Goal: Information Seeking & Learning: Compare options

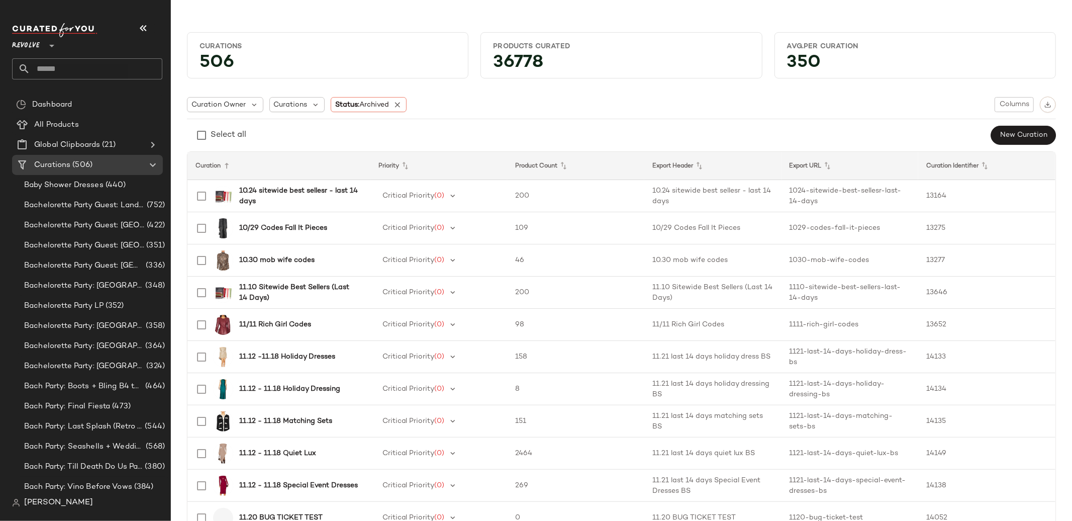
click at [30, 47] on span "Revolve" at bounding box center [26, 43] width 28 height 18
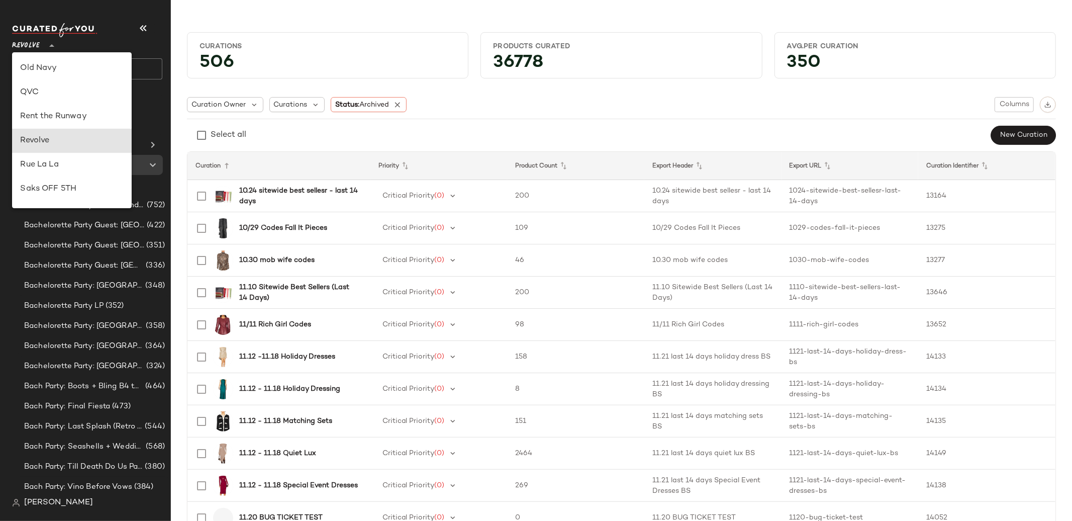
scroll to position [408, 0]
click at [80, 127] on div "Rent the Runway" at bounding box center [72, 119] width 120 height 24
type input "**"
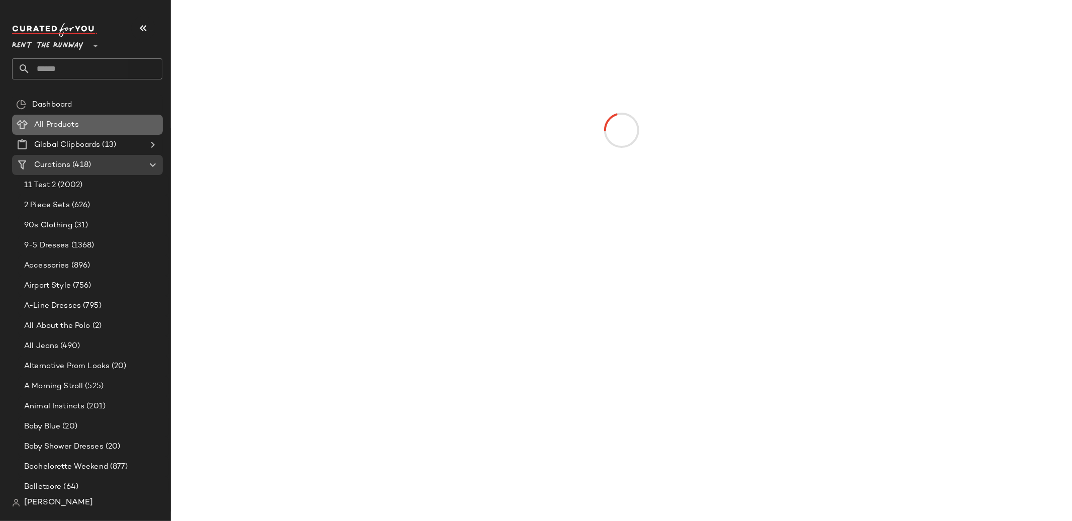
click at [76, 123] on span "All Products" at bounding box center [56, 125] width 45 height 12
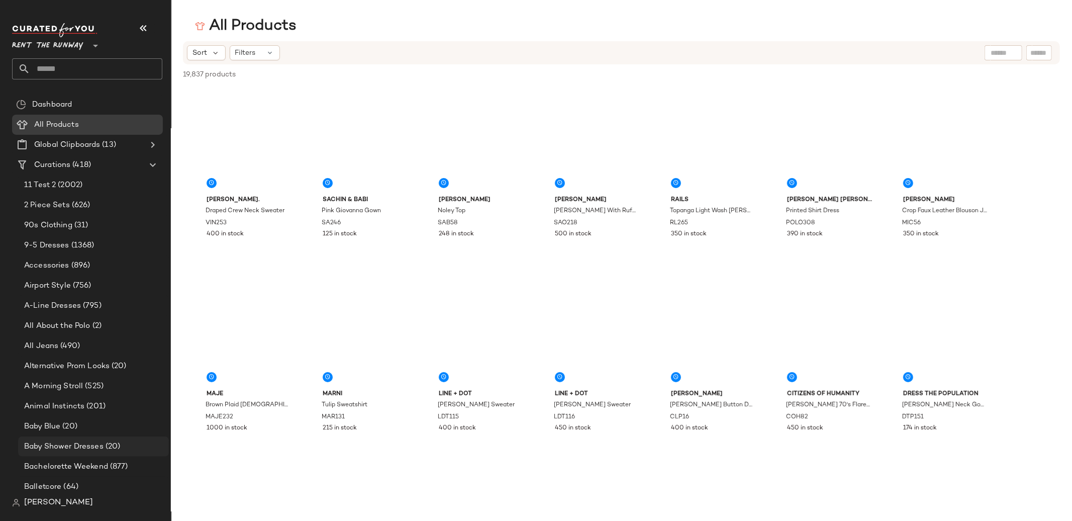
scroll to position [238, 0]
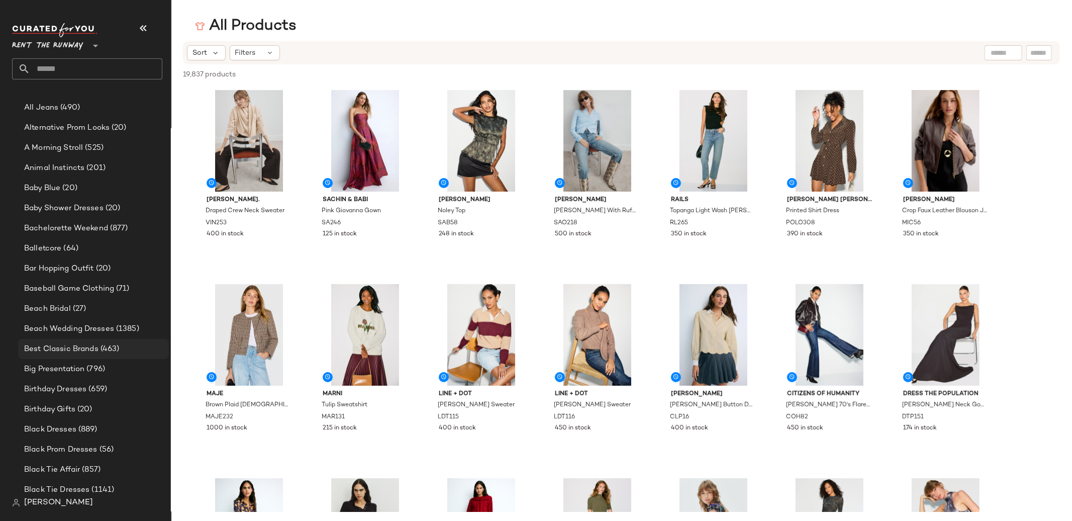
click at [100, 344] on span "(463)" at bounding box center [109, 349] width 21 height 12
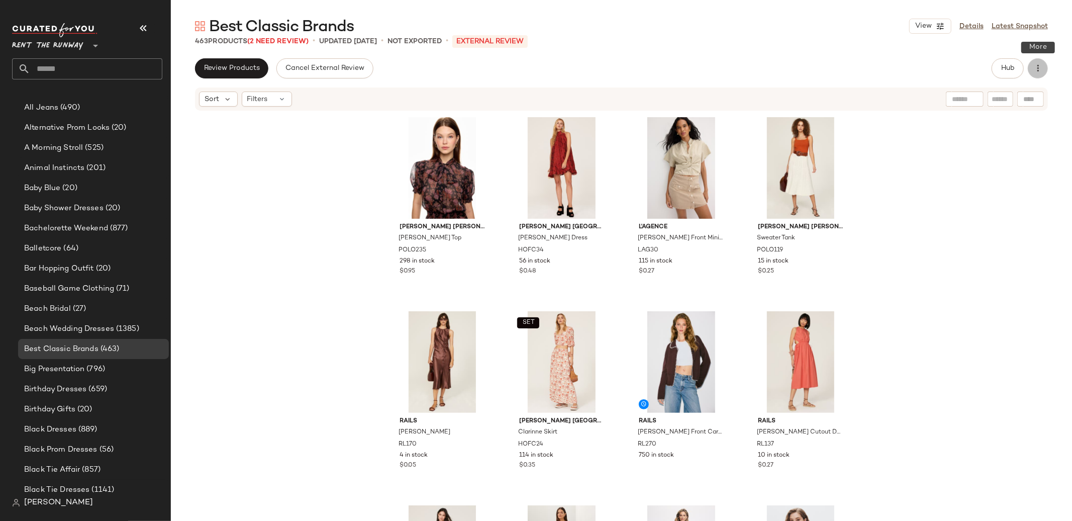
click at [1047, 68] on button "button" at bounding box center [1038, 68] width 20 height 20
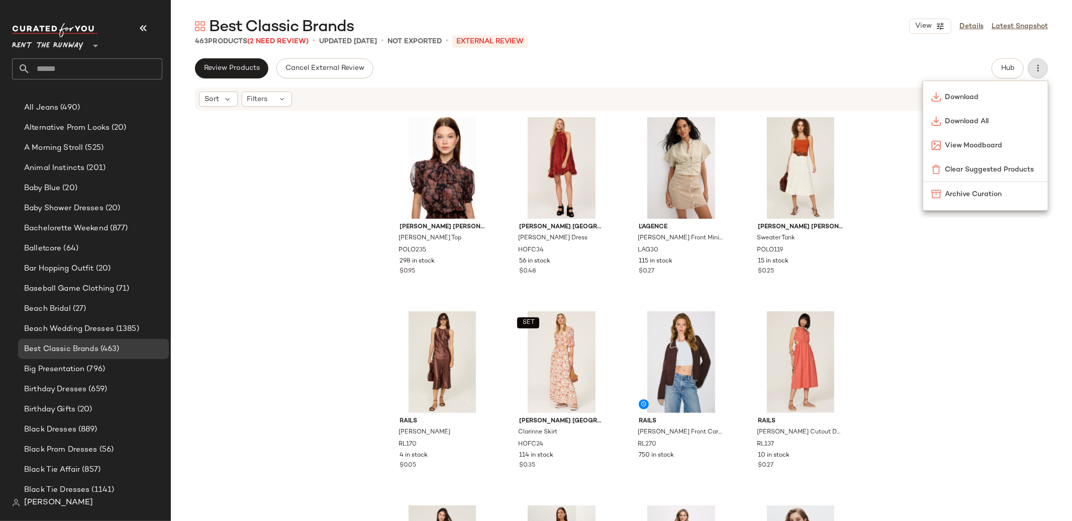
click at [949, 65] on div "Review Products Cancel External Review Hub" at bounding box center [621, 68] width 853 height 20
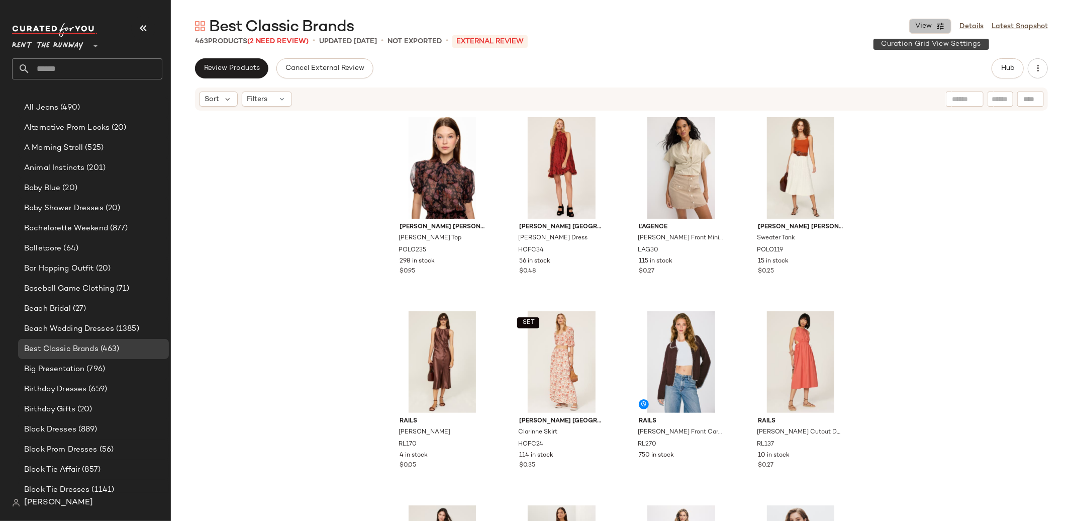
click at [924, 26] on span "View" at bounding box center [923, 26] width 17 height 8
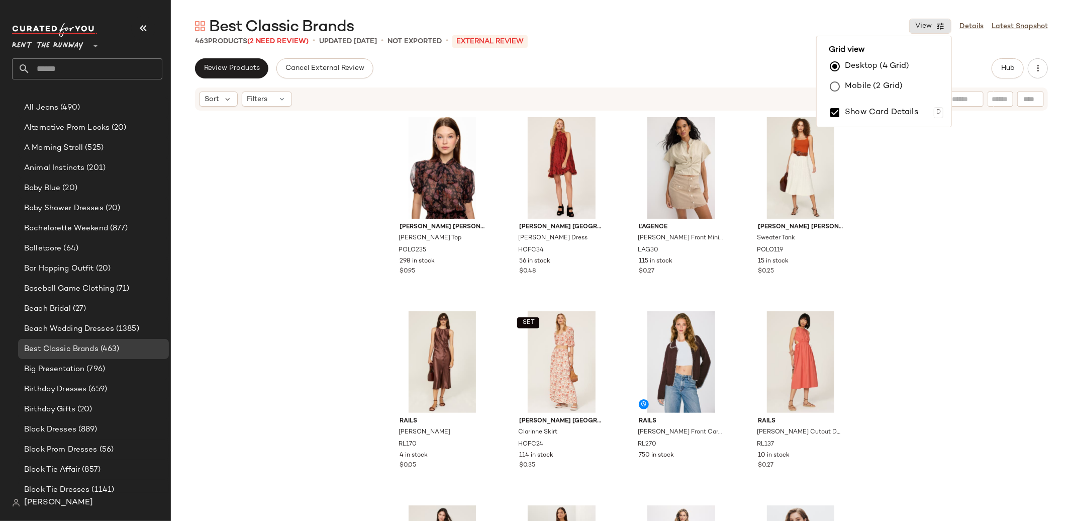
click at [781, 35] on div "Best Classic Brands View Details Latest Snapshot" at bounding box center [621, 26] width 901 height 20
click at [1006, 61] on button "Hub" at bounding box center [1008, 68] width 32 height 20
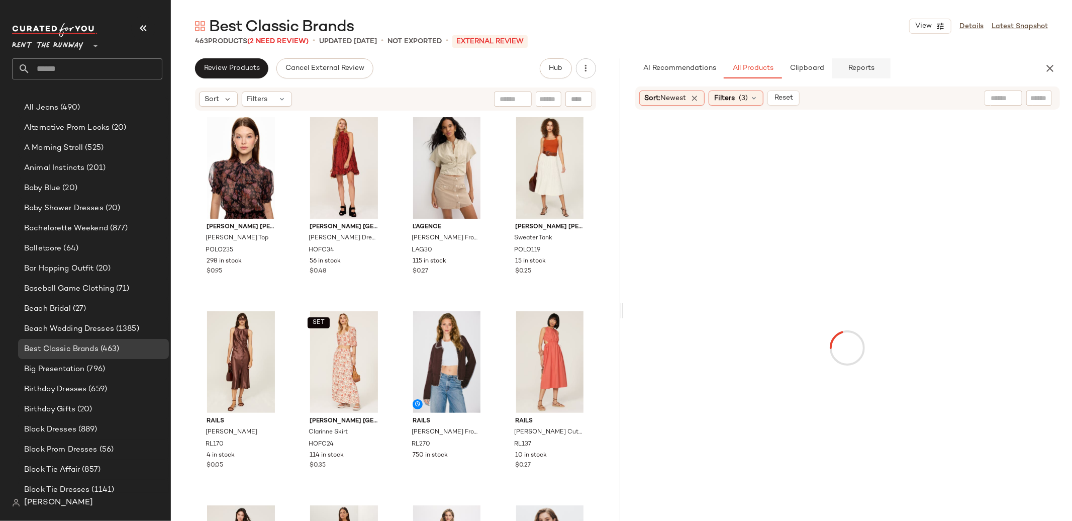
click at [854, 64] on span "Reports" at bounding box center [861, 68] width 27 height 8
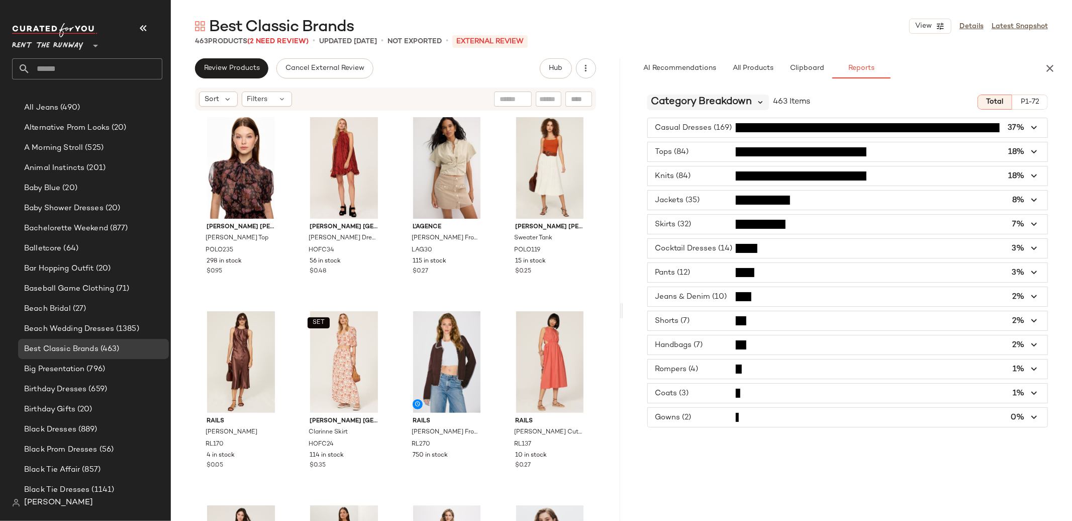
click at [760, 102] on icon at bounding box center [760, 102] width 9 height 9
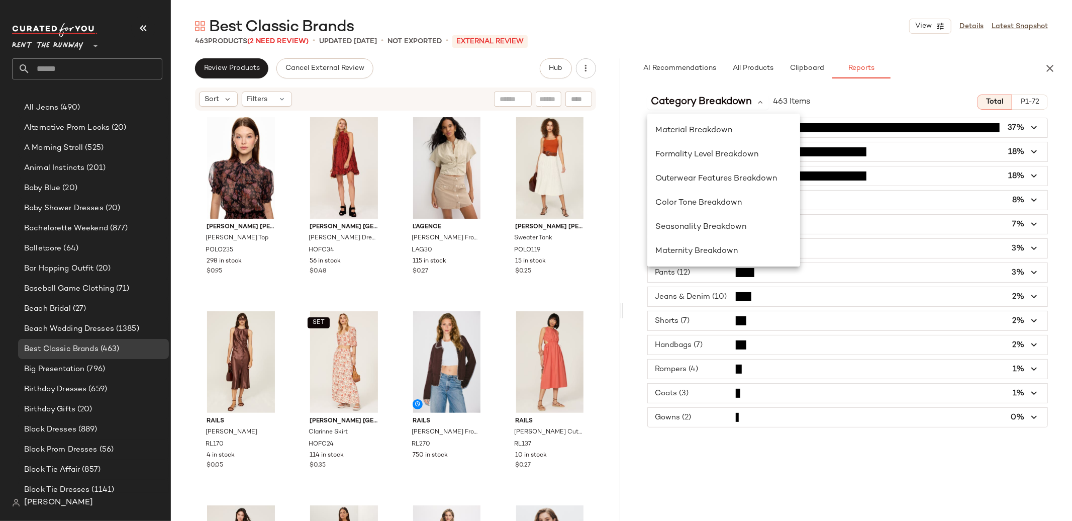
scroll to position [210, 0]
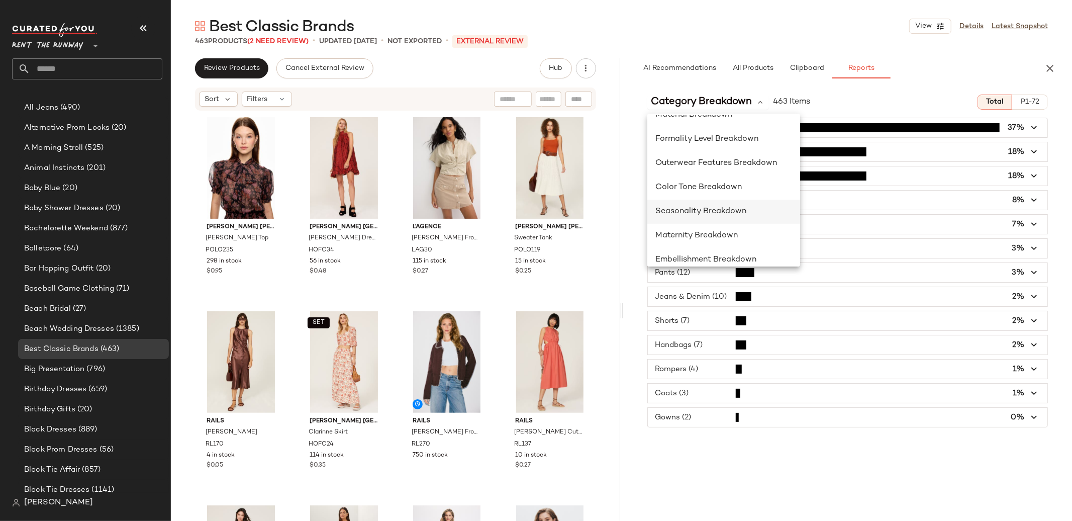
click at [710, 214] on span "Seasonality Breakdown" at bounding box center [700, 211] width 91 height 9
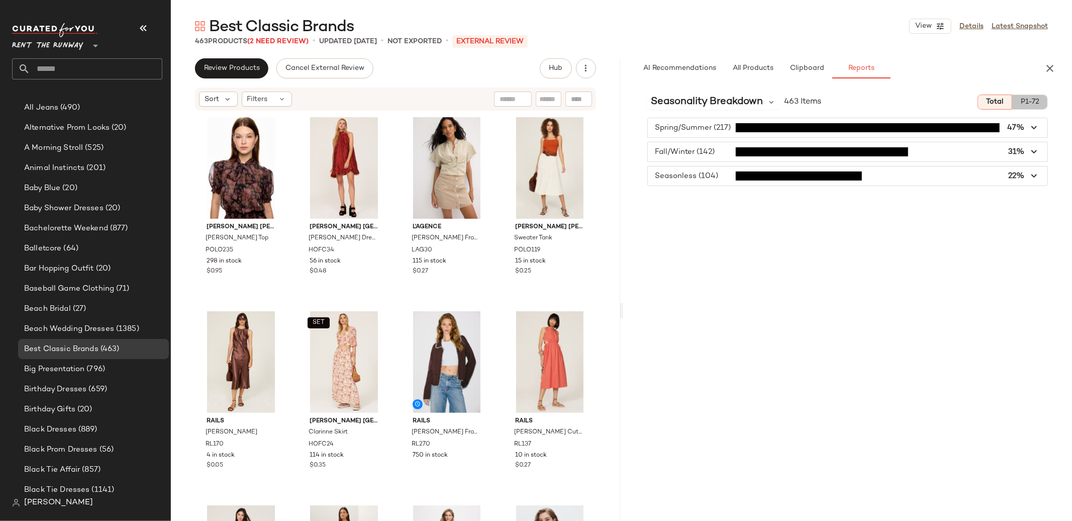
click at [1033, 104] on span "P1-72" at bounding box center [1029, 102] width 19 height 8
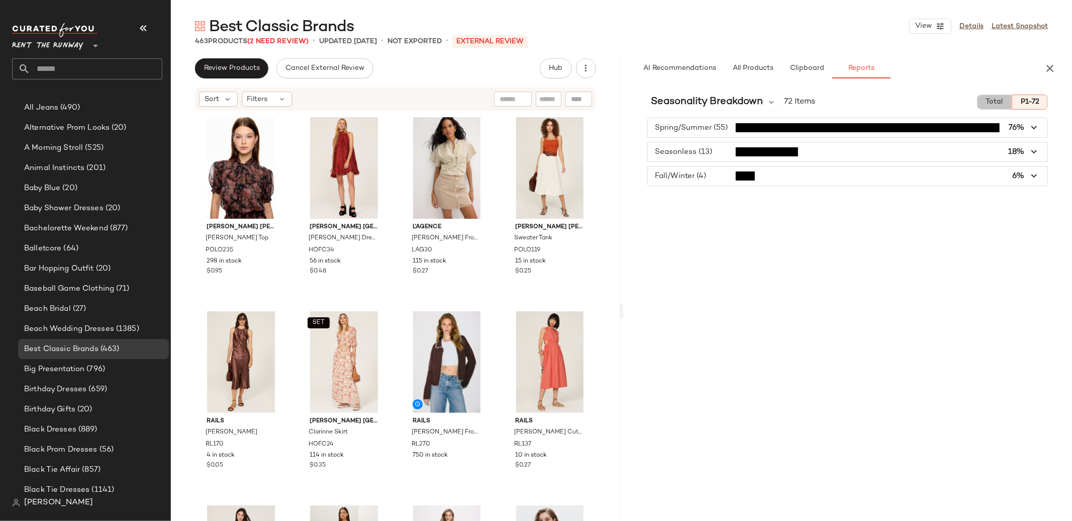
click at [1000, 100] on span "Total" at bounding box center [995, 102] width 18 height 8
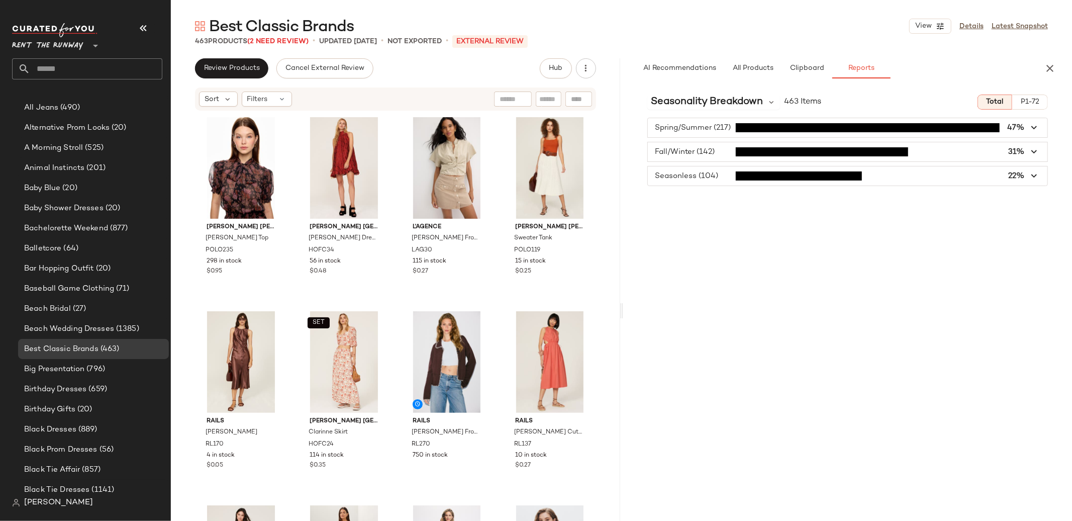
type button "Total"
click at [1044, 68] on icon "button" at bounding box center [1050, 68] width 12 height 12
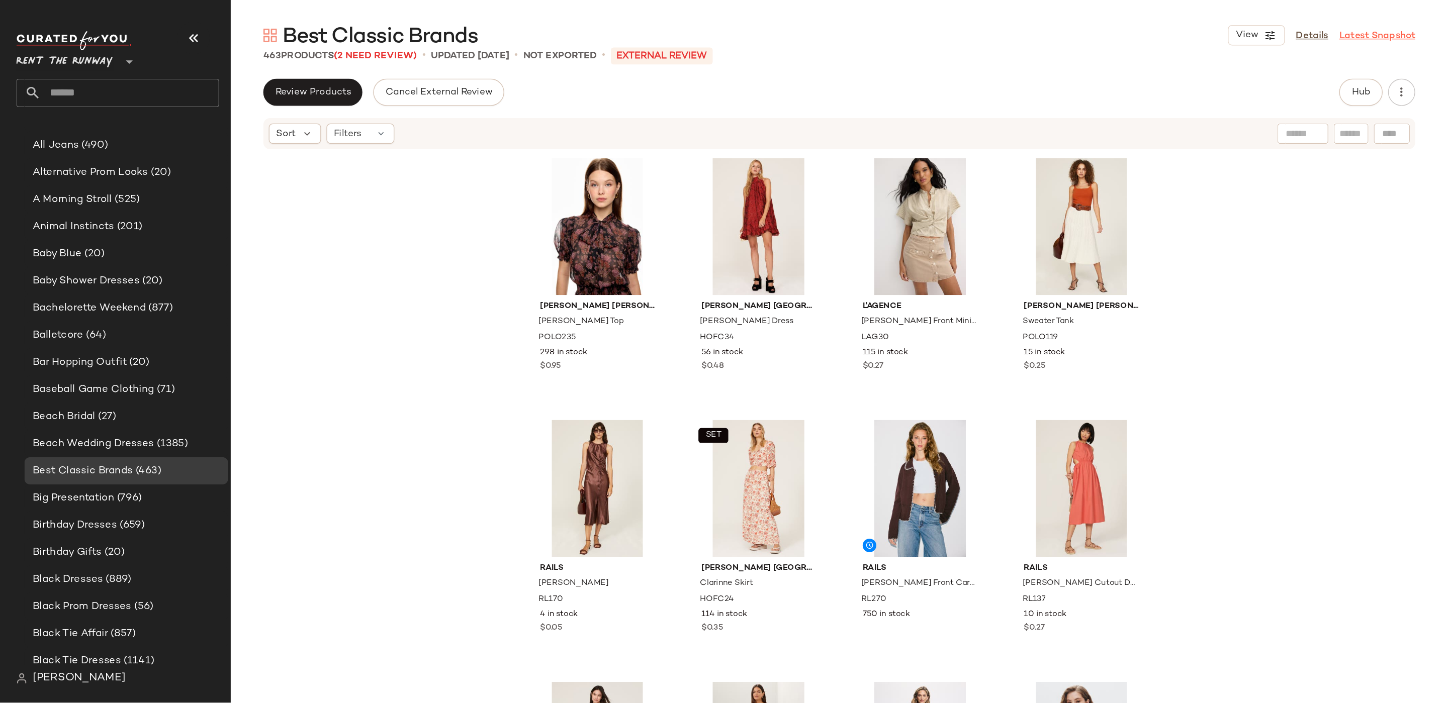
scroll to position [238, 0]
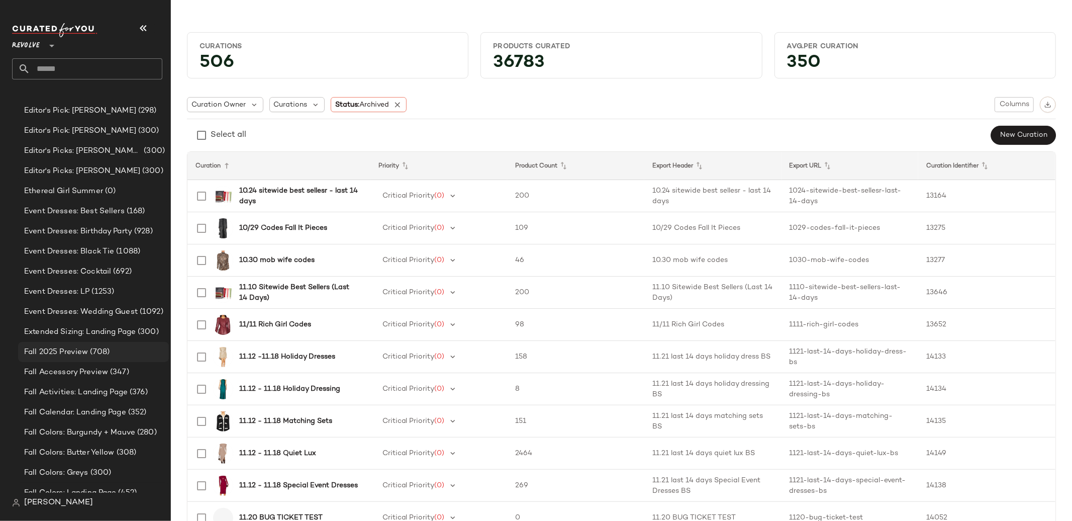
scroll to position [1443, 0]
click at [74, 350] on span "Fall 2025 Preview" at bounding box center [56, 351] width 64 height 12
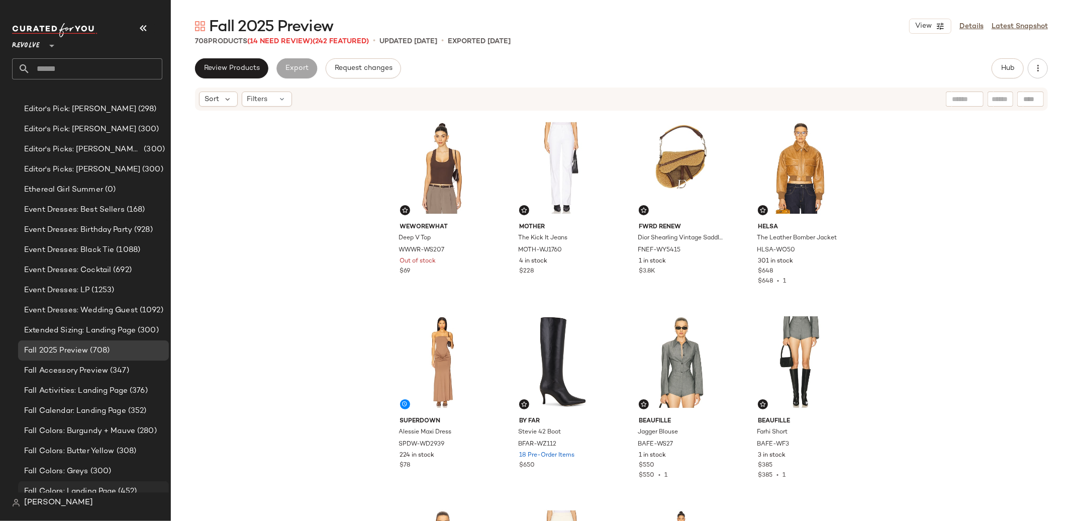
click at [76, 491] on span "Fall Colors: Landing Page" at bounding box center [70, 492] width 92 height 12
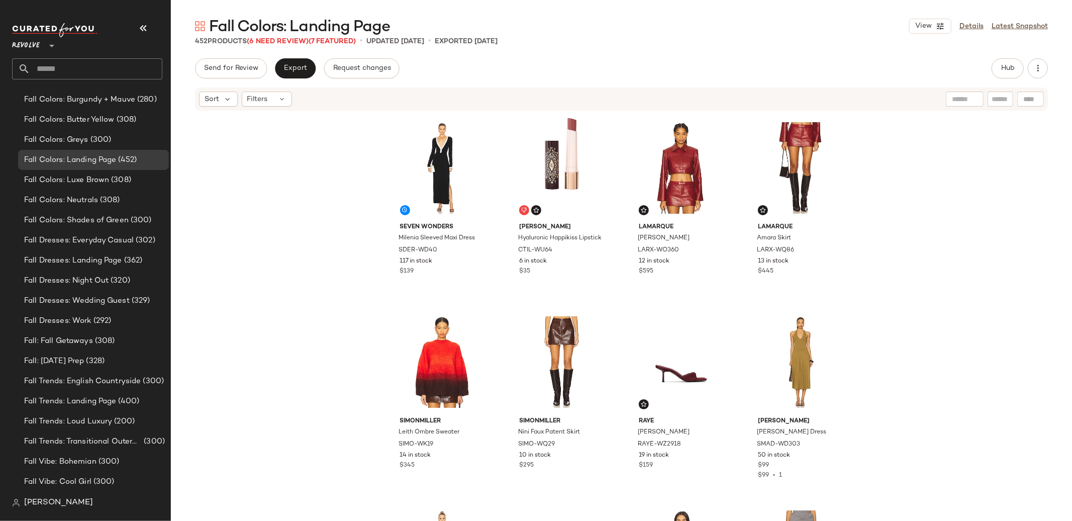
scroll to position [1775, 0]
click at [93, 423] on span "Fall Trends: Loud Luxury" at bounding box center [68, 421] width 88 height 12
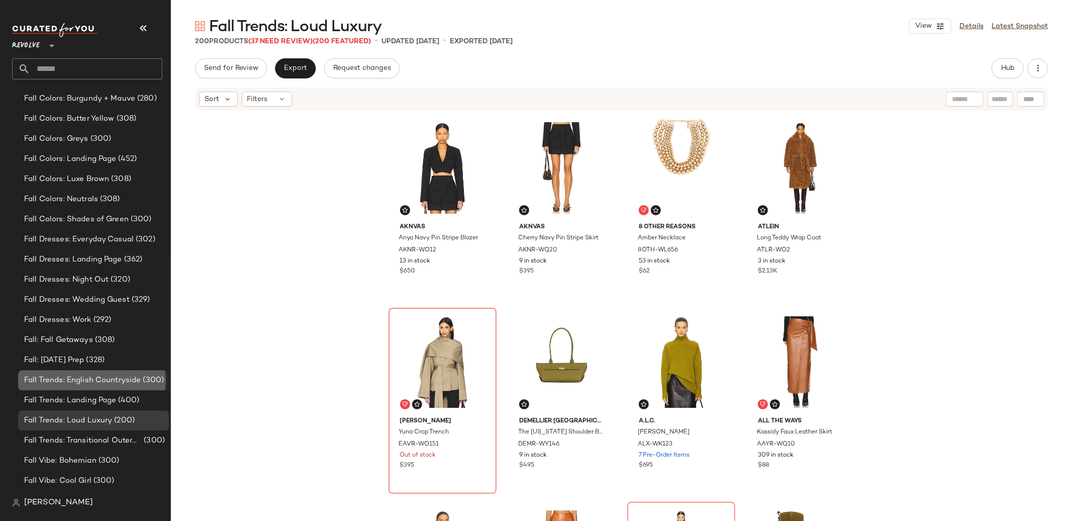
click at [96, 370] on div "Fall Trends: English Countryside (300)" at bounding box center [93, 380] width 151 height 20
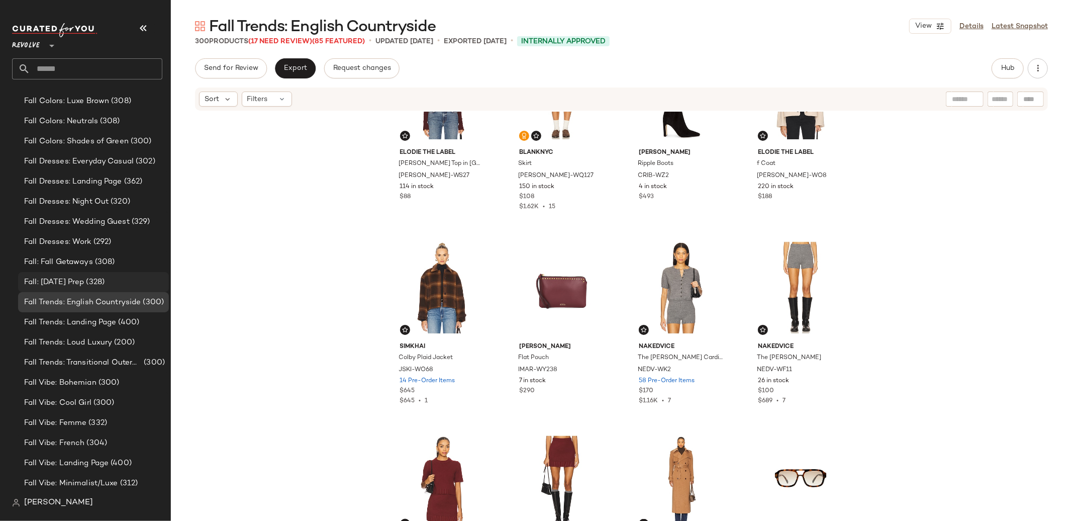
scroll to position [1855, 0]
click at [77, 361] on span "Fall Trends: Transitional Outerwear" at bounding box center [83, 361] width 118 height 12
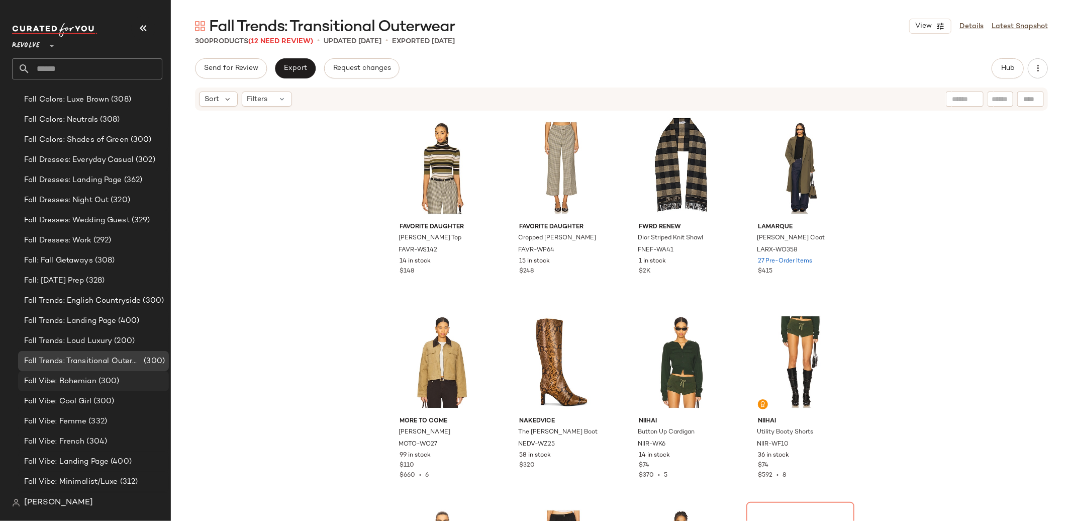
click at [81, 383] on span "Fall Vibe: Bohemian" at bounding box center [60, 381] width 72 height 12
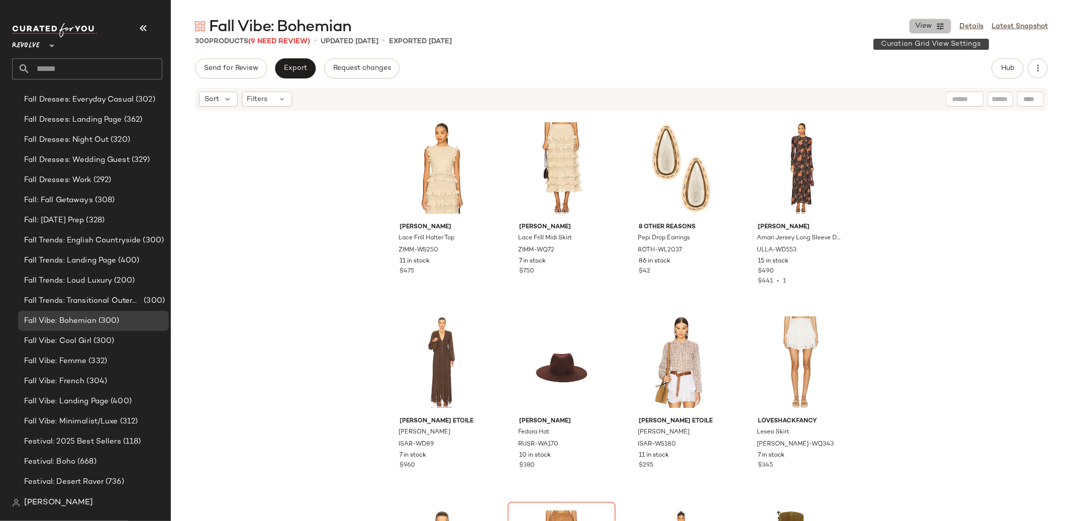
click at [943, 27] on icon "button" at bounding box center [940, 26] width 9 height 9
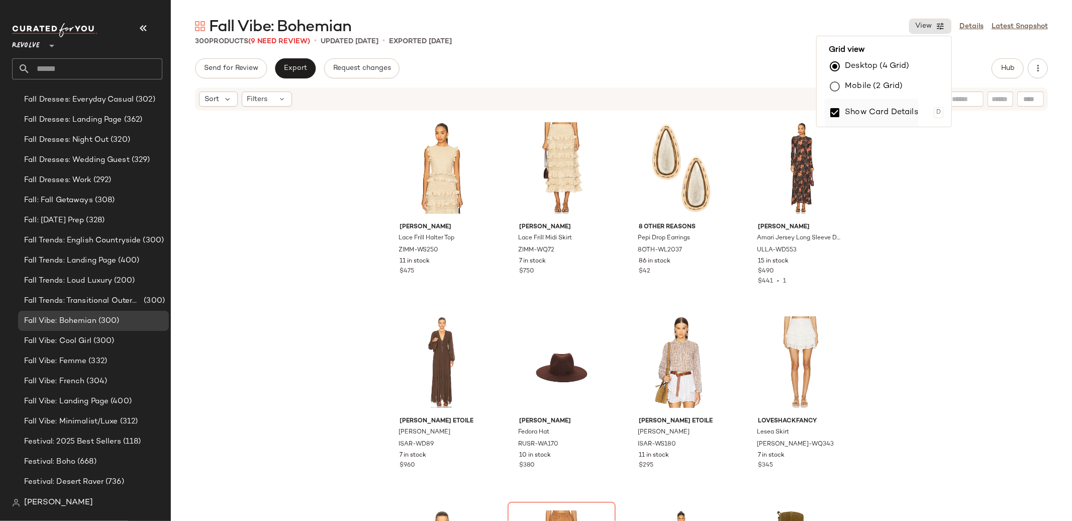
click at [864, 115] on label "Show Card Details" at bounding box center [881, 113] width 73 height 28
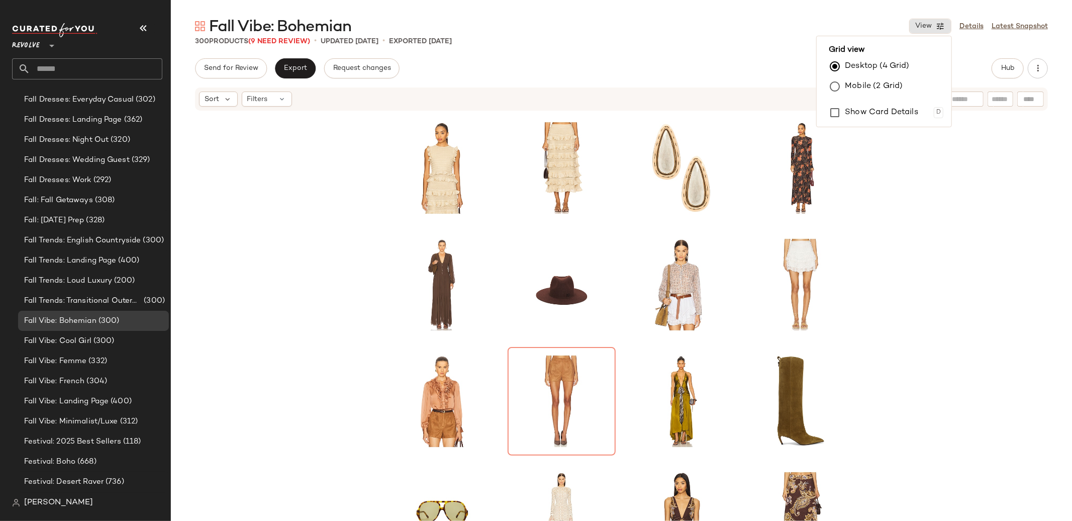
click at [986, 213] on div at bounding box center [621, 331] width 901 height 439
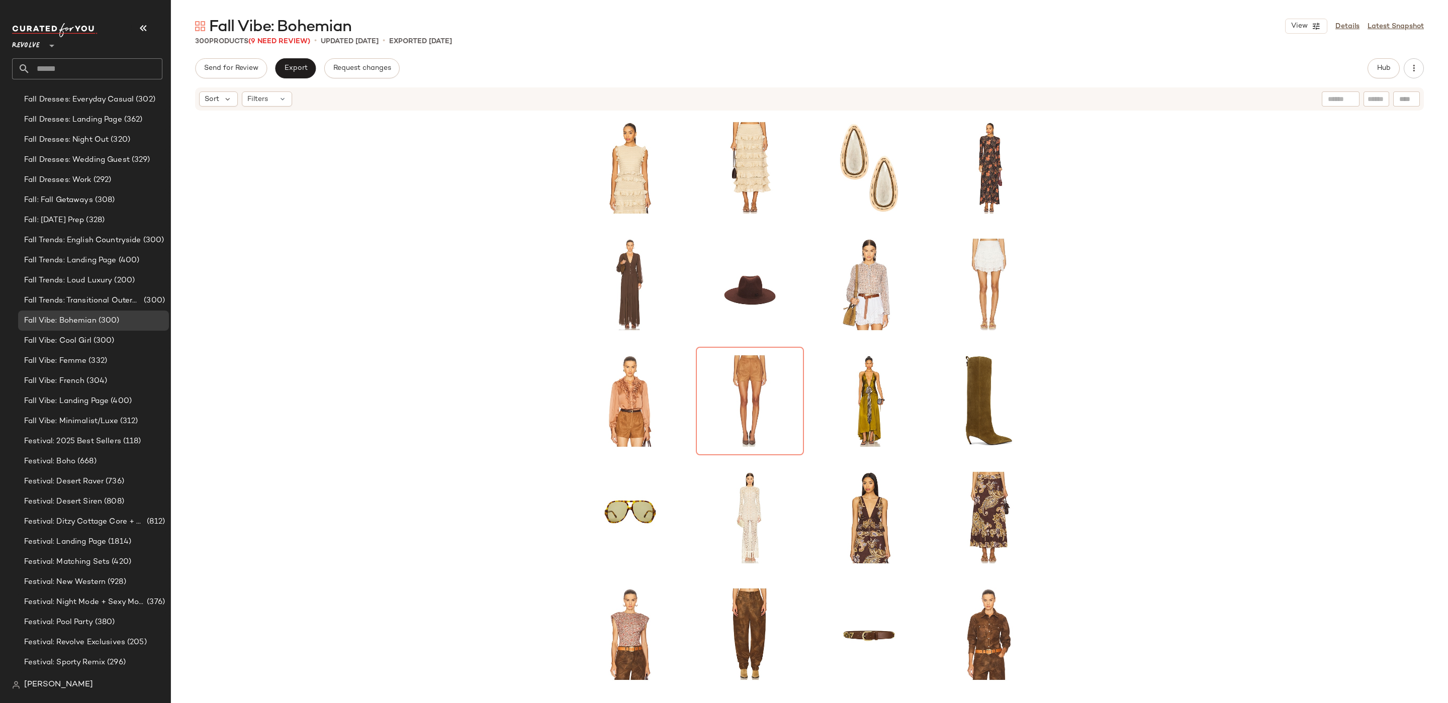
scroll to position [1915, 0]
click at [1072, 27] on span "View" at bounding box center [1298, 26] width 17 height 8
click at [1072, 34] on div "Fall Vibe: Bohemian View Details Latest Snapshot" at bounding box center [809, 26] width 1277 height 20
click at [1072, 66] on icon "button" at bounding box center [1413, 68] width 10 height 10
click at [1072, 150] on span "View Moodboard" at bounding box center [1367, 146] width 94 height 11
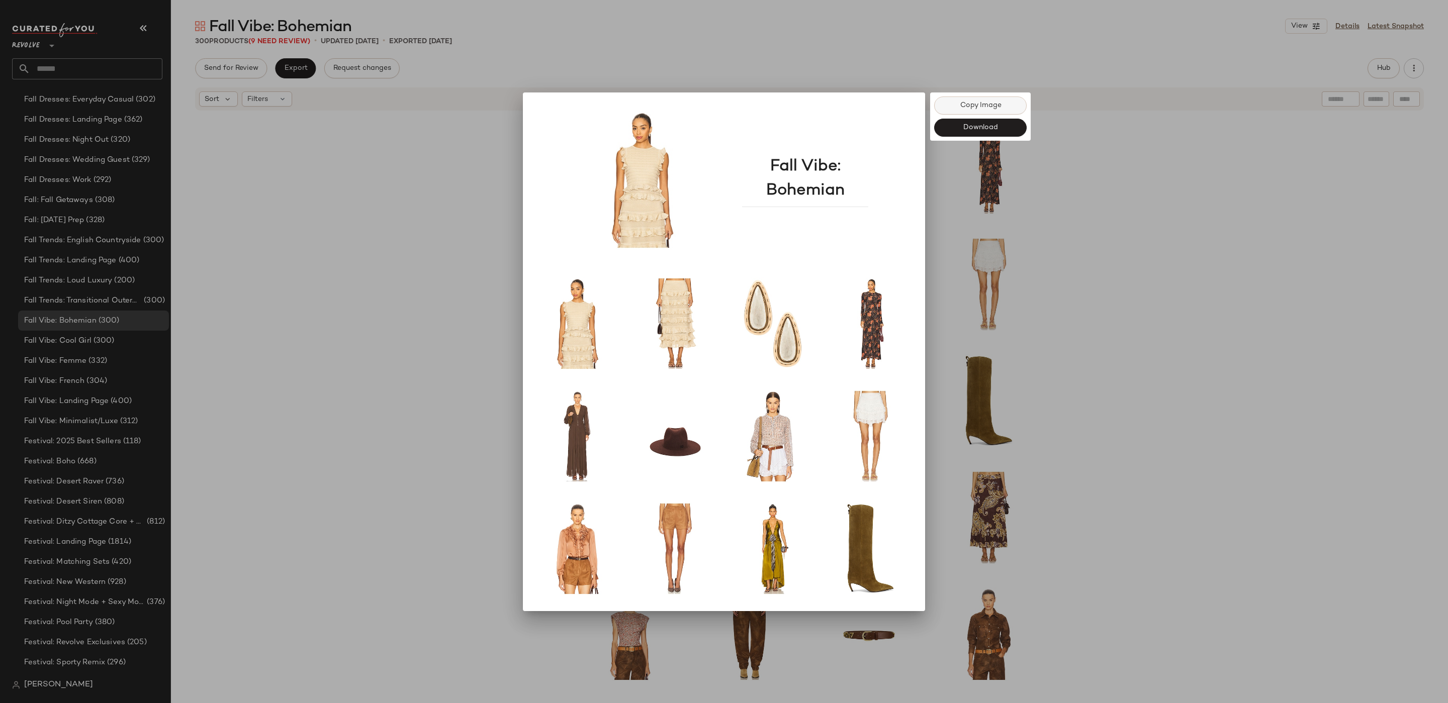
click at [963, 103] on span "Copy Image" at bounding box center [980, 106] width 42 height 8
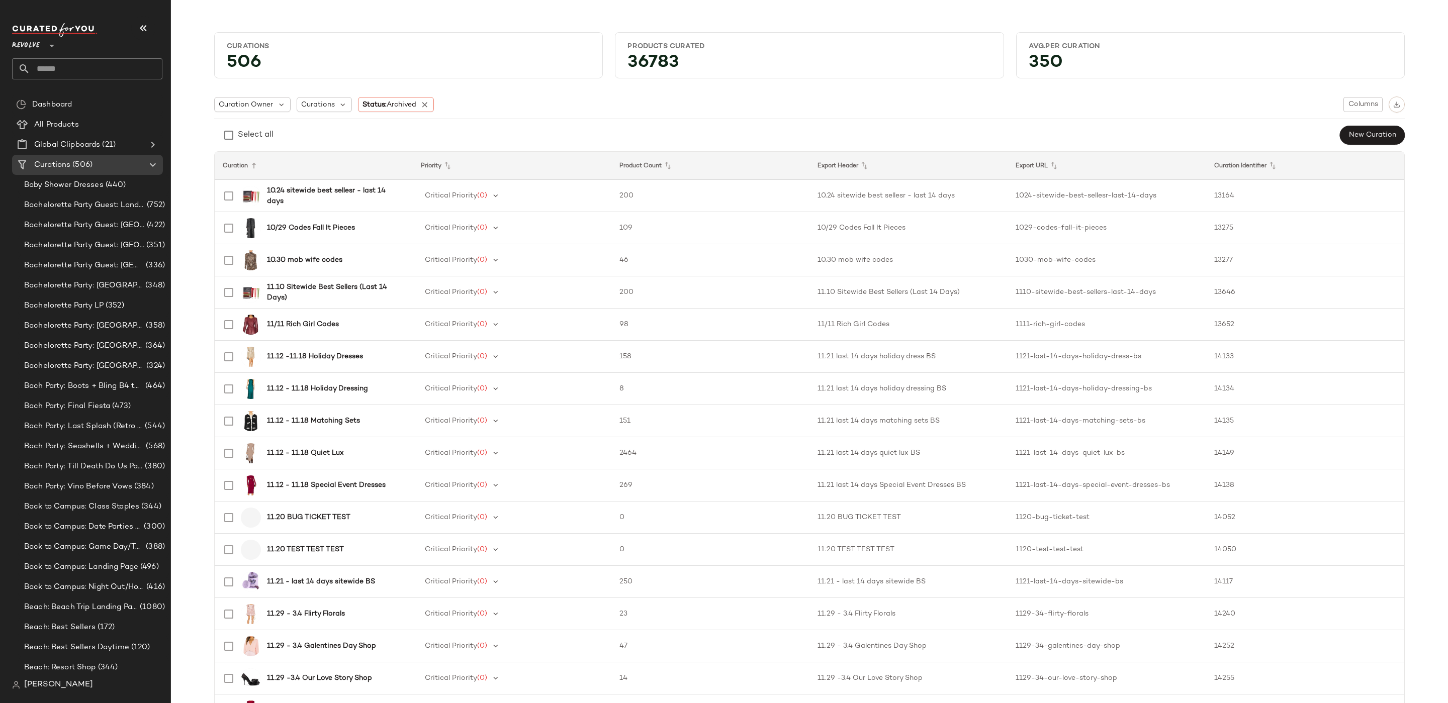
click at [40, 41] on span "Revolve" at bounding box center [26, 43] width 28 height 18
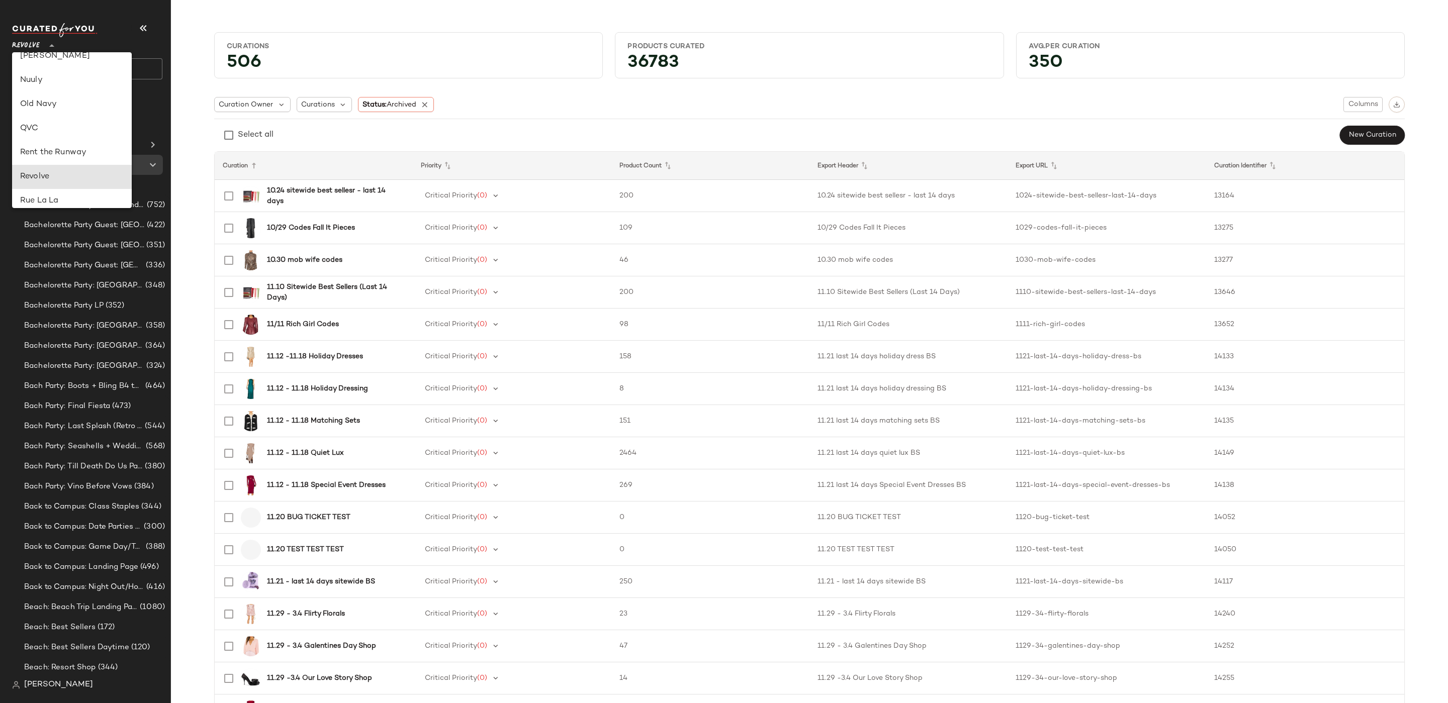
scroll to position [358, 0]
click at [73, 96] on div "Nuuly" at bounding box center [72, 96] width 104 height 12
type input "**"
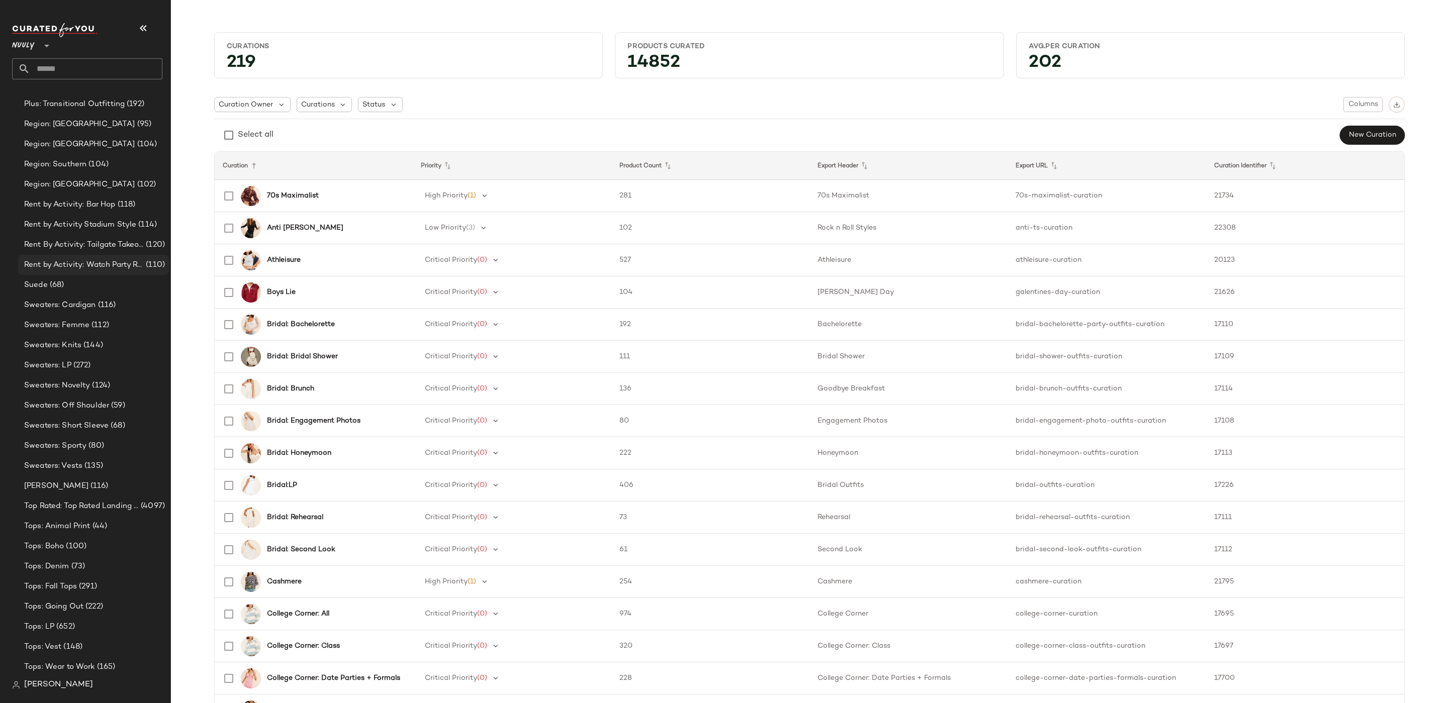
scroll to position [2769, 0]
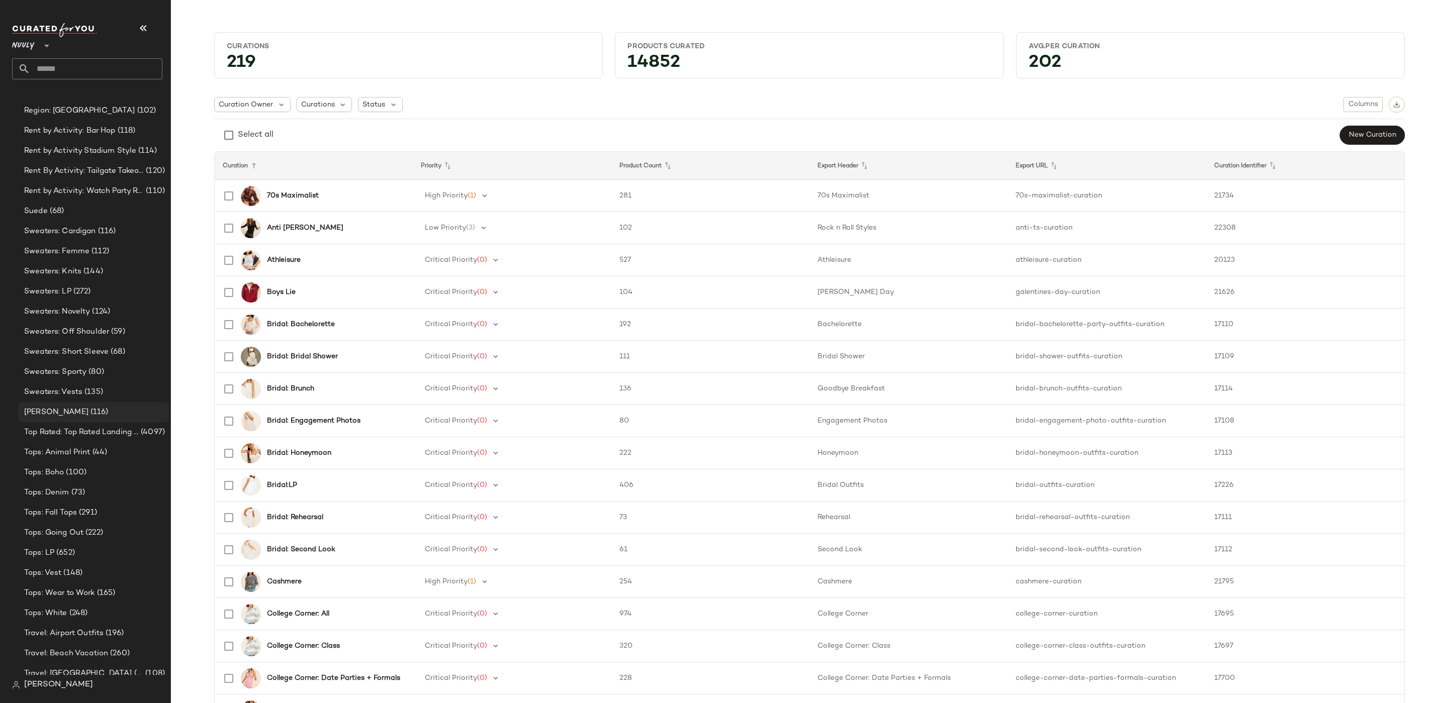
click at [102, 418] on div "Taylor Swift (116)" at bounding box center [93, 412] width 151 height 20
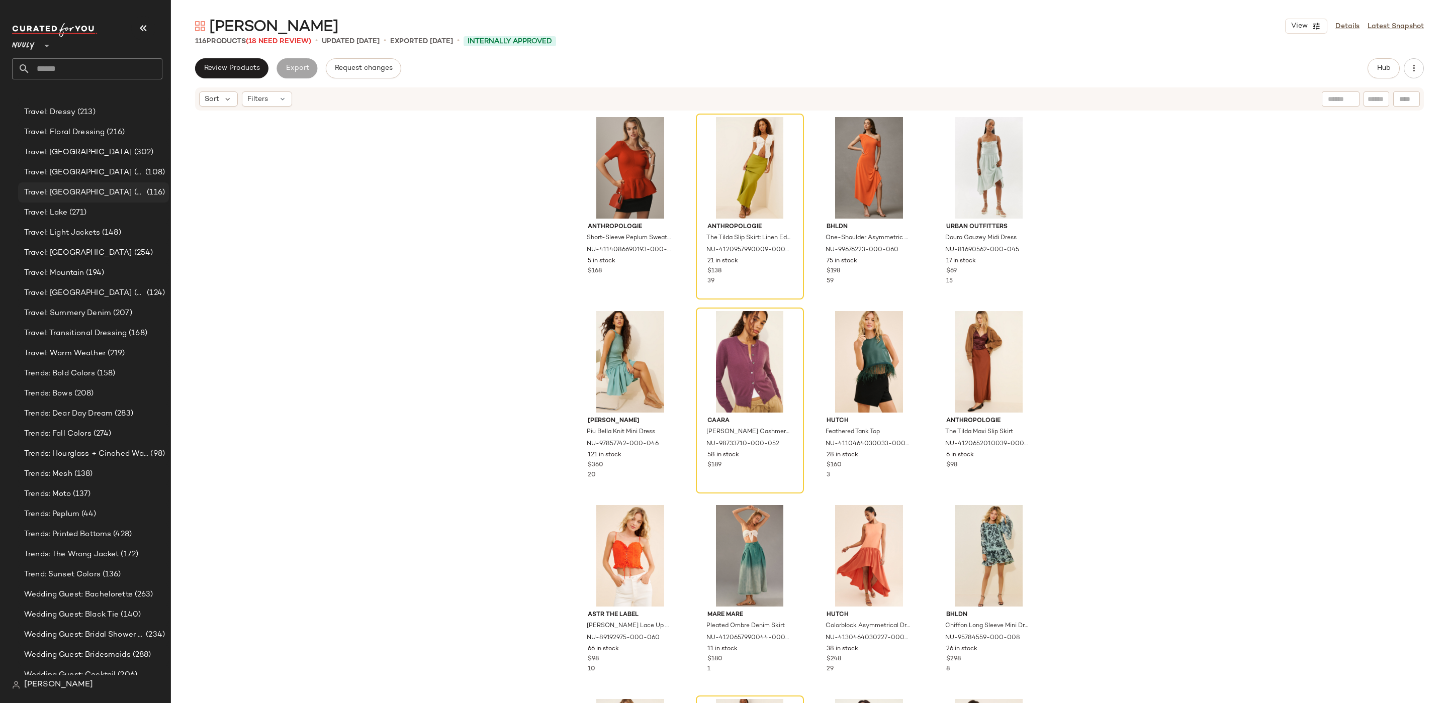
scroll to position [3518, 0]
click at [114, 557] on div "Trend: Sunset Colors (136)" at bounding box center [93, 567] width 151 height 20
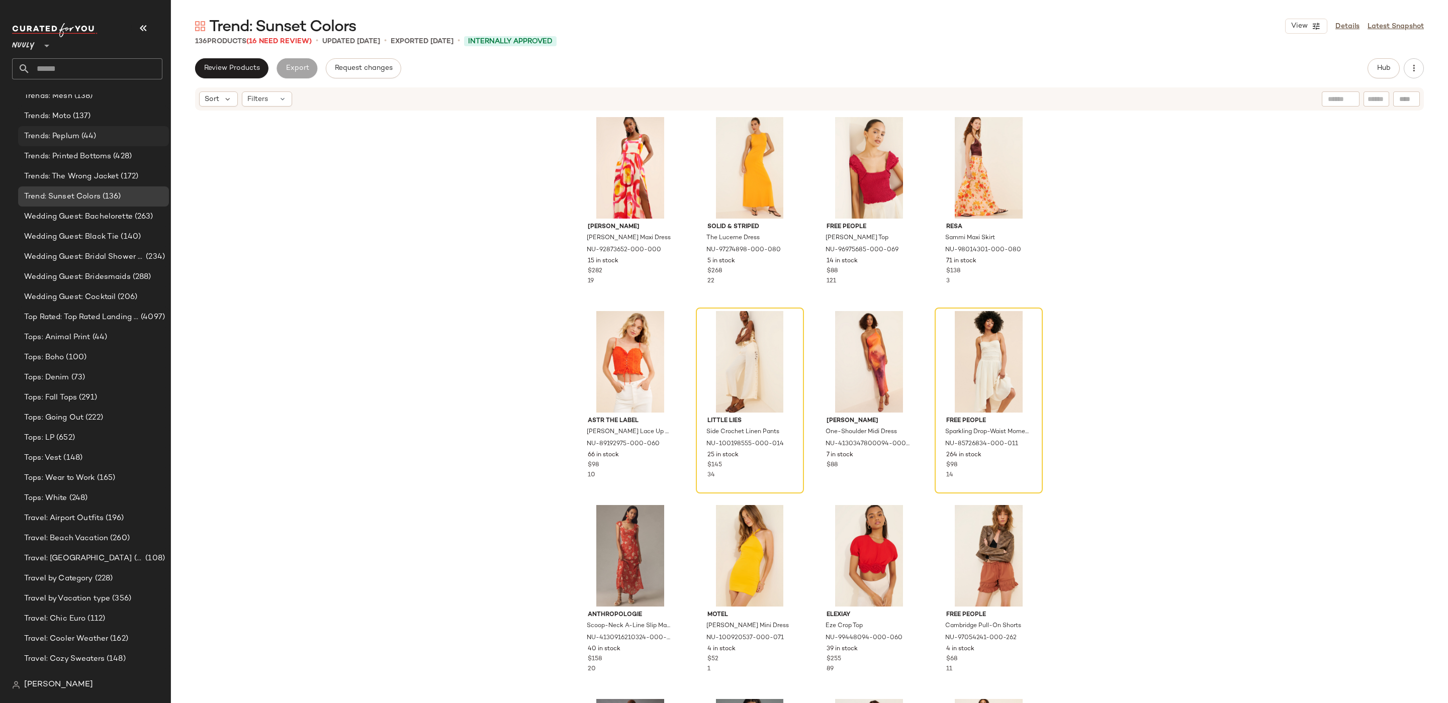
scroll to position [3891, 0]
click at [143, 559] on span "(108)" at bounding box center [154, 557] width 22 height 12
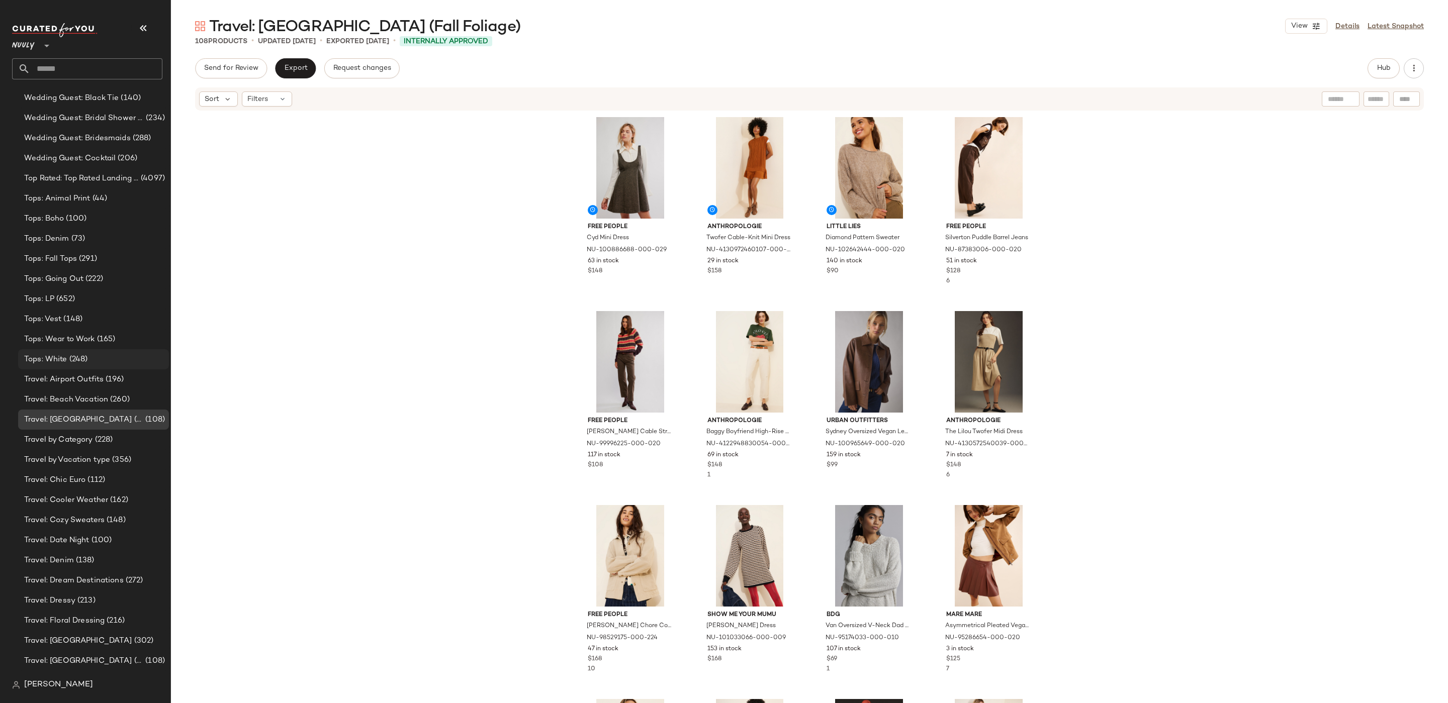
scroll to position [4036, 0]
click at [111, 572] on span "Travel: Dream Destinations" at bounding box center [74, 573] width 100 height 12
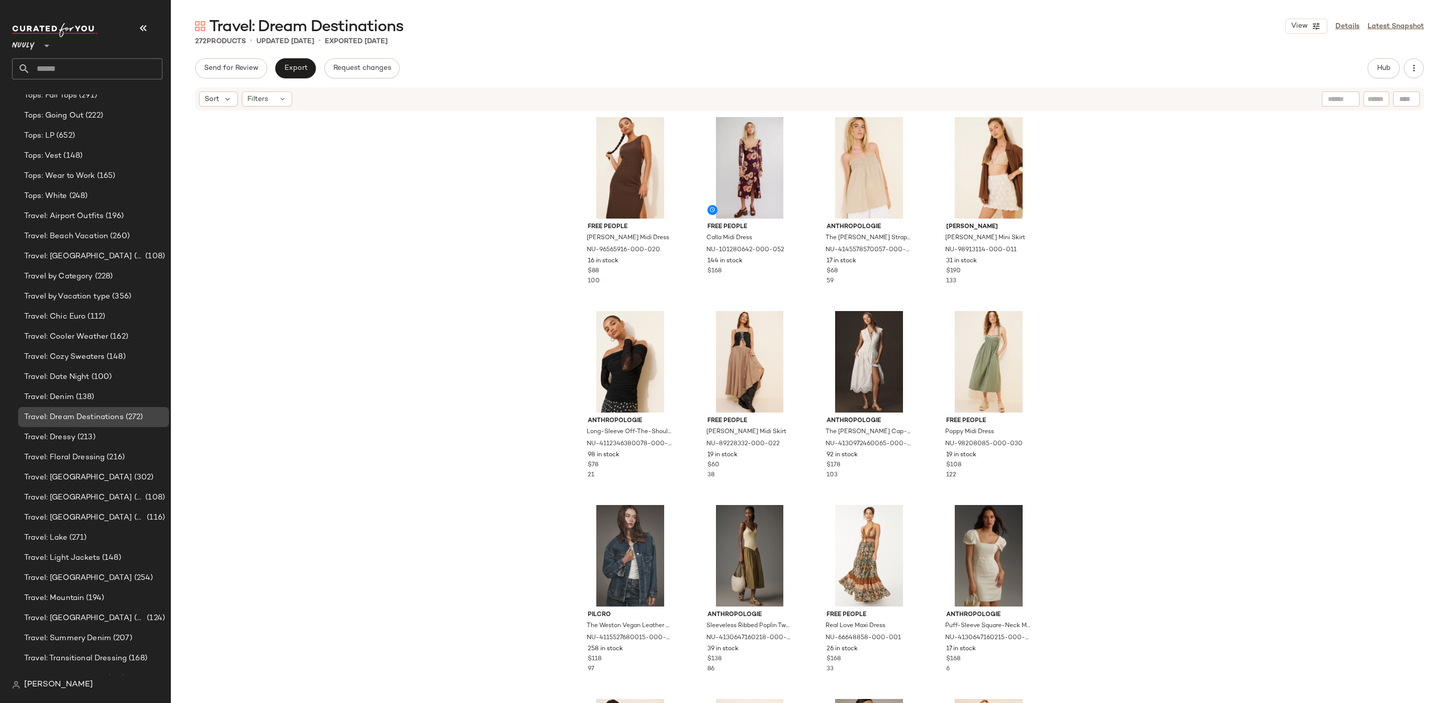
scroll to position [4195, 0]
click at [111, 572] on div "Travel: Mexico (254)" at bounding box center [93, 574] width 144 height 12
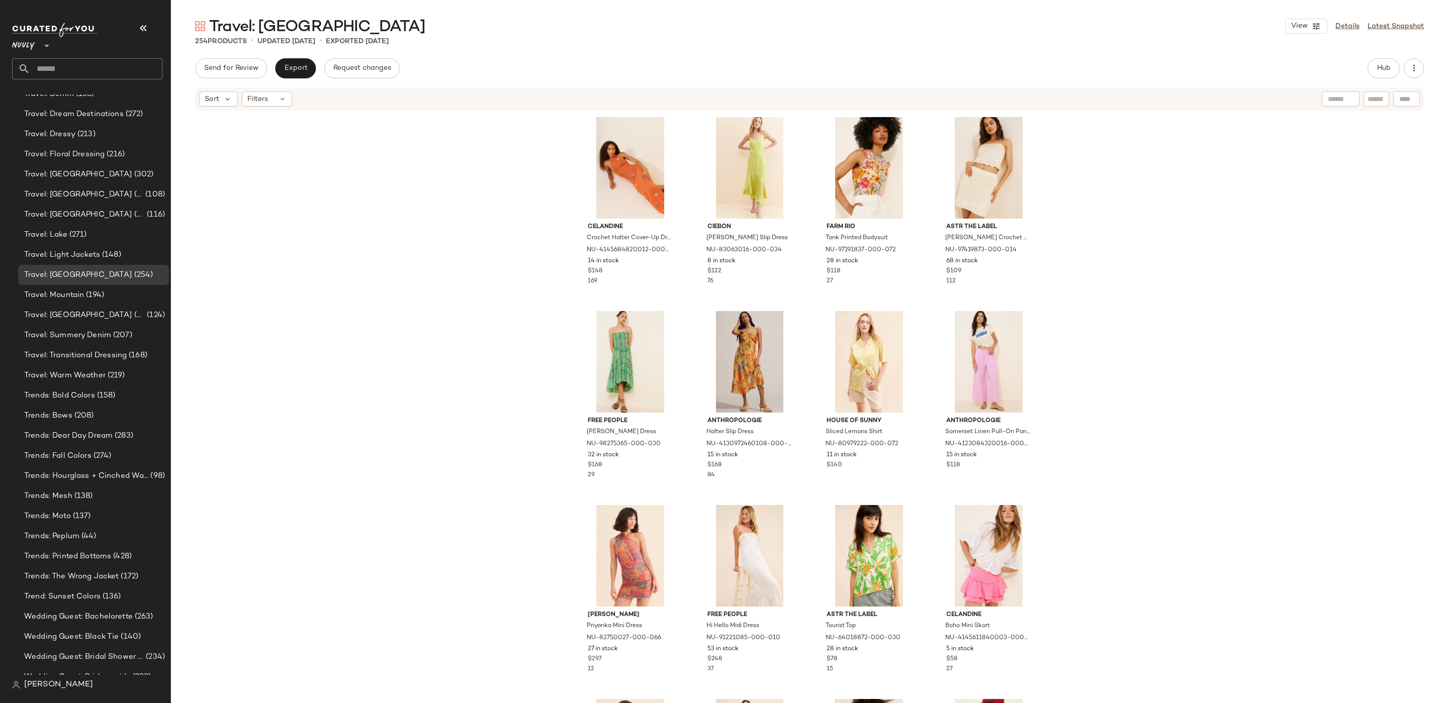
scroll to position [5528, 0]
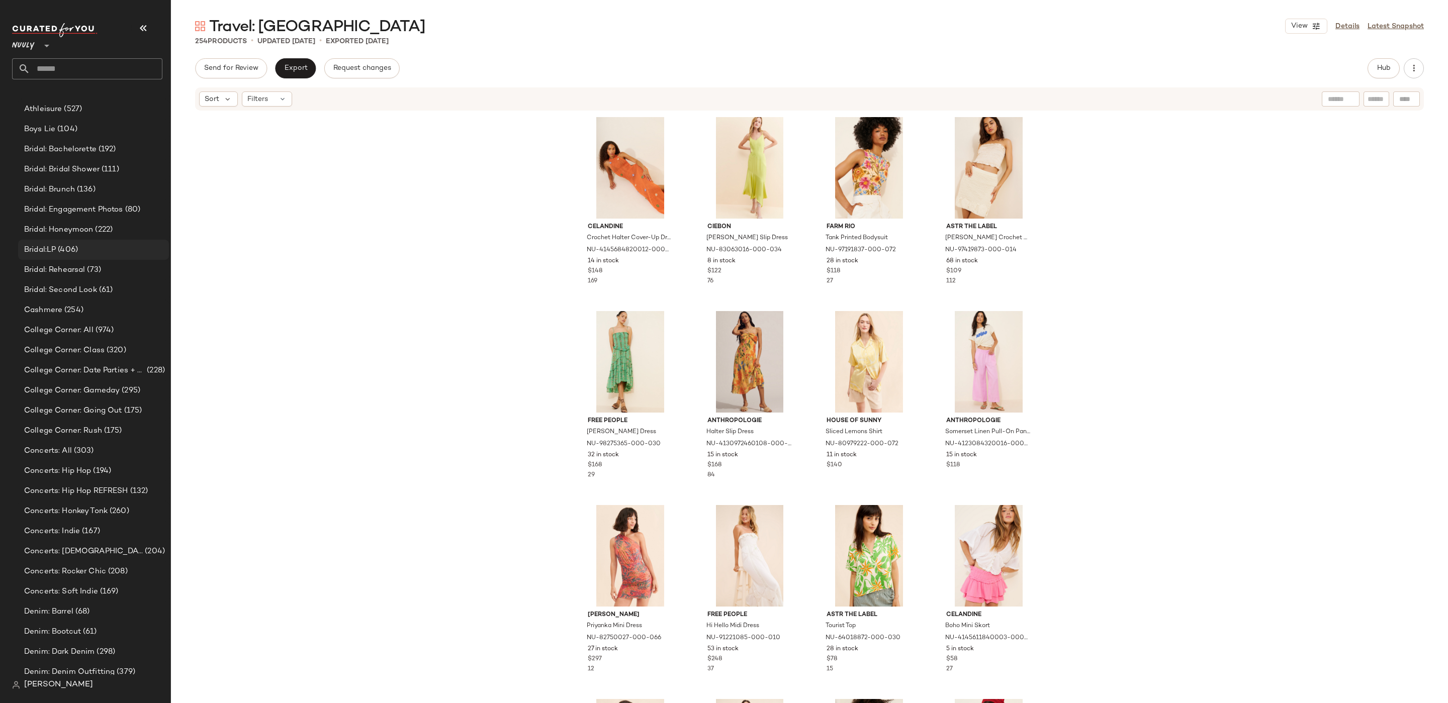
scroll to position [118, 0]
click at [75, 484] on span "Concerts: Hip Hop REFRESH" at bounding box center [76, 490] width 104 height 12
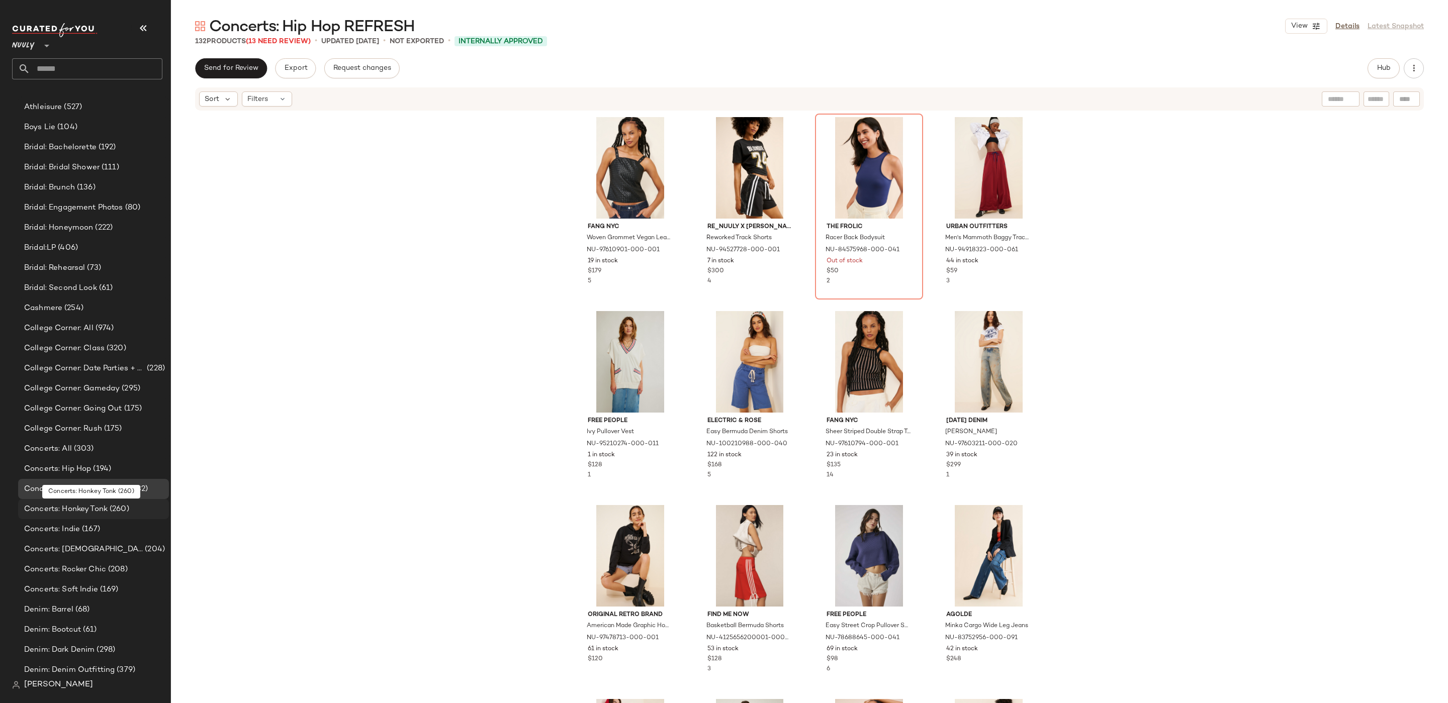
click at [69, 511] on span "Concerts: Honkey Tonk" at bounding box center [65, 510] width 83 height 12
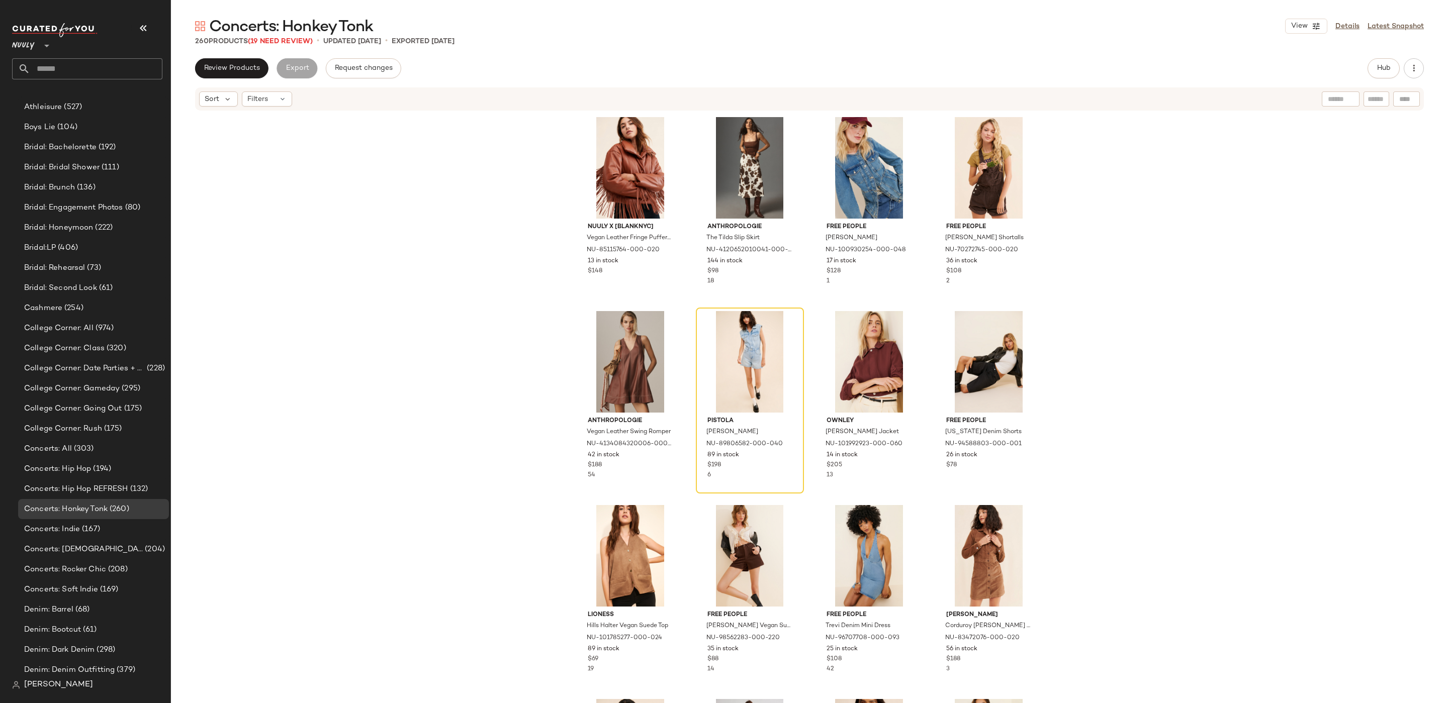
click at [1251, 350] on div "Nuuly x [BLANKNYC] Vegan Leather Fringe Puffer Jacket NU-85115764-000-020 13 in…" at bounding box center [809, 423] width 1277 height 622
click at [1301, 25] on span "View" at bounding box center [1298, 26] width 17 height 8
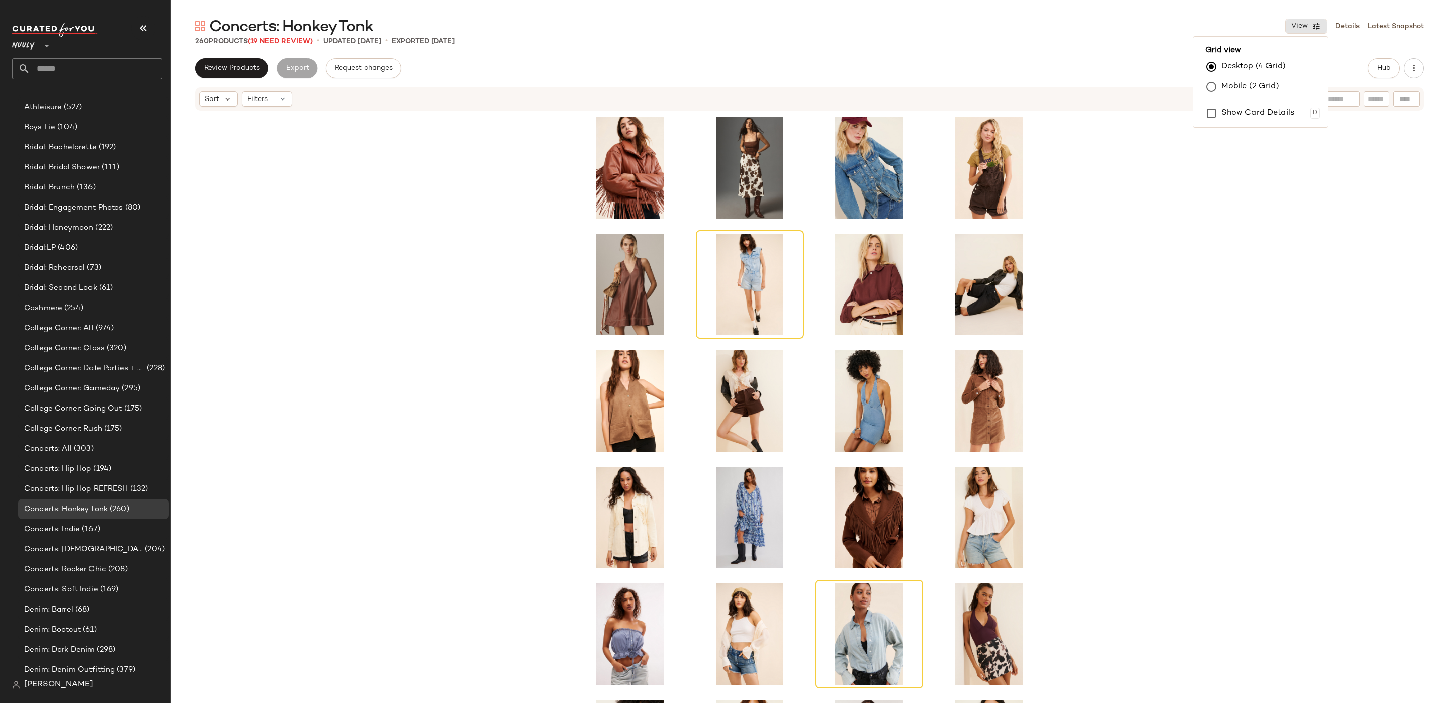
click at [1239, 390] on div at bounding box center [809, 423] width 1277 height 622
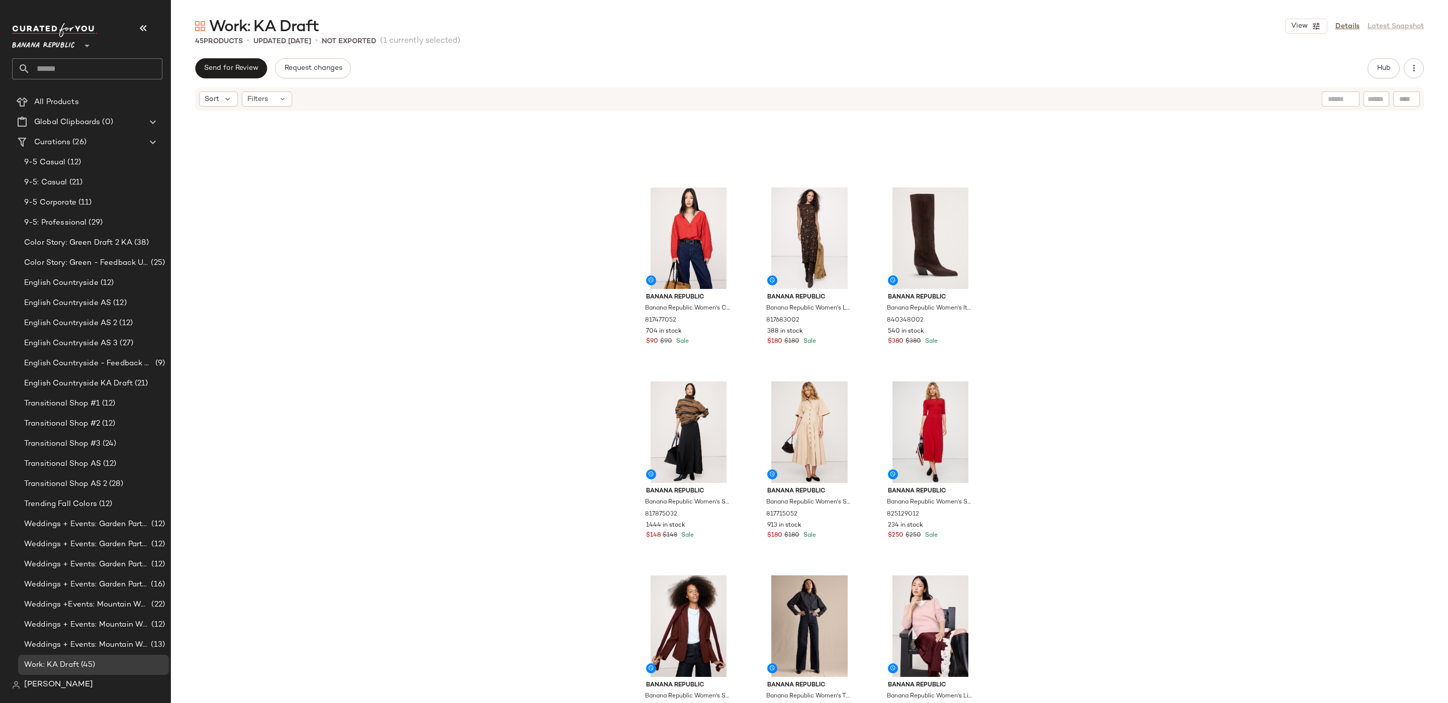
scroll to position [253, 0]
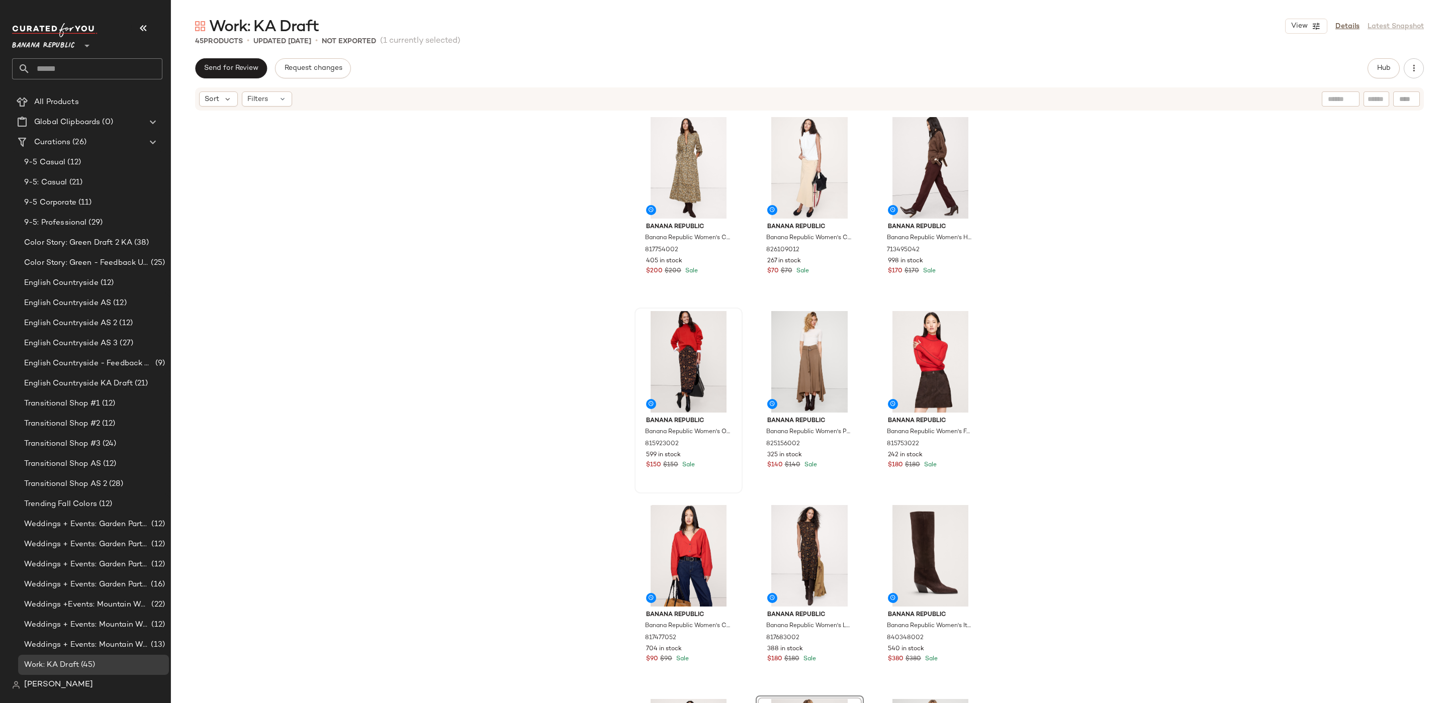
scroll to position [4, 0]
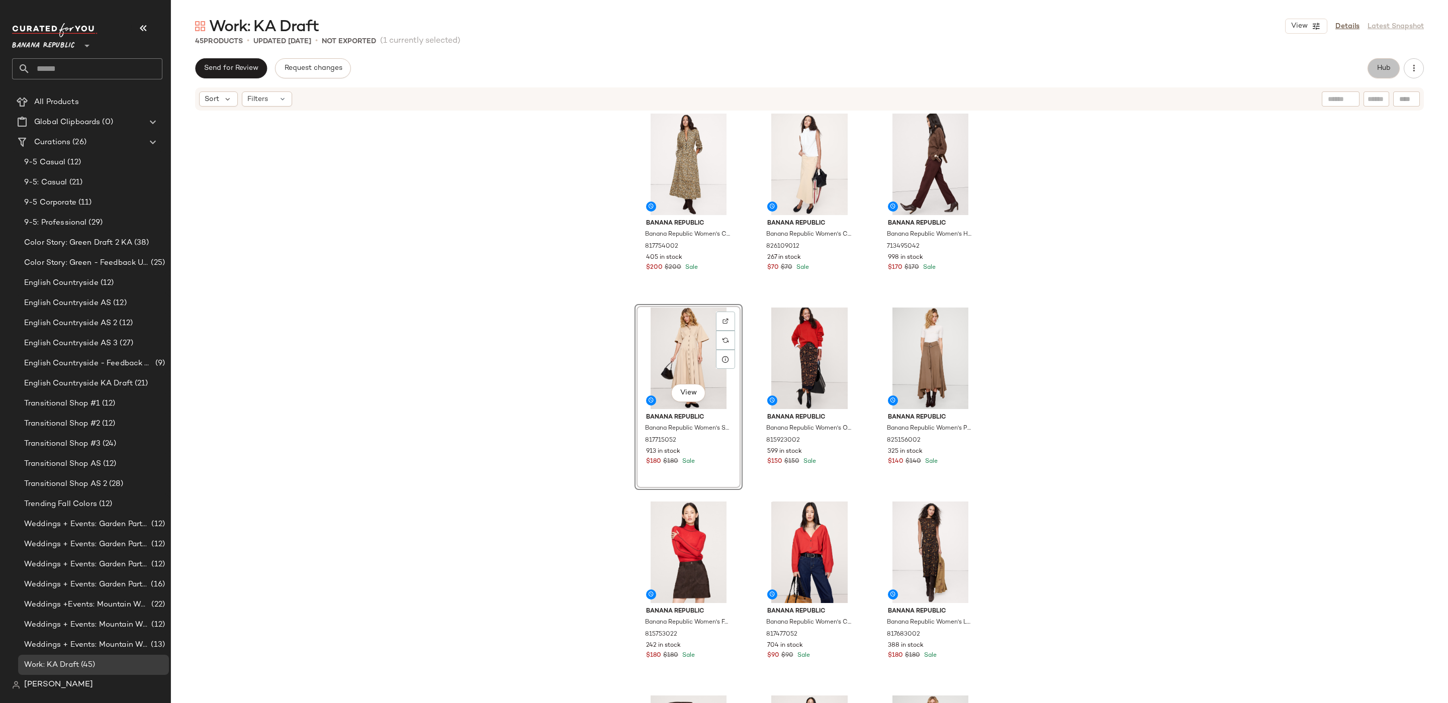
click at [1380, 65] on span "Hub" at bounding box center [1383, 68] width 14 height 8
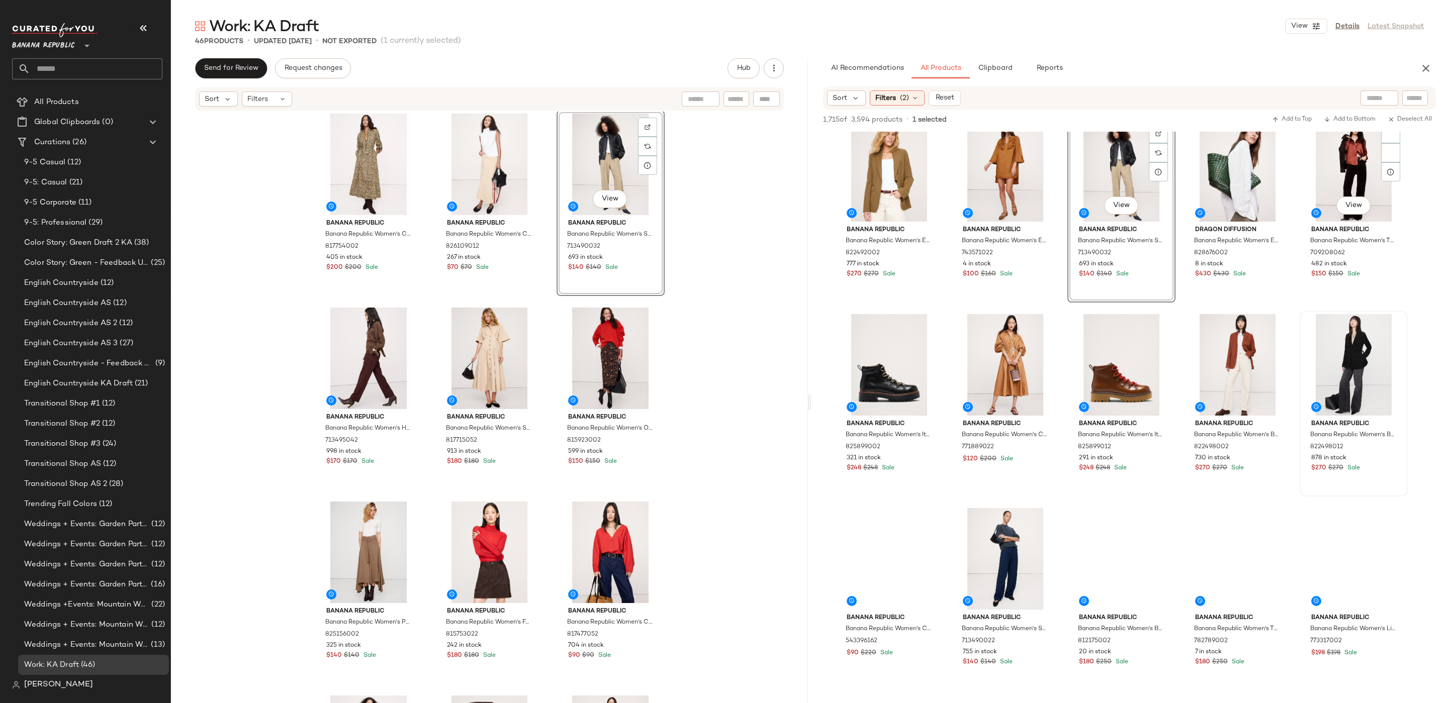
scroll to position [1119, 0]
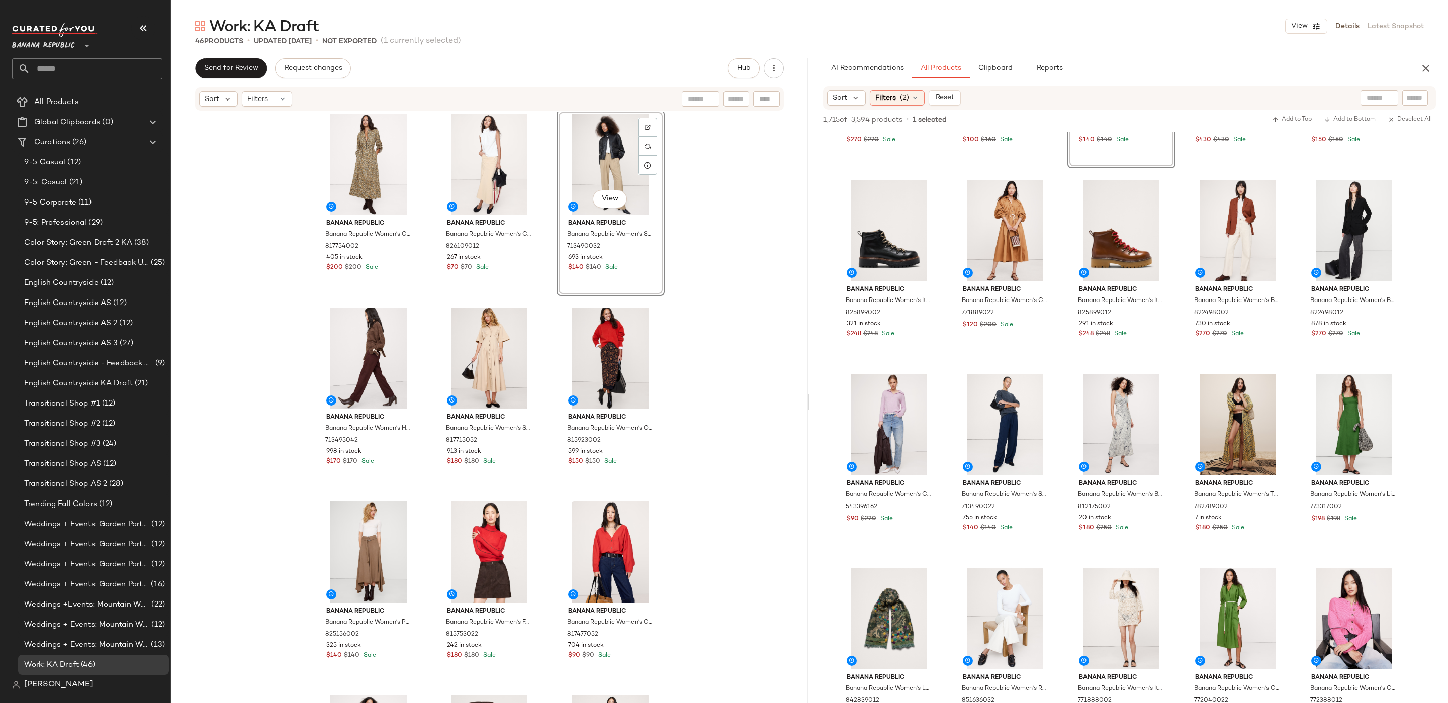
click at [1383, 94] on div at bounding box center [1379, 97] width 38 height 15
type input "**********"
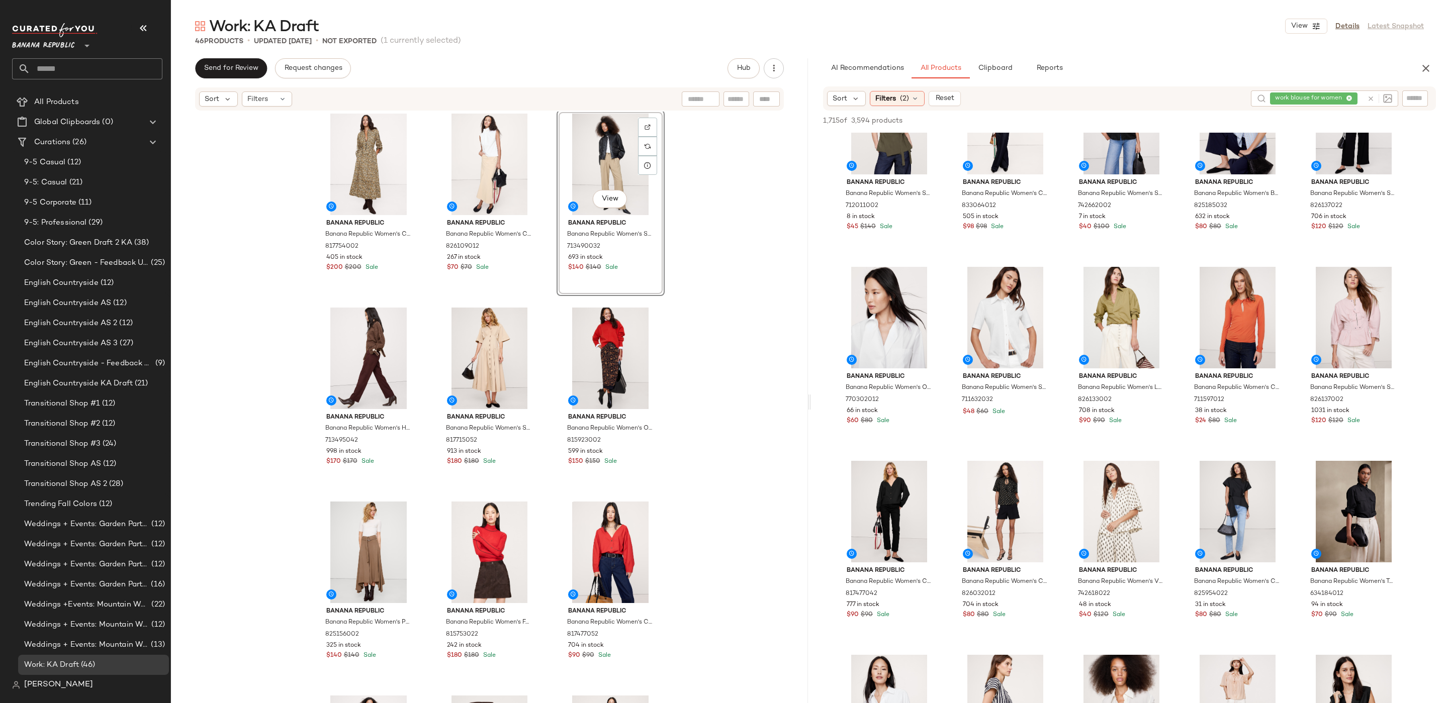
scroll to position [0, 0]
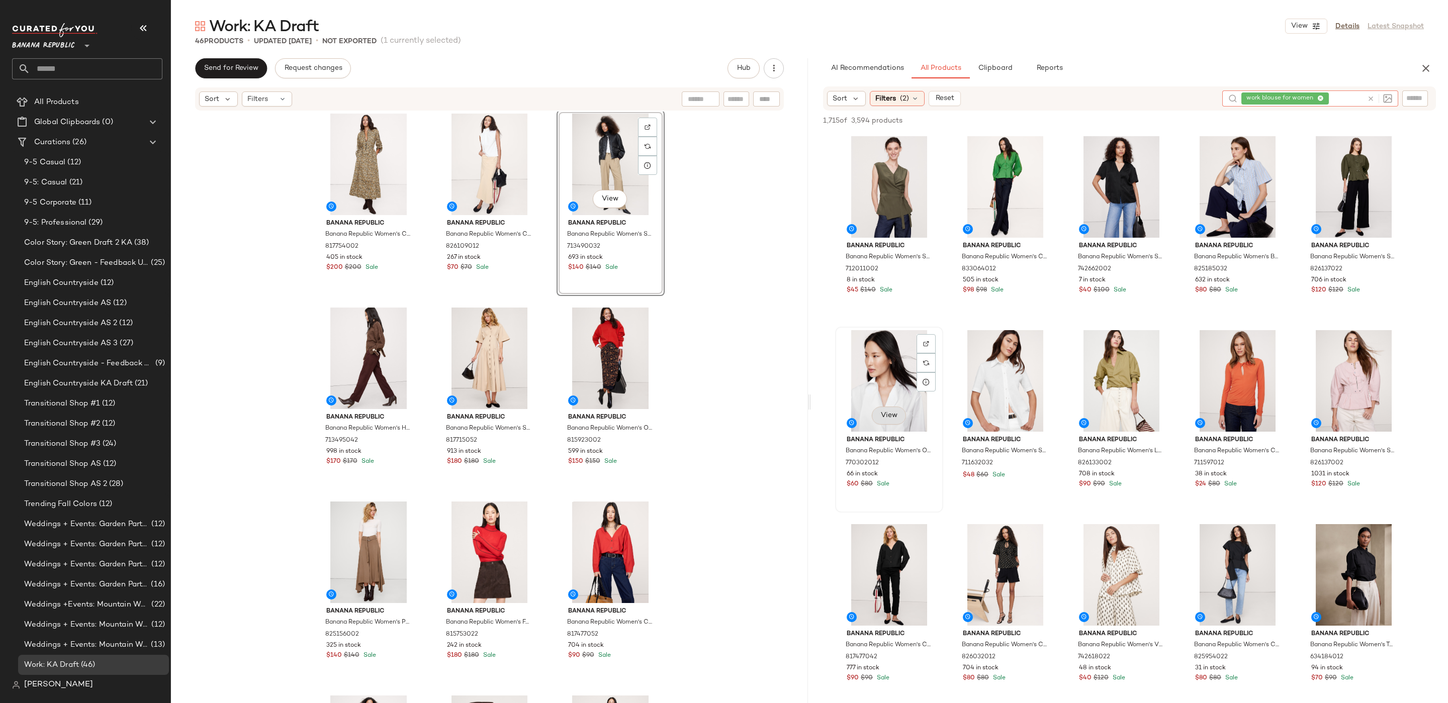
click at [892, 415] on span "View" at bounding box center [888, 416] width 17 height 8
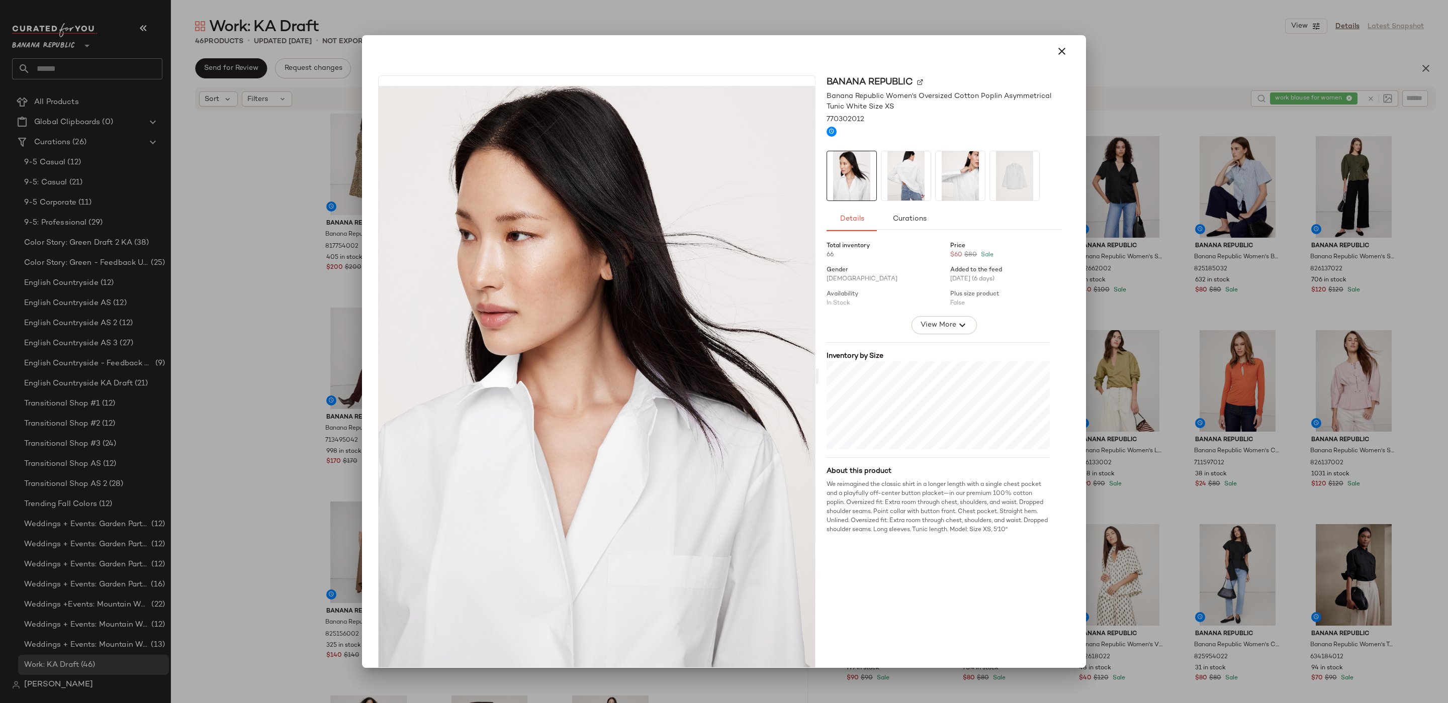
click at [914, 174] on img at bounding box center [905, 175] width 49 height 49
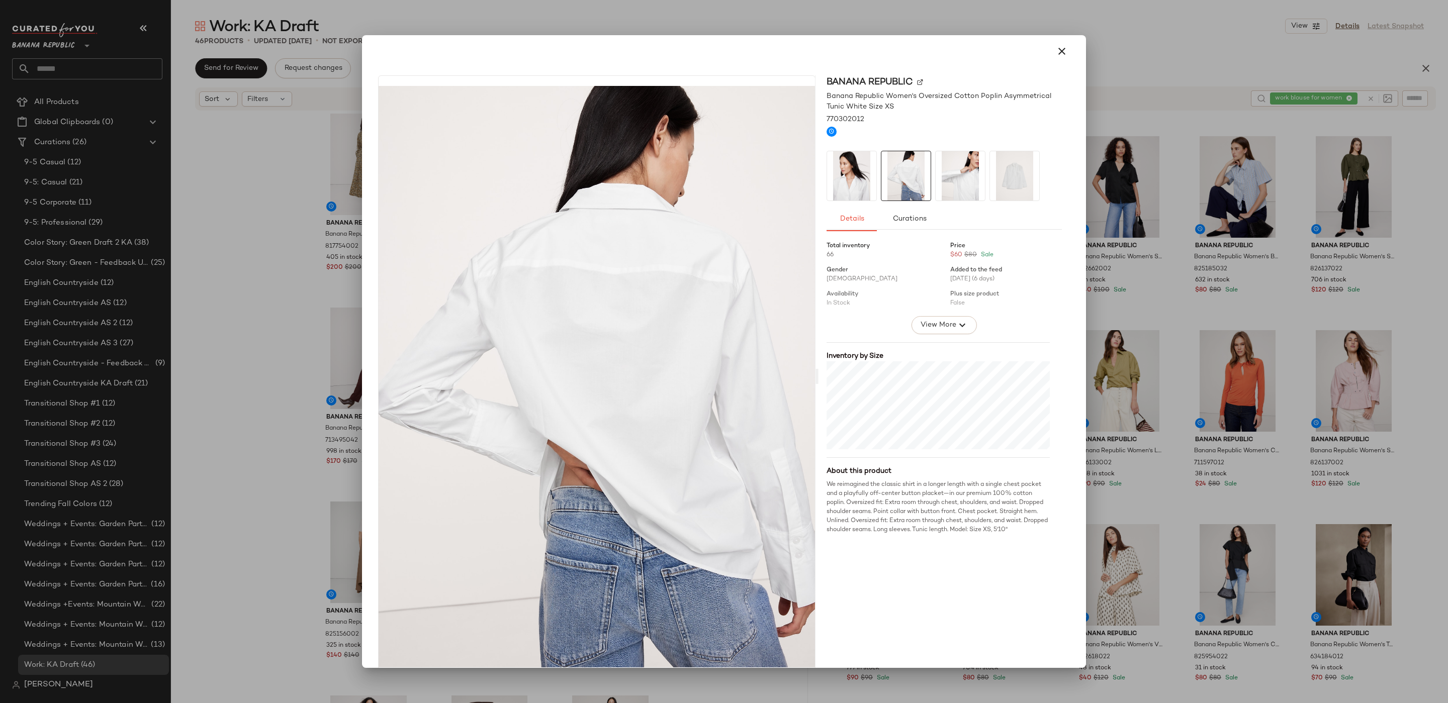
click at [950, 177] on img at bounding box center [959, 175] width 49 height 49
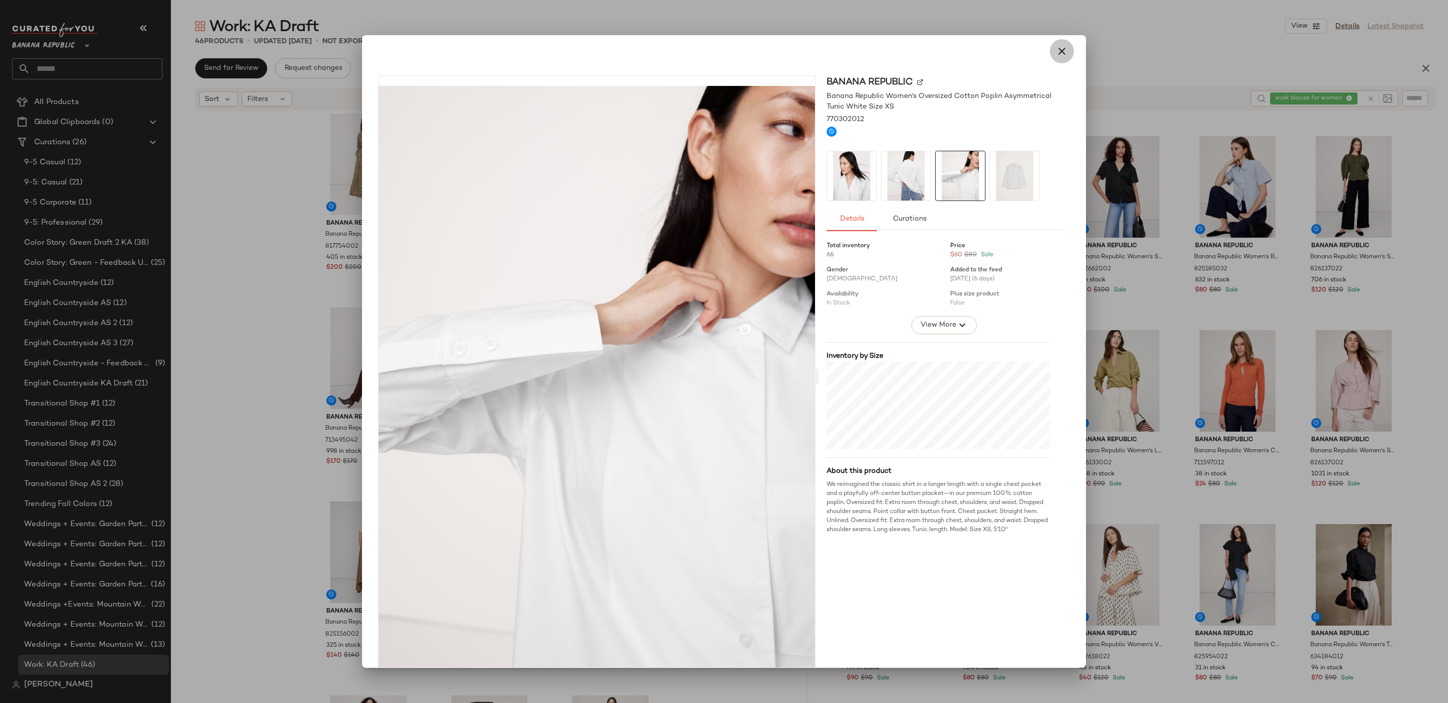
drag, startPoint x: 1056, startPoint y: 56, endPoint x: 1050, endPoint y: 94, distance: 38.1
click at [1056, 56] on icon "button" at bounding box center [1062, 51] width 12 height 12
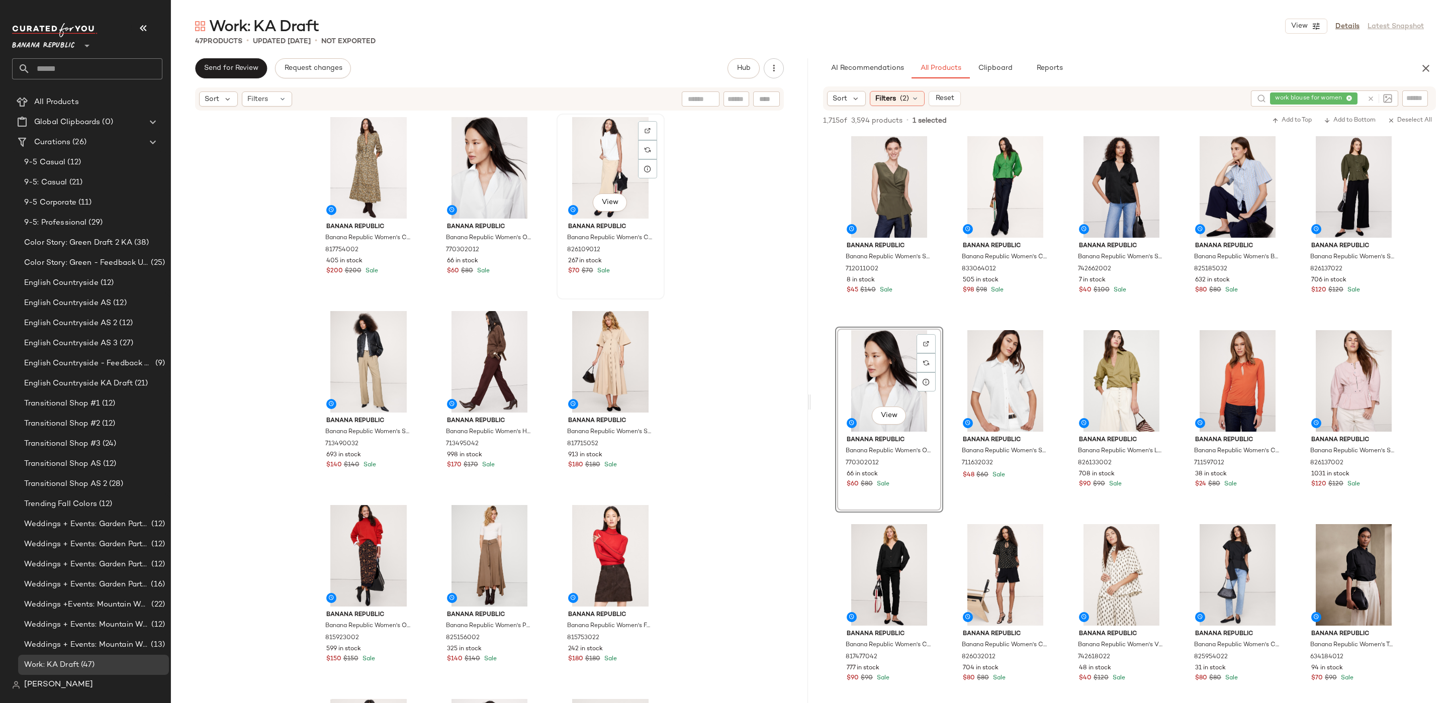
click at [589, 163] on div "View" at bounding box center [610, 168] width 101 height 102
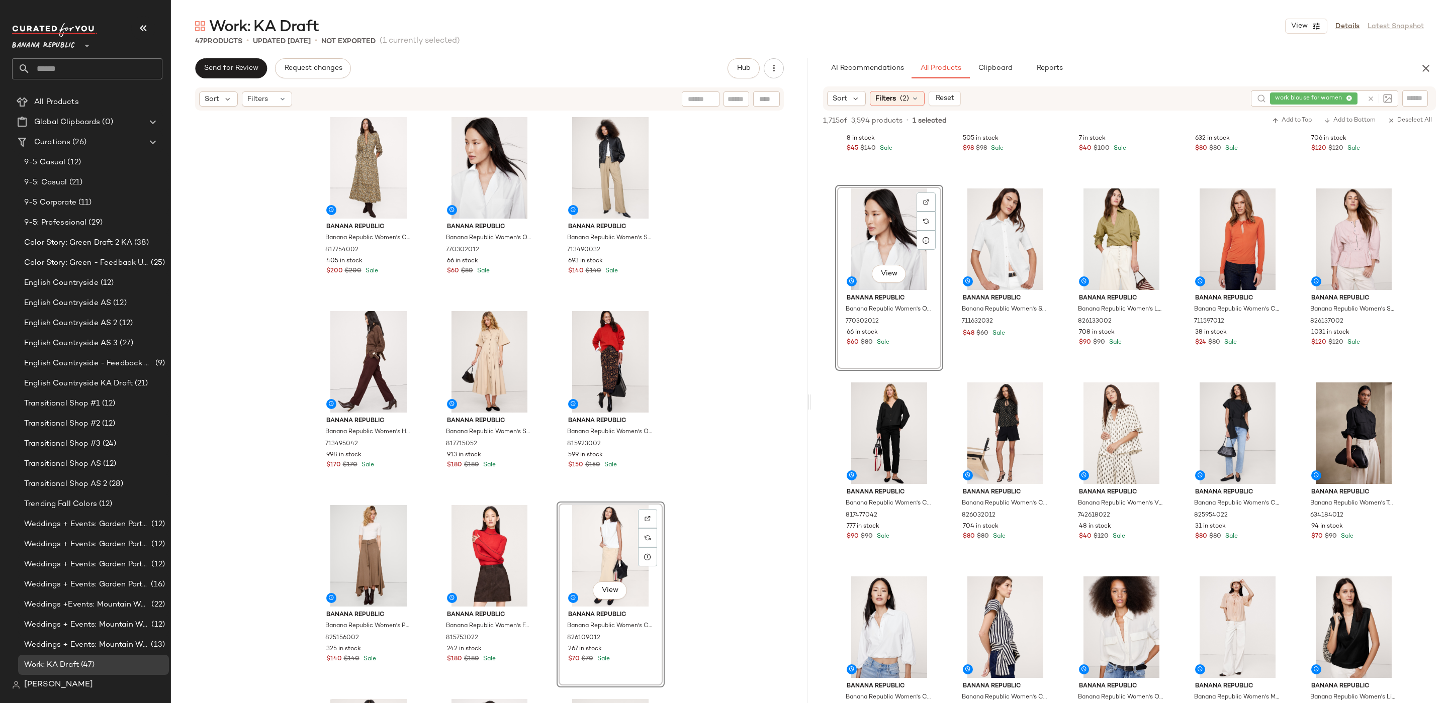
scroll to position [142, 0]
click at [1372, 100] on icon at bounding box center [1371, 99] width 8 height 8
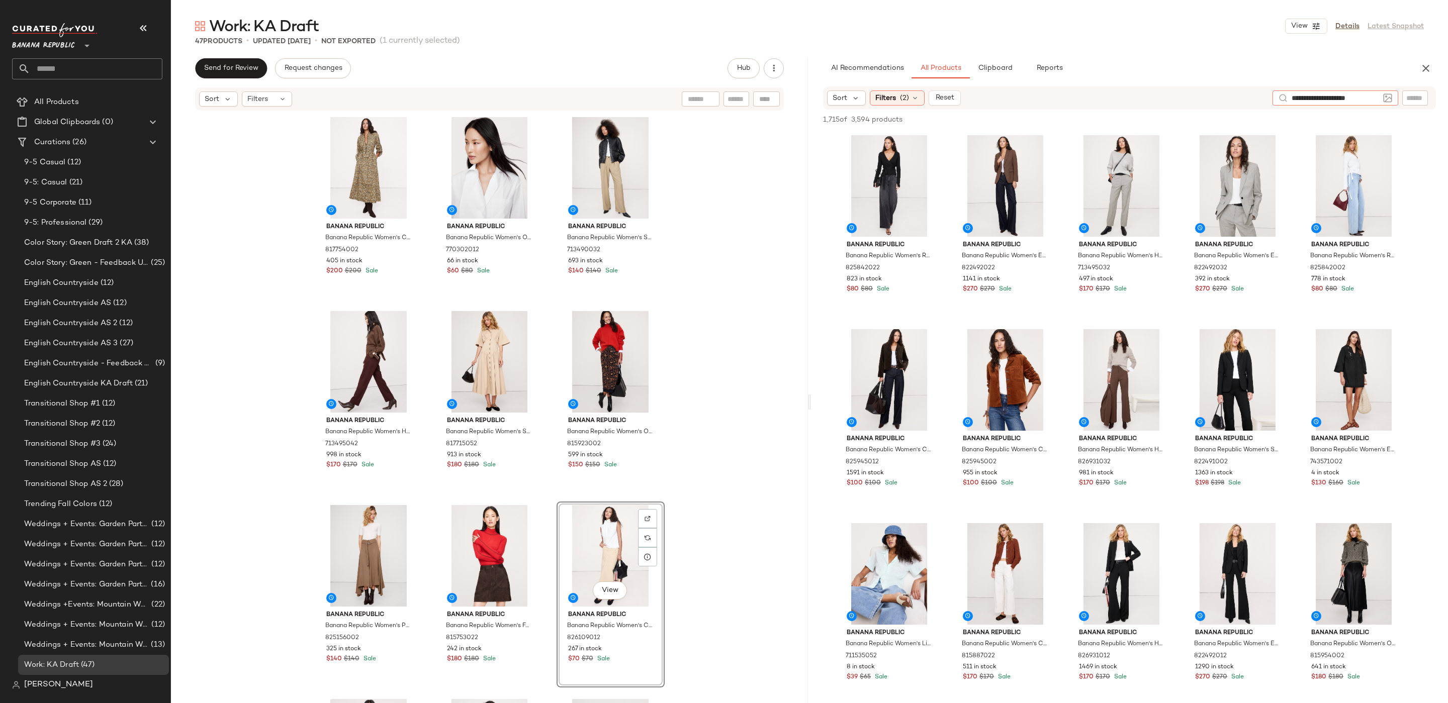
type input "**********"
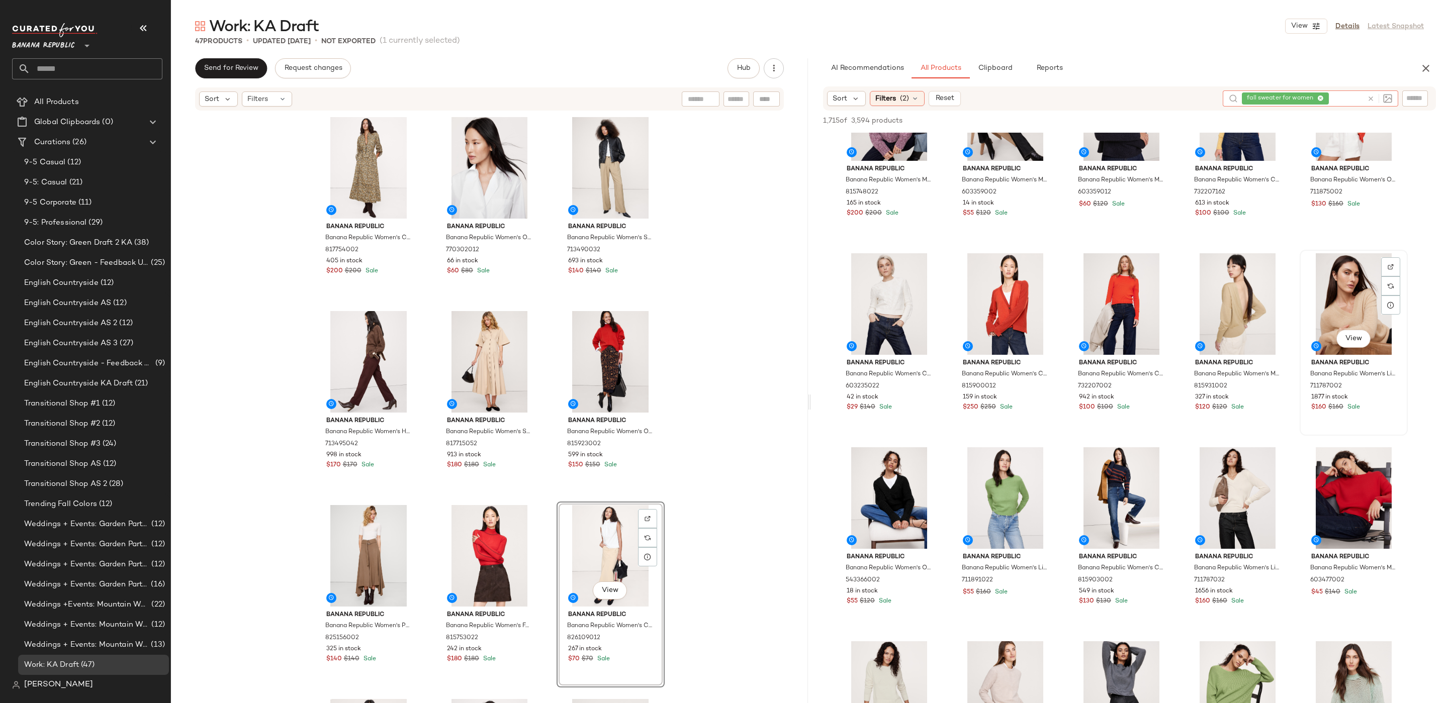
scroll to position [462, 0]
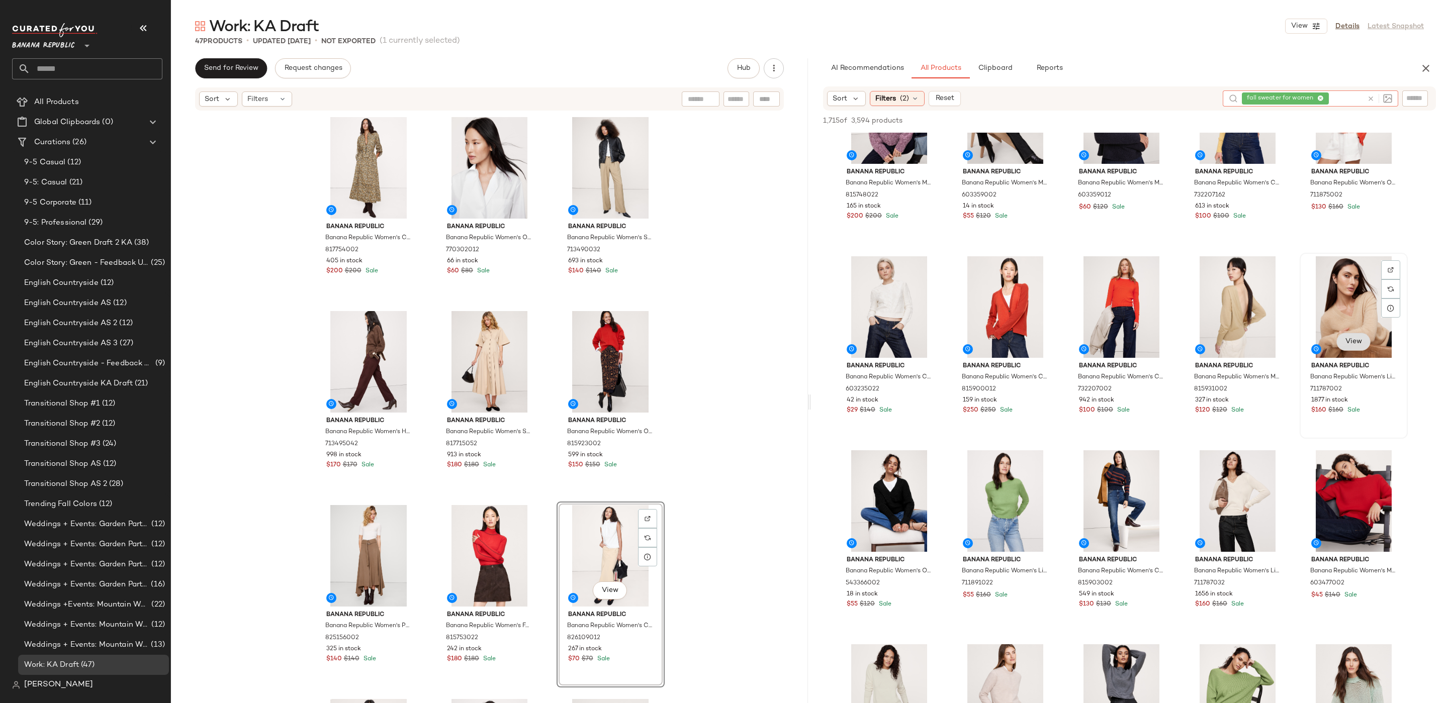
click at [1350, 344] on span "View" at bounding box center [1353, 342] width 17 height 8
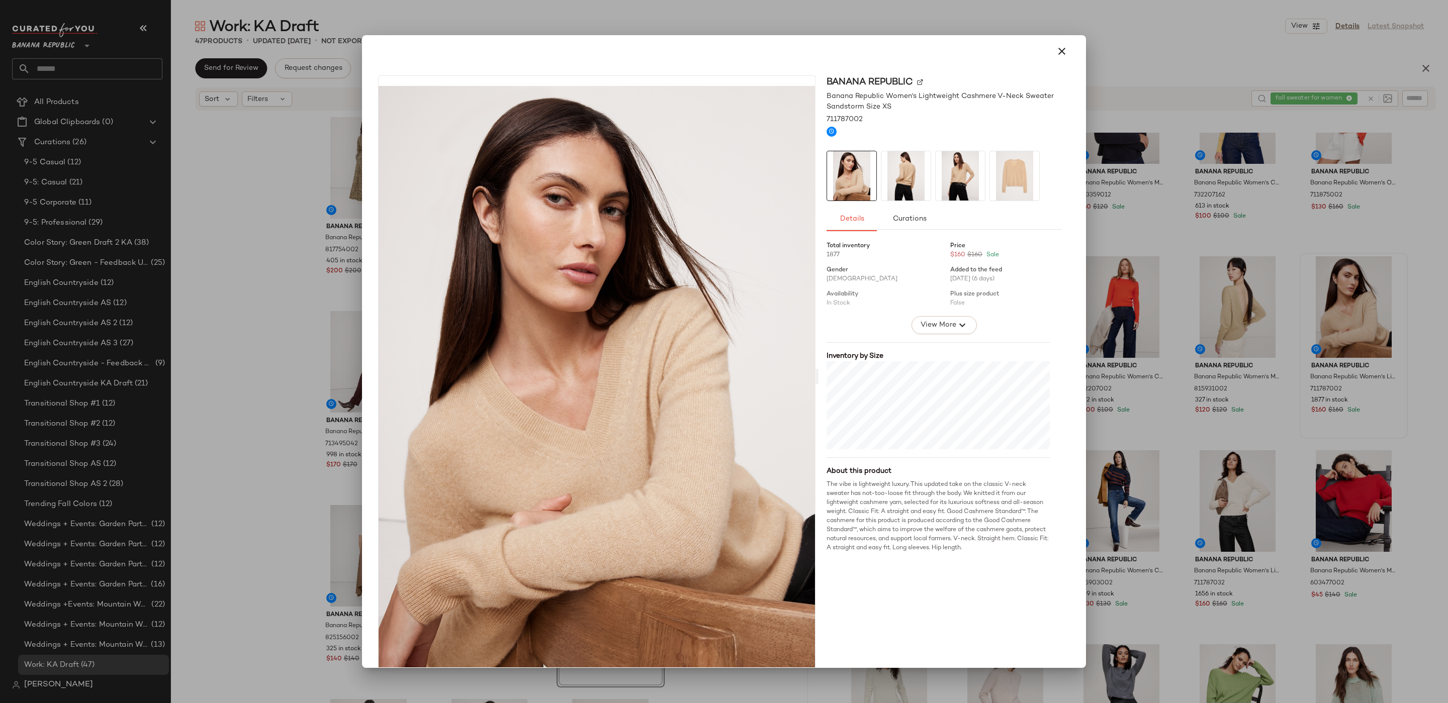
click at [902, 165] on img at bounding box center [905, 175] width 49 height 49
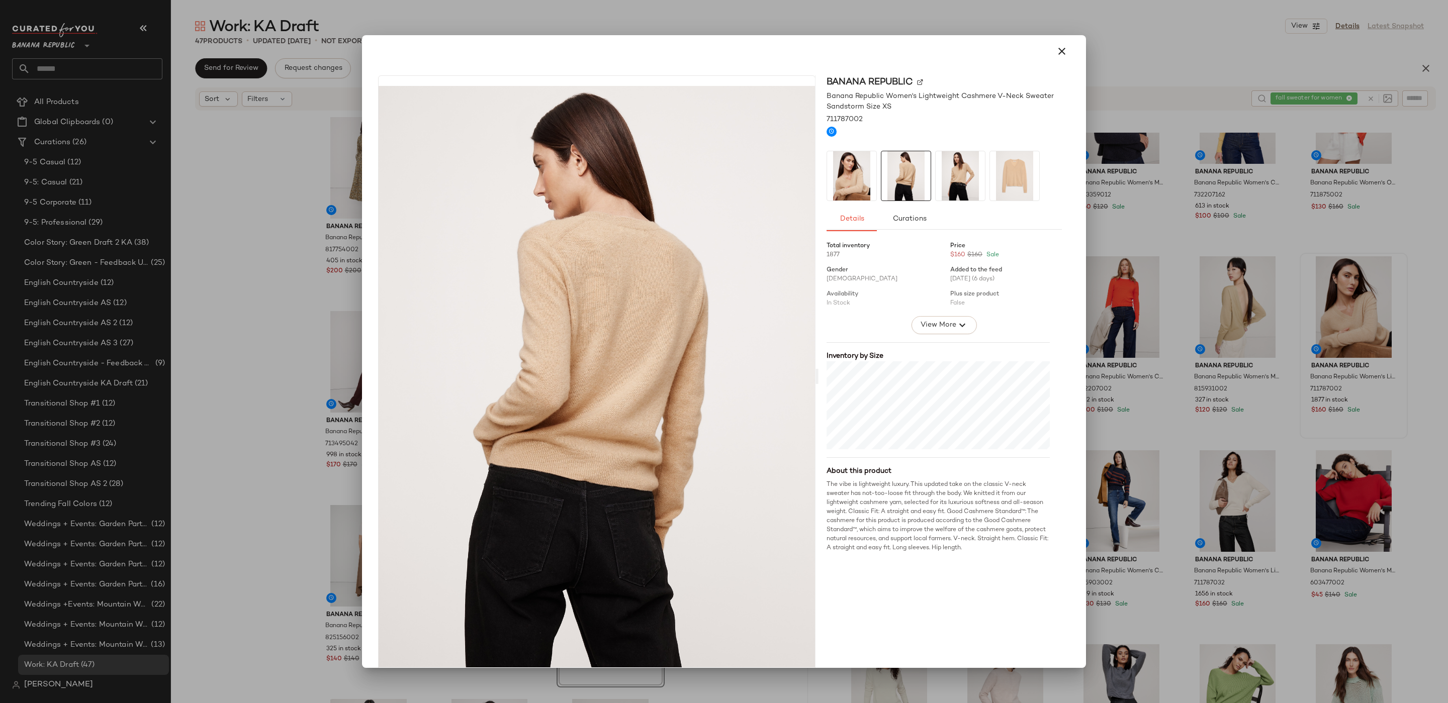
click at [944, 176] on img at bounding box center [959, 175] width 49 height 49
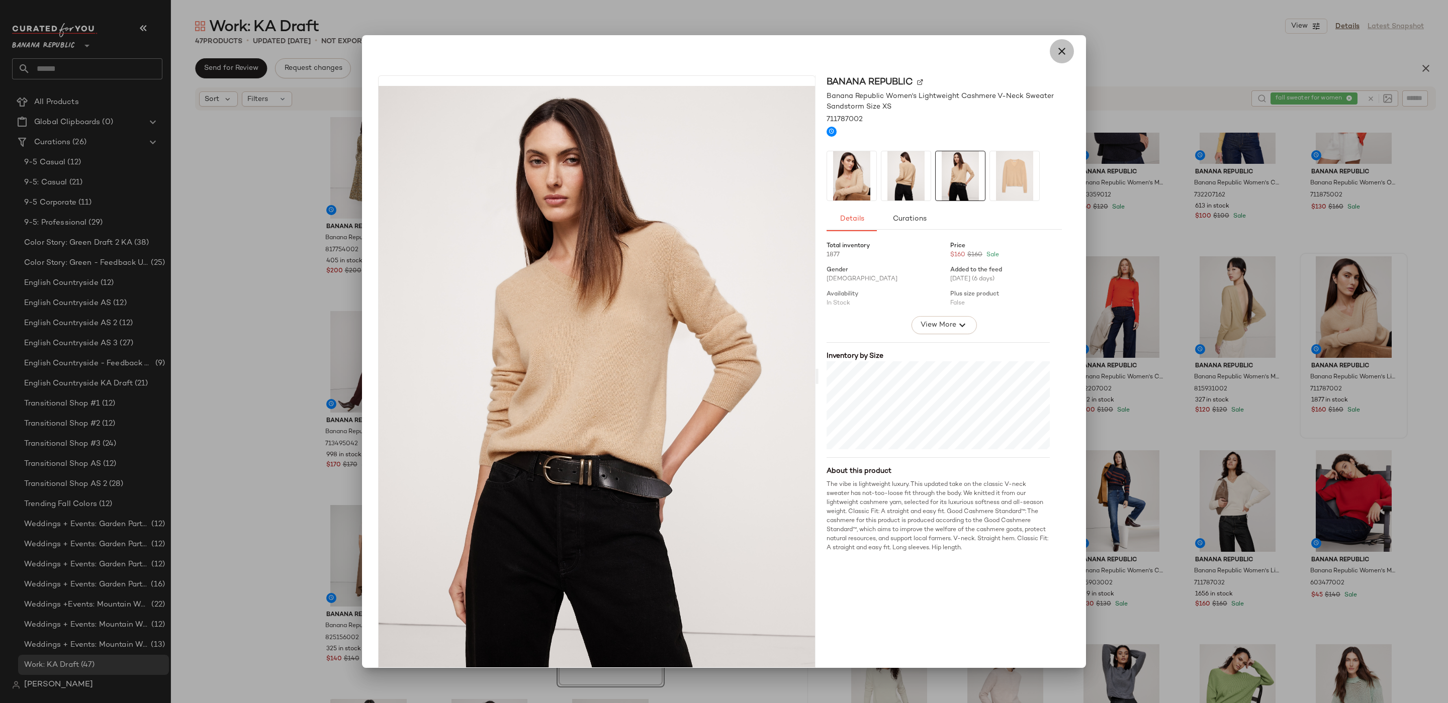
click at [1056, 56] on icon "button" at bounding box center [1062, 51] width 12 height 12
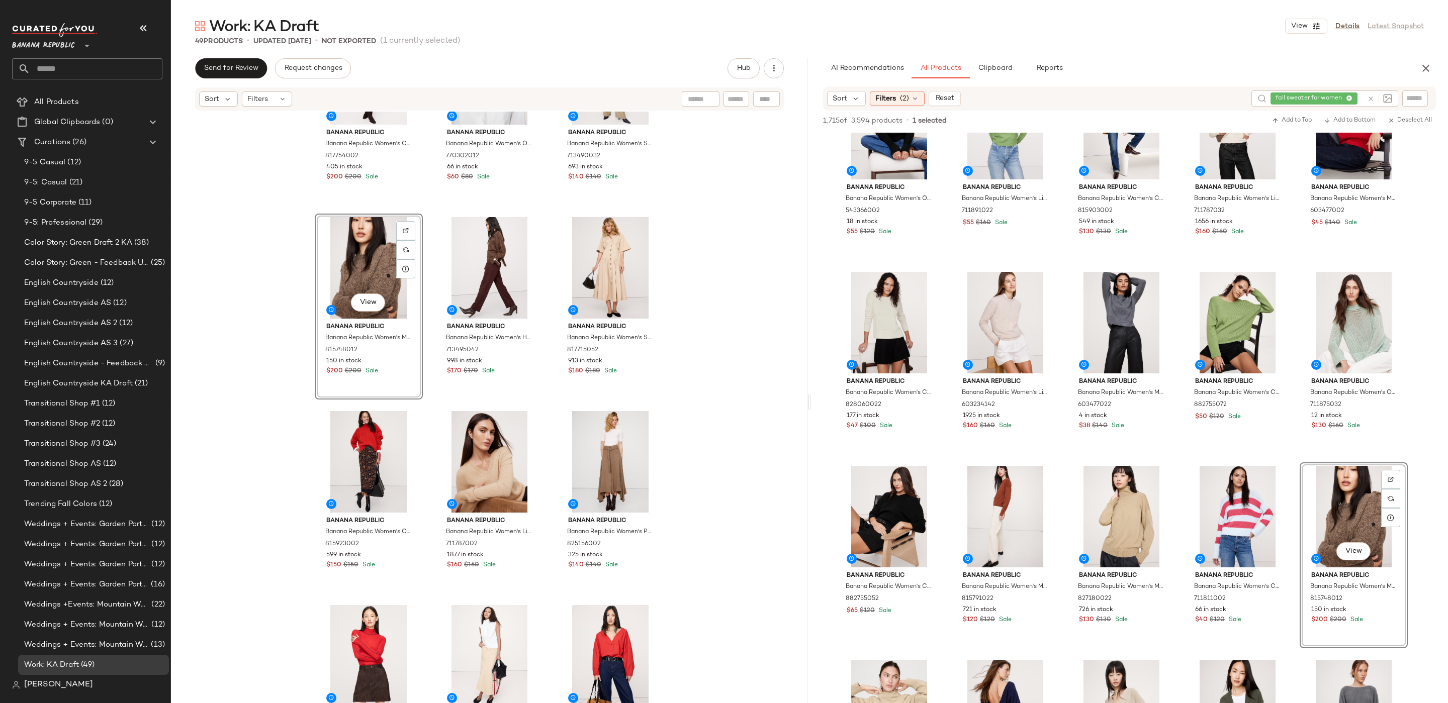
scroll to position [0, 0]
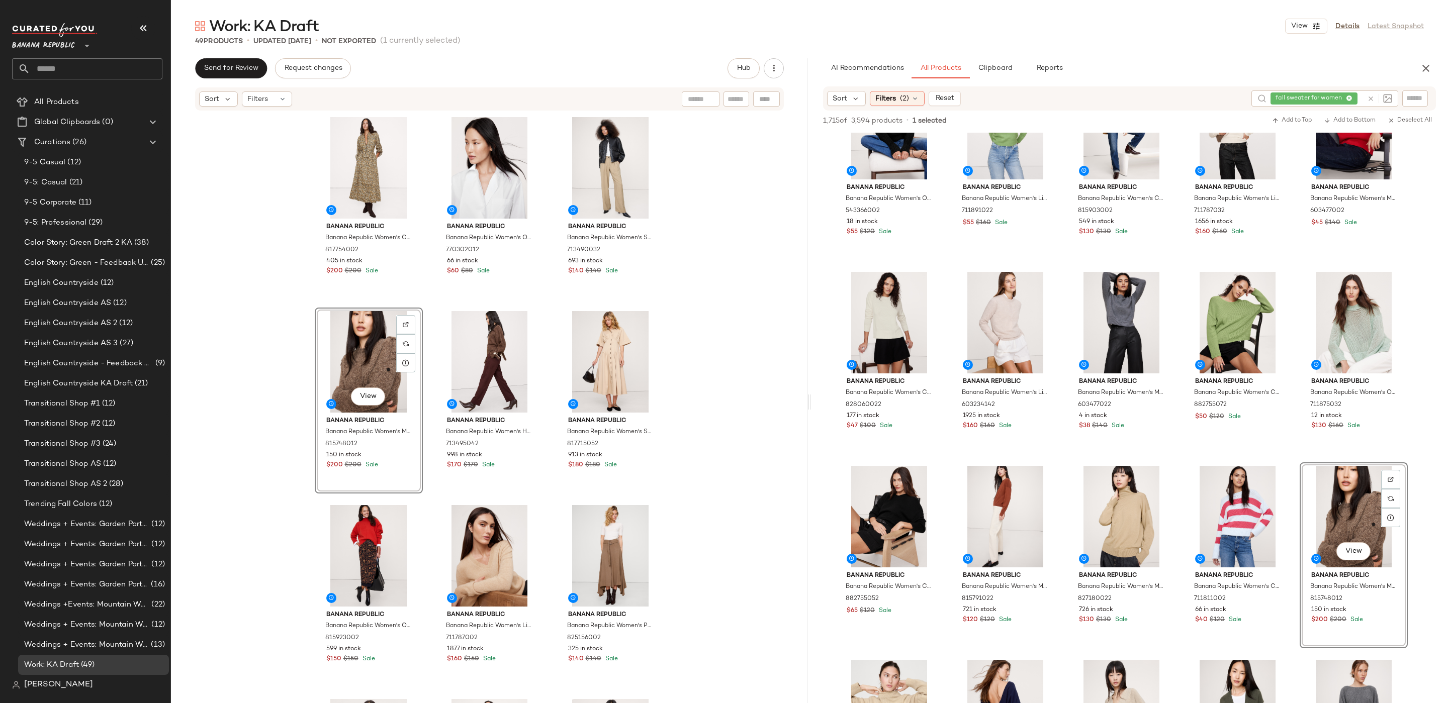
click at [1370, 99] on icon at bounding box center [1371, 99] width 8 height 8
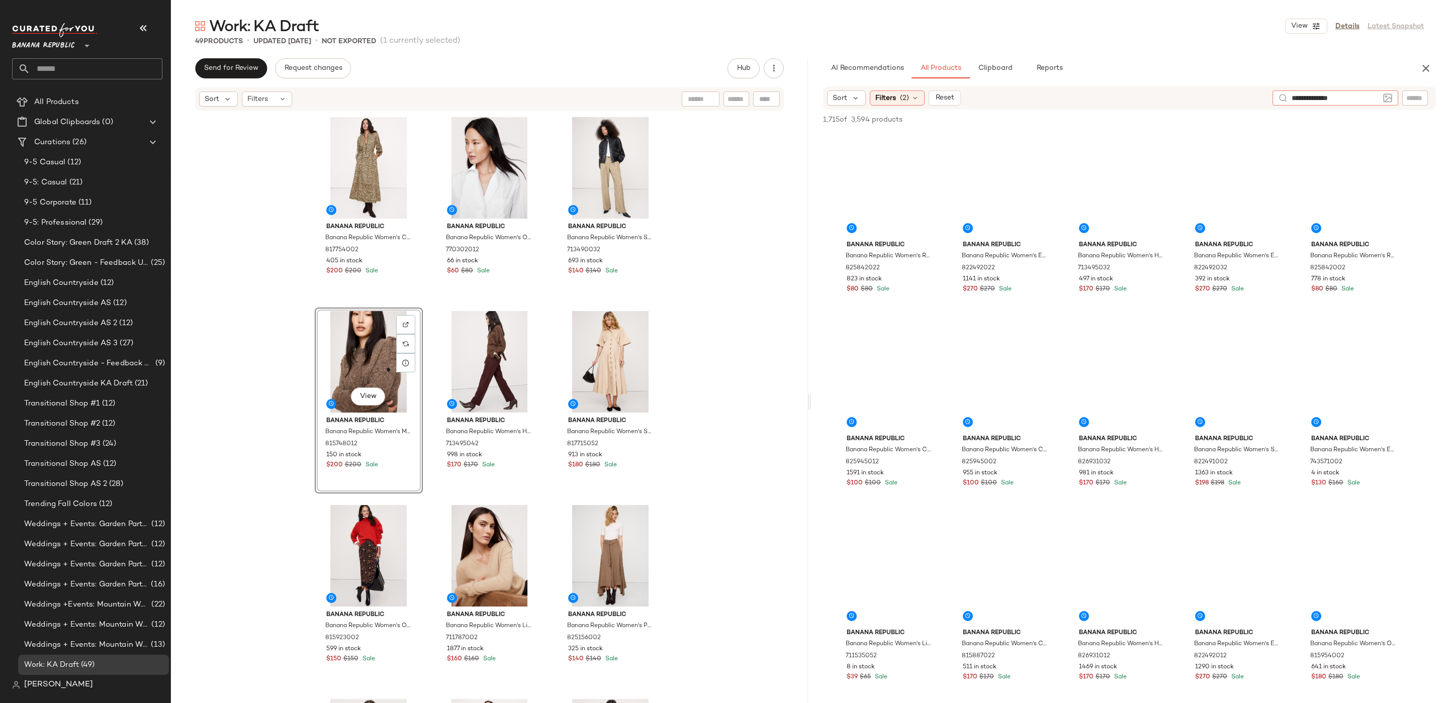
type input "**********"
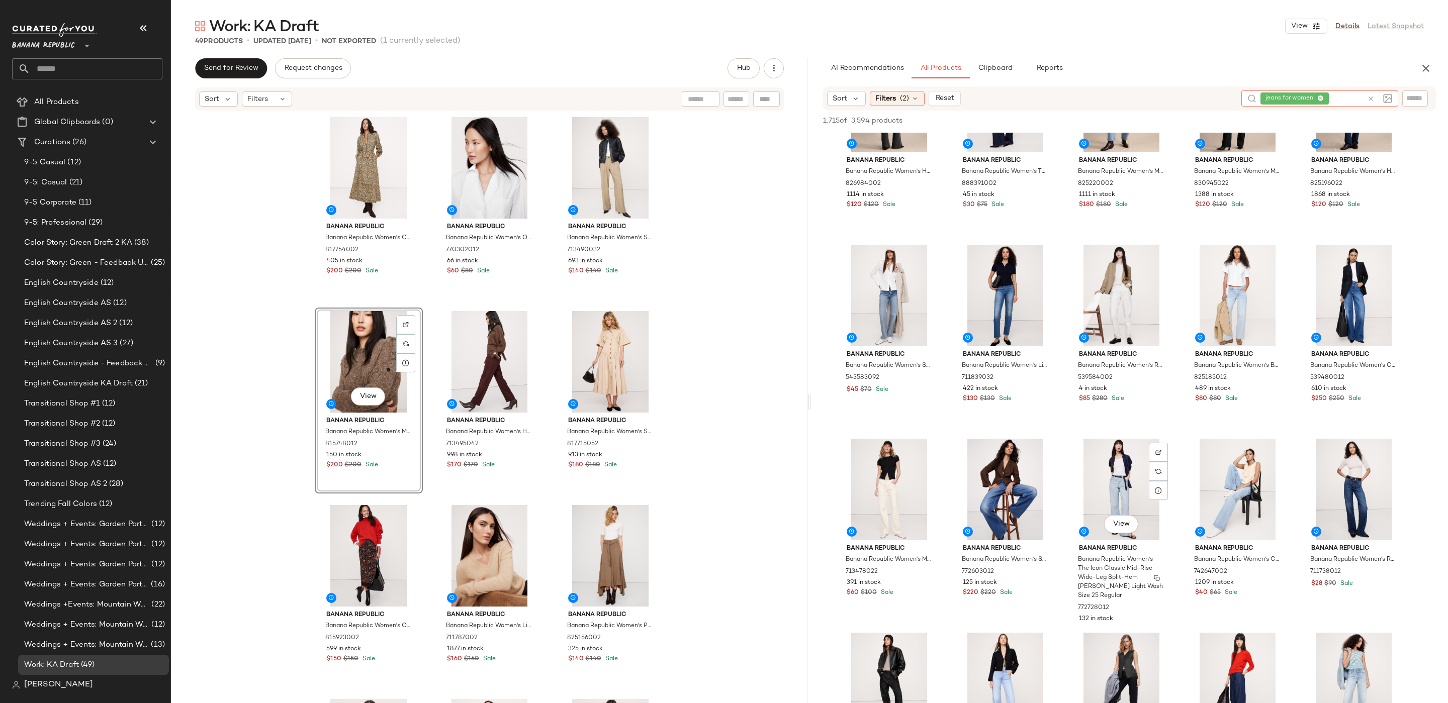
scroll to position [2027, 0]
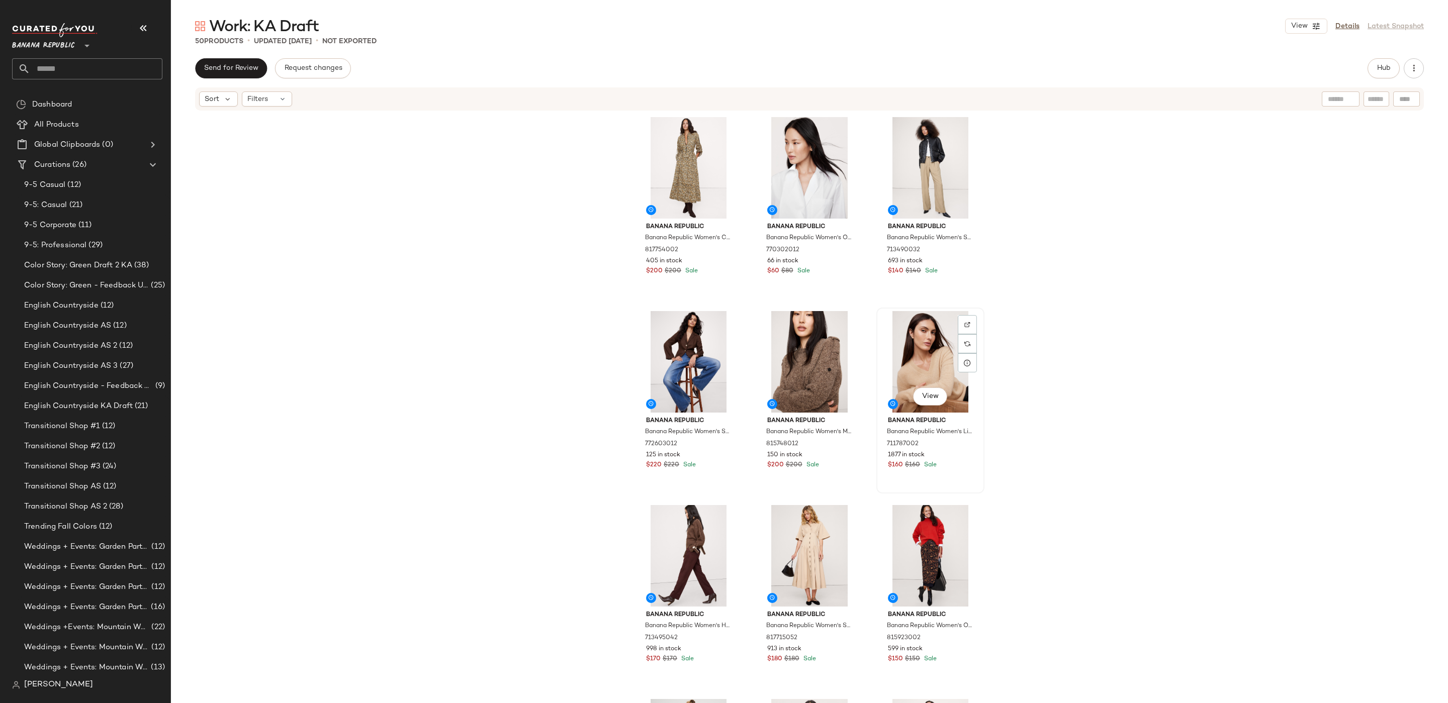
click at [923, 352] on div "View" at bounding box center [930, 362] width 101 height 102
click at [1379, 63] on button "Hub" at bounding box center [1383, 68] width 32 height 20
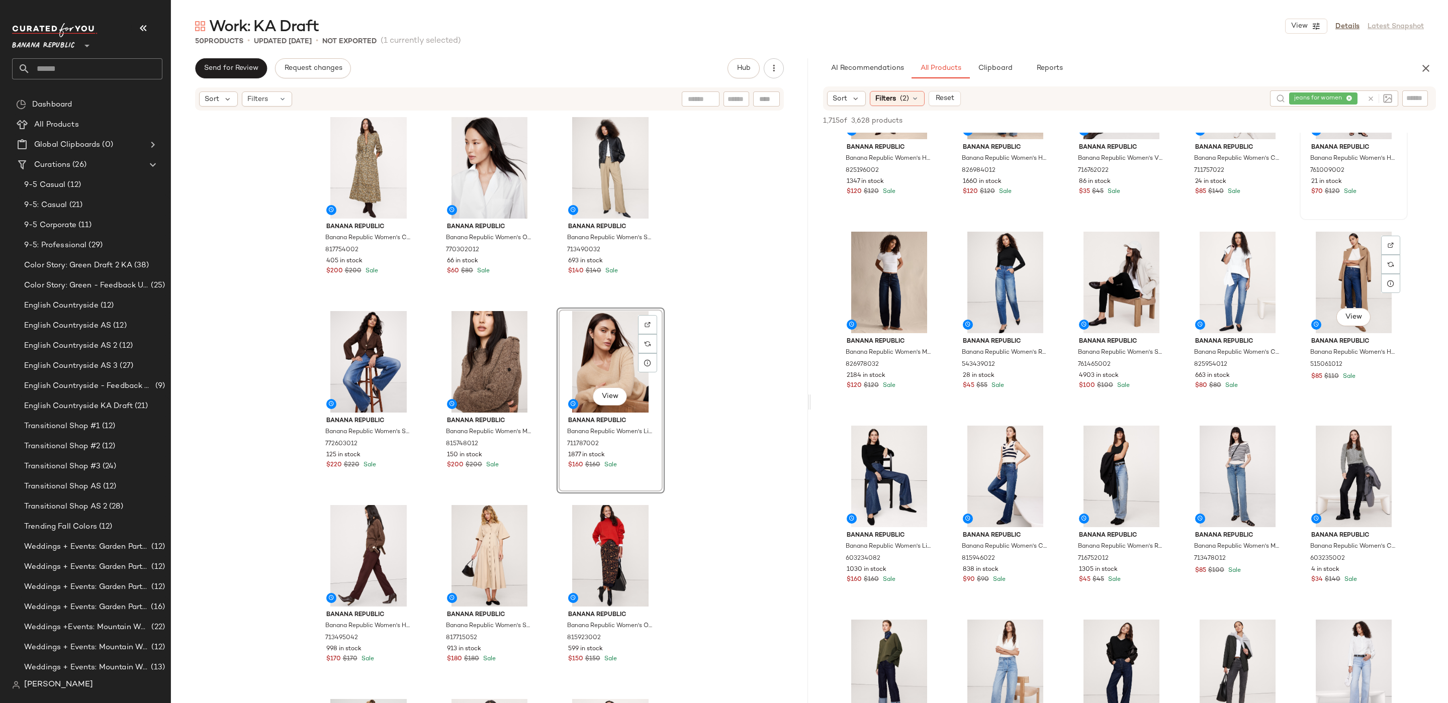
scroll to position [679, 0]
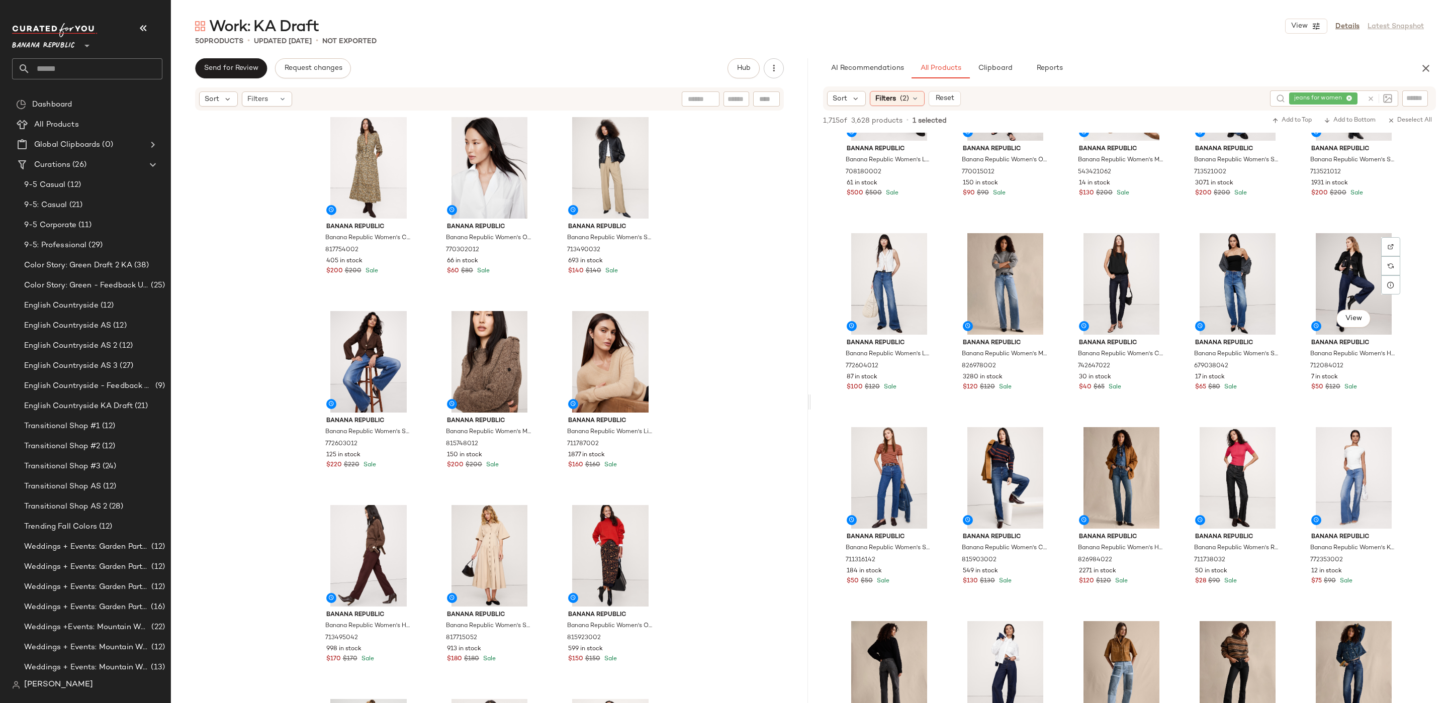
scroll to position [1457, 0]
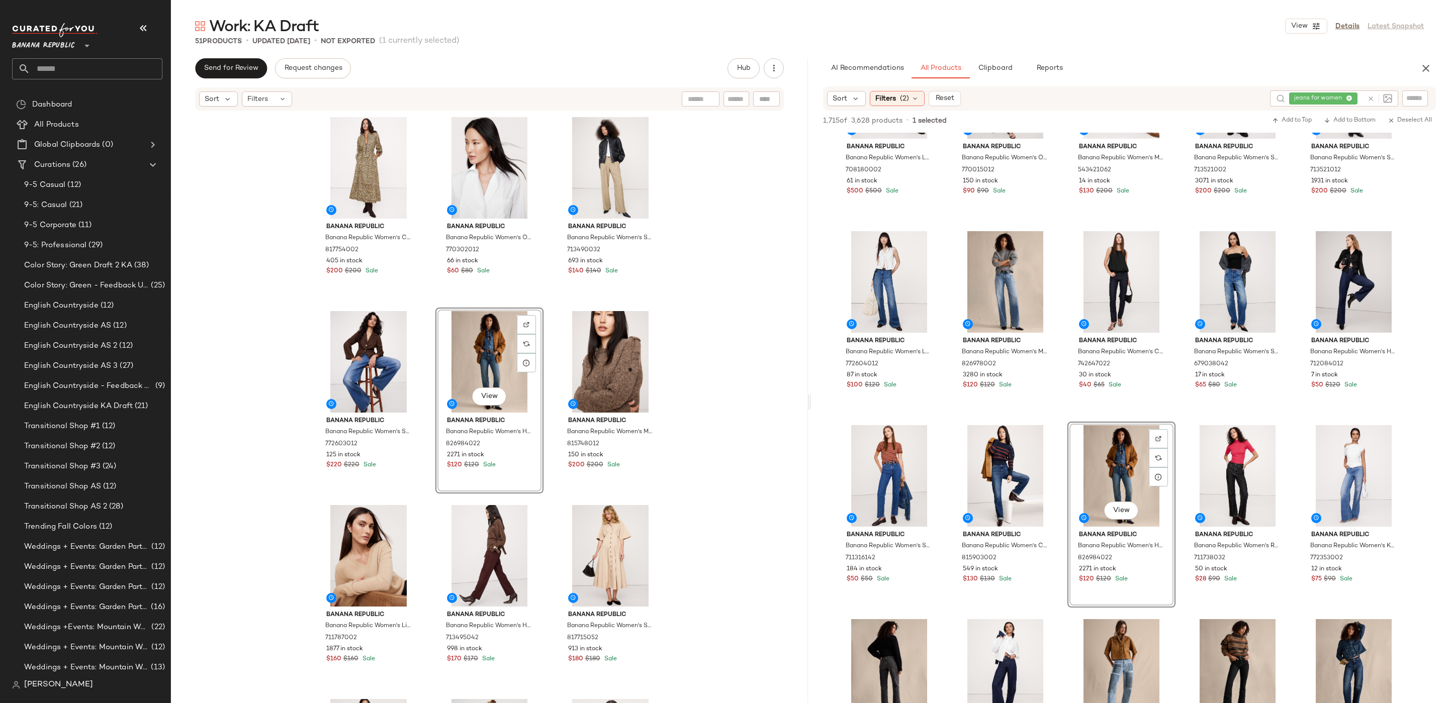
click at [469, 349] on div "View" at bounding box center [489, 362] width 101 height 102
click at [1368, 96] on icon at bounding box center [1371, 99] width 8 height 8
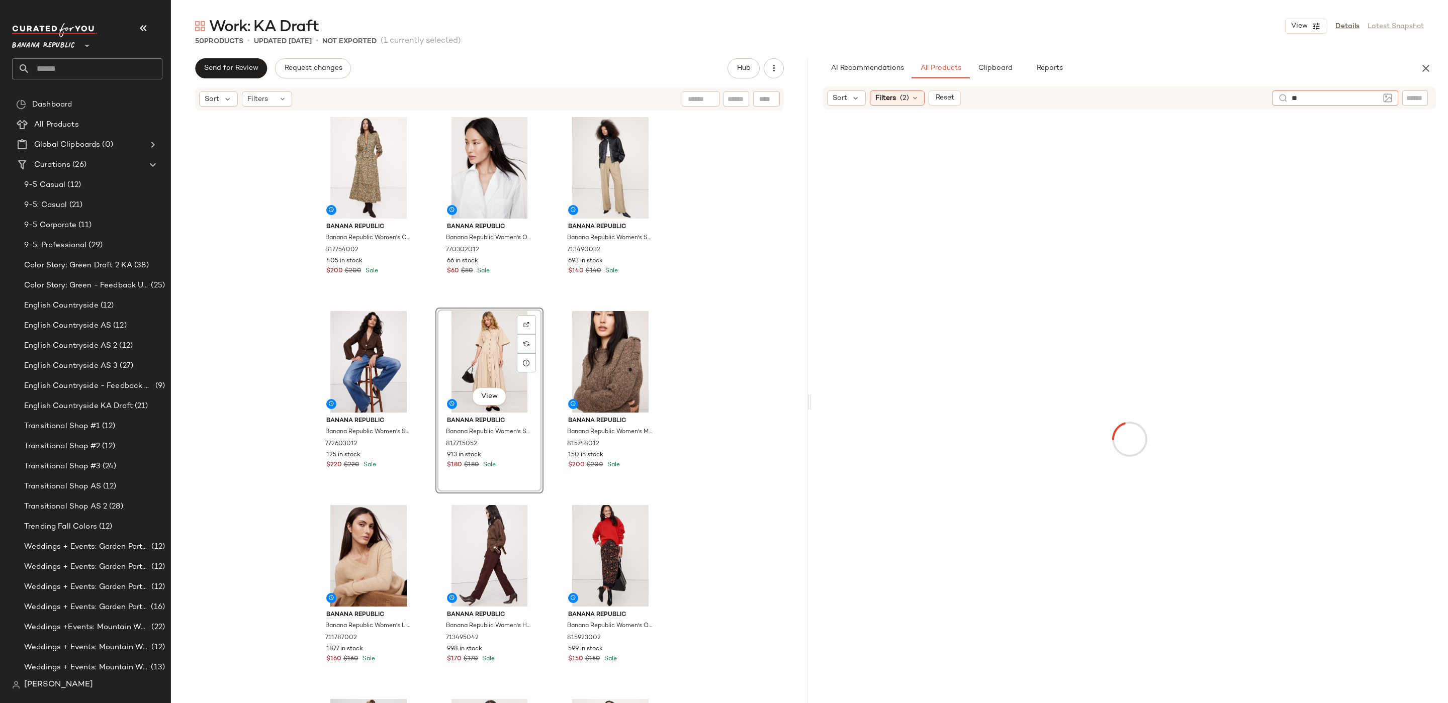
type input "*"
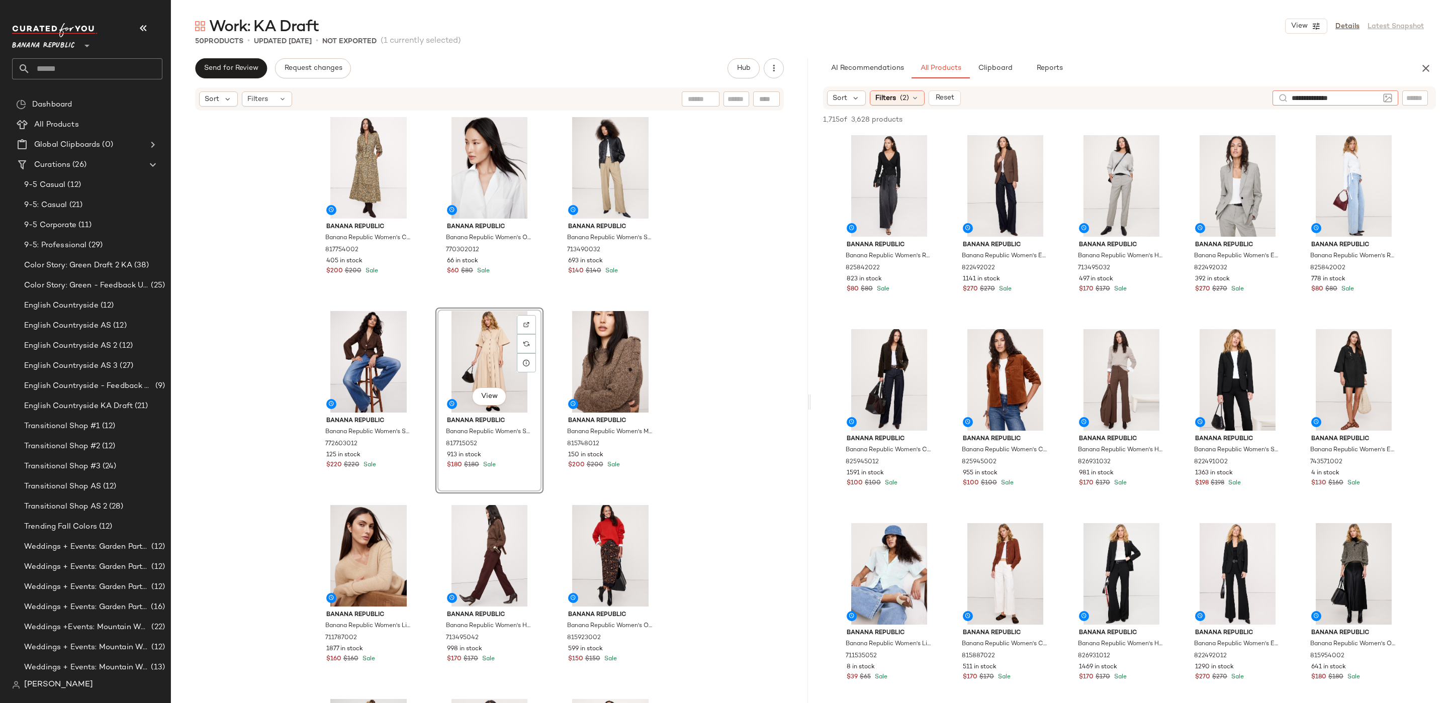
type input "**********"
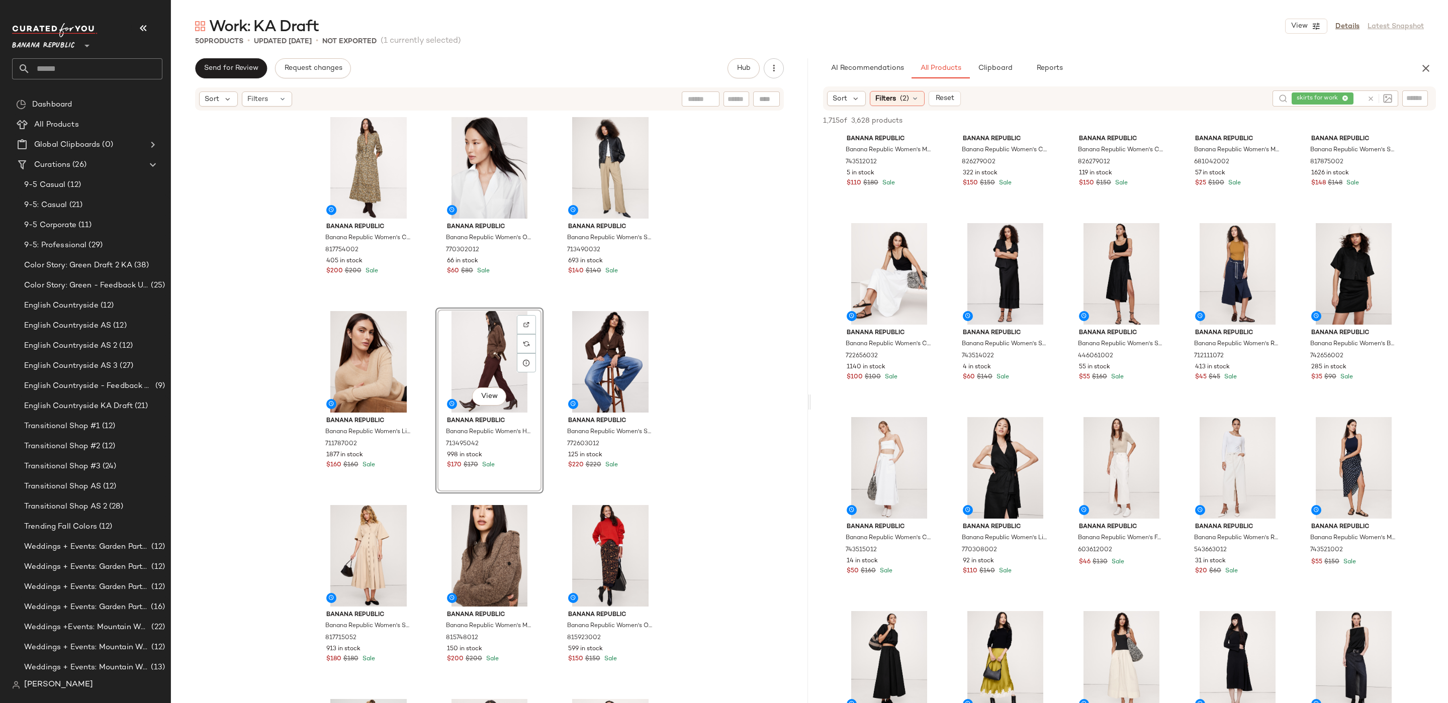
click at [721, 341] on div "Banana Republic Banana Republic Women's Cotton Utility Zip Long Midi Dress Gree…" at bounding box center [489, 423] width 637 height 622
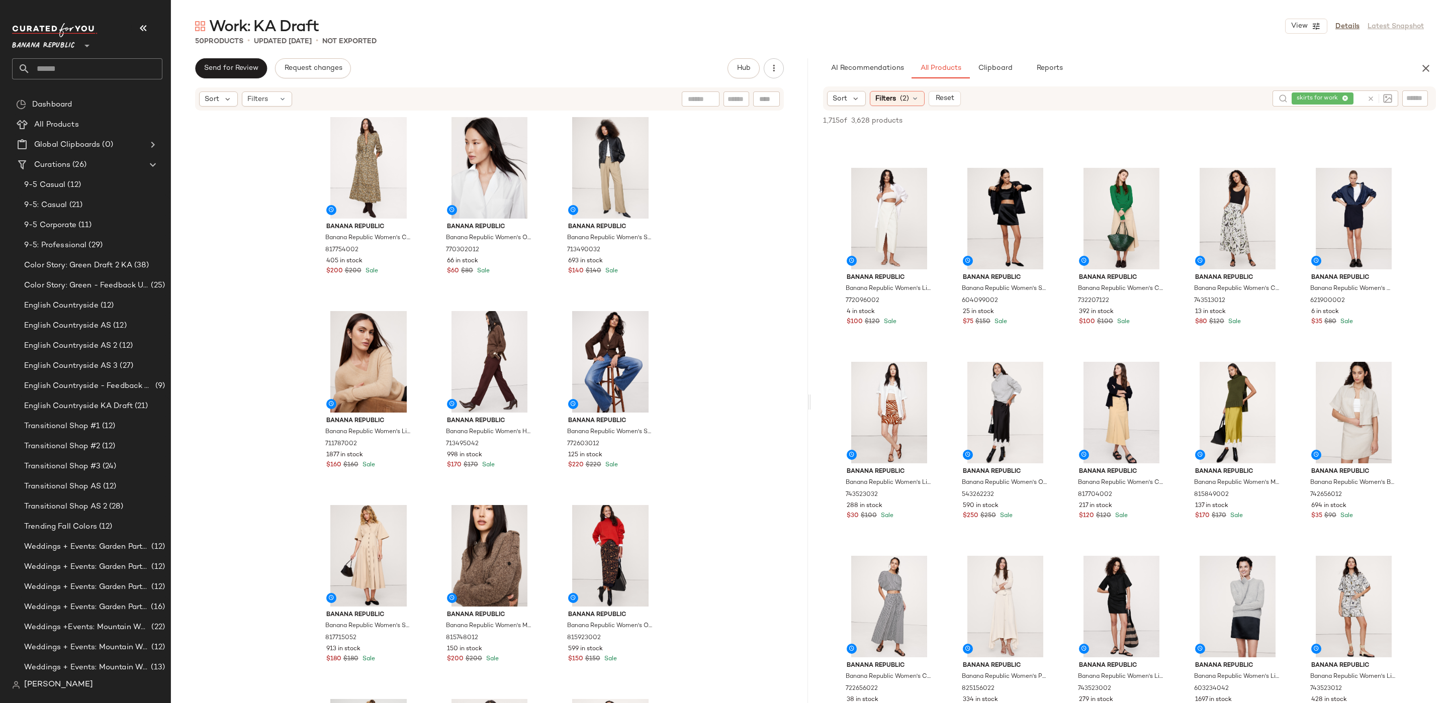
scroll to position [931, 0]
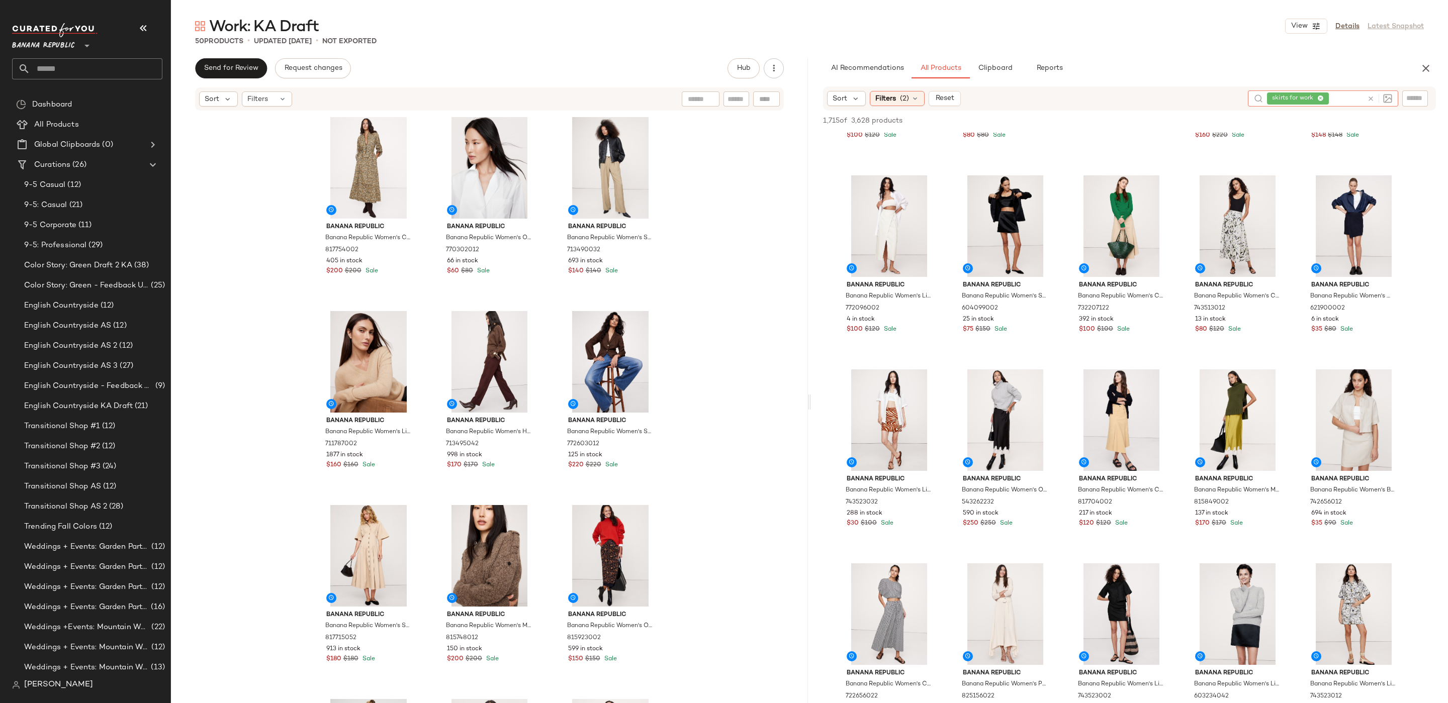
click at [1369, 99] on icon at bounding box center [1371, 99] width 8 height 8
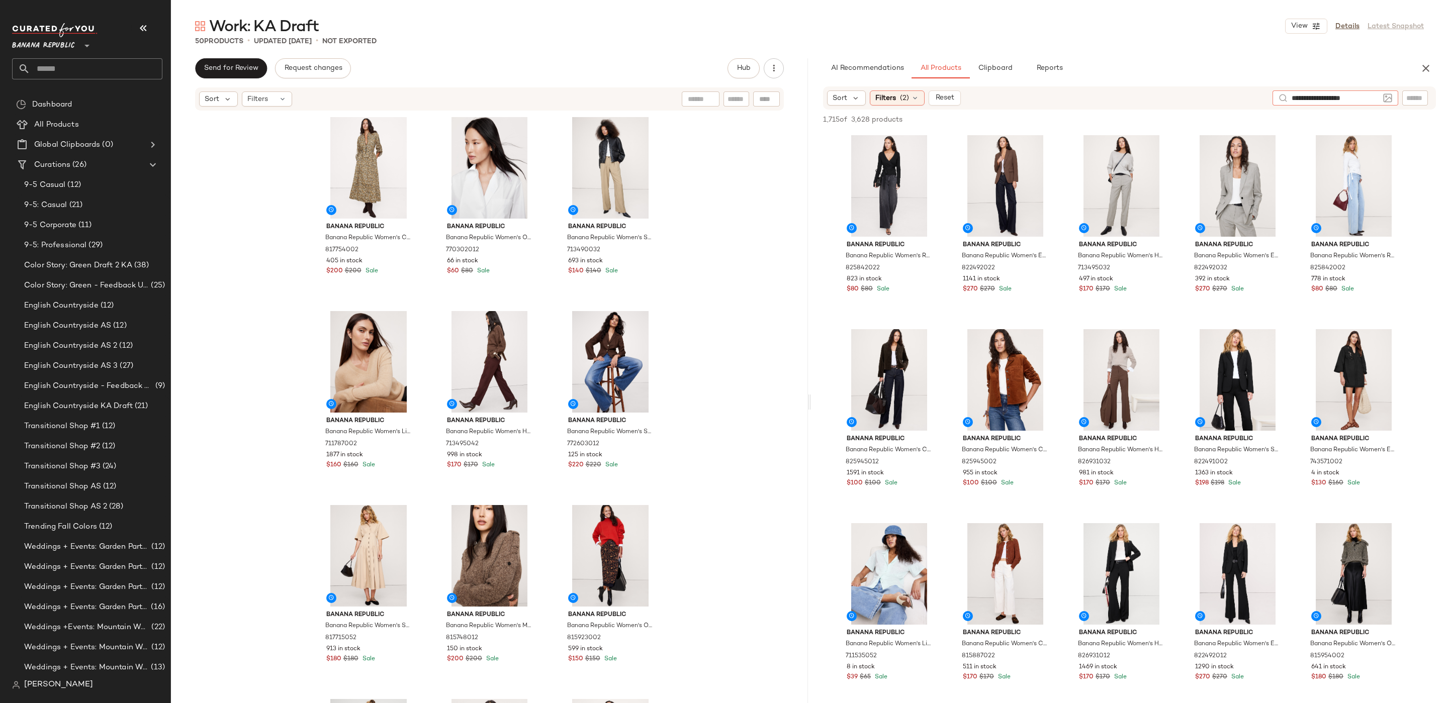
type input "**********"
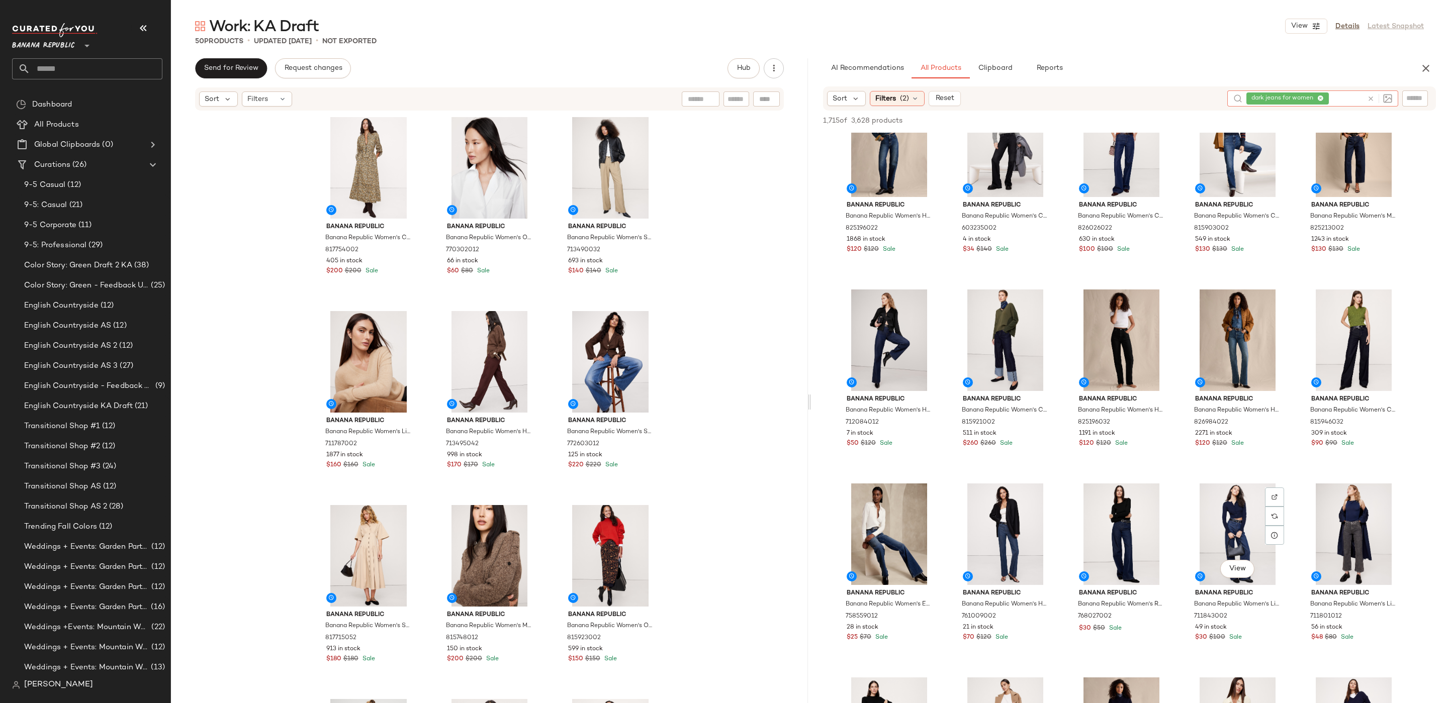
scroll to position [624, 0]
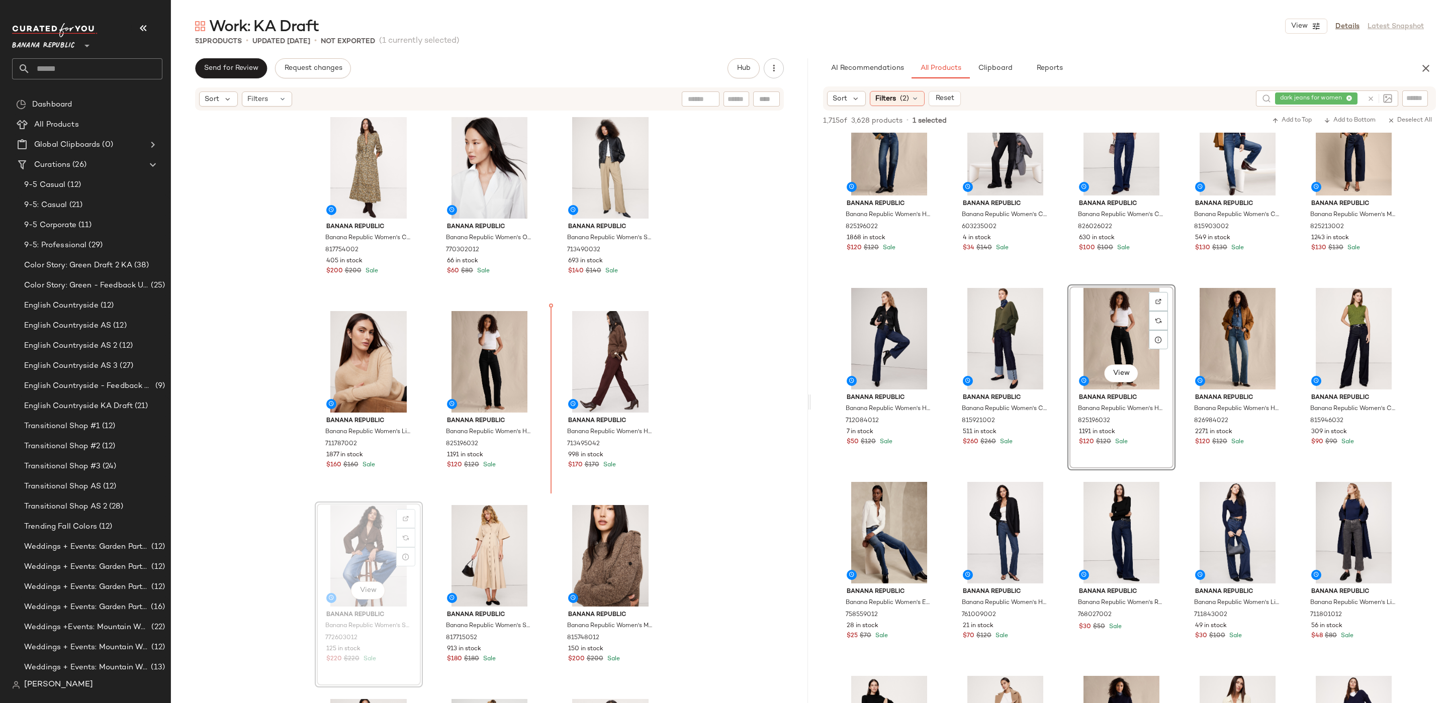
scroll to position [2, 0]
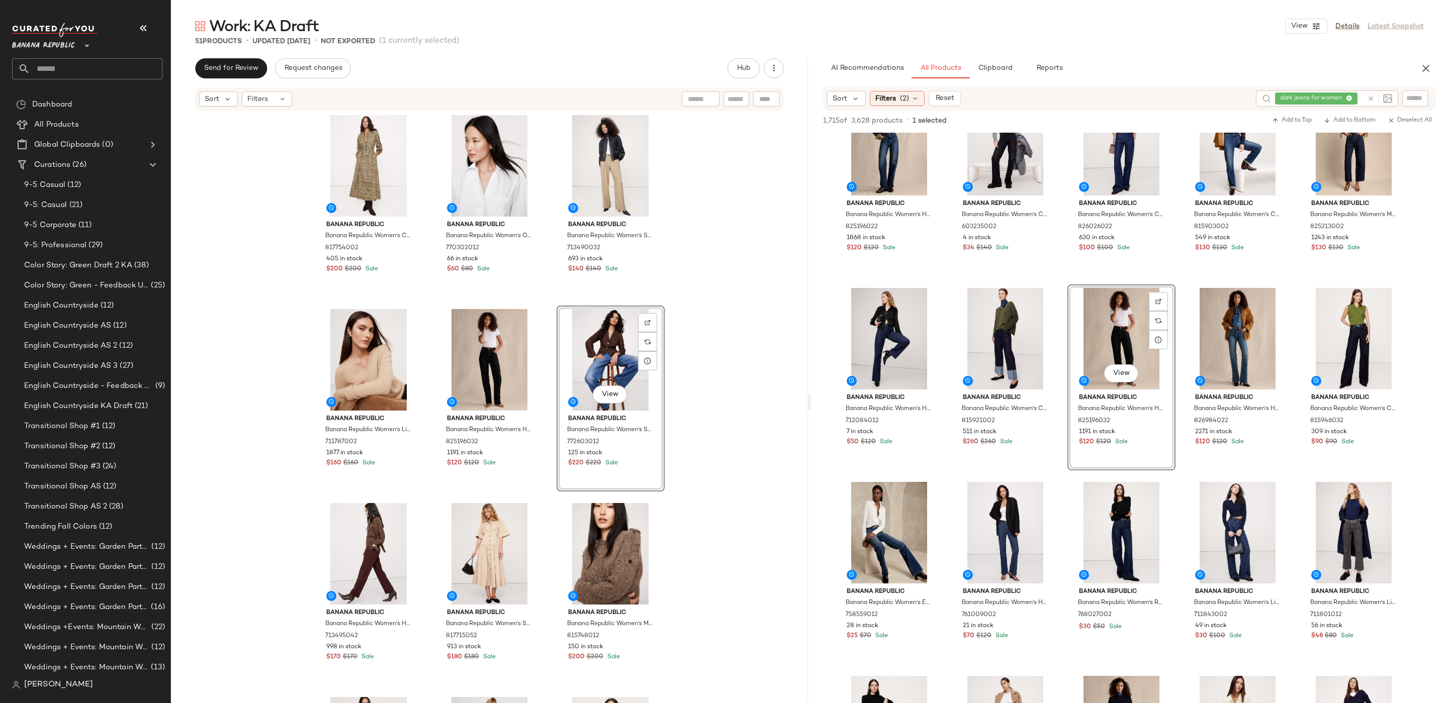
click at [745, 320] on div "Banana Republic Banana Republic Women's Cotton Utility Zip Long Midi Dress Gree…" at bounding box center [489, 423] width 637 height 622
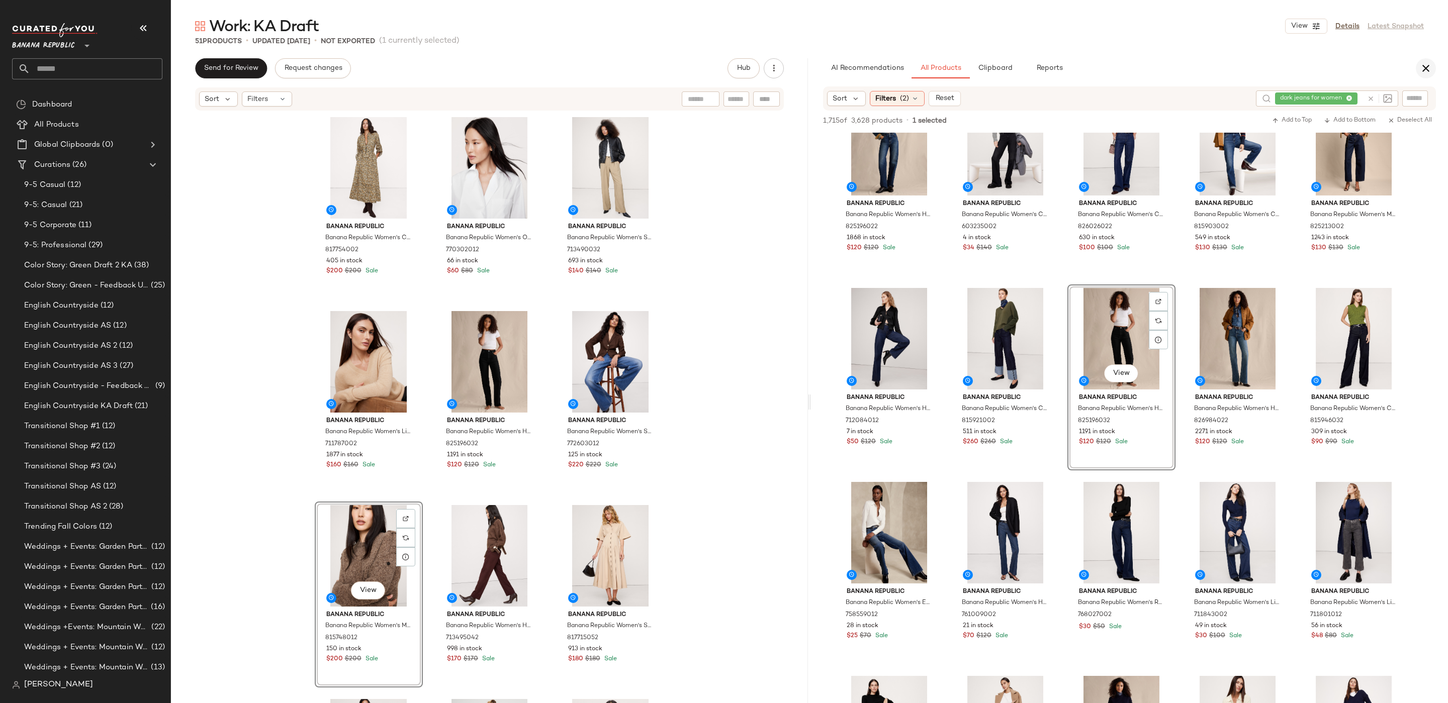
click at [1425, 76] on button "button" at bounding box center [1425, 68] width 20 height 20
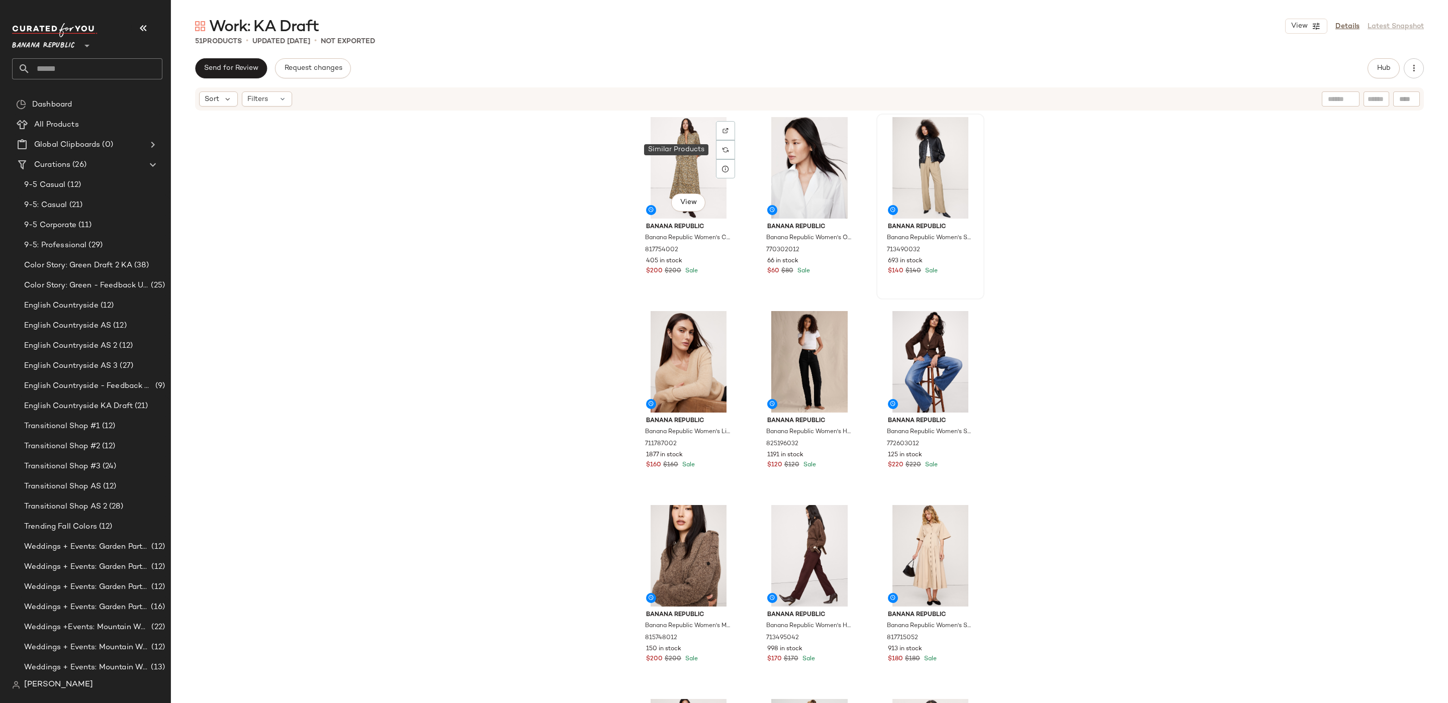
drag, startPoint x: 718, startPoint y: 148, endPoint x: 720, endPoint y: 159, distance: 10.7
click at [718, 148] on div at bounding box center [725, 149] width 19 height 19
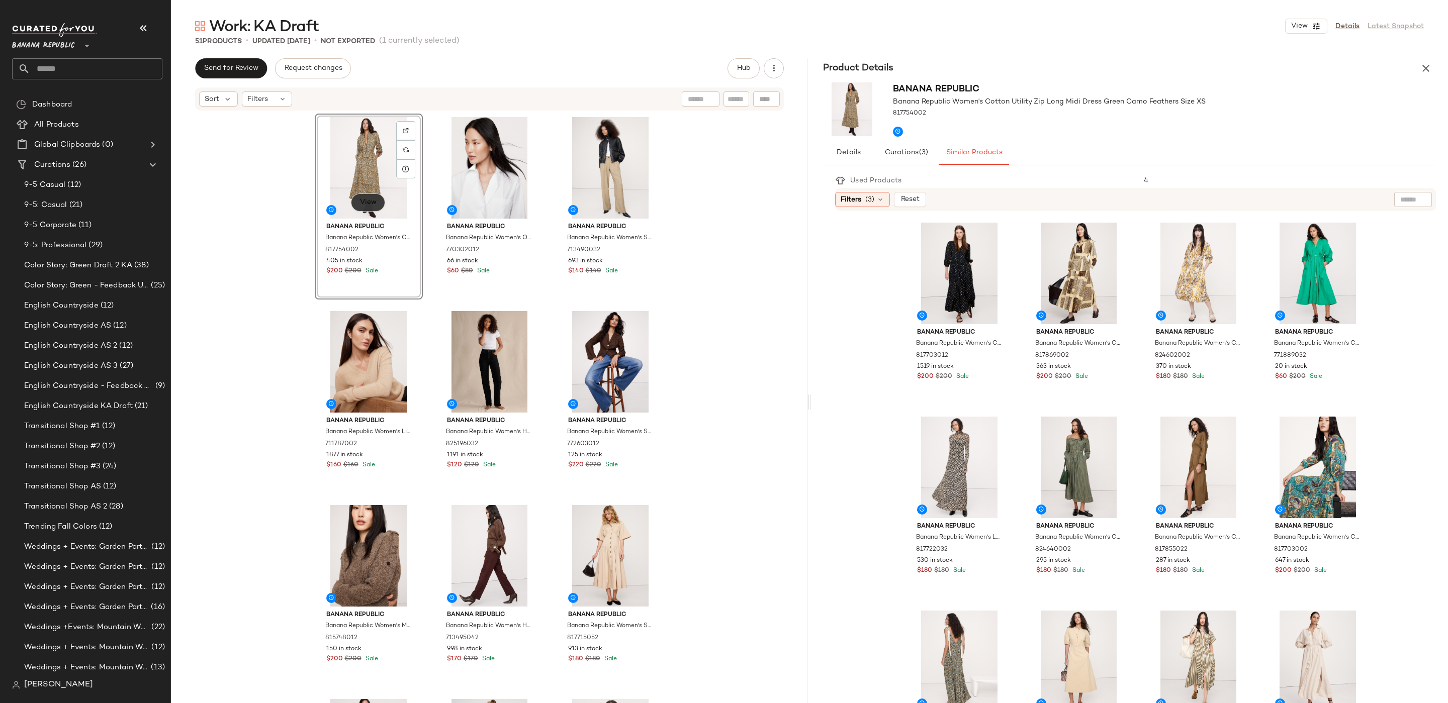
click at [370, 202] on span "View" at bounding box center [367, 203] width 17 height 8
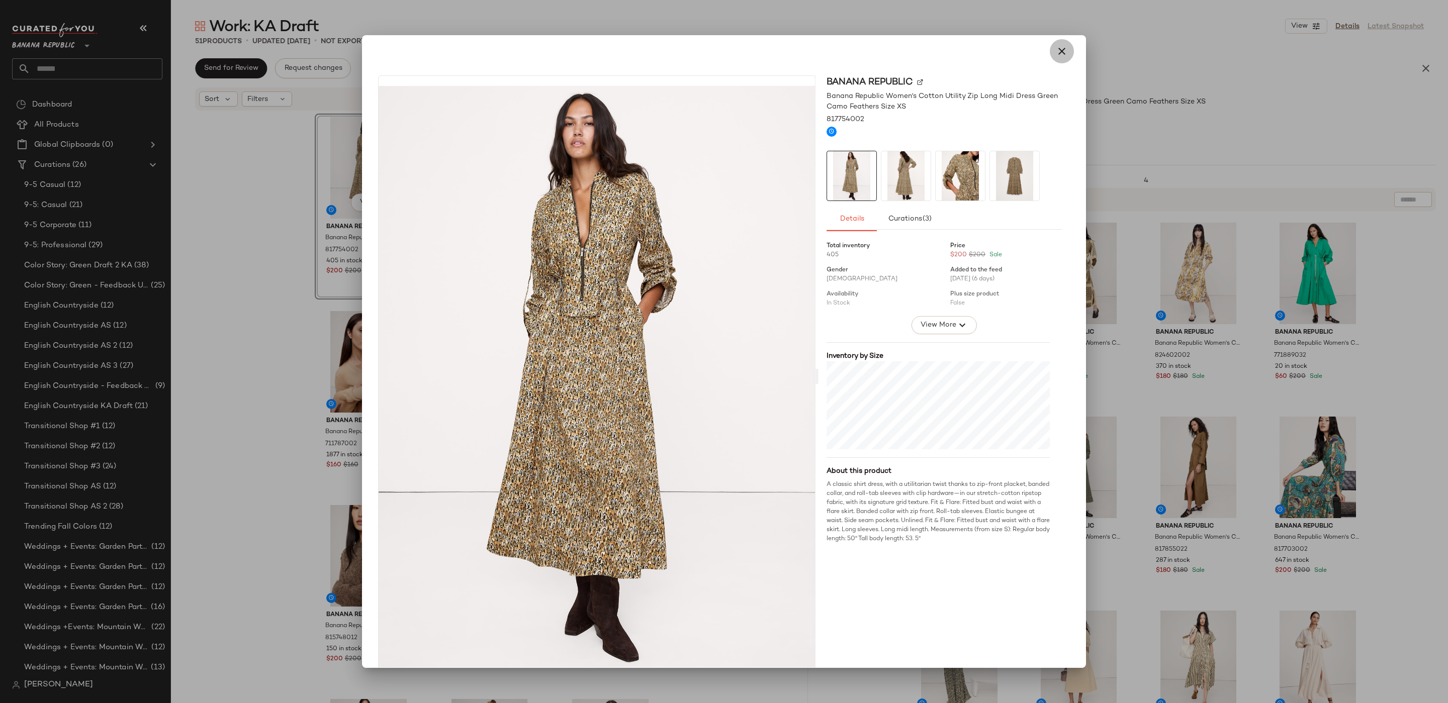
click at [1057, 47] on icon "button" at bounding box center [1062, 51] width 12 height 12
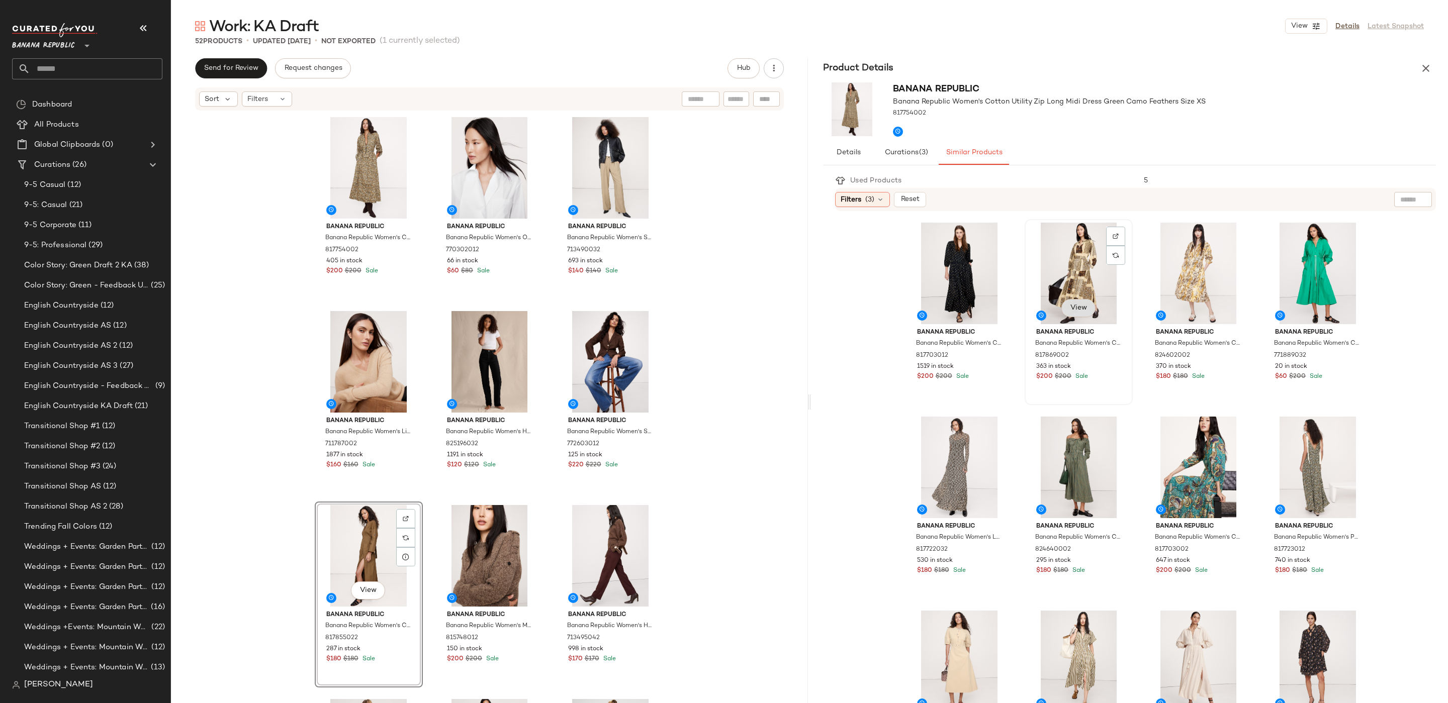
click at [1070, 304] on span "View" at bounding box center [1078, 308] width 17 height 8
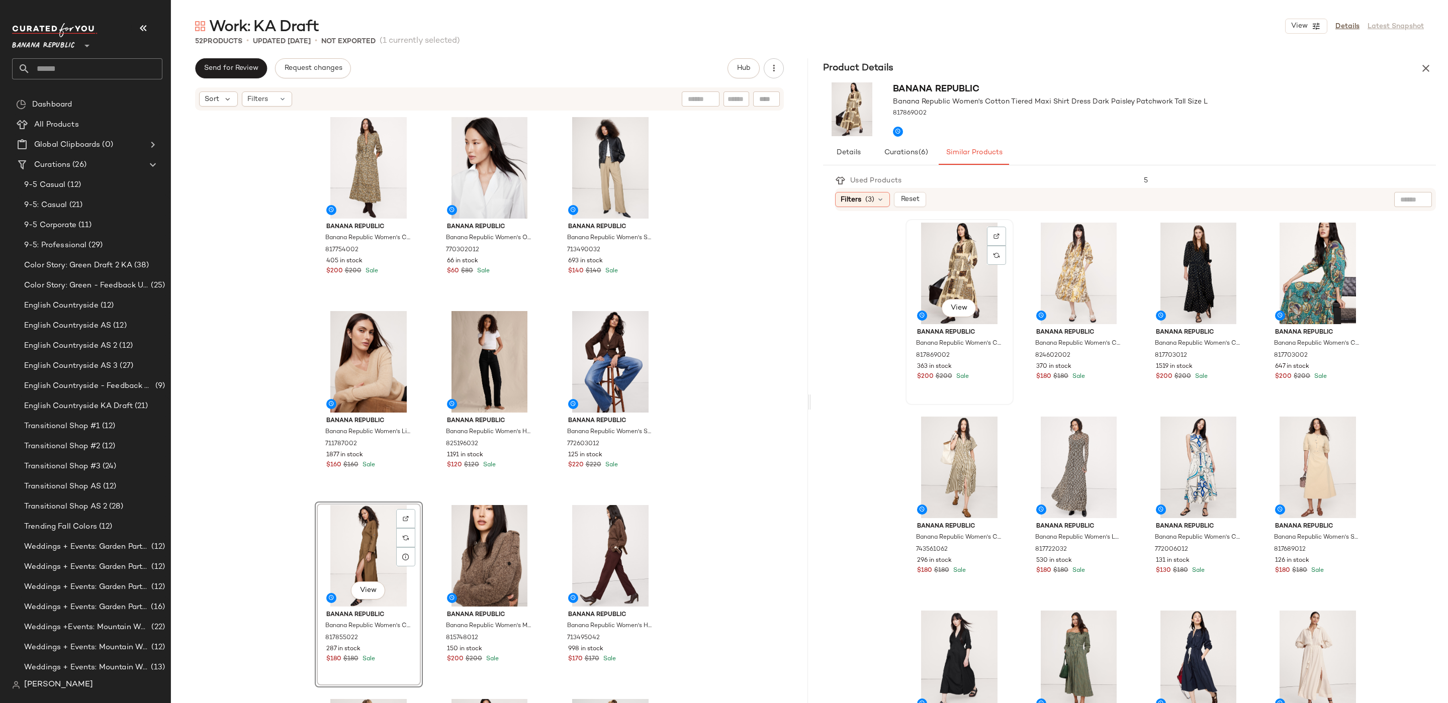
click at [947, 313] on button "View" at bounding box center [958, 308] width 34 height 18
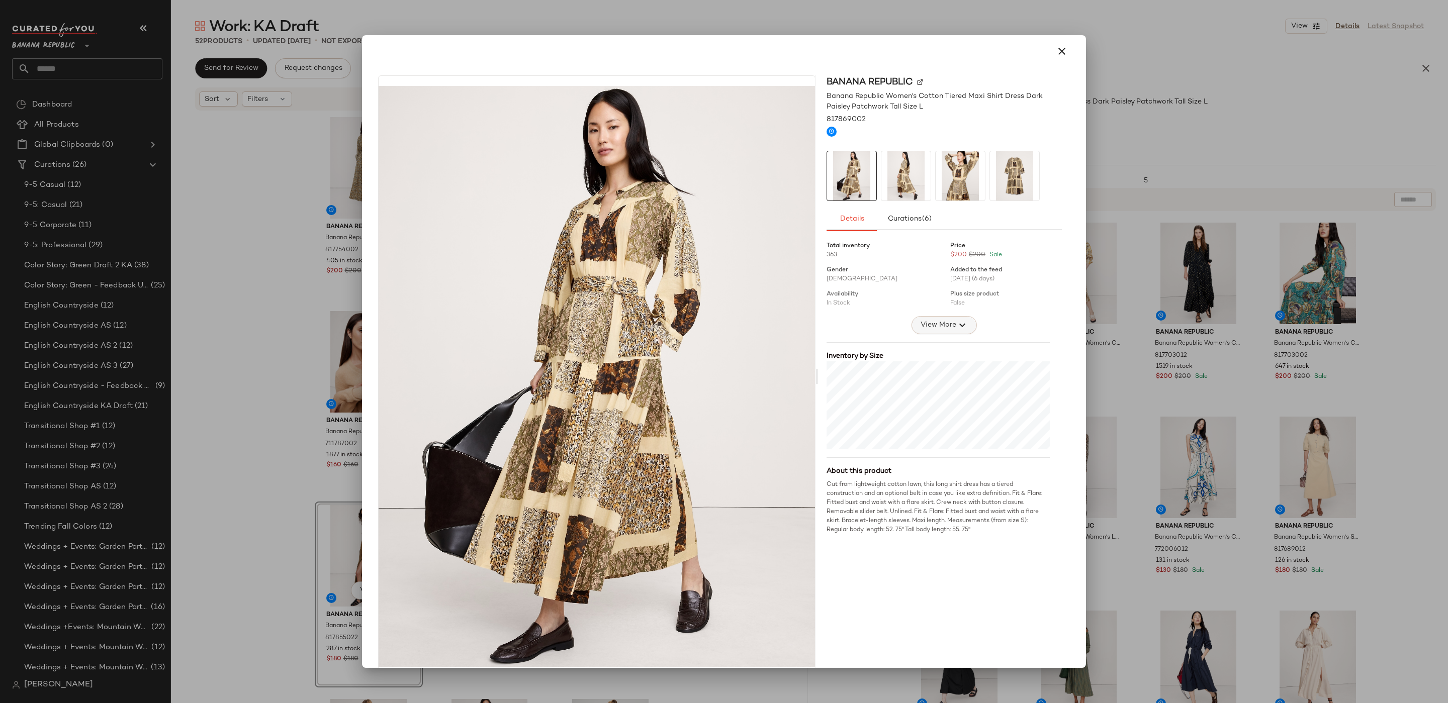
click at [956, 329] on icon "button" at bounding box center [962, 325] width 12 height 12
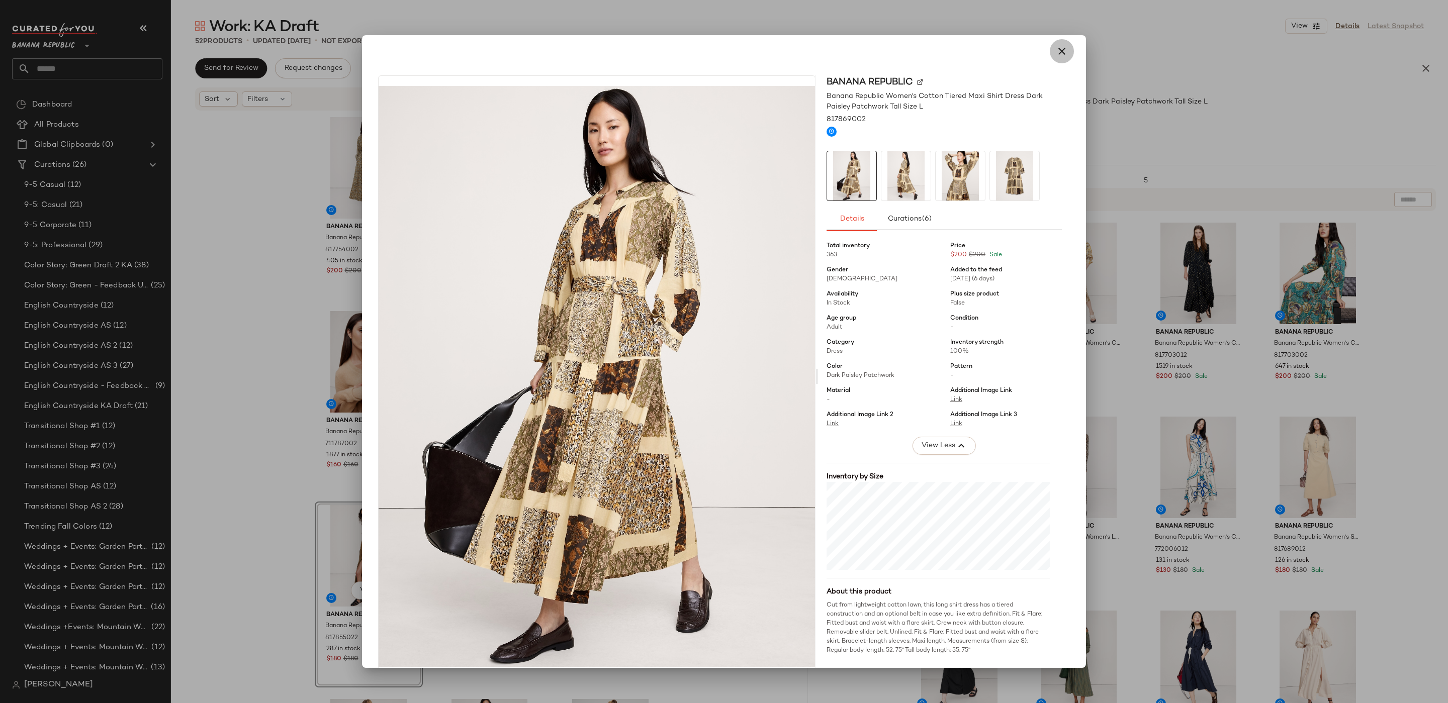
click at [1056, 52] on icon "button" at bounding box center [1062, 51] width 12 height 12
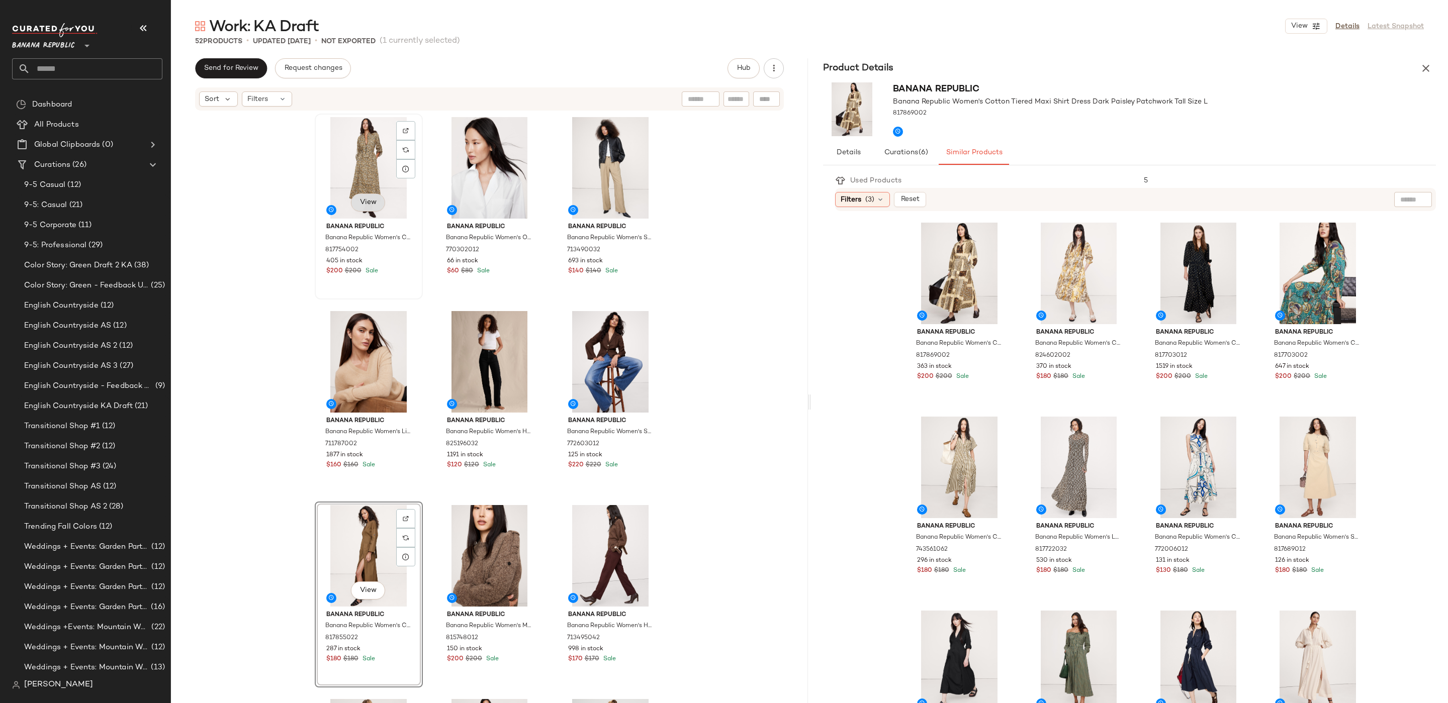
click at [377, 204] on button "View" at bounding box center [368, 203] width 34 height 18
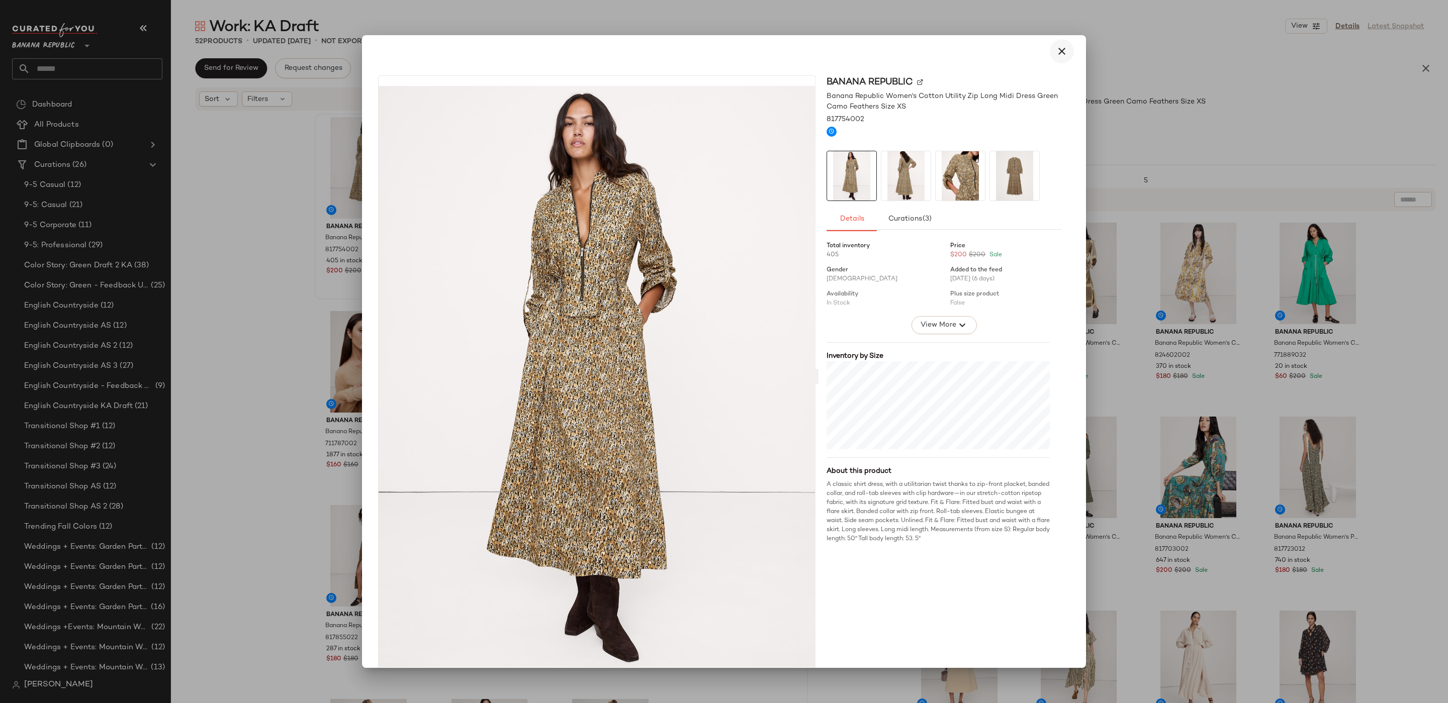
click at [1056, 53] on icon "button" at bounding box center [1062, 51] width 12 height 12
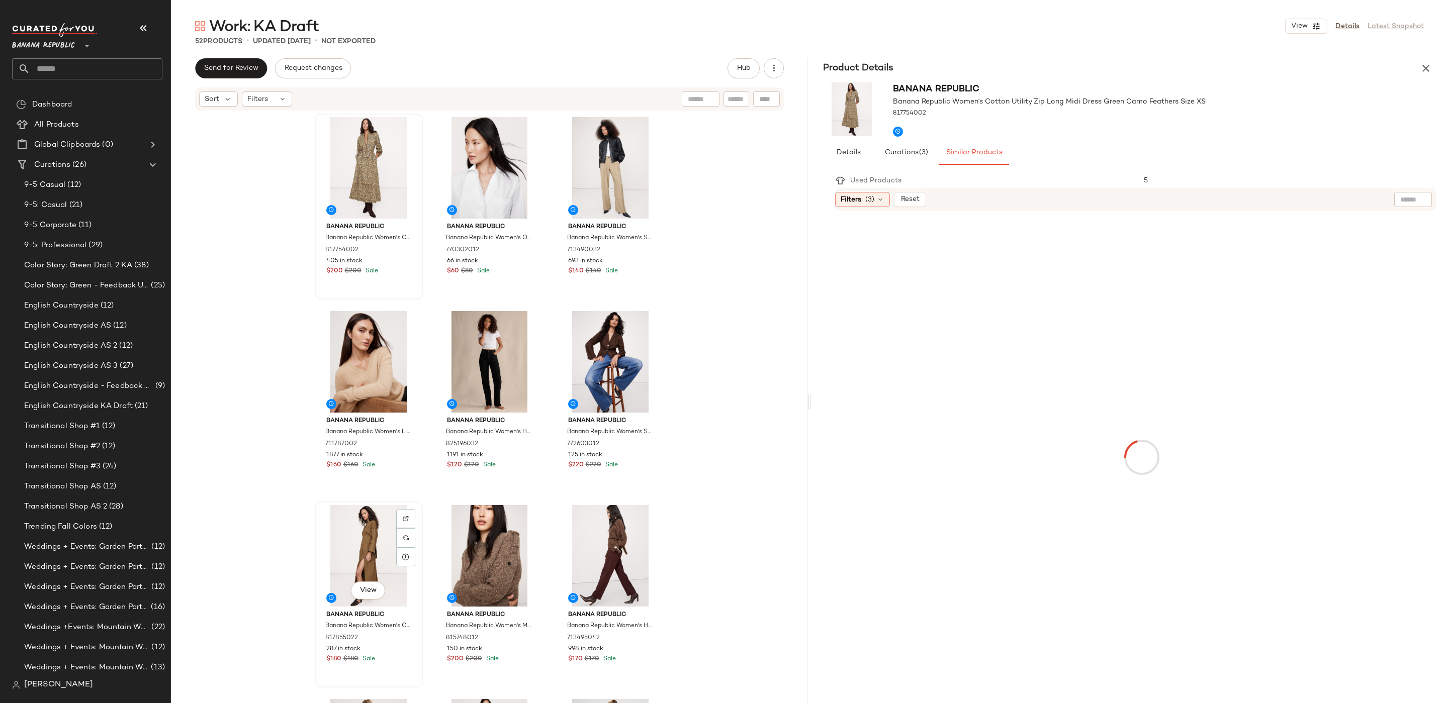
click at [360, 547] on div "View" at bounding box center [368, 556] width 101 height 102
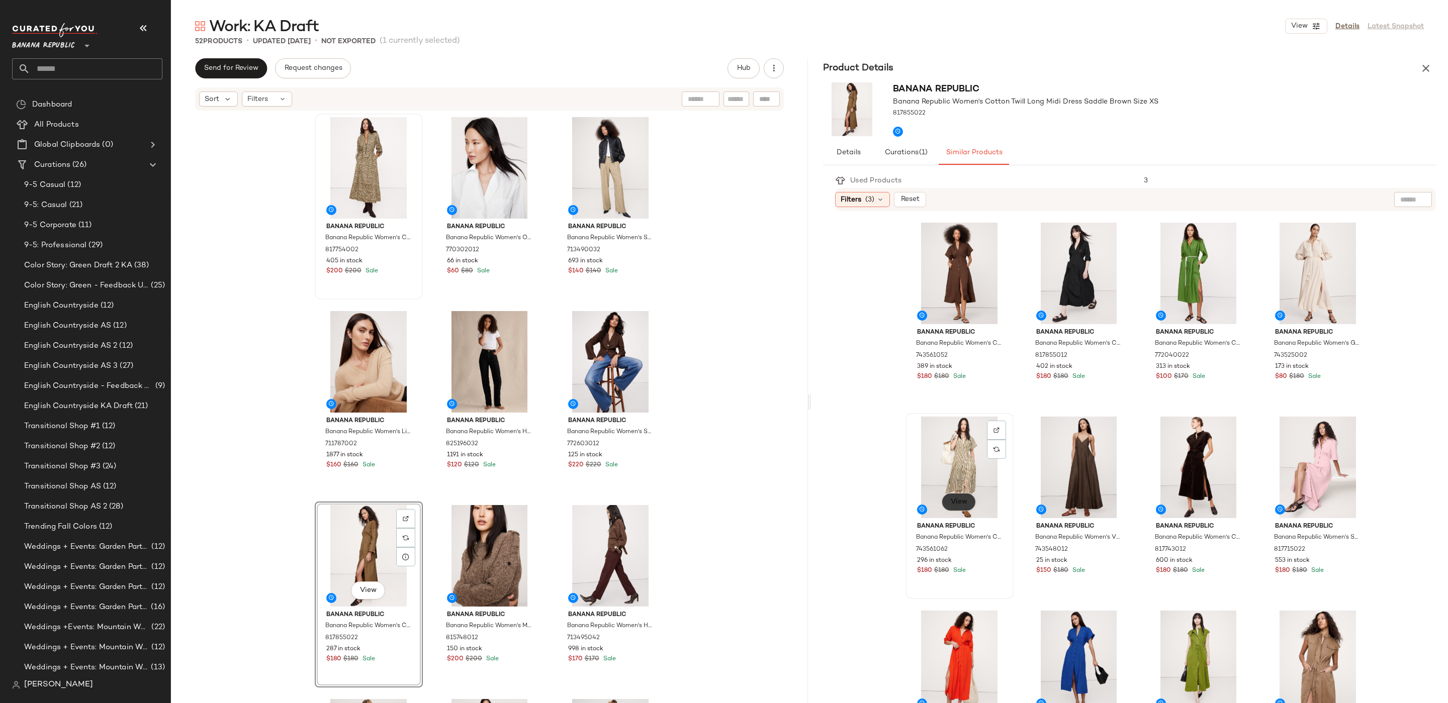
click at [953, 497] on button "View" at bounding box center [958, 502] width 34 height 18
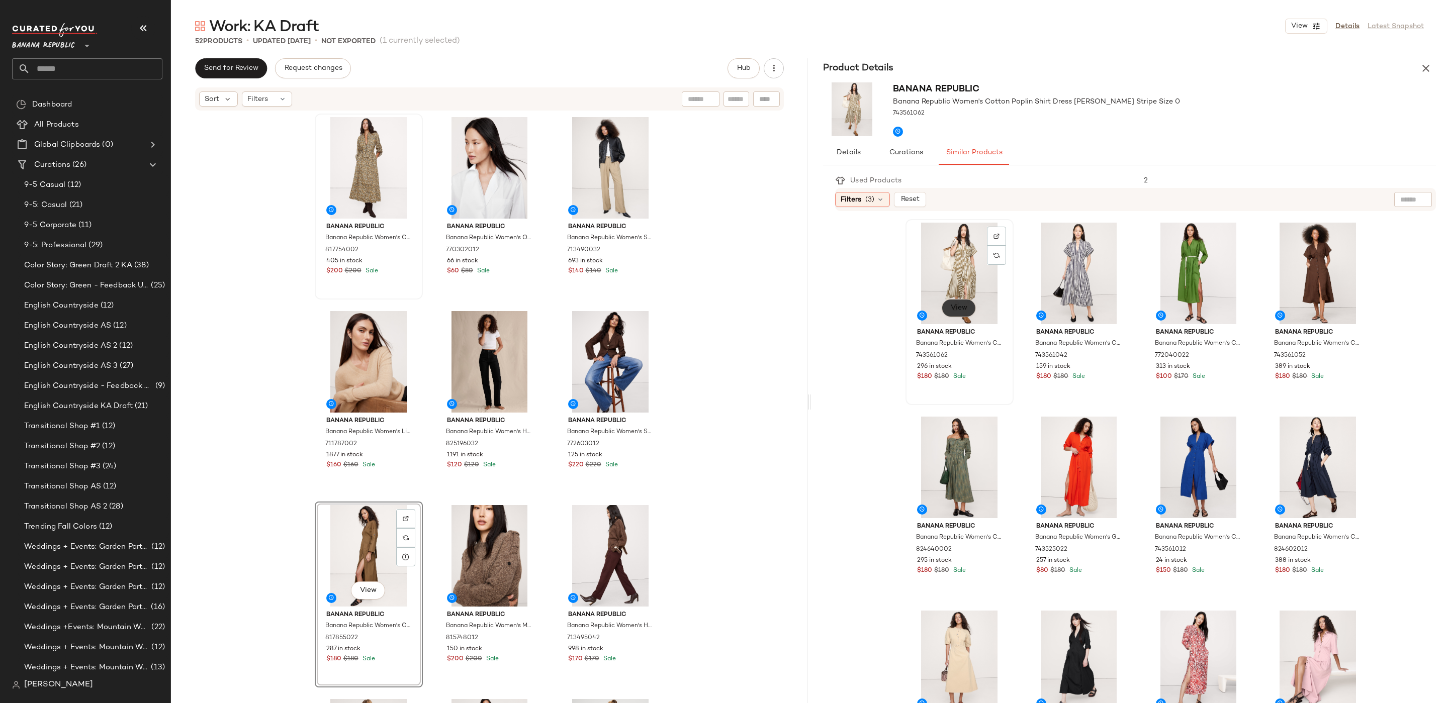
click at [961, 301] on button "View" at bounding box center [958, 308] width 34 height 18
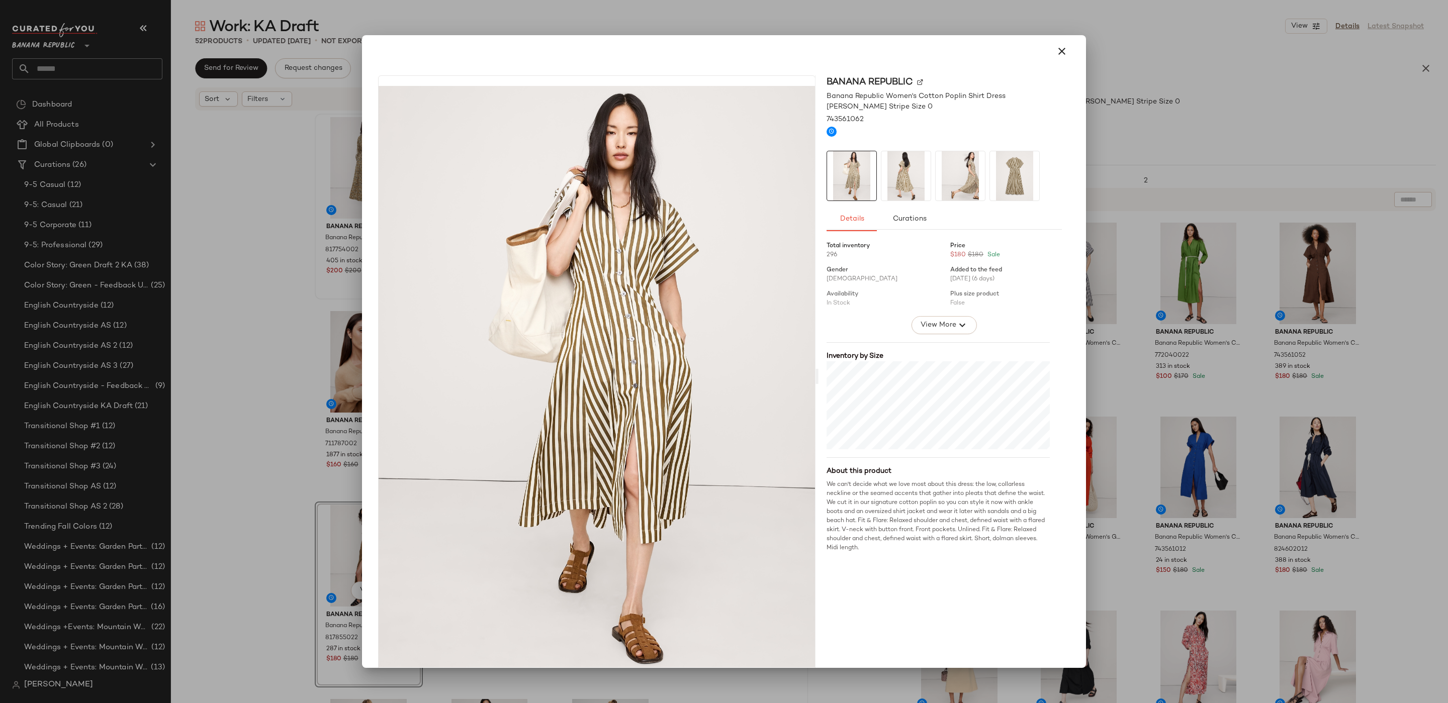
drag, startPoint x: 1058, startPoint y: 52, endPoint x: 1192, endPoint y: 133, distance: 156.7
click at [1058, 52] on icon "button" at bounding box center [1062, 51] width 12 height 12
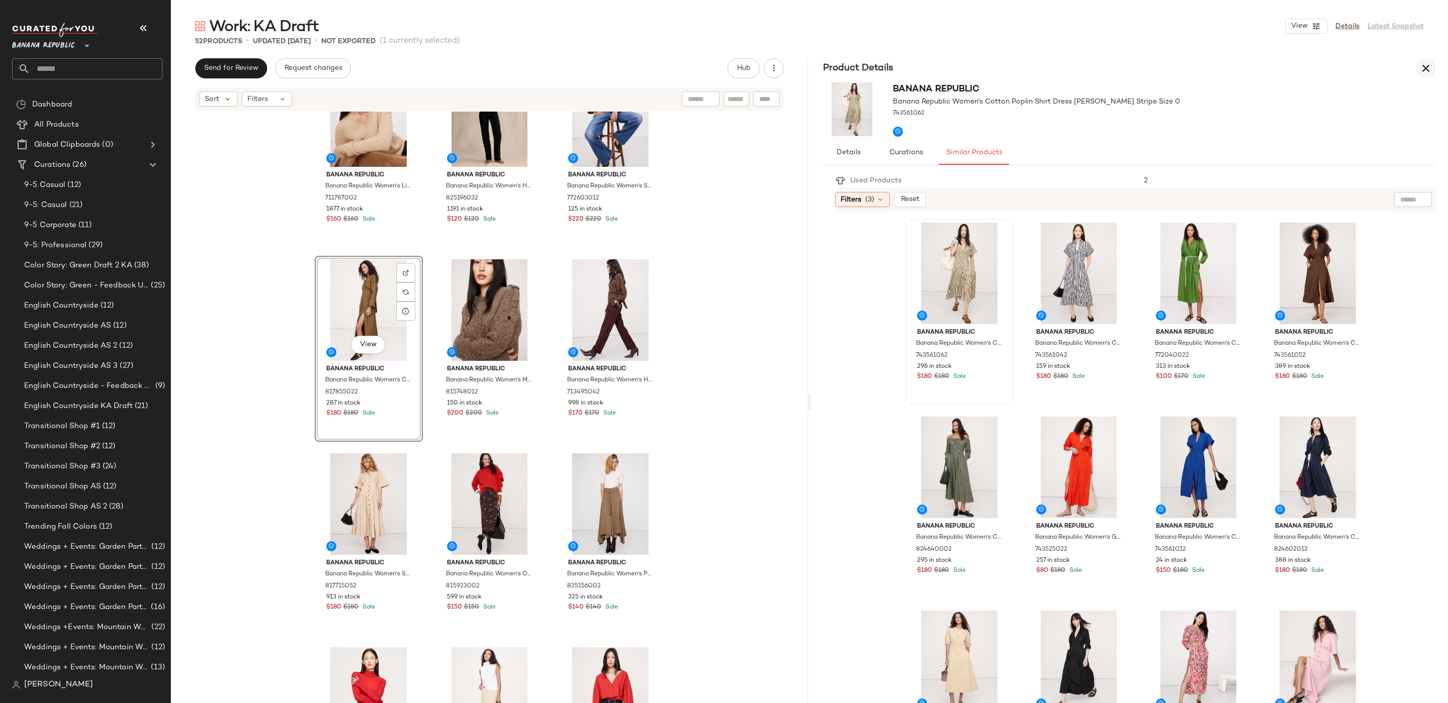
click at [1429, 70] on icon "button" at bounding box center [1425, 68] width 12 height 12
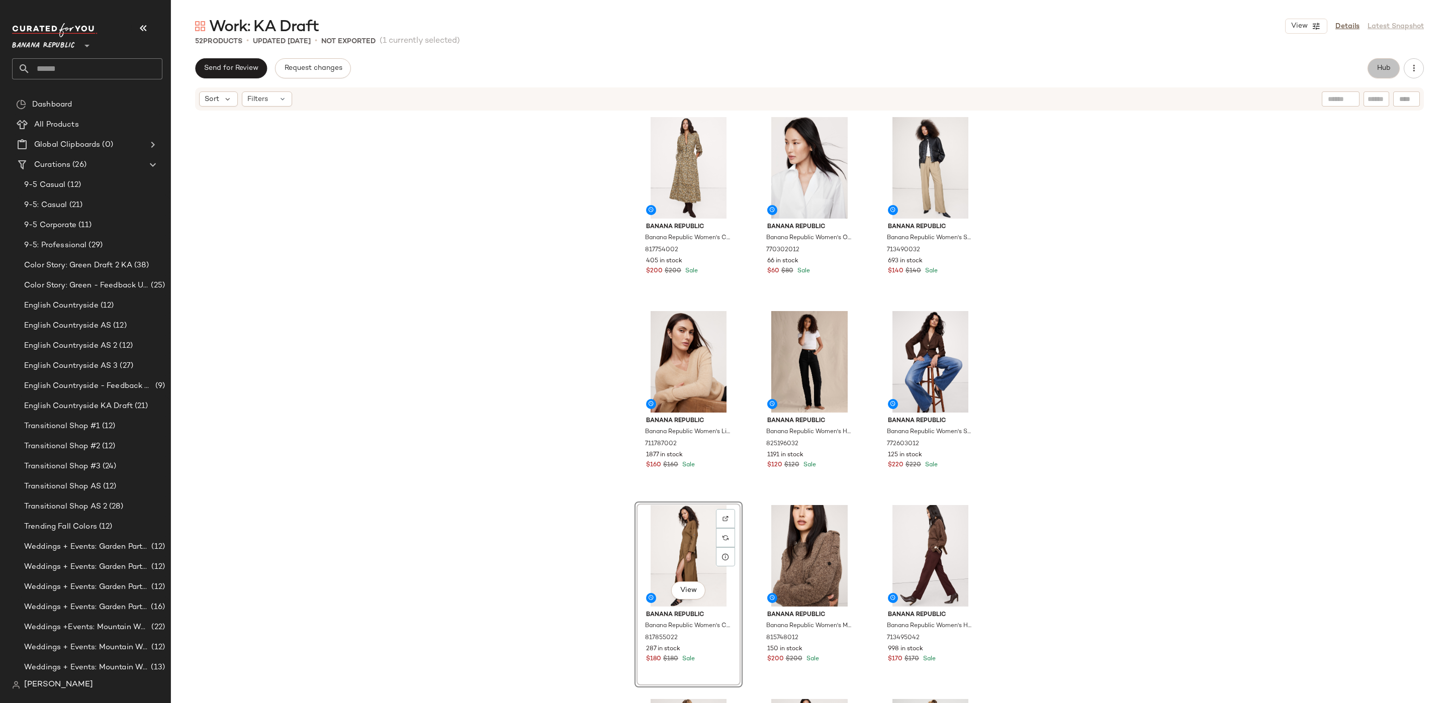
click at [1379, 70] on span "Hub" at bounding box center [1383, 68] width 14 height 8
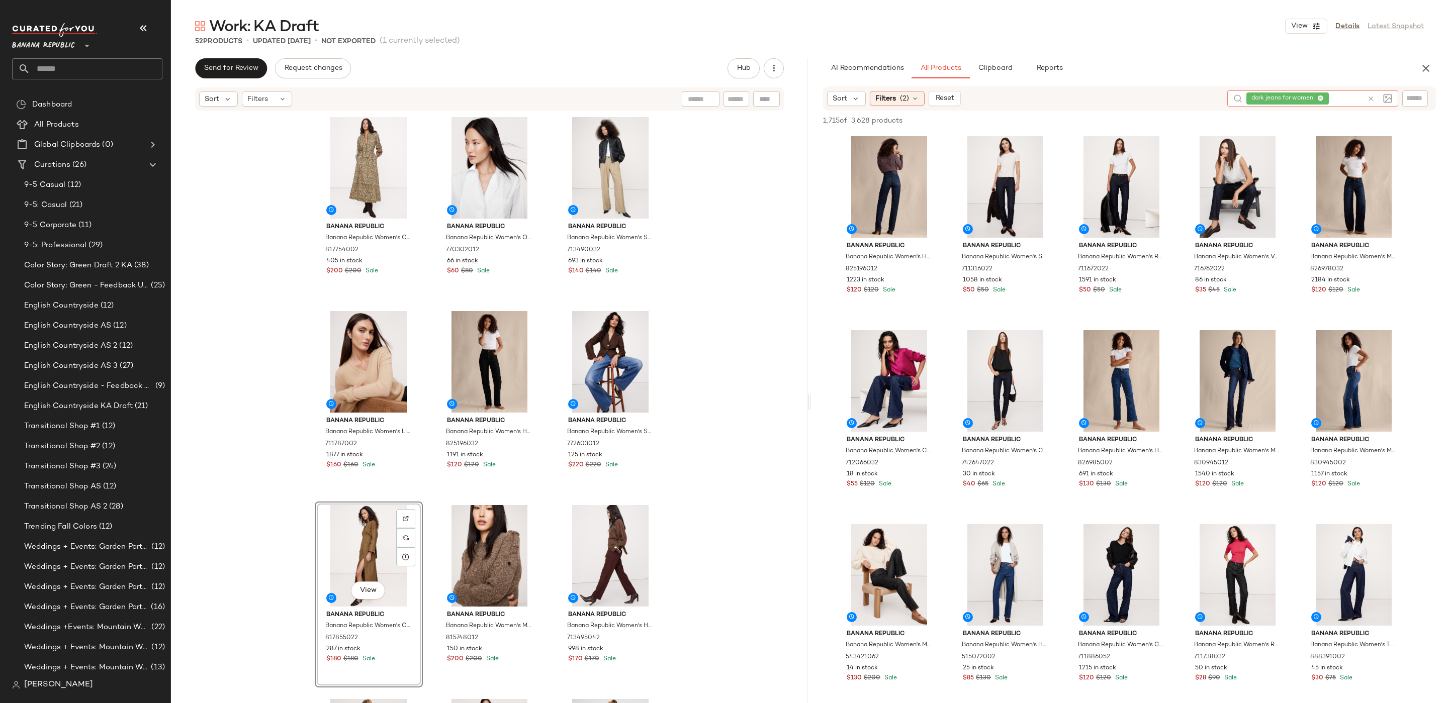
click at [1368, 98] on icon at bounding box center [1371, 99] width 8 height 8
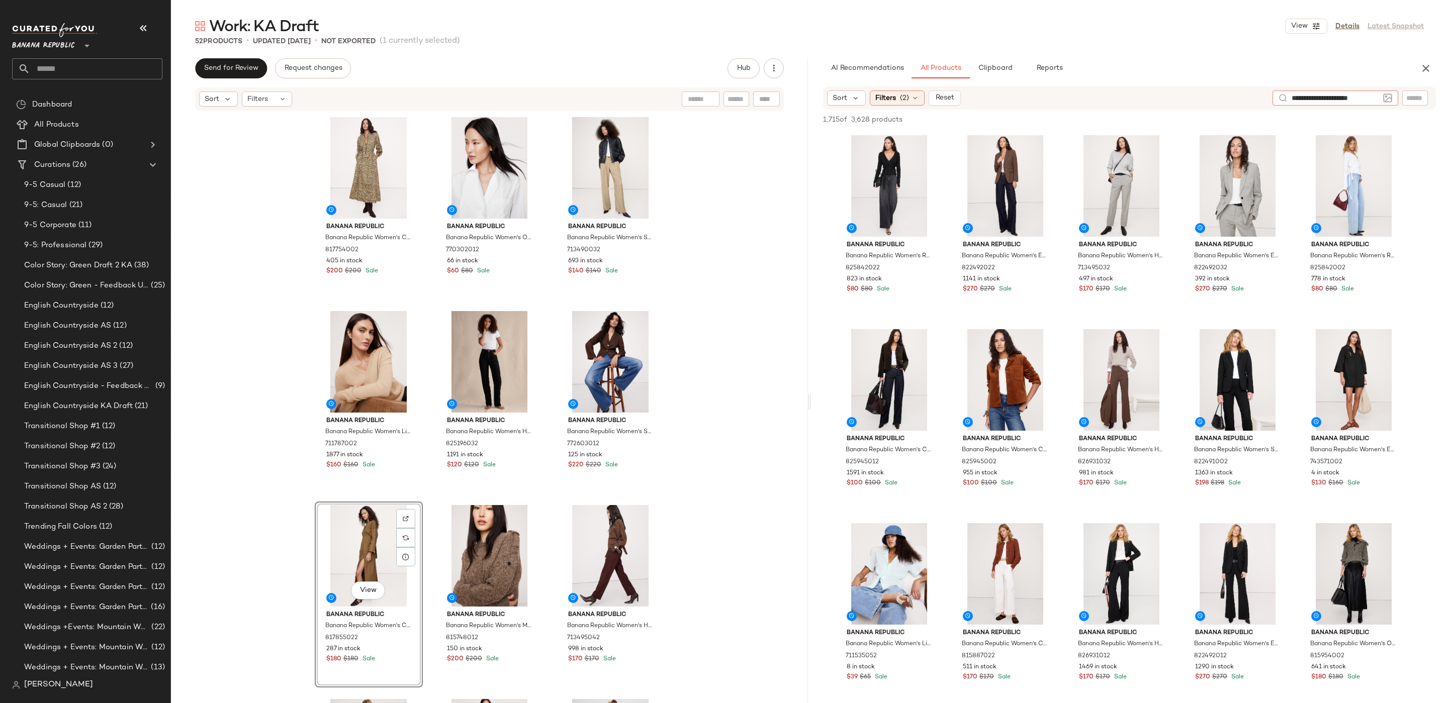
type input "**********"
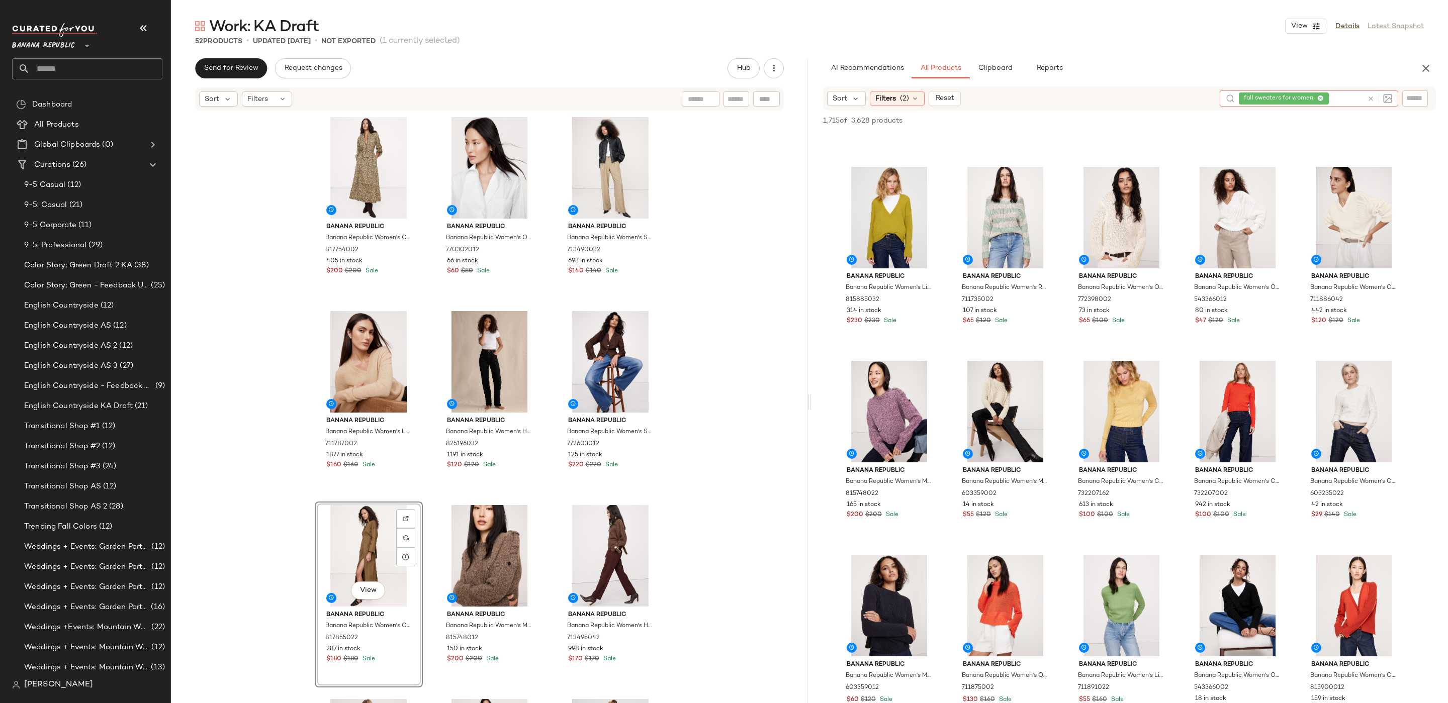
scroll to position [164, 0]
click at [1003, 439] on button "View" at bounding box center [1005, 445] width 34 height 18
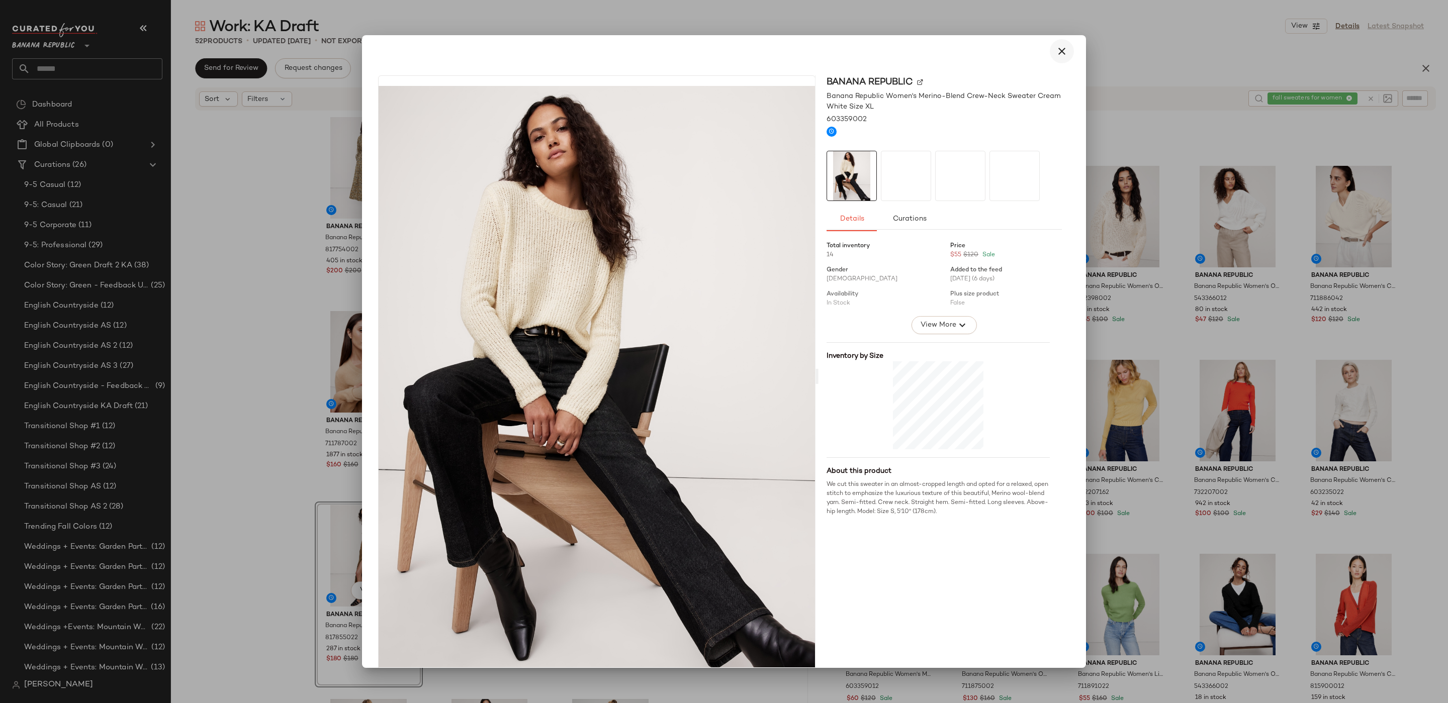
click at [1057, 49] on icon "button" at bounding box center [1062, 51] width 12 height 12
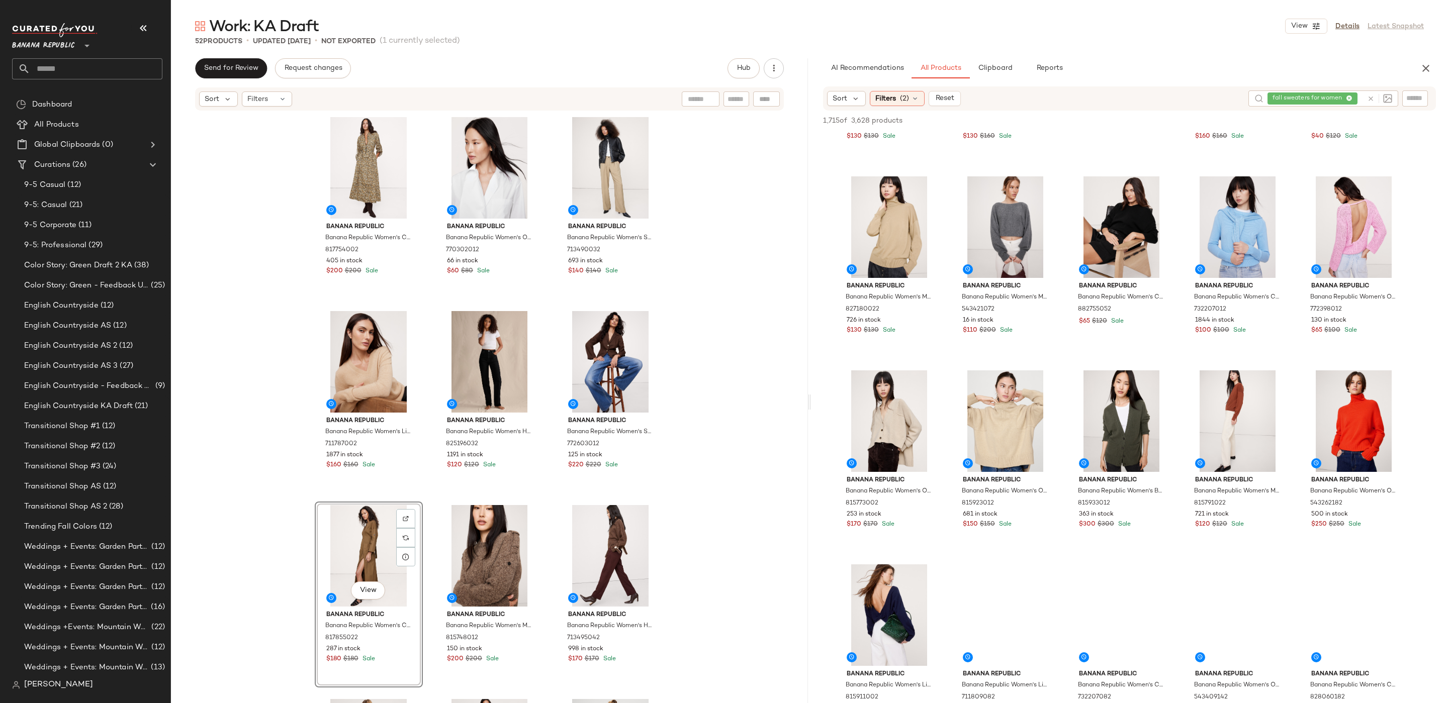
scroll to position [1139, 0]
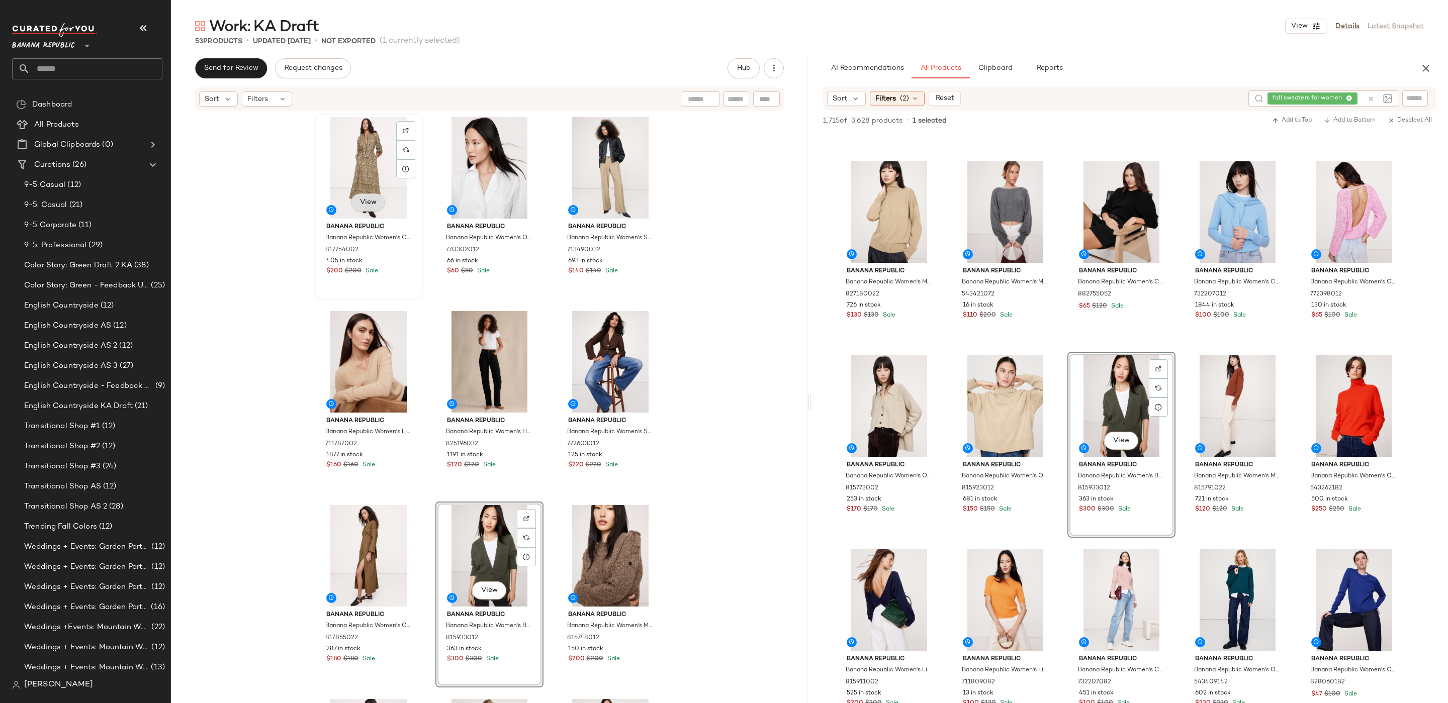
click at [369, 203] on span "View" at bounding box center [367, 203] width 17 height 8
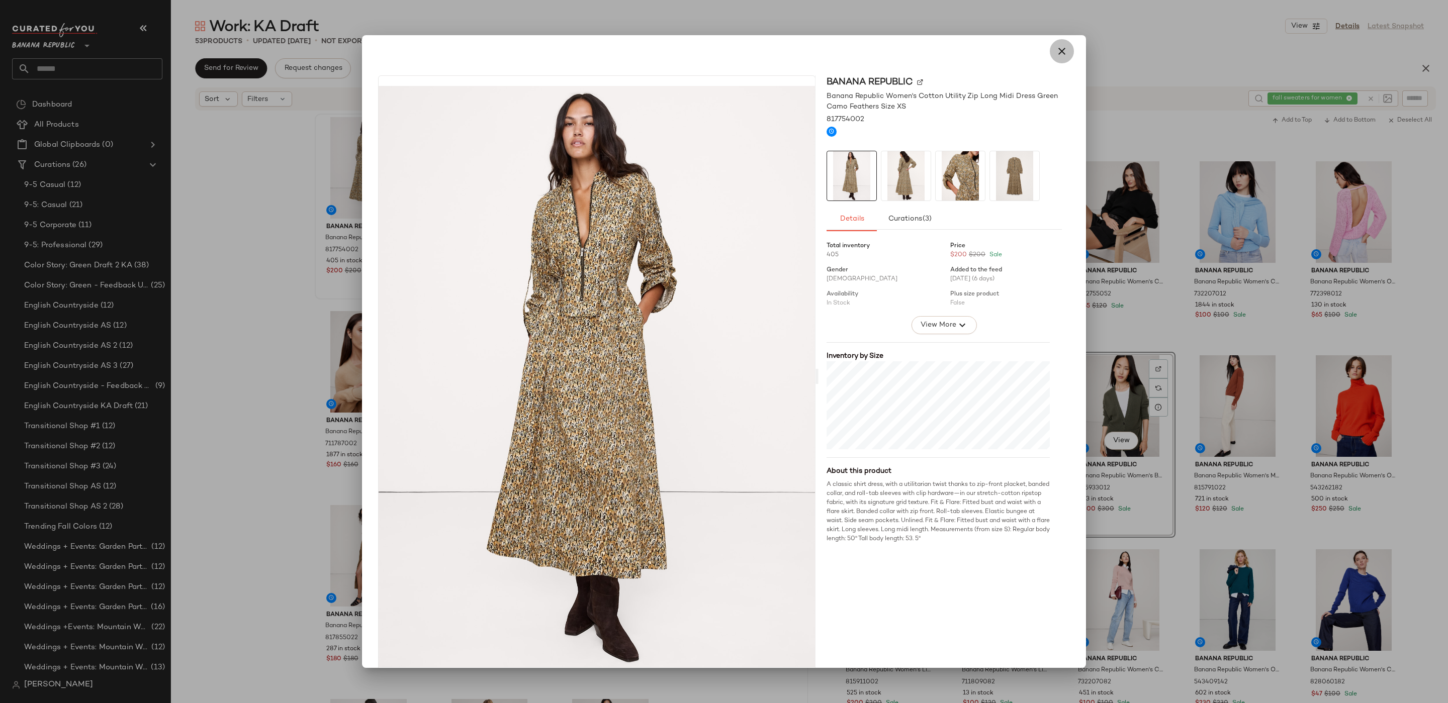
click at [1056, 46] on icon "button" at bounding box center [1062, 51] width 12 height 12
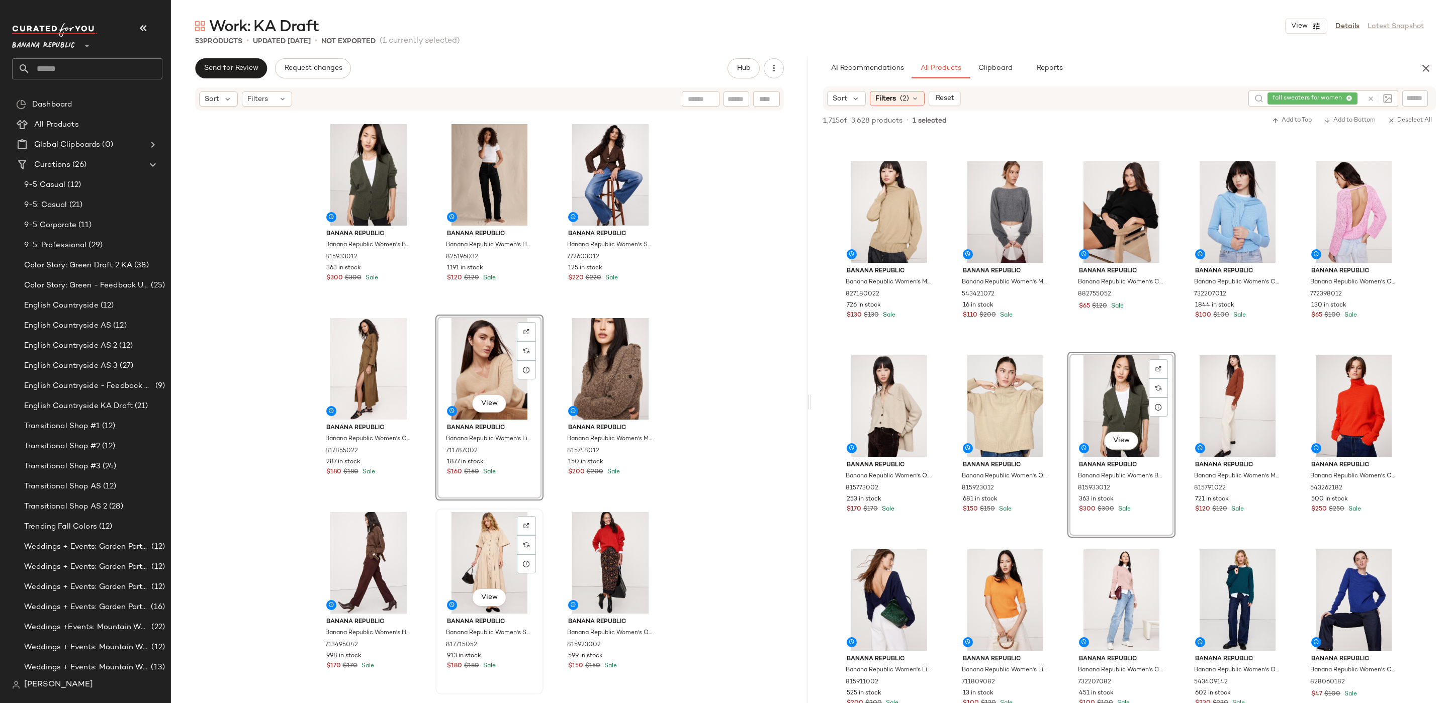
scroll to position [208, 0]
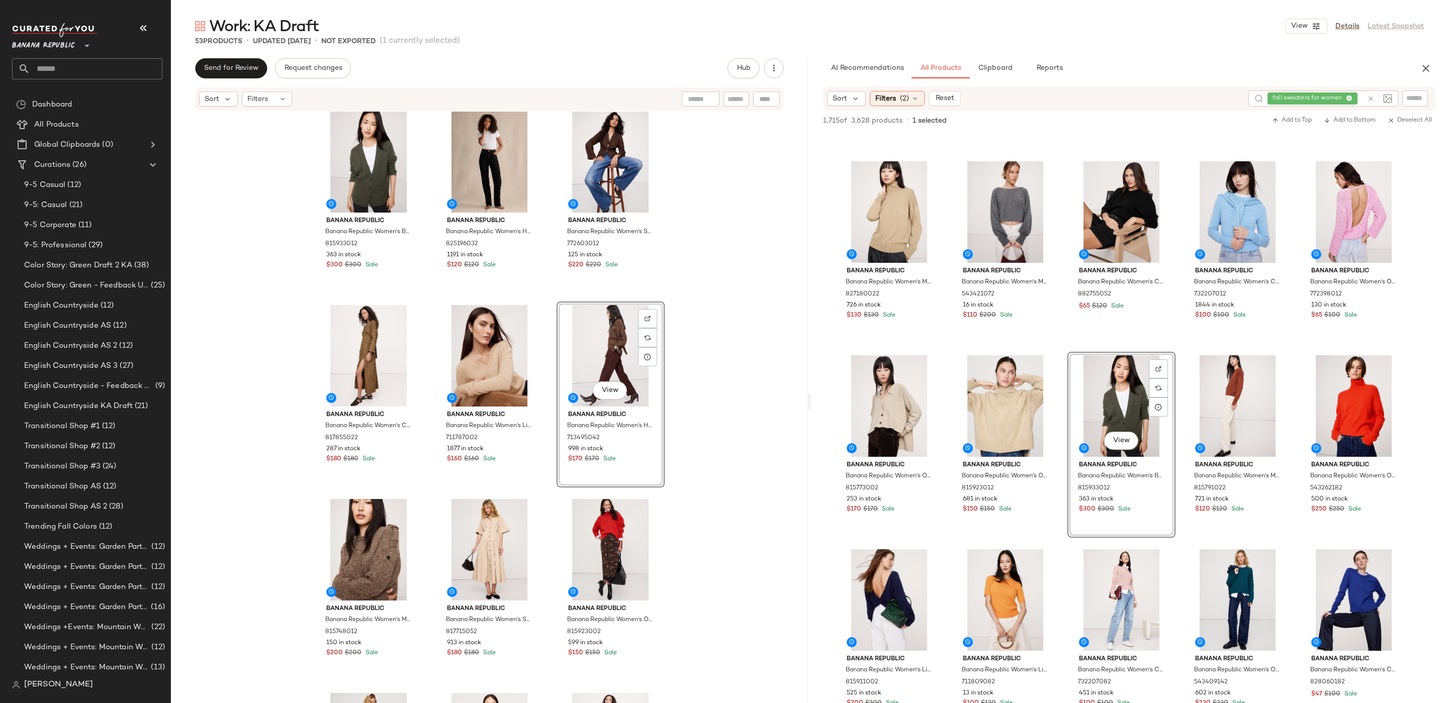
click at [746, 419] on div "Banana Republic Banana Republic Women's Boyfriend Cashmere Cardigan Heather Gre…" at bounding box center [489, 423] width 637 height 622
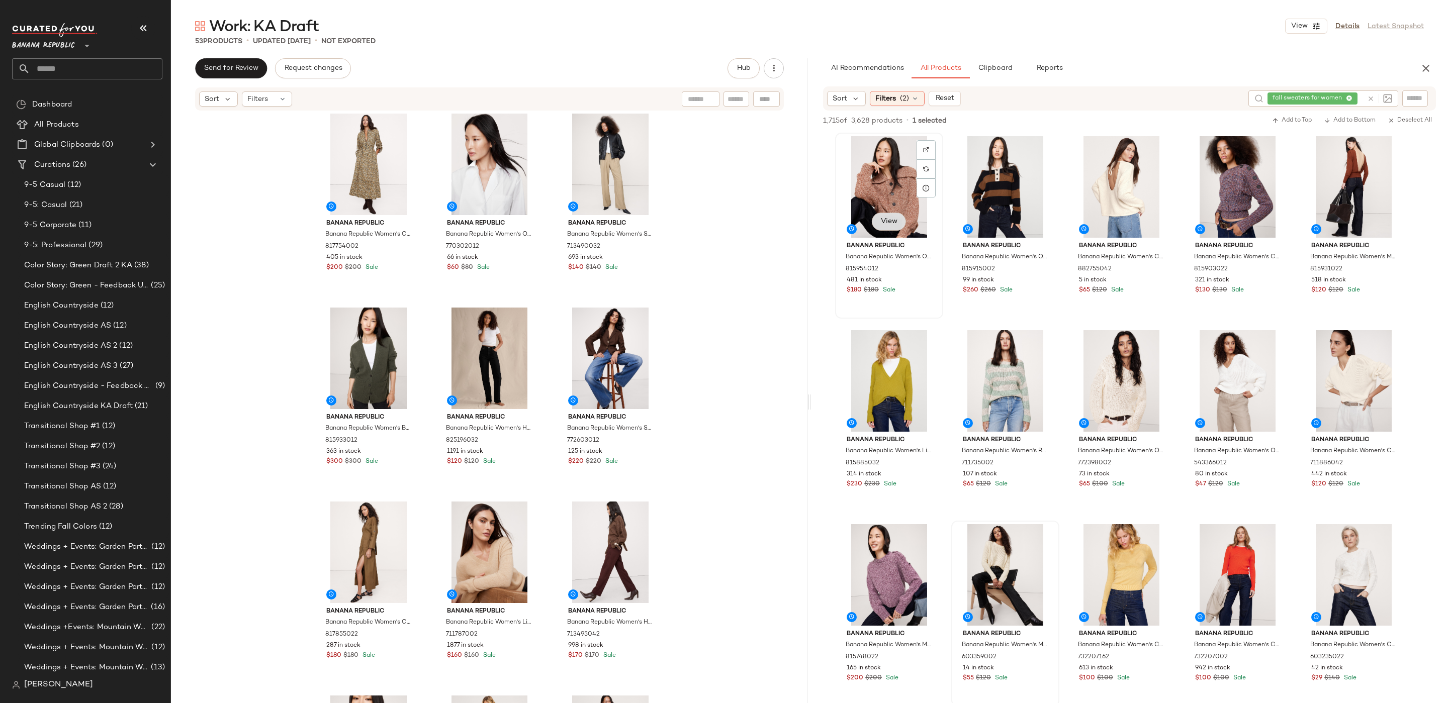
click at [884, 223] on span "View" at bounding box center [888, 222] width 17 height 8
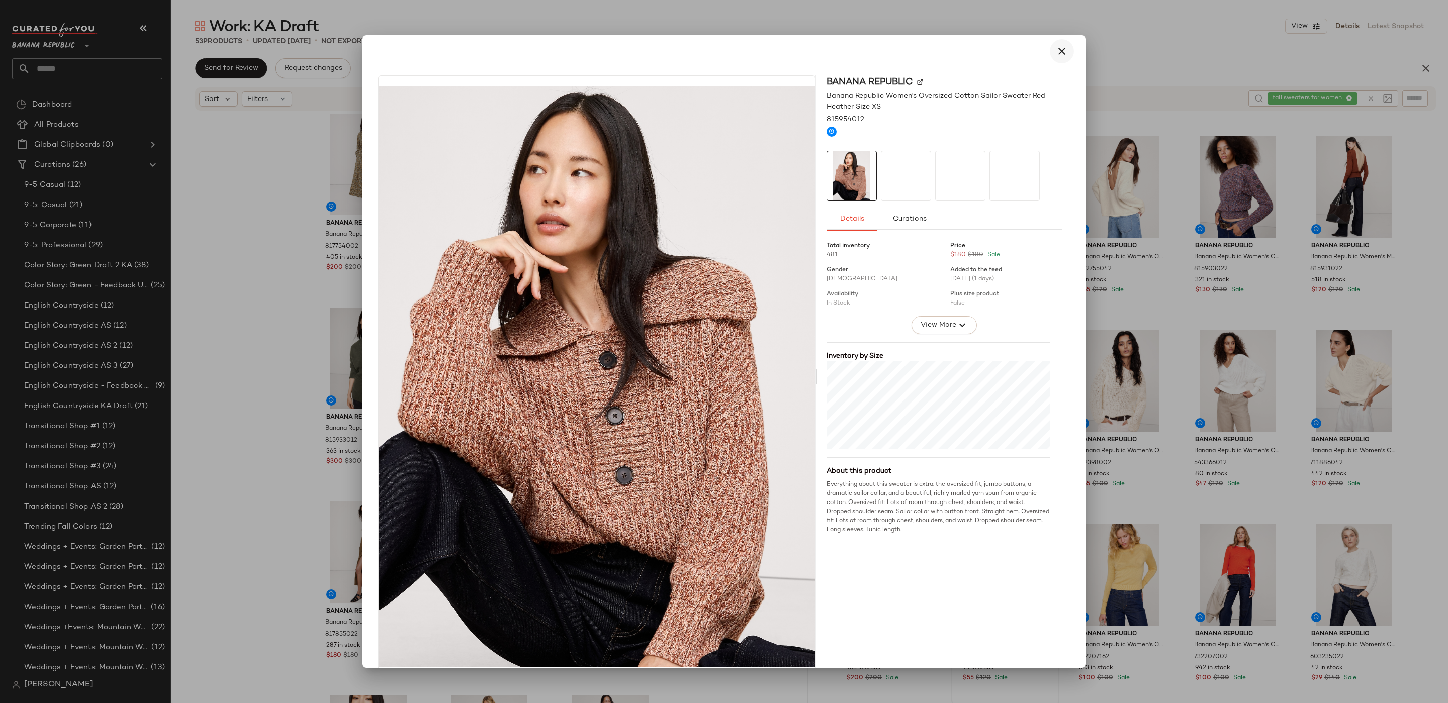
click at [1063, 56] on button "button" at bounding box center [1061, 51] width 24 height 24
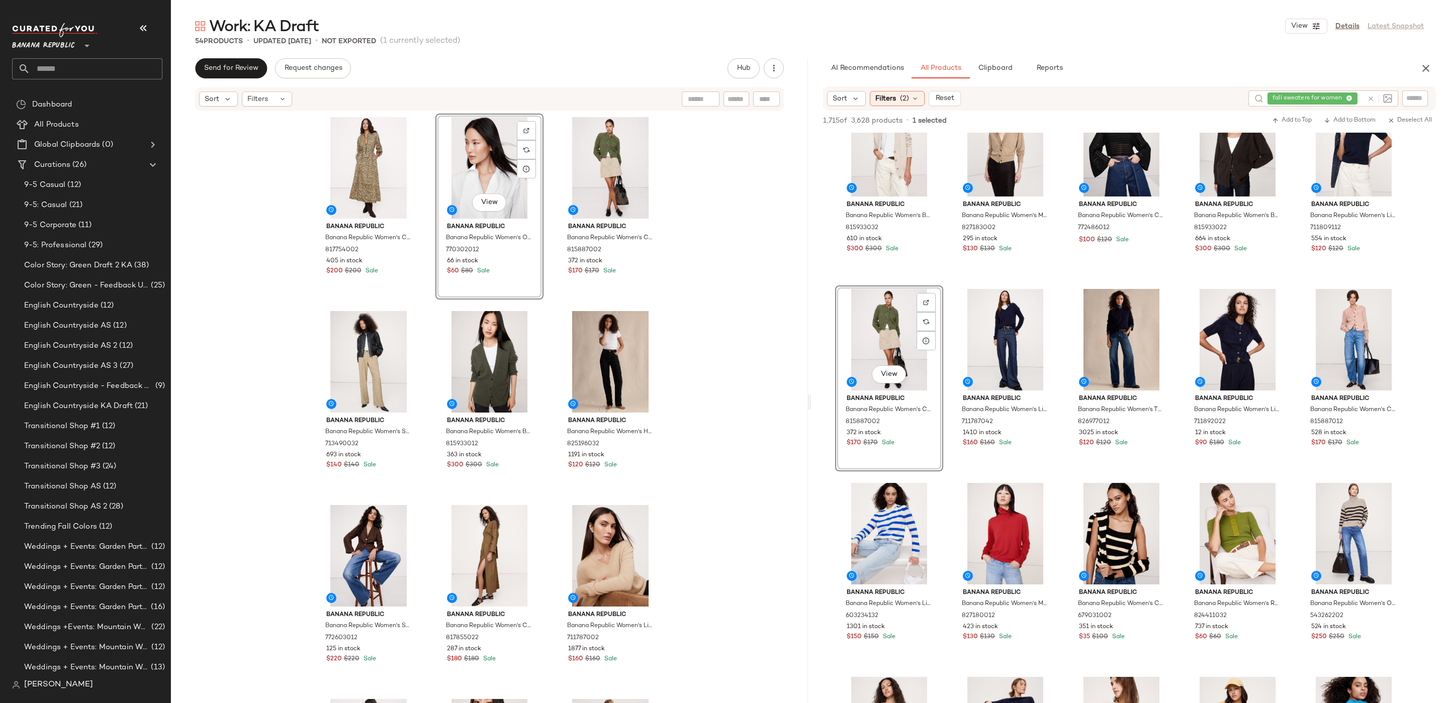
click at [732, 222] on div "Banana Republic Banana Republic Women's Cotton Utility Zip Long Midi Dress Gree…" at bounding box center [489, 423] width 637 height 622
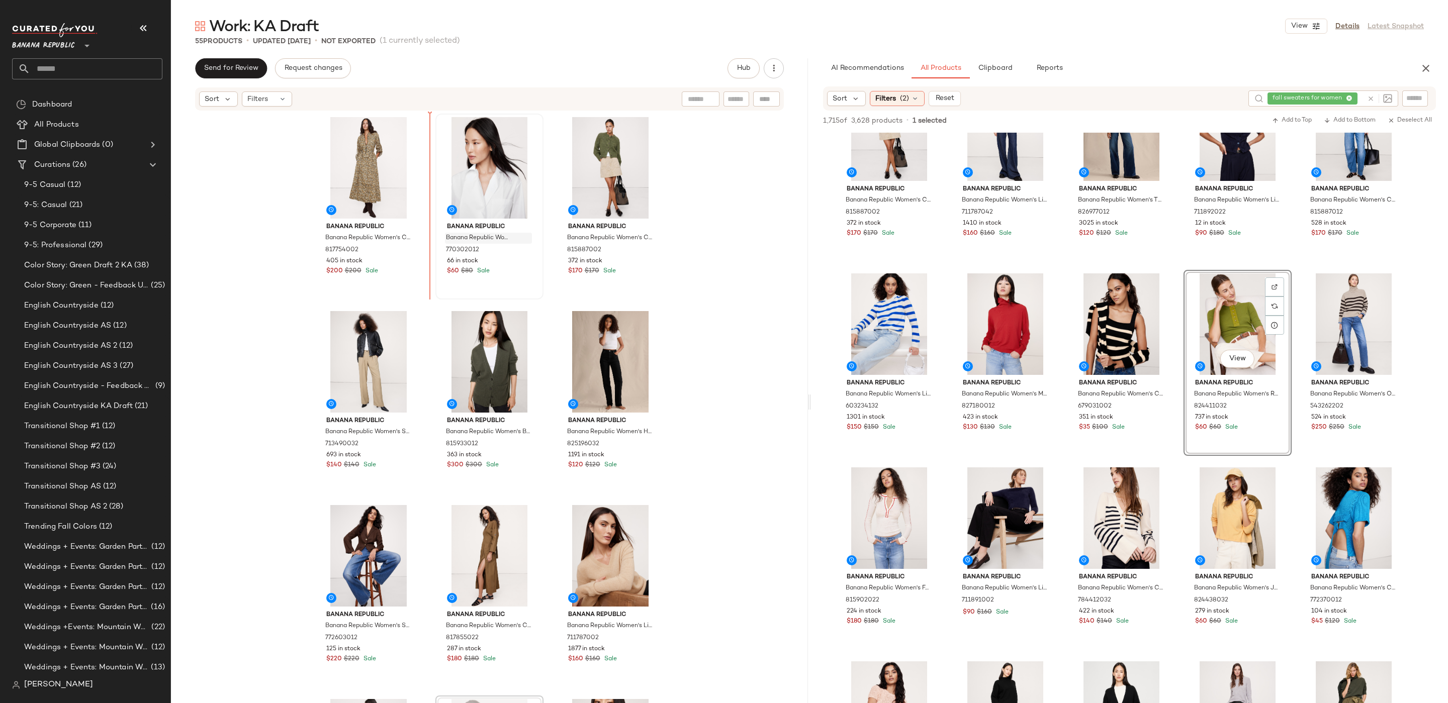
scroll to position [7, 0]
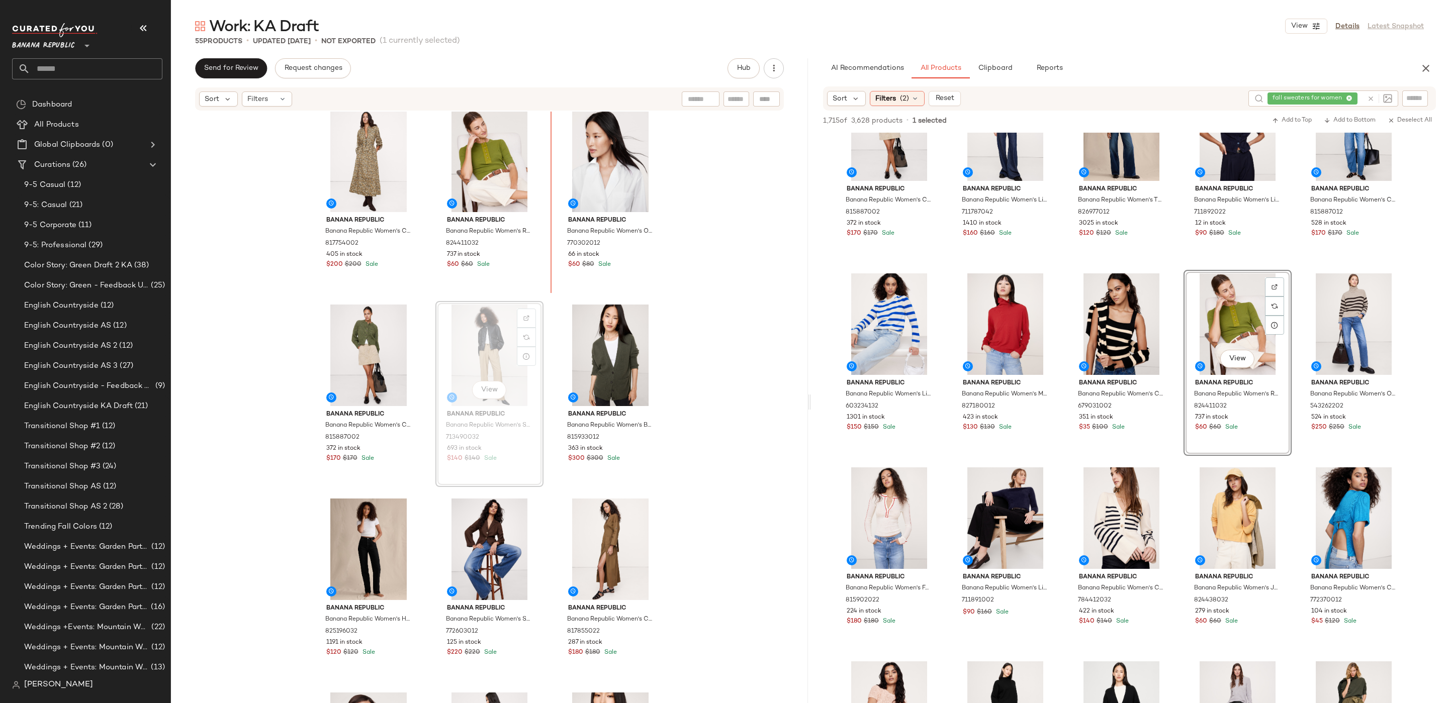
scroll to position [11, 0]
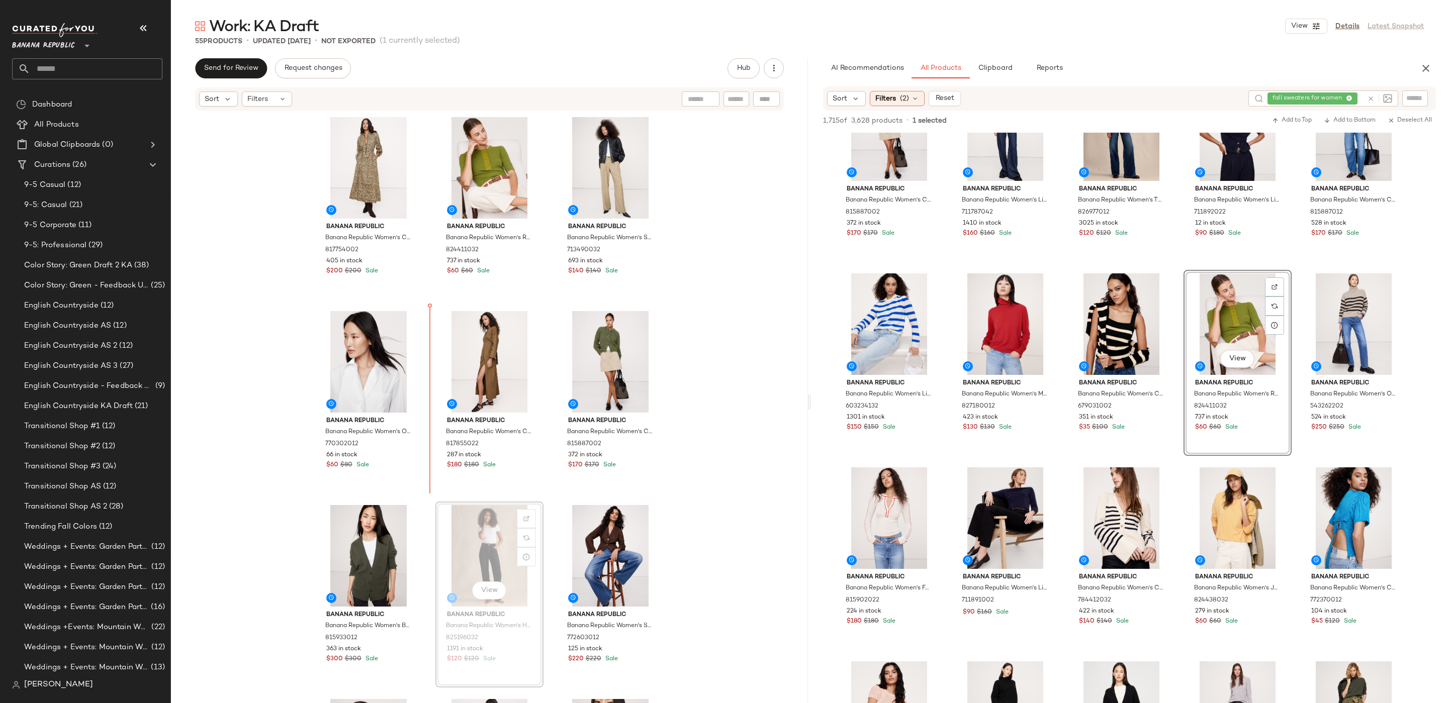
scroll to position [2, 0]
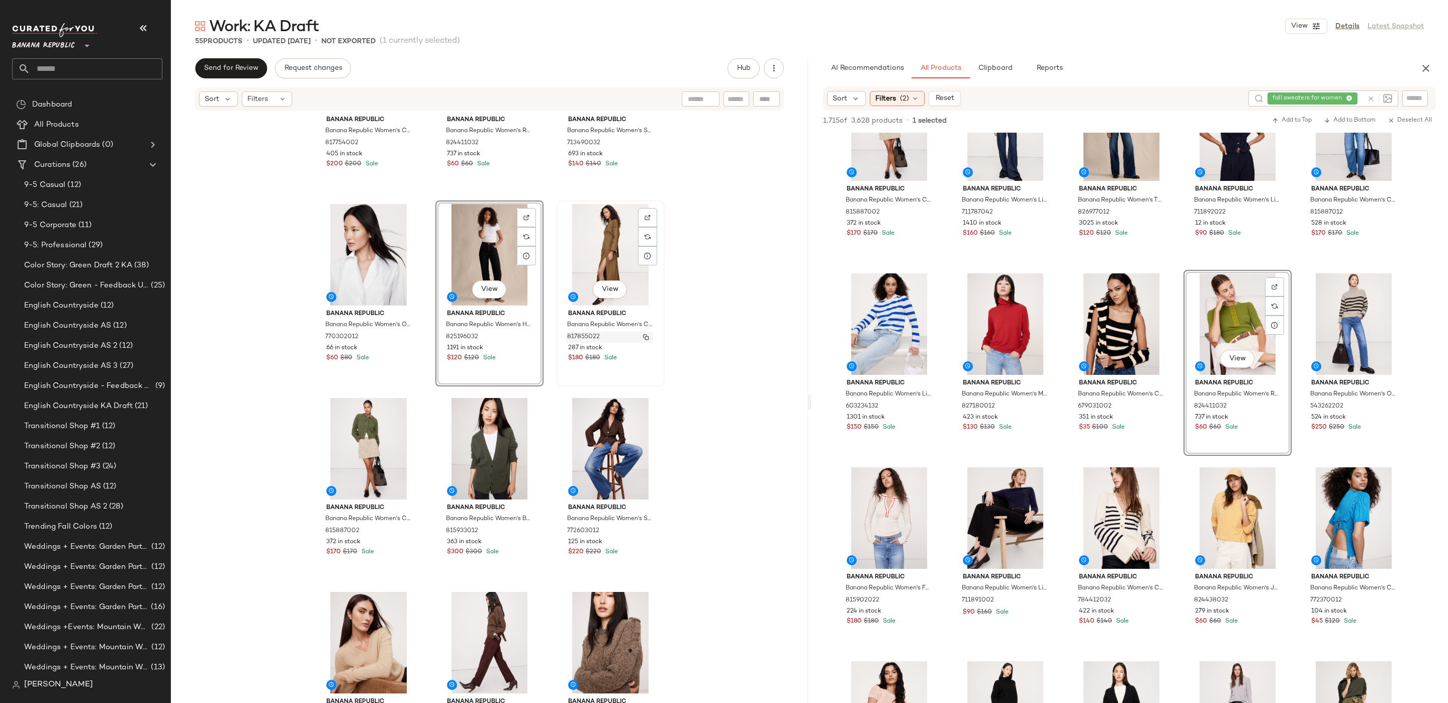
scroll to position [108, 0]
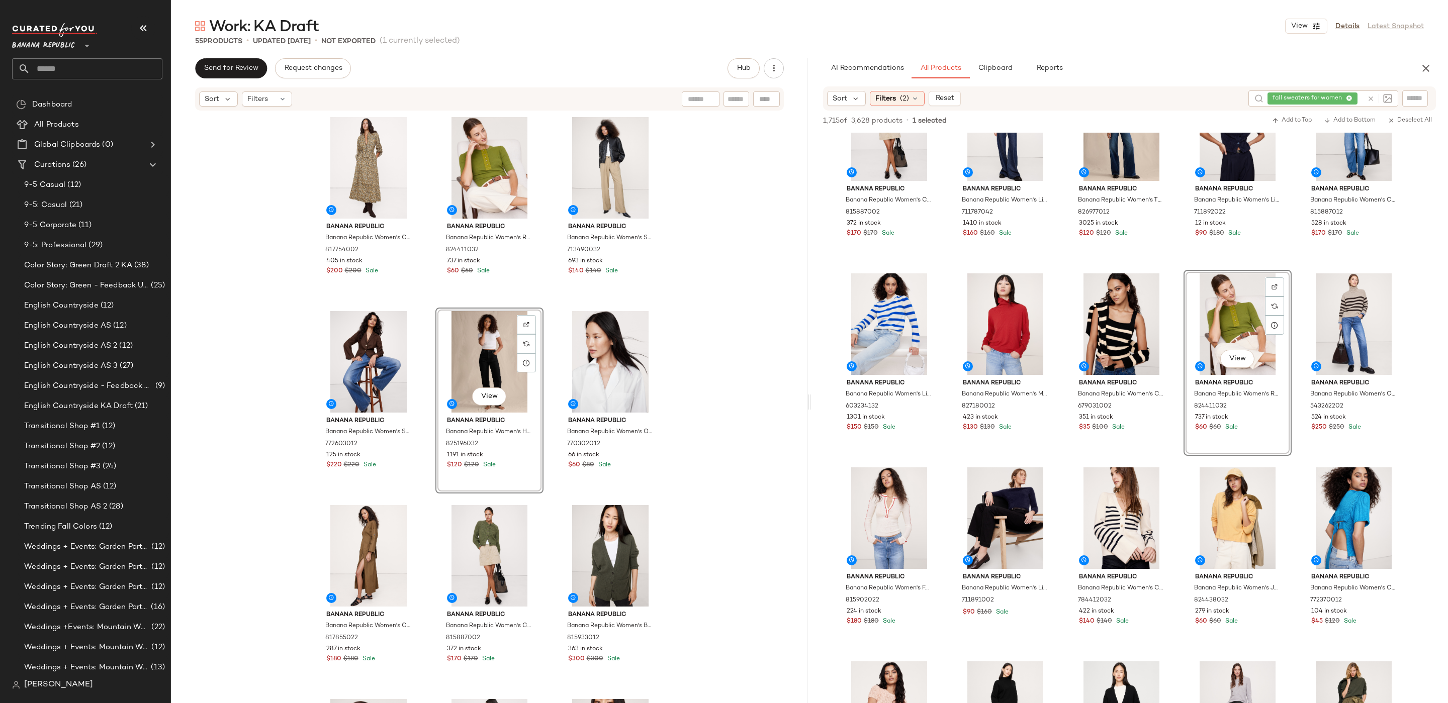
click at [724, 222] on div "Banana Republic Banana Republic Women's Cotton Utility Zip Long Midi Dress Gree…" at bounding box center [489, 423] width 637 height 622
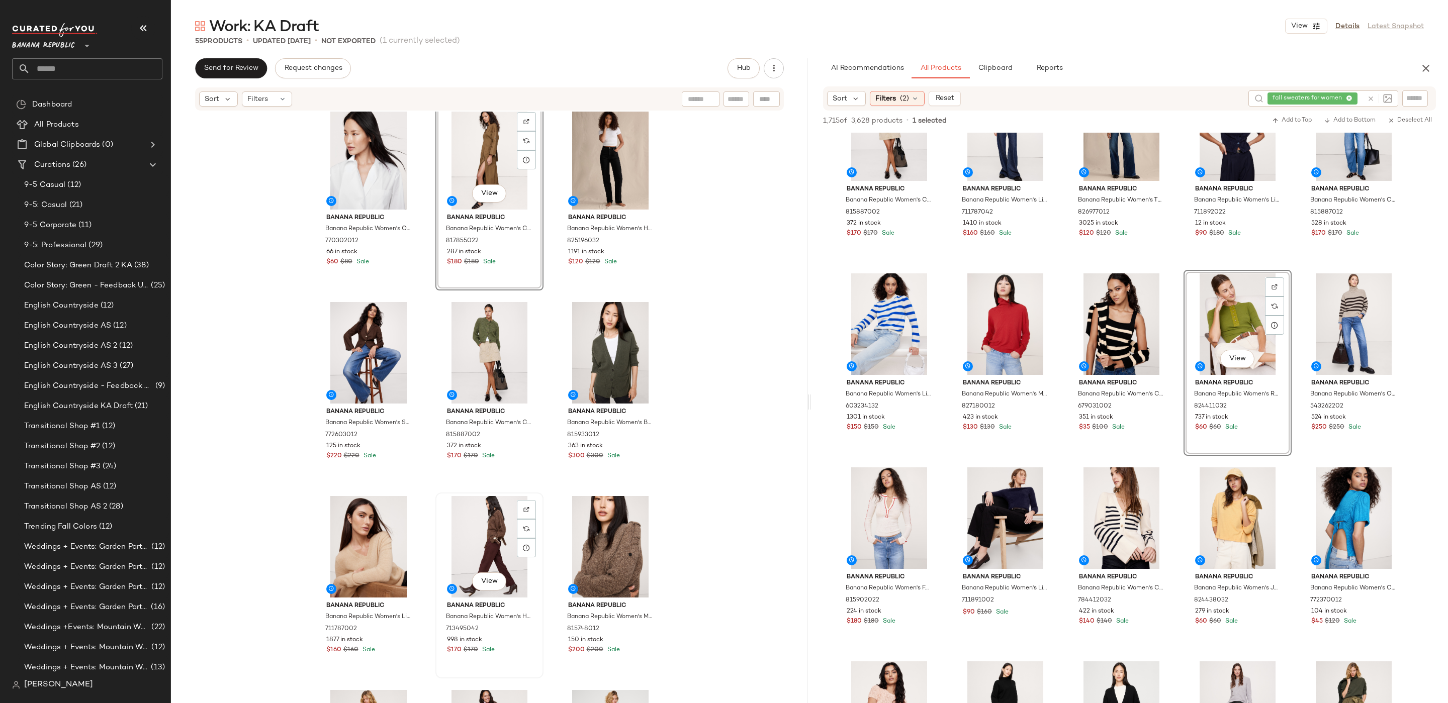
scroll to position [208, 0]
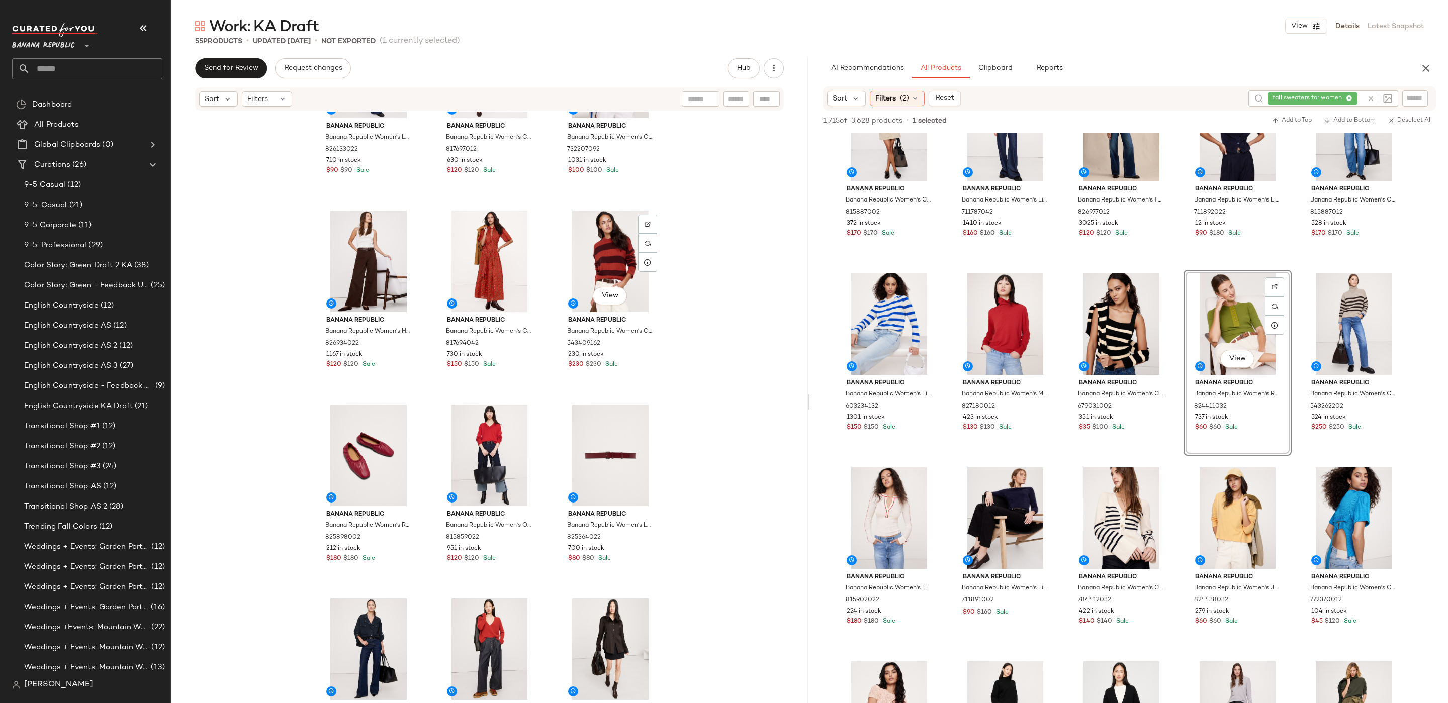
scroll to position [2857, 0]
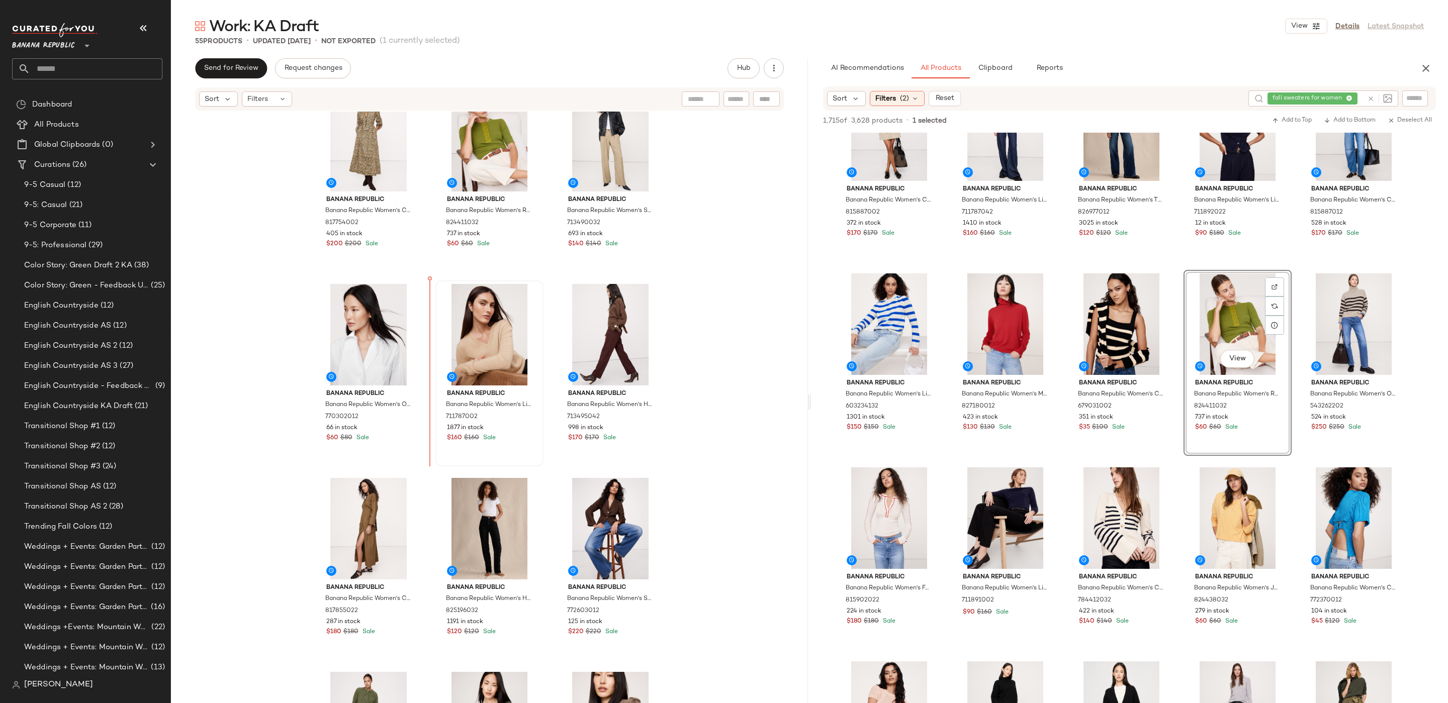
scroll to position [28, 0]
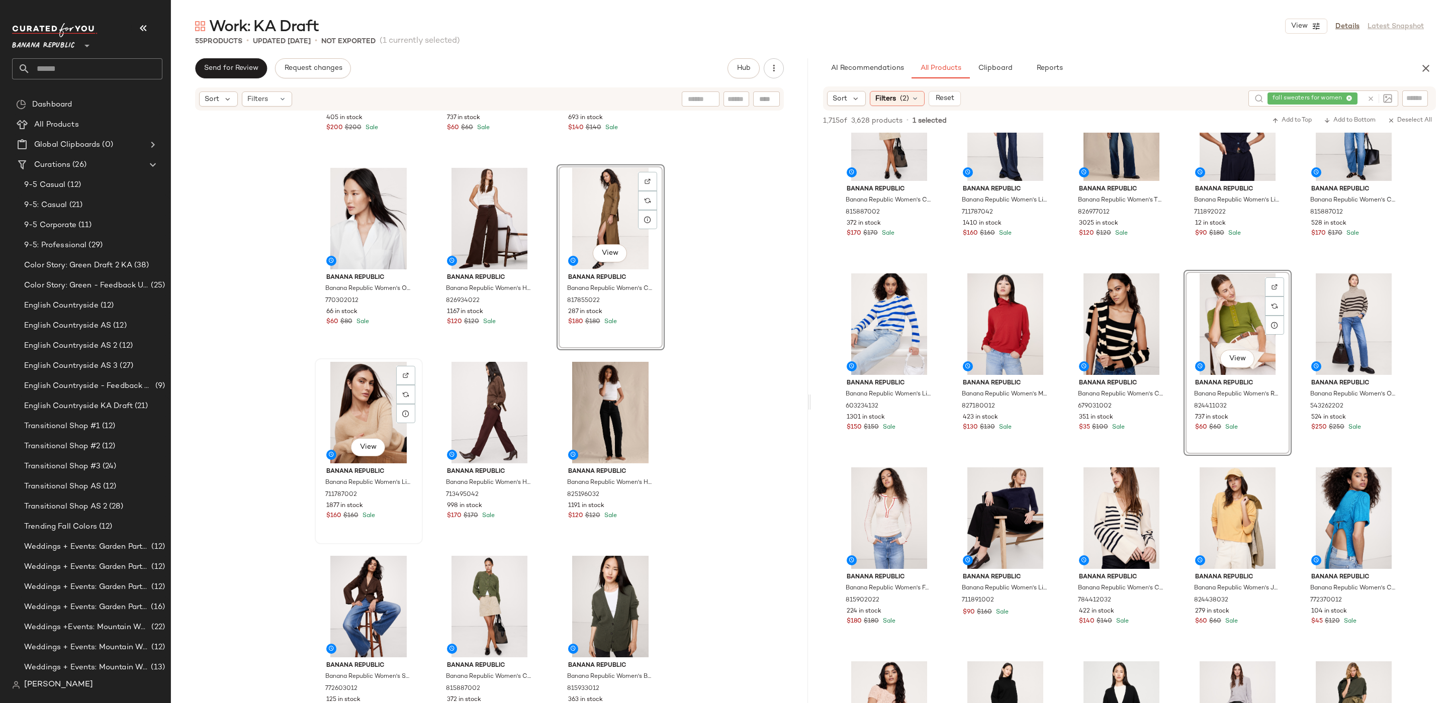
scroll to position [160, 0]
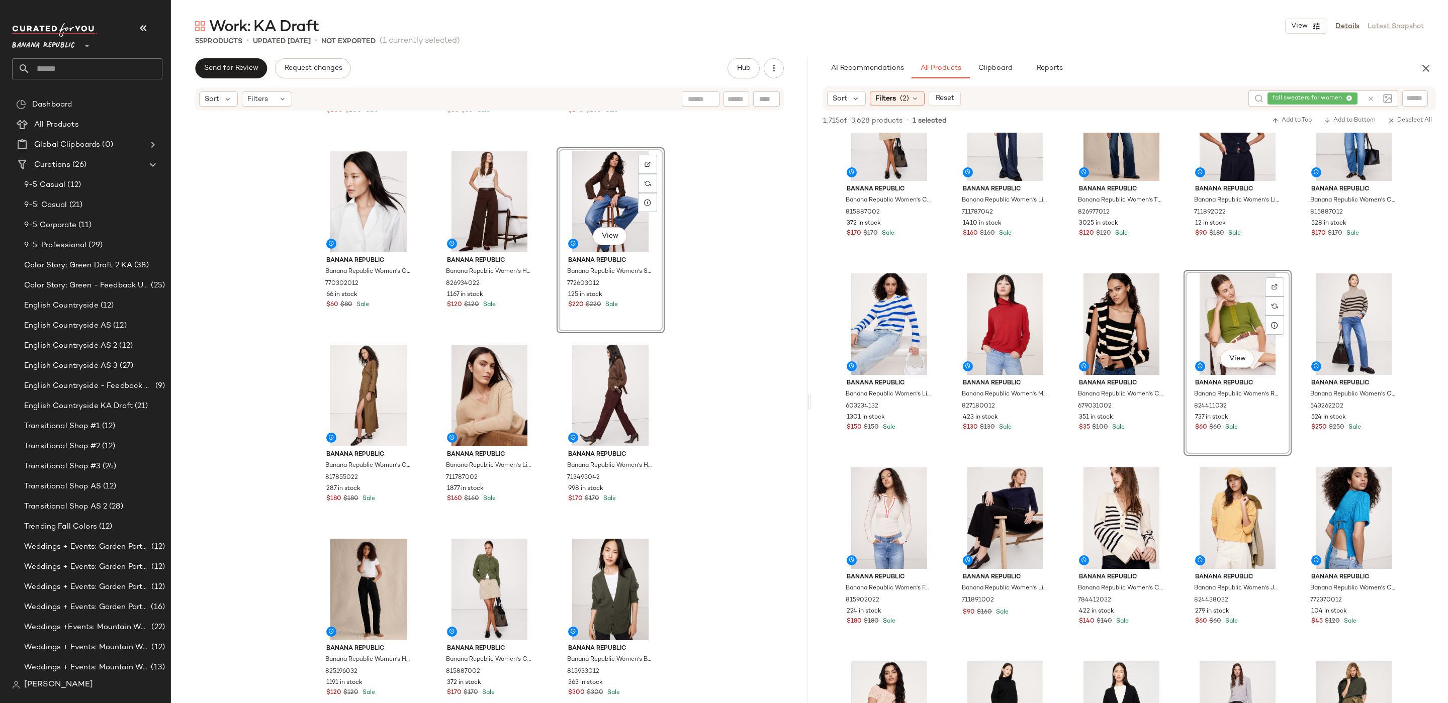
click at [758, 424] on div "Banana Republic Banana Republic Women's Cotton Utility Zip Long Midi Dress Gree…" at bounding box center [489, 423] width 637 height 622
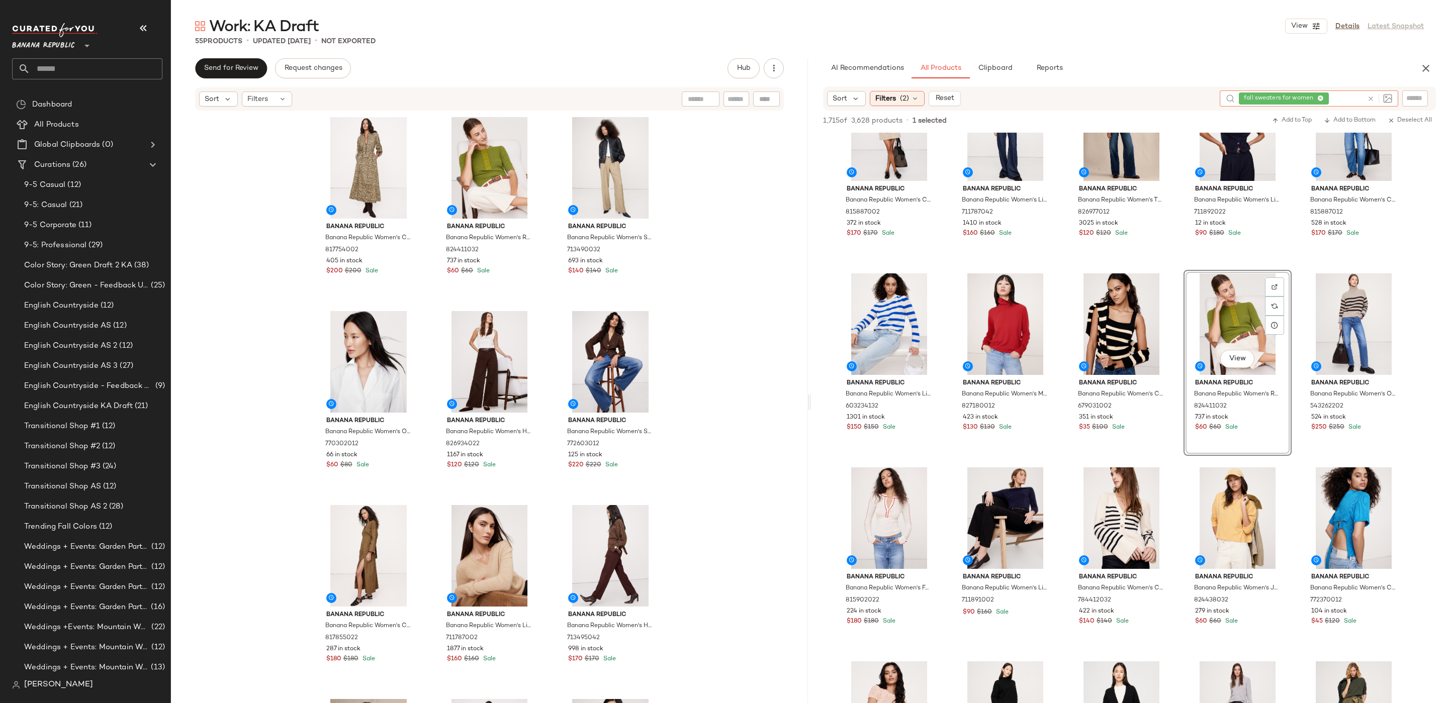
click at [1371, 99] on icon at bounding box center [1371, 99] width 8 height 8
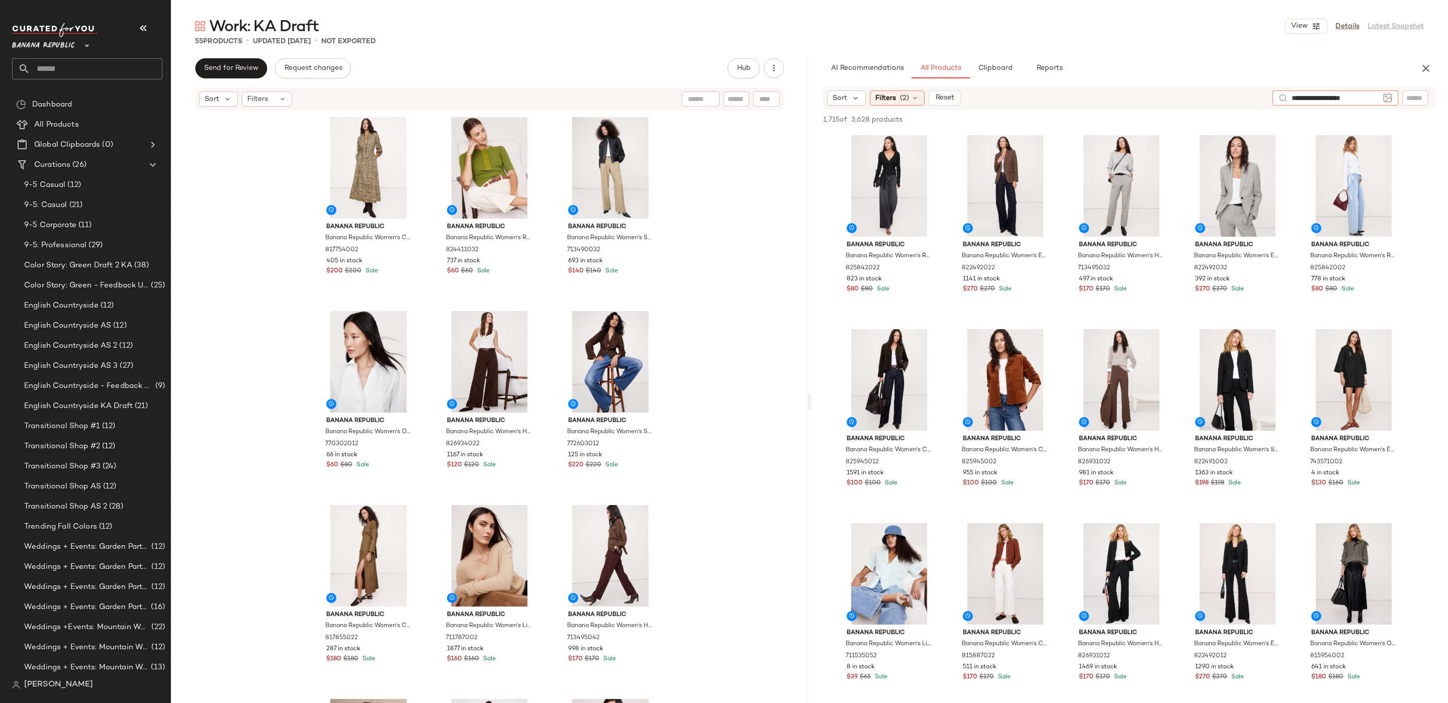
type input "**********"
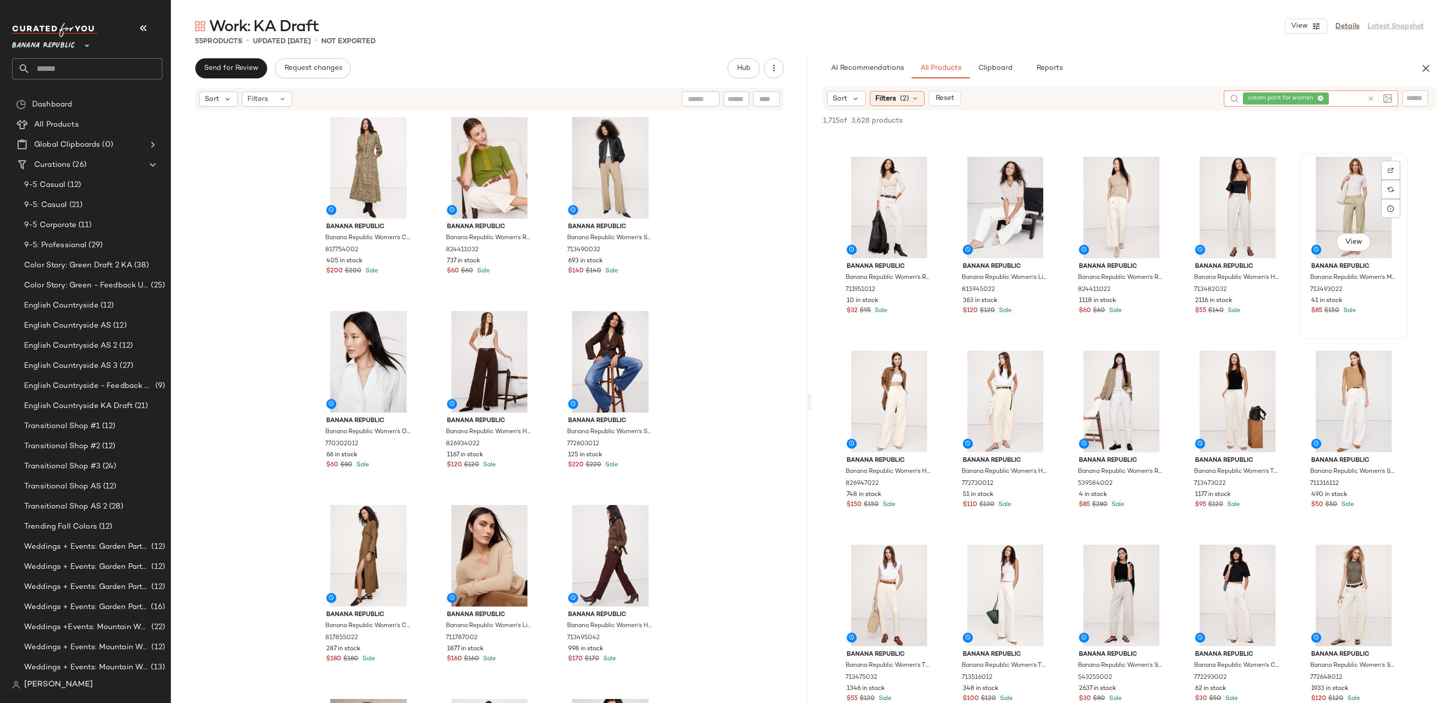
scroll to position [175, 0]
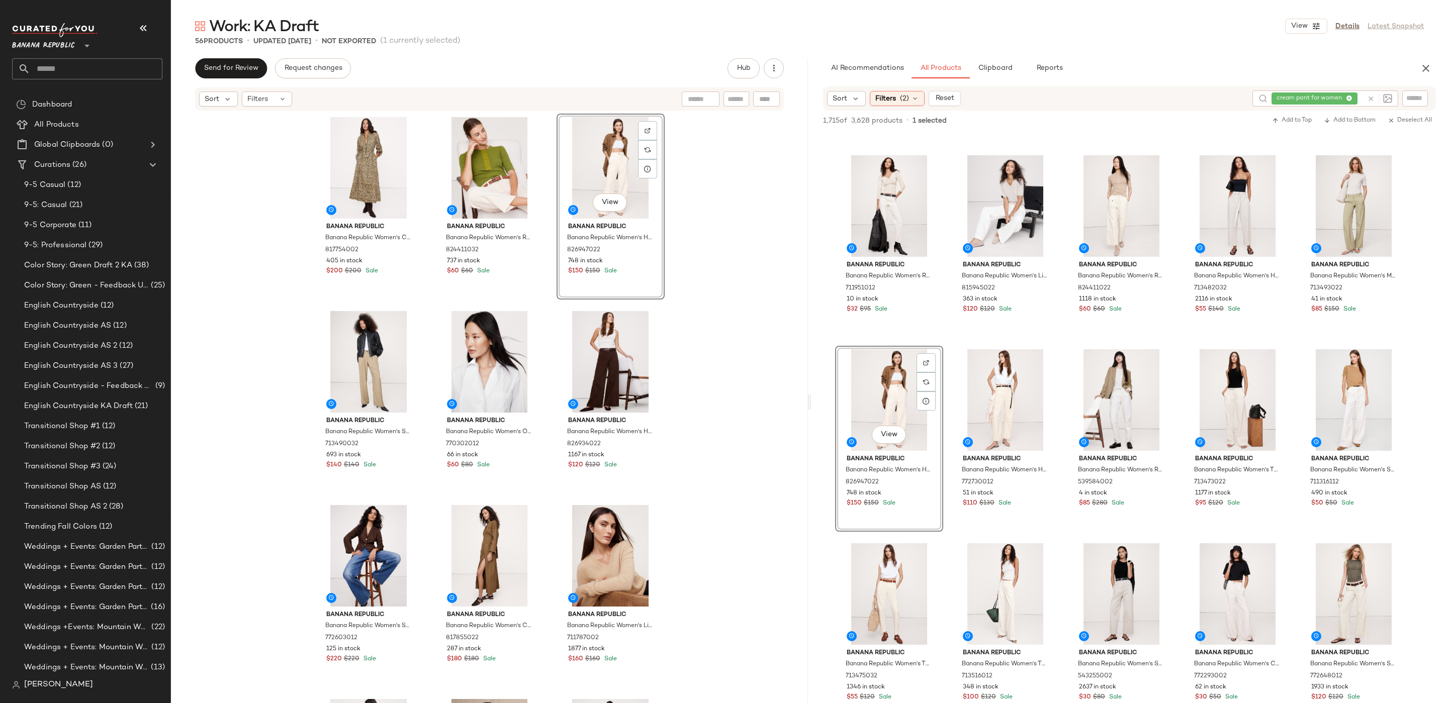
click at [666, 203] on div "Banana Republic Banana Republic Women's Cotton Utility Zip Long Midi Dress Gree…" at bounding box center [489, 423] width 637 height 622
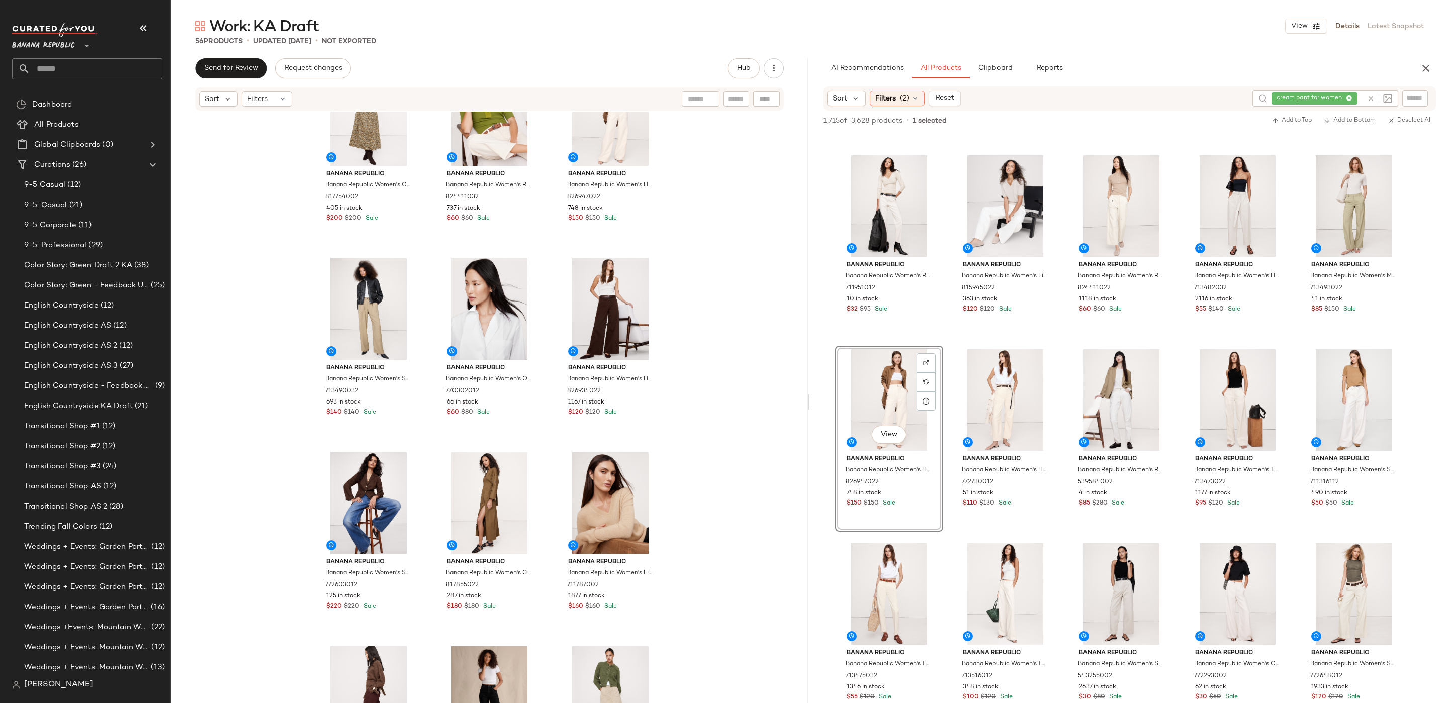
scroll to position [0, 0]
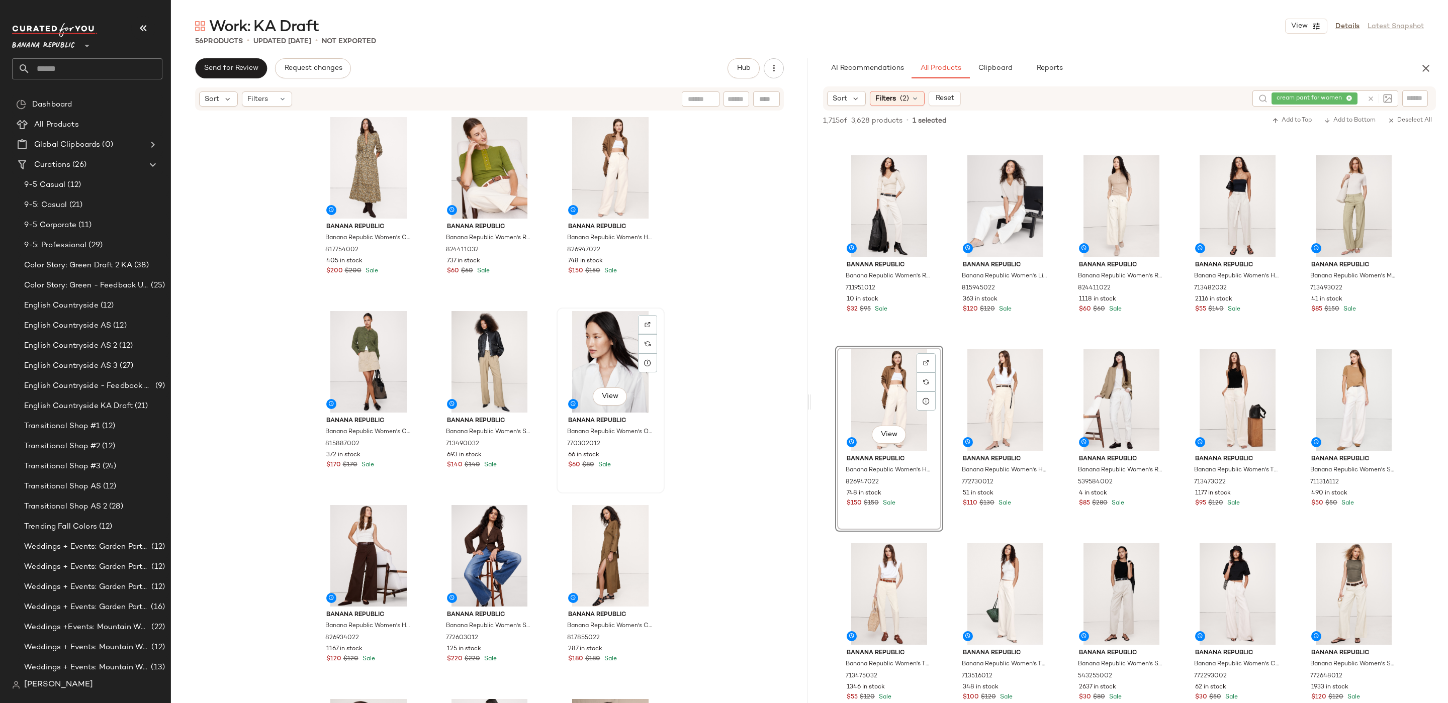
click at [596, 341] on div "View" at bounding box center [610, 362] width 101 height 102
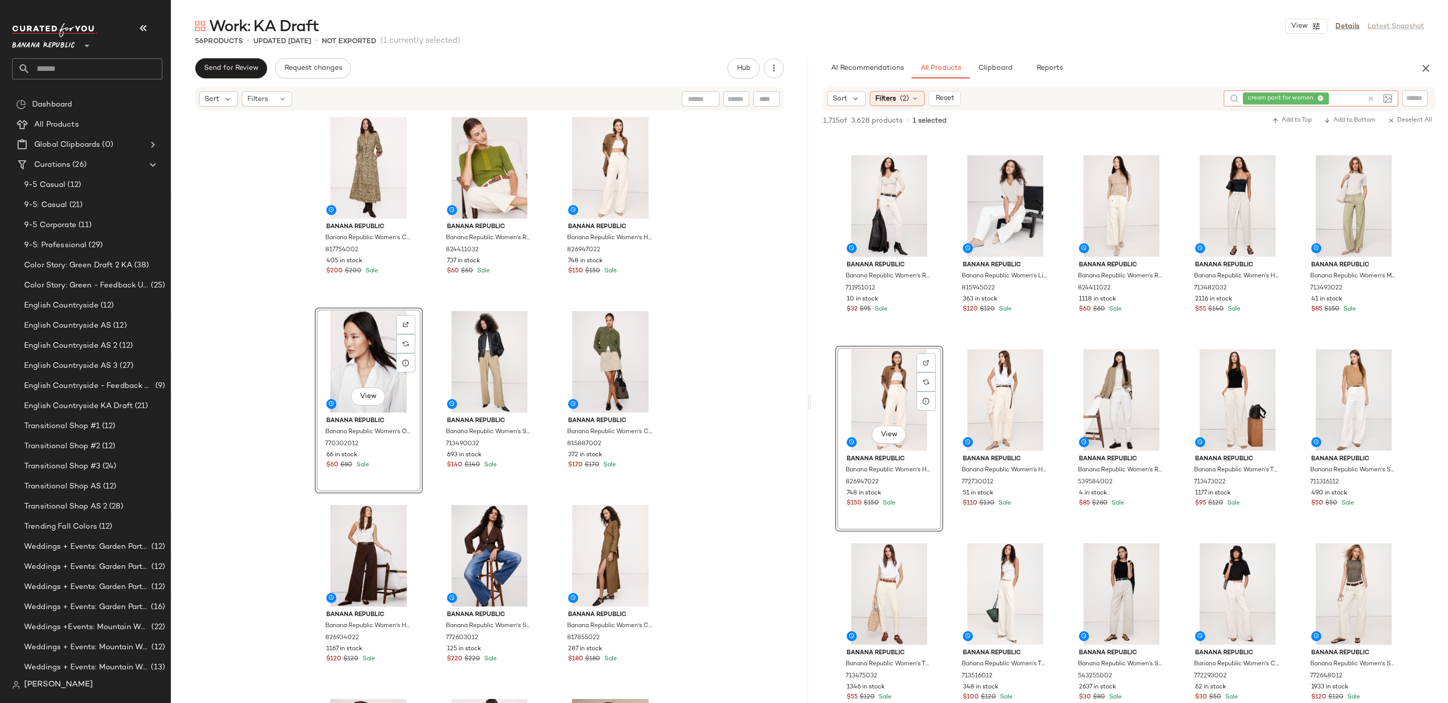
click at [1367, 99] on icon at bounding box center [1371, 99] width 8 height 8
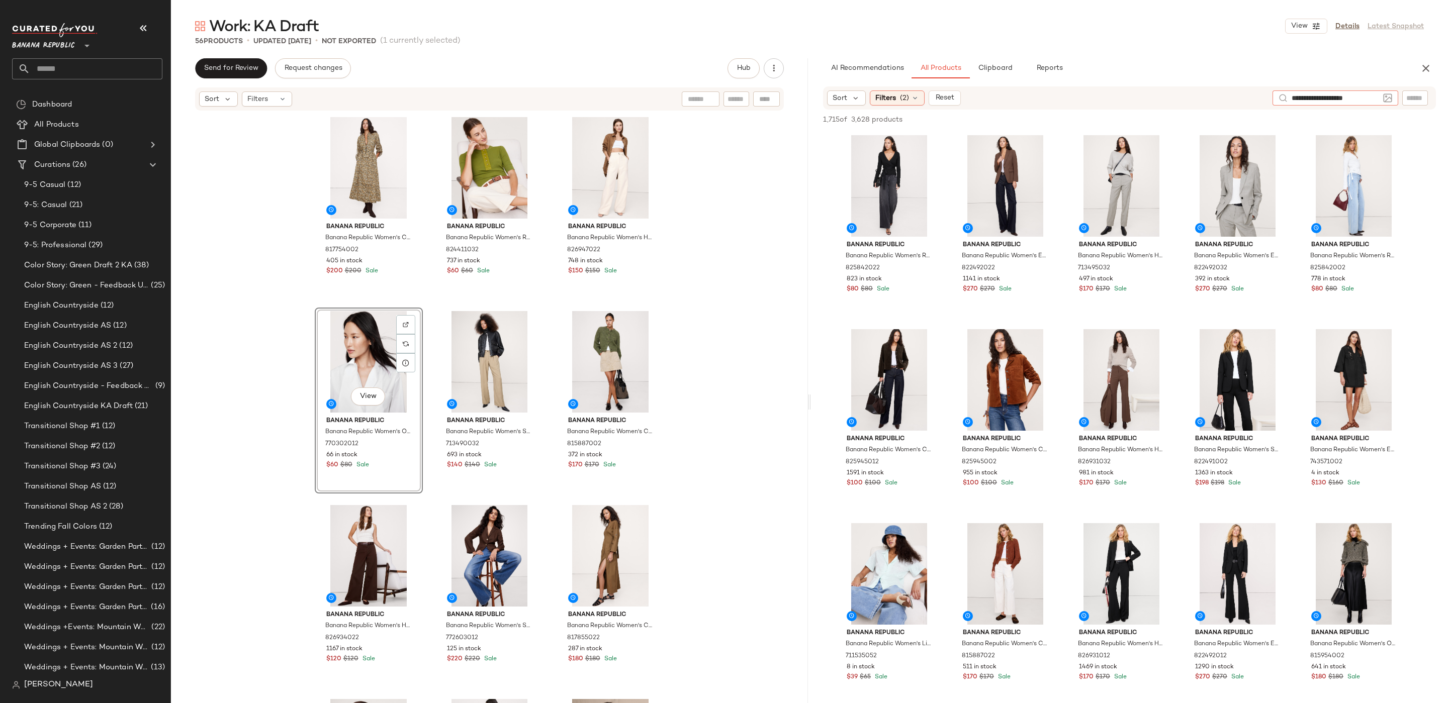
type input "**********"
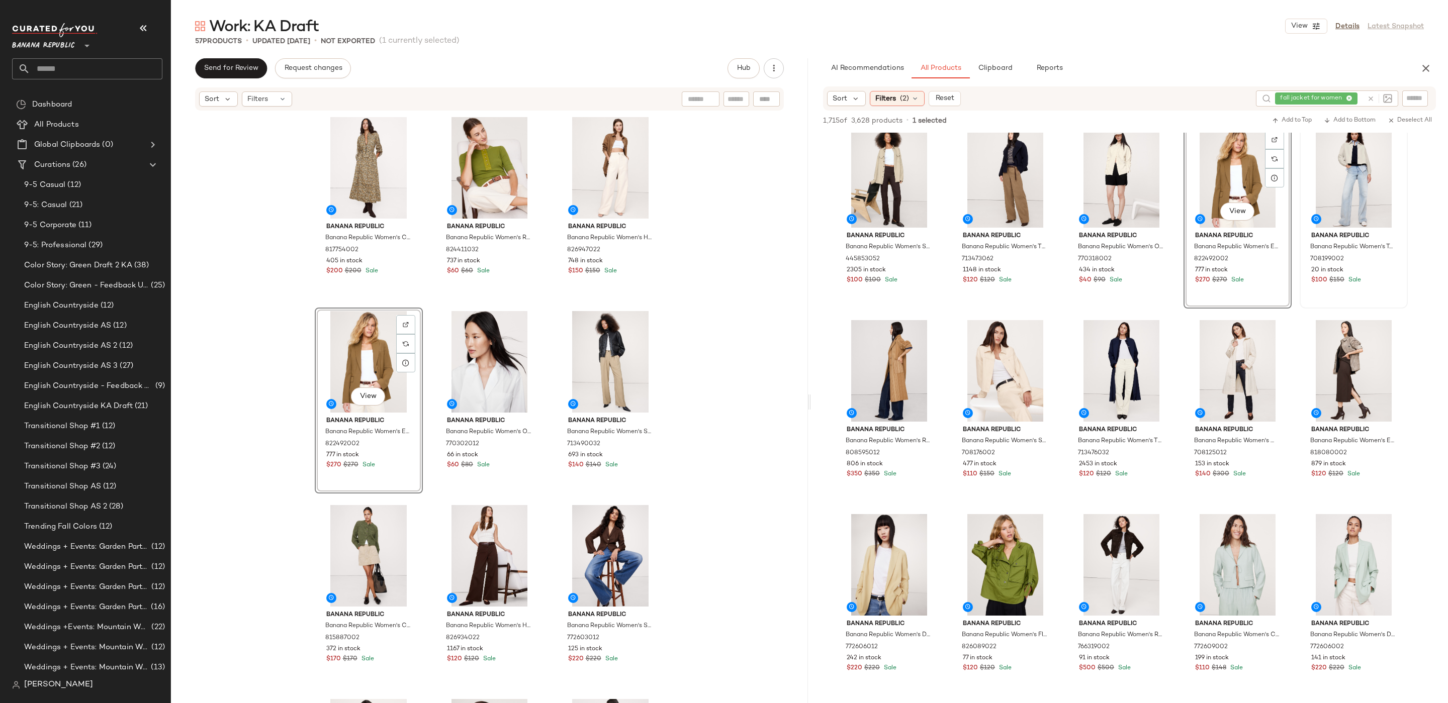
scroll to position [801, 0]
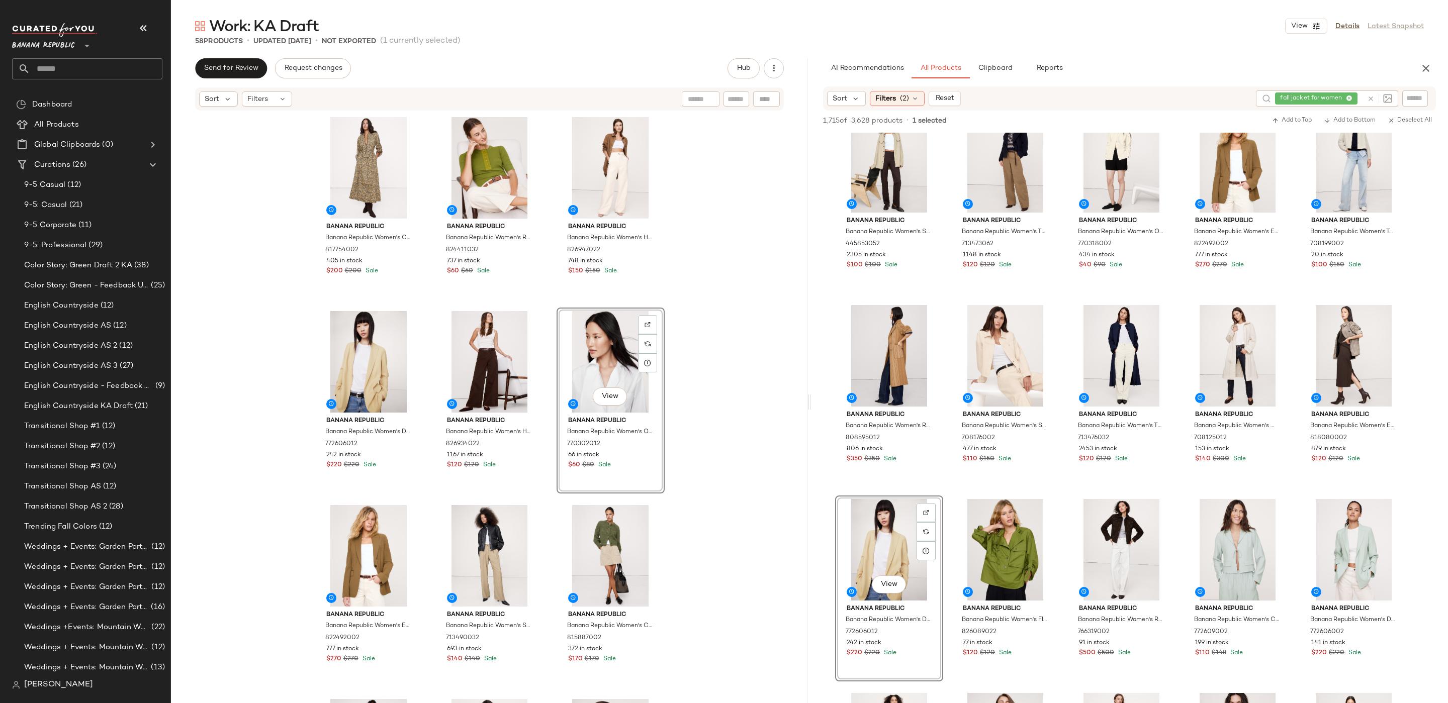
click at [748, 481] on div "Banana Republic Banana Republic Women's Cotton Utility Zip Long Midi Dress Gree…" at bounding box center [489, 423] width 637 height 622
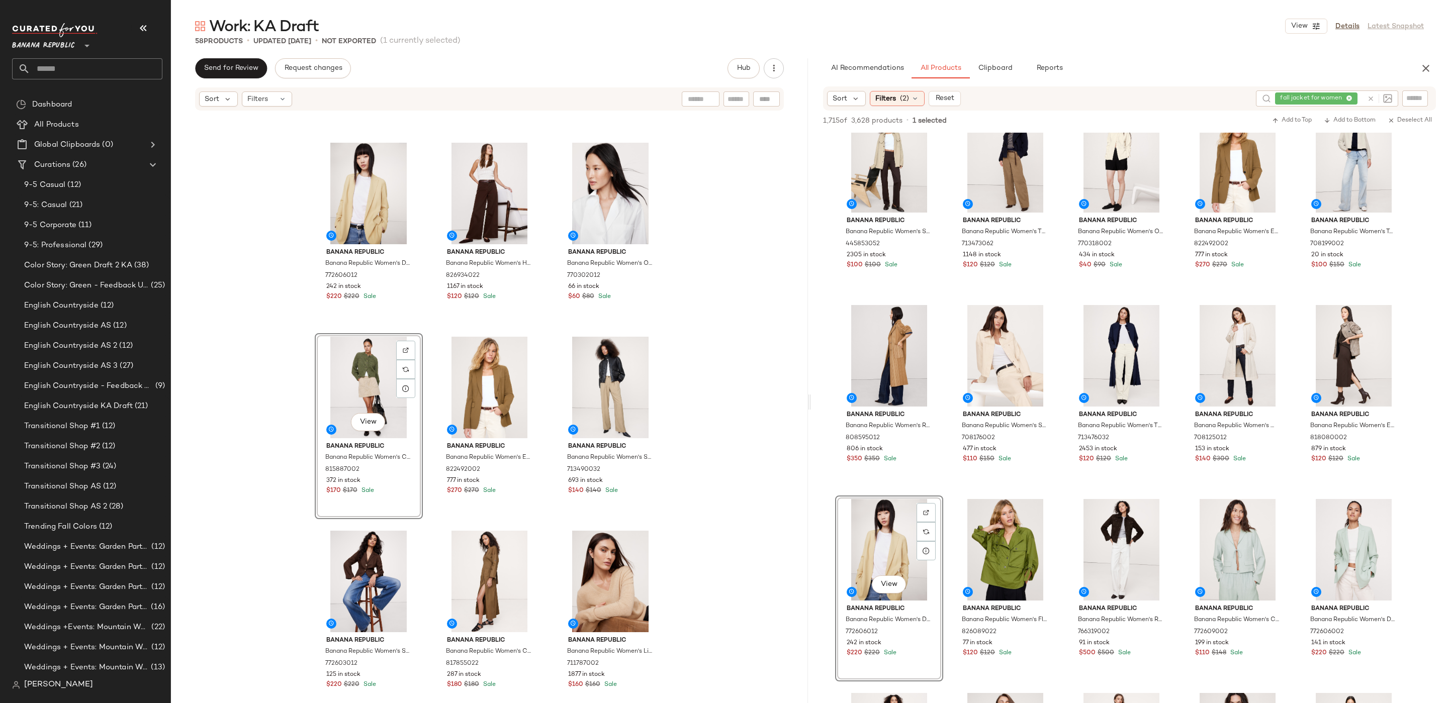
scroll to position [166, 0]
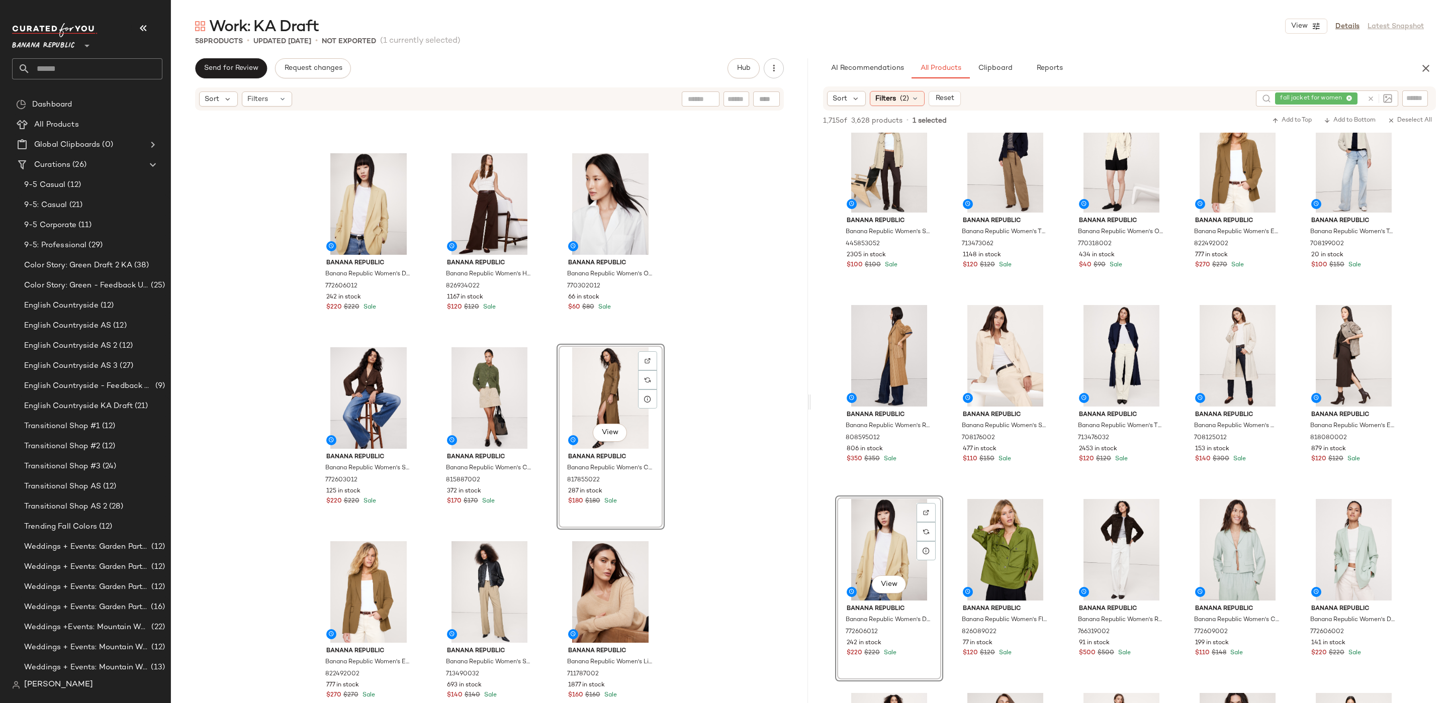
click at [766, 422] on div "Banana Republic Banana Republic Women's Drapey-Twill Blazer Corn Silk Yellow Si…" at bounding box center [489, 423] width 637 height 622
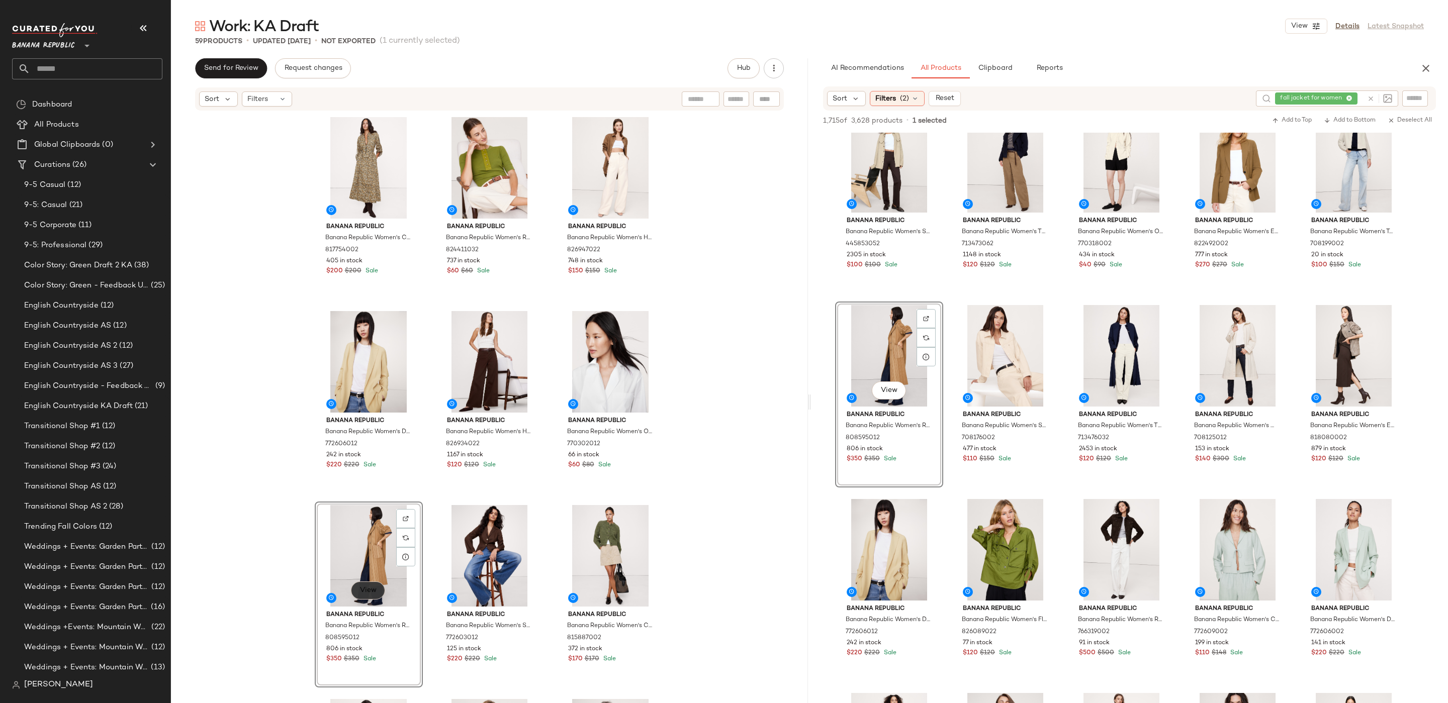
click at [368, 587] on span "View" at bounding box center [367, 591] width 17 height 8
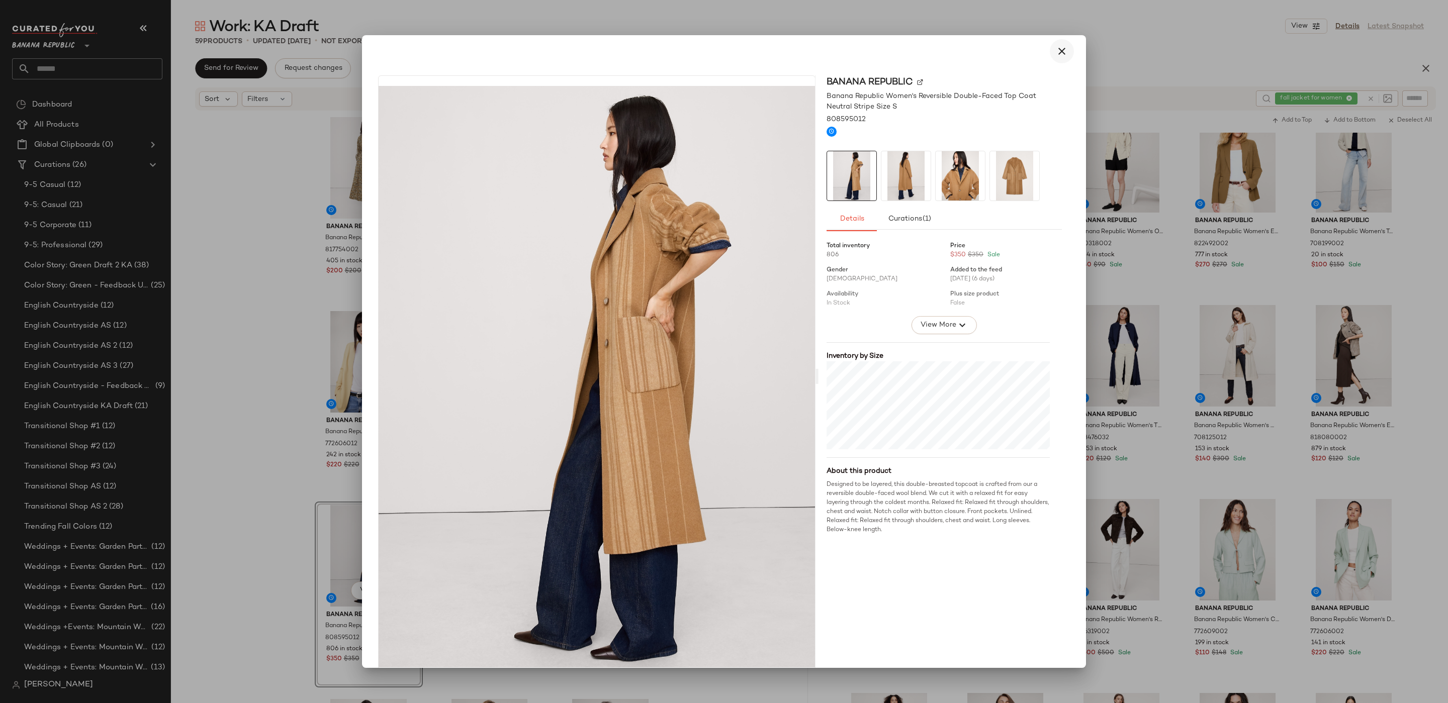
click at [1056, 57] on button "button" at bounding box center [1061, 51] width 24 height 24
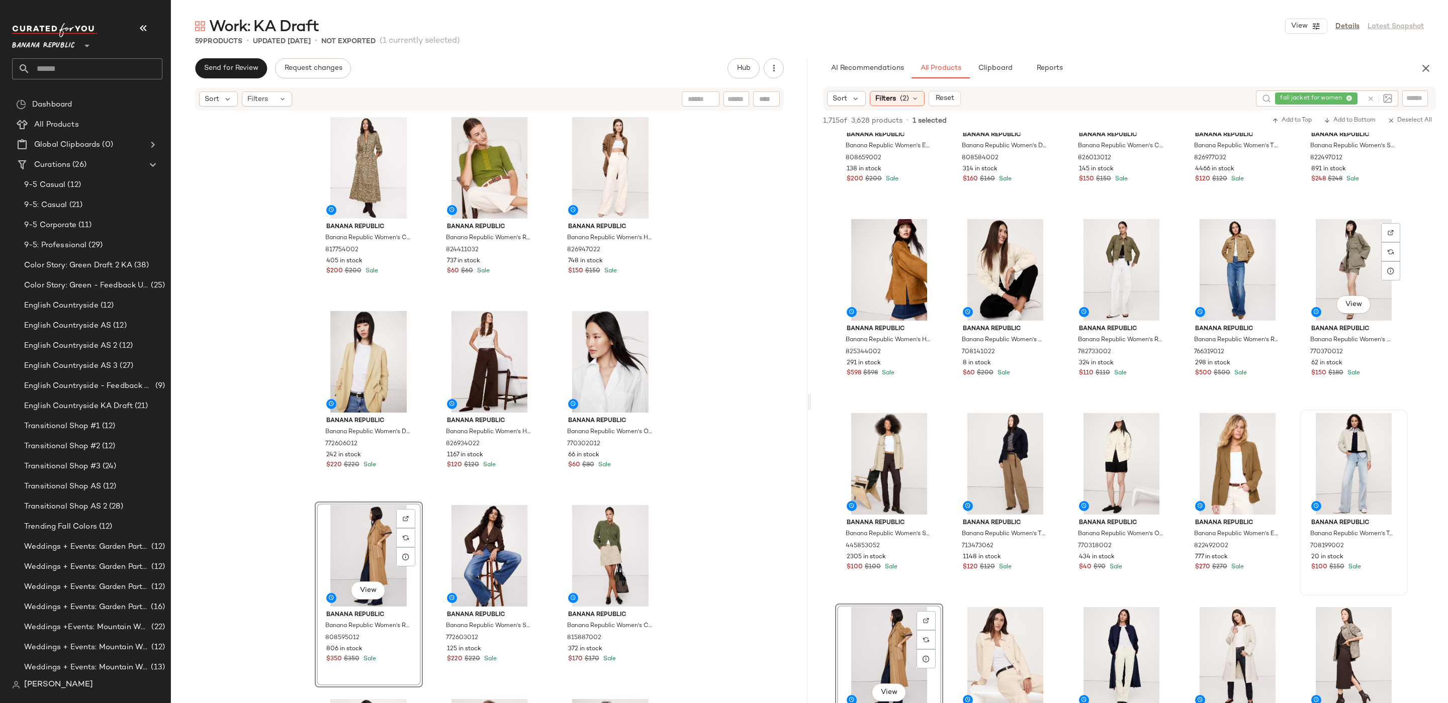
scroll to position [495, 0]
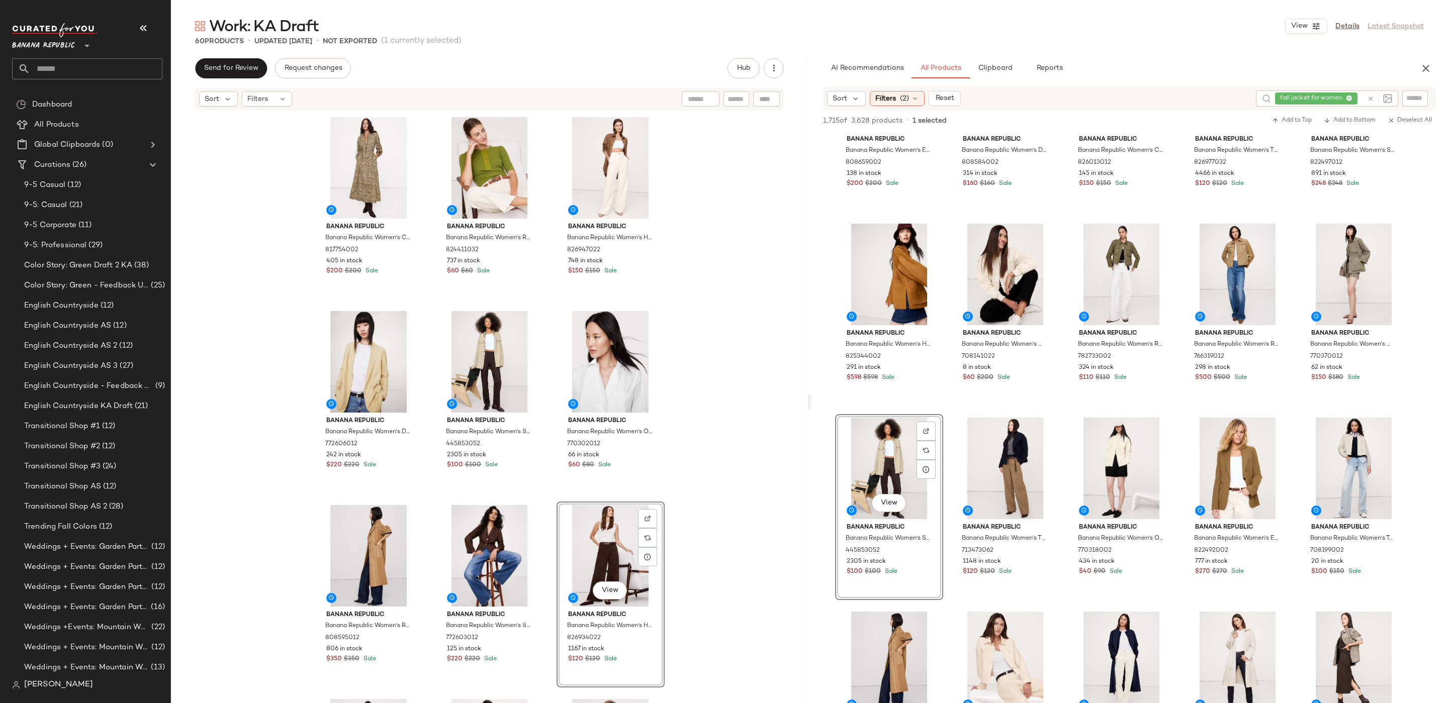
click at [725, 468] on div "Banana Republic Banana Republic Women's Cotton Utility Zip Long Midi Dress Gree…" at bounding box center [489, 423] width 637 height 622
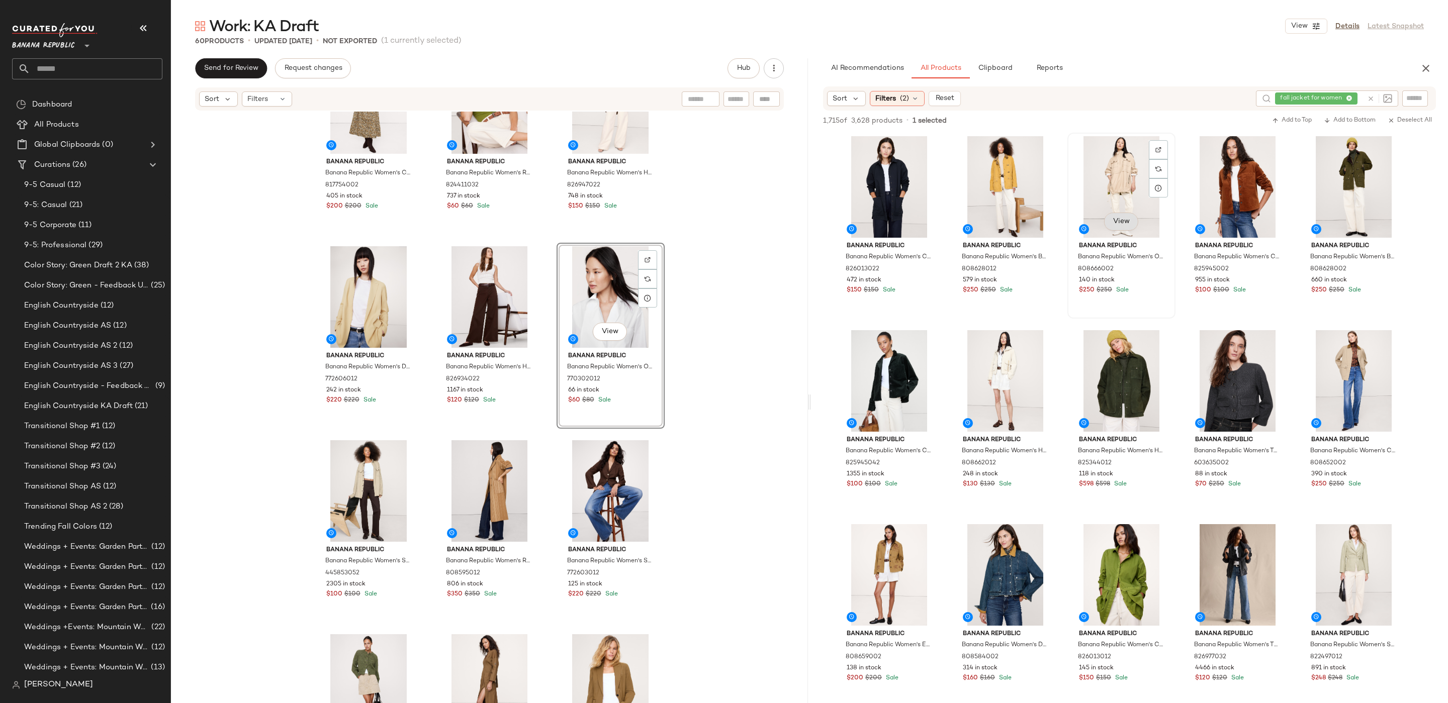
click at [1111, 220] on button "View" at bounding box center [1121, 222] width 34 height 18
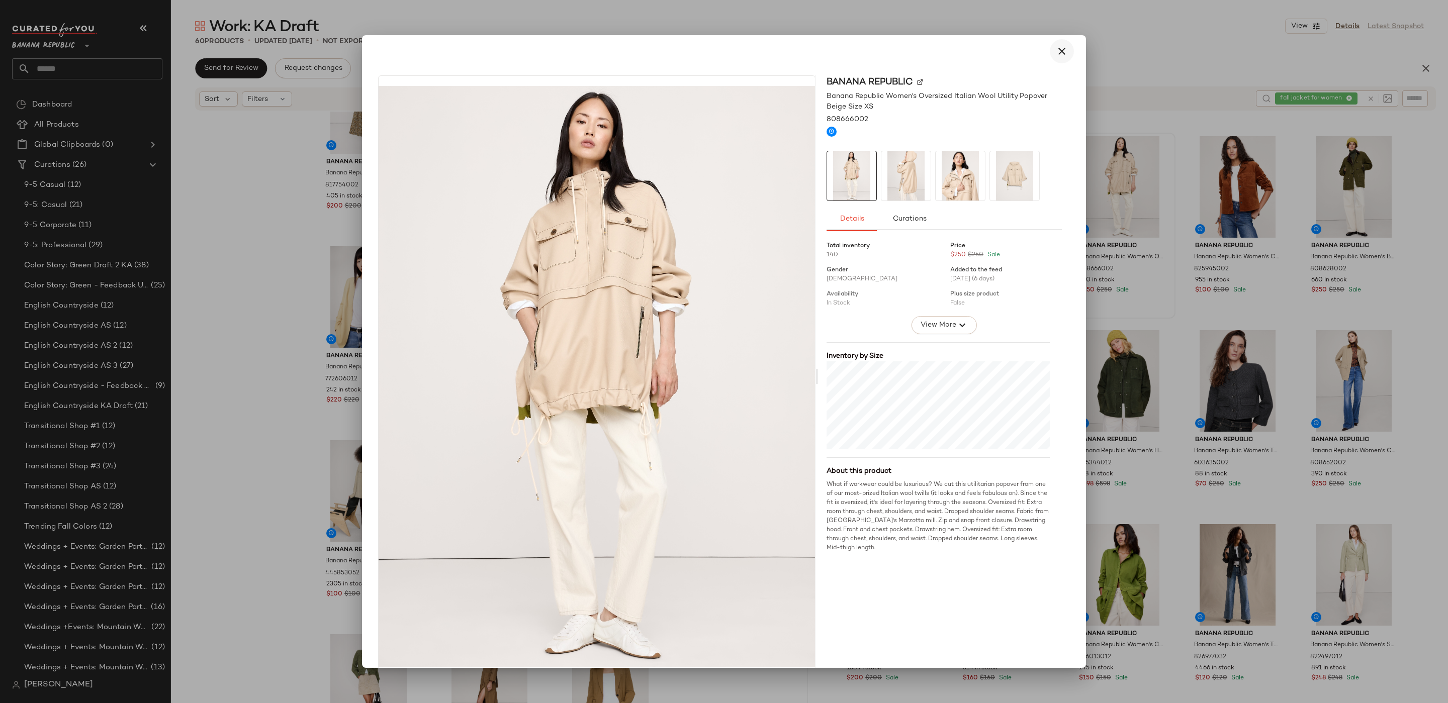
click at [1049, 49] on button "button" at bounding box center [1061, 51] width 24 height 24
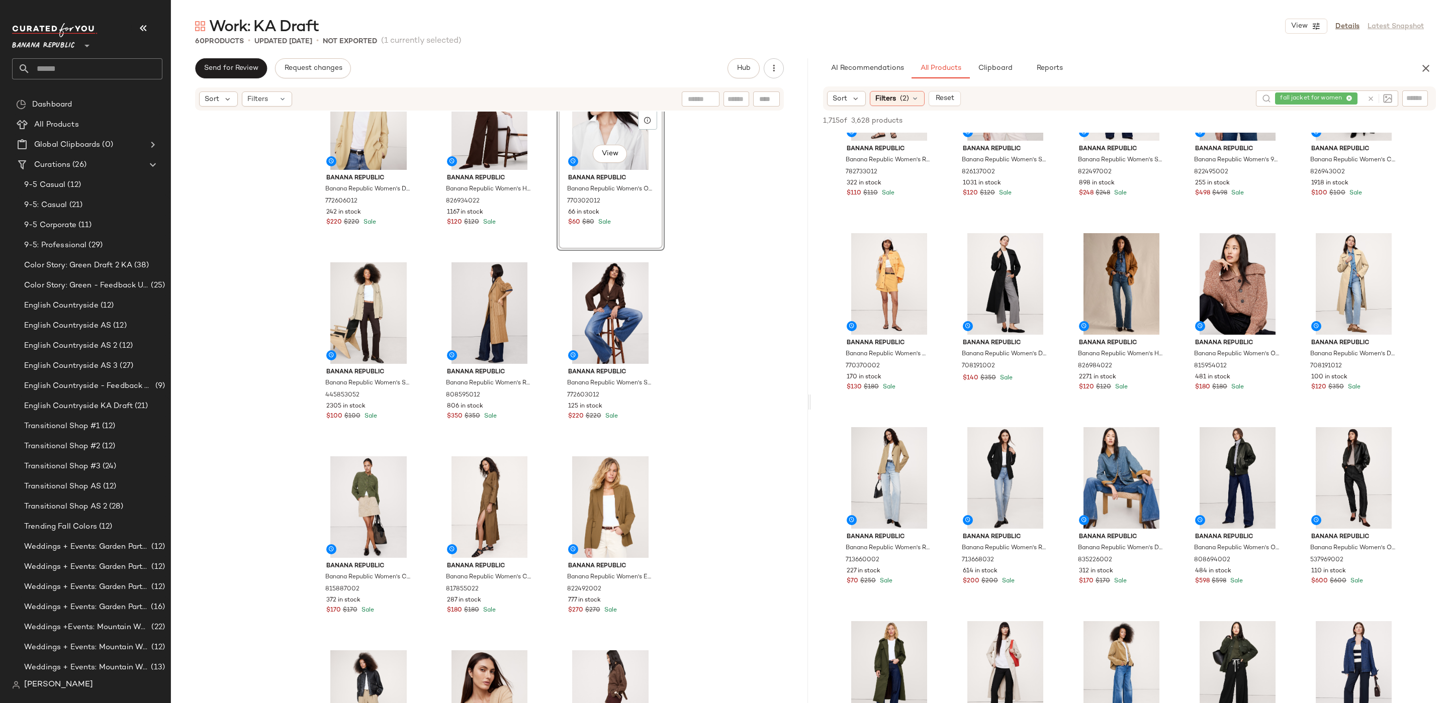
scroll to position [252, 0]
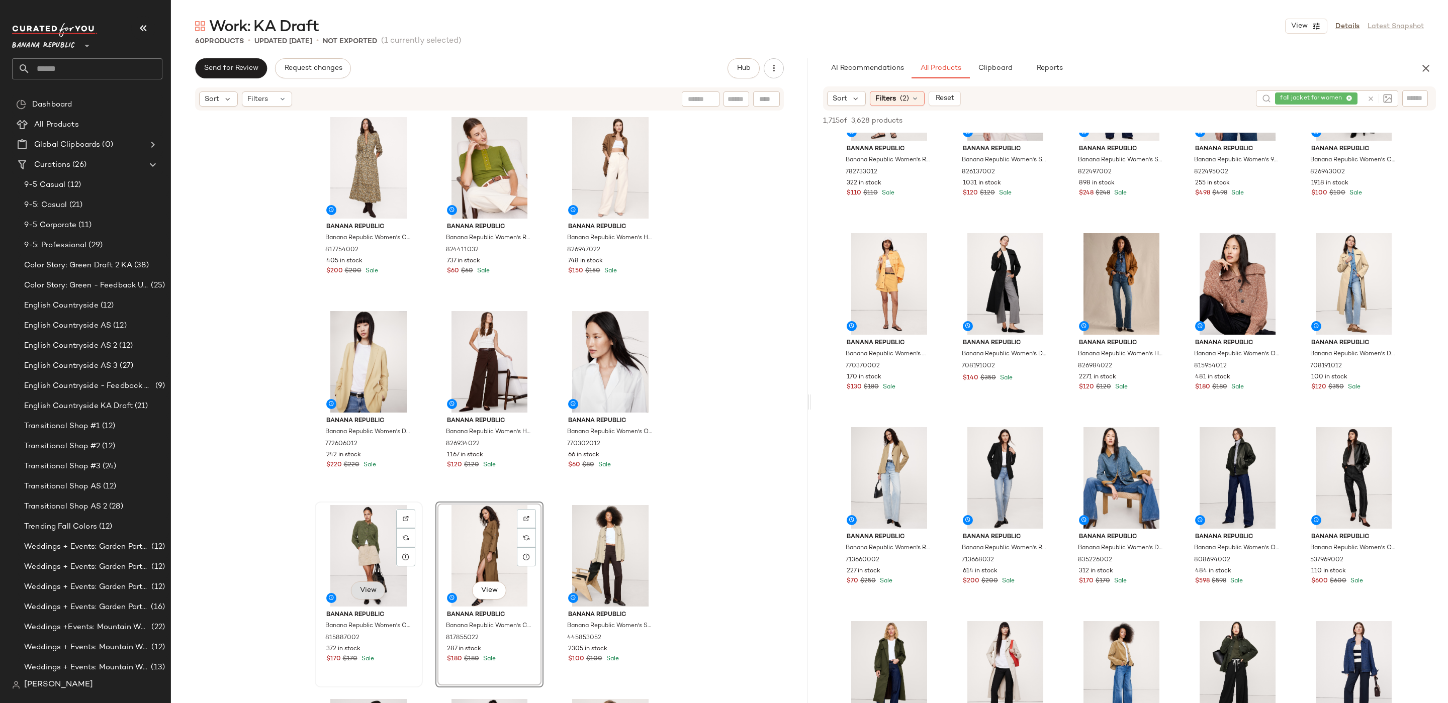
click at [372, 592] on span "View" at bounding box center [367, 591] width 17 height 8
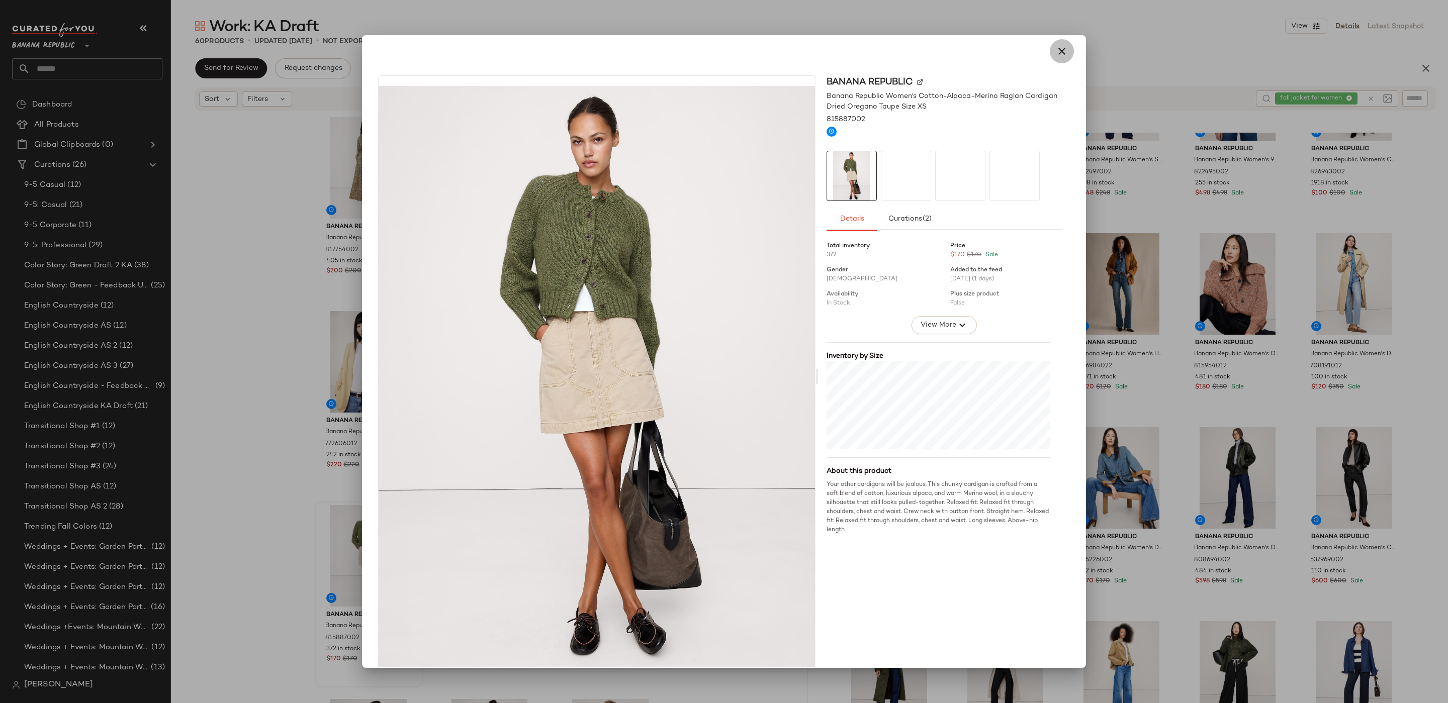
click at [1056, 47] on icon "button" at bounding box center [1062, 51] width 12 height 12
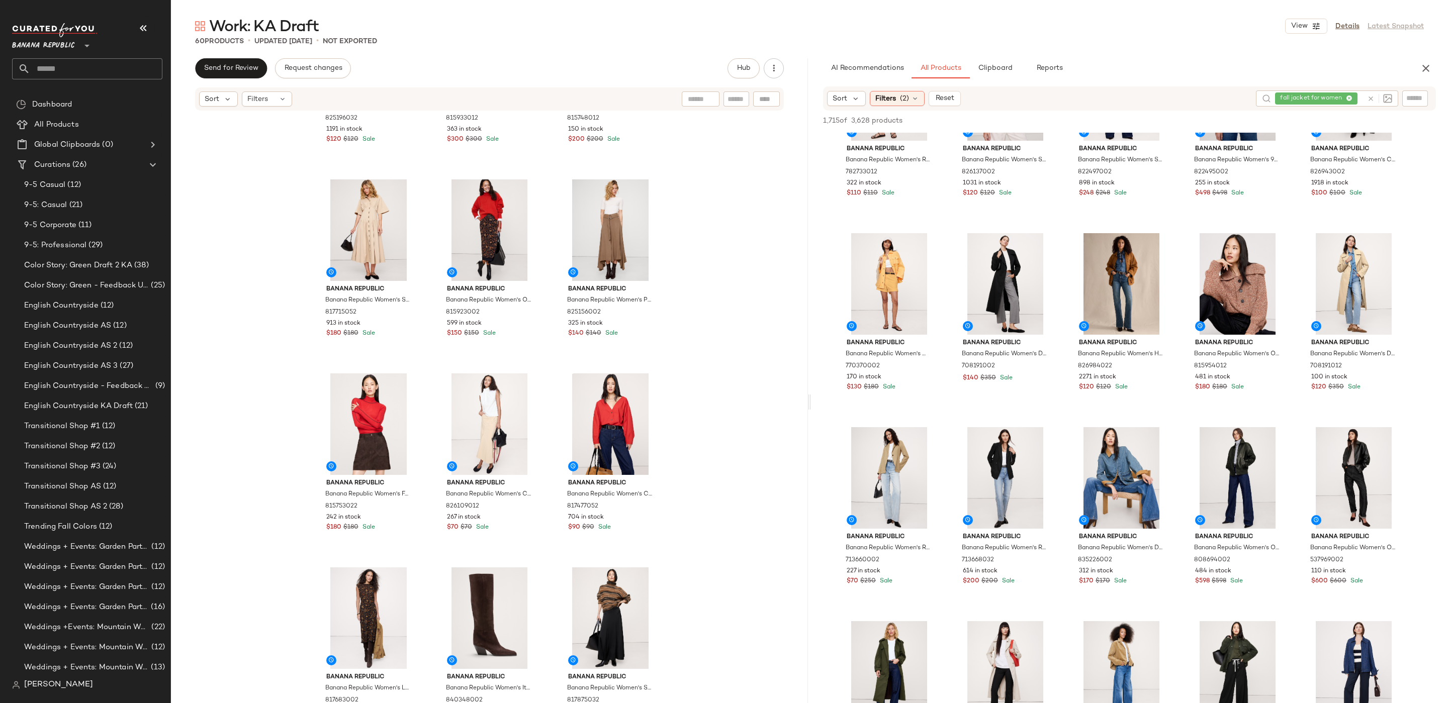
scroll to position [1114, 0]
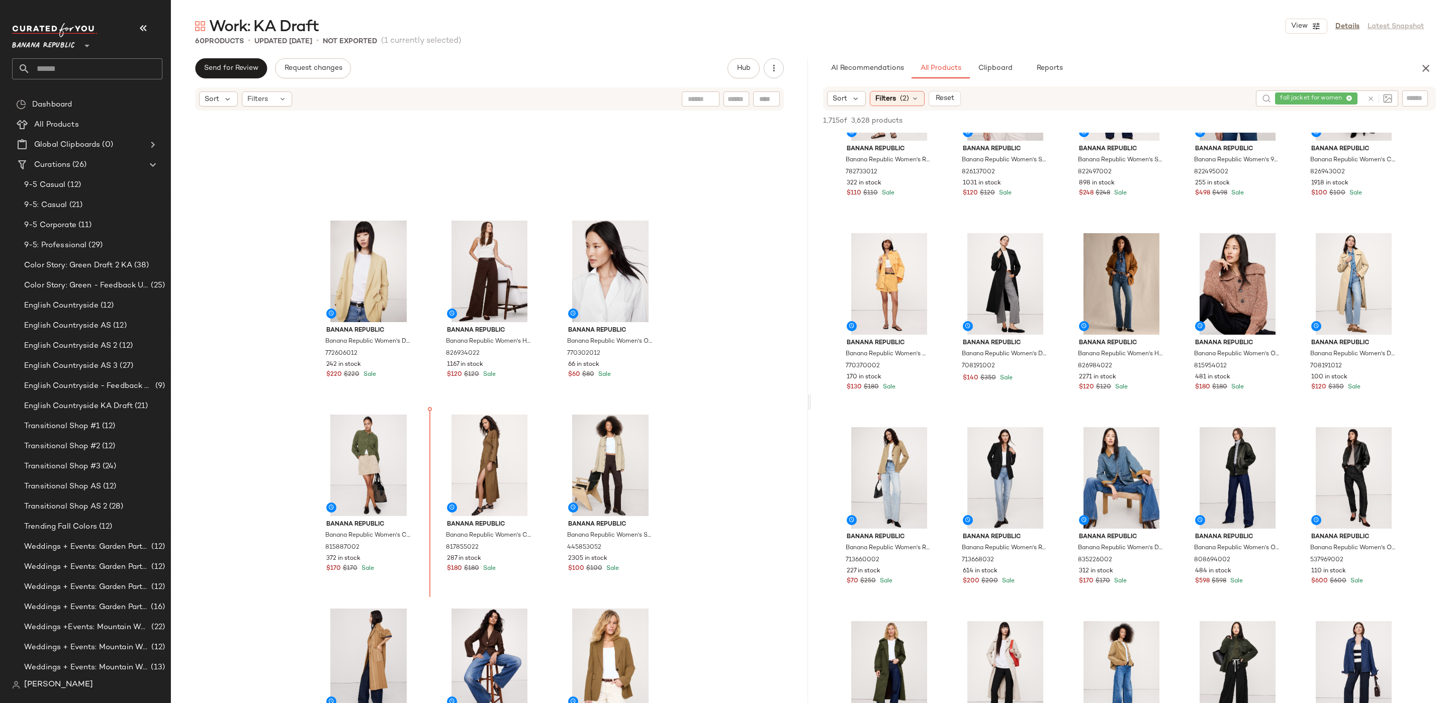
scroll to position [103, 0]
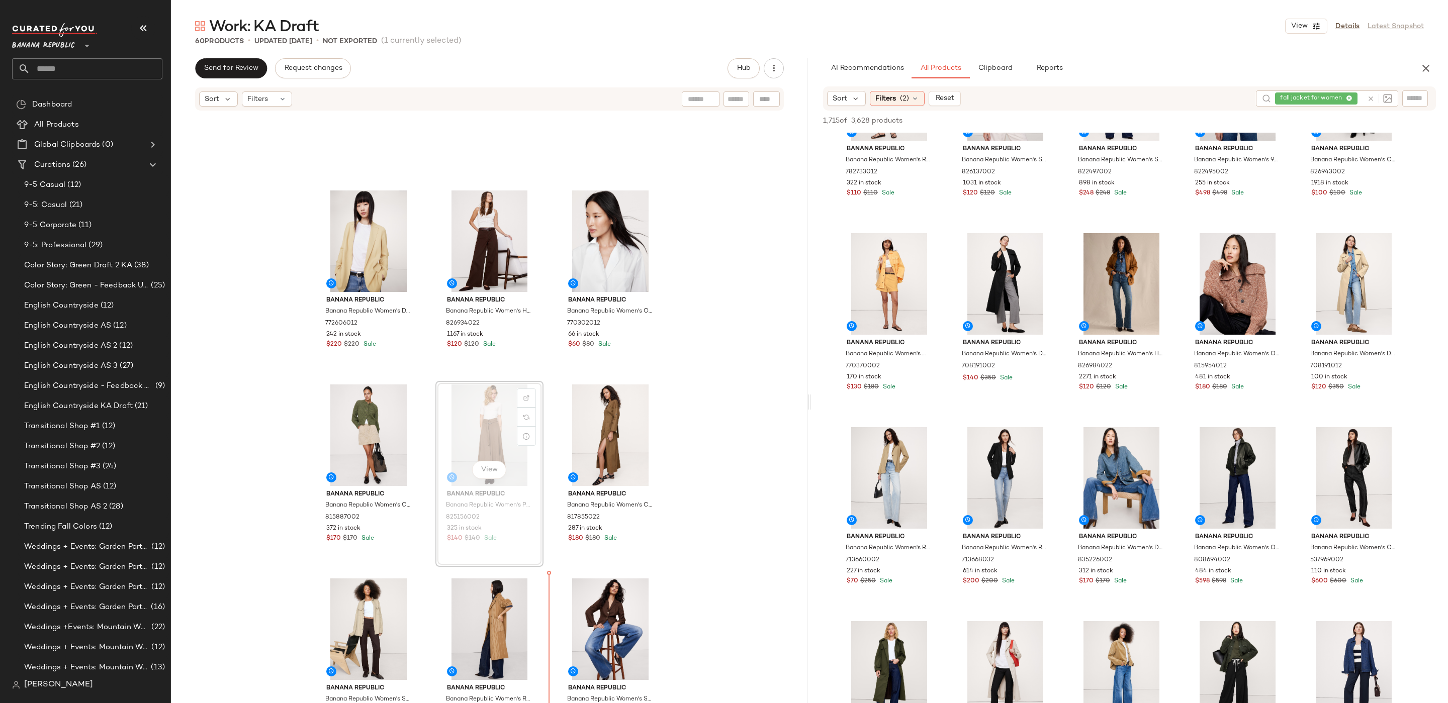
scroll to position [141, 0]
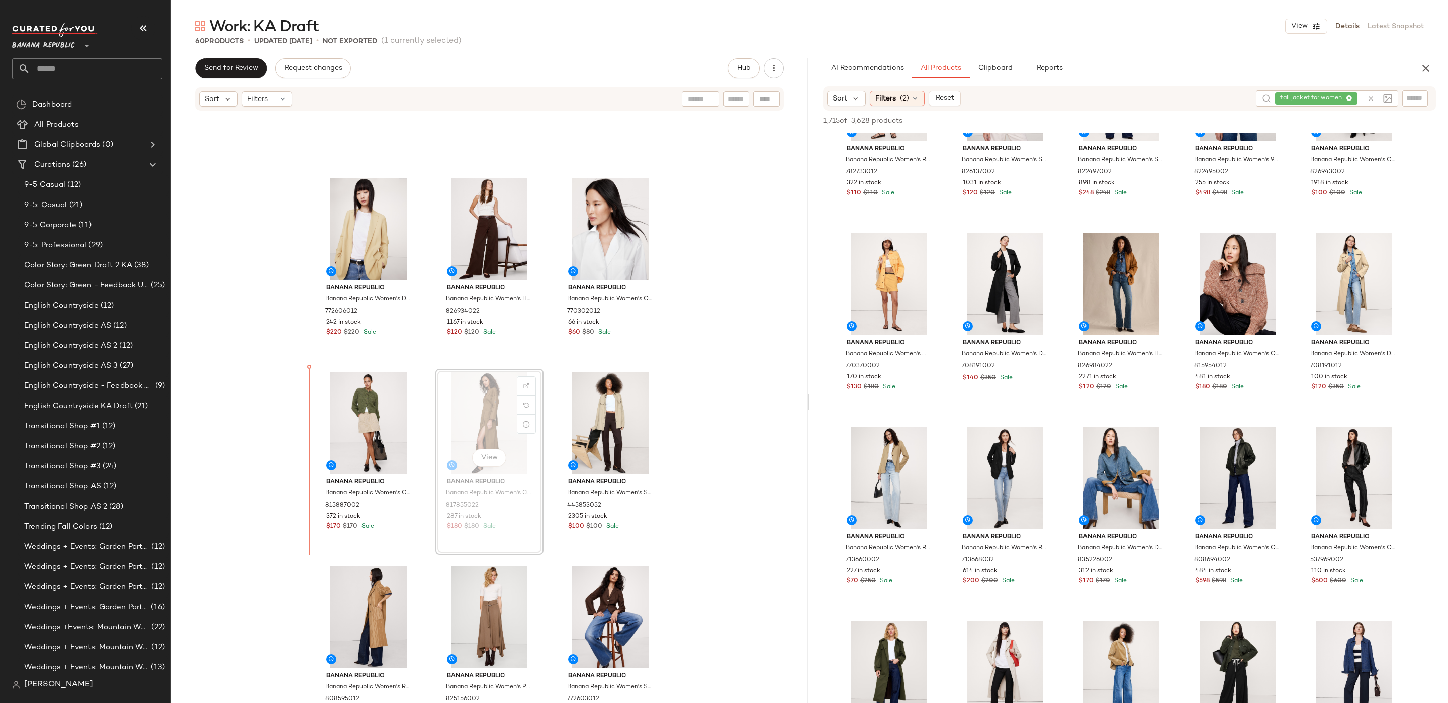
drag, startPoint x: 480, startPoint y: 411, endPoint x: 448, endPoint y: 413, distance: 32.2
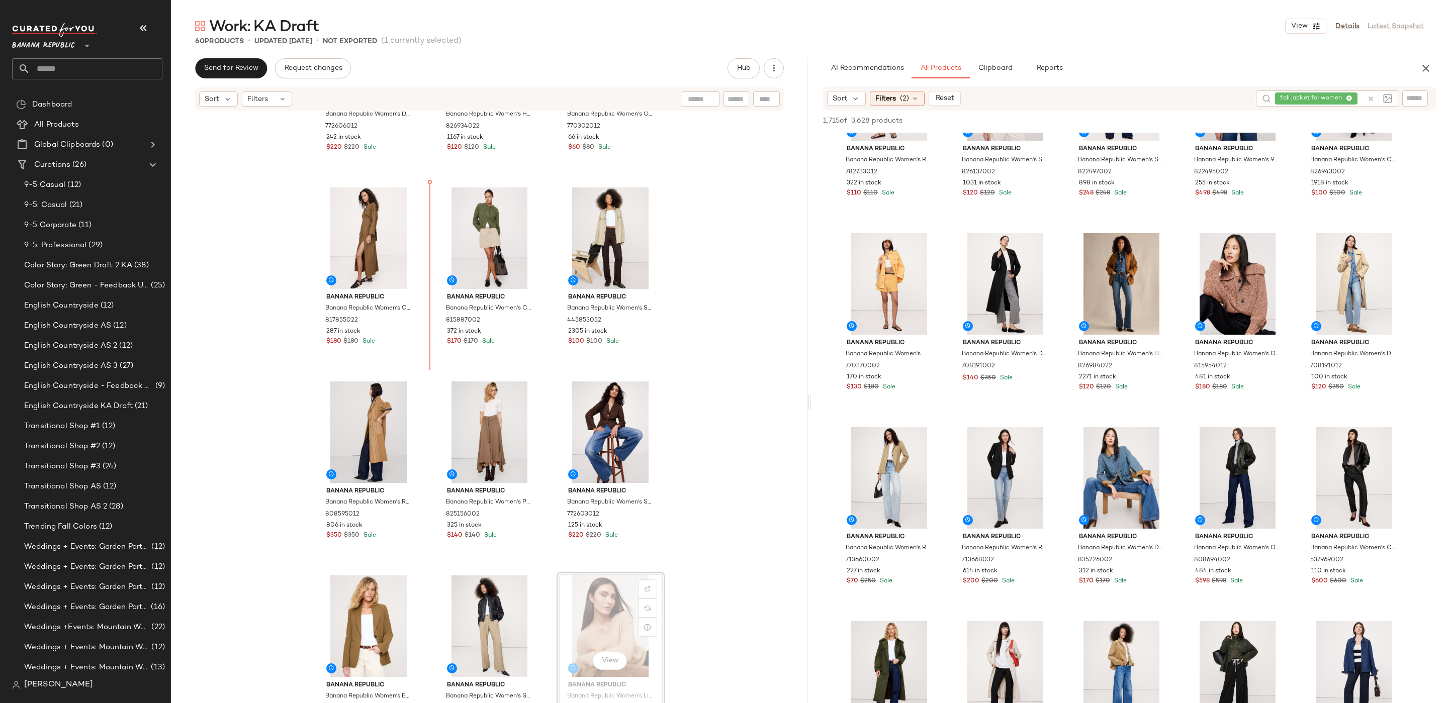
drag, startPoint x: 616, startPoint y: 647, endPoint x: 615, endPoint y: 641, distance: 6.6
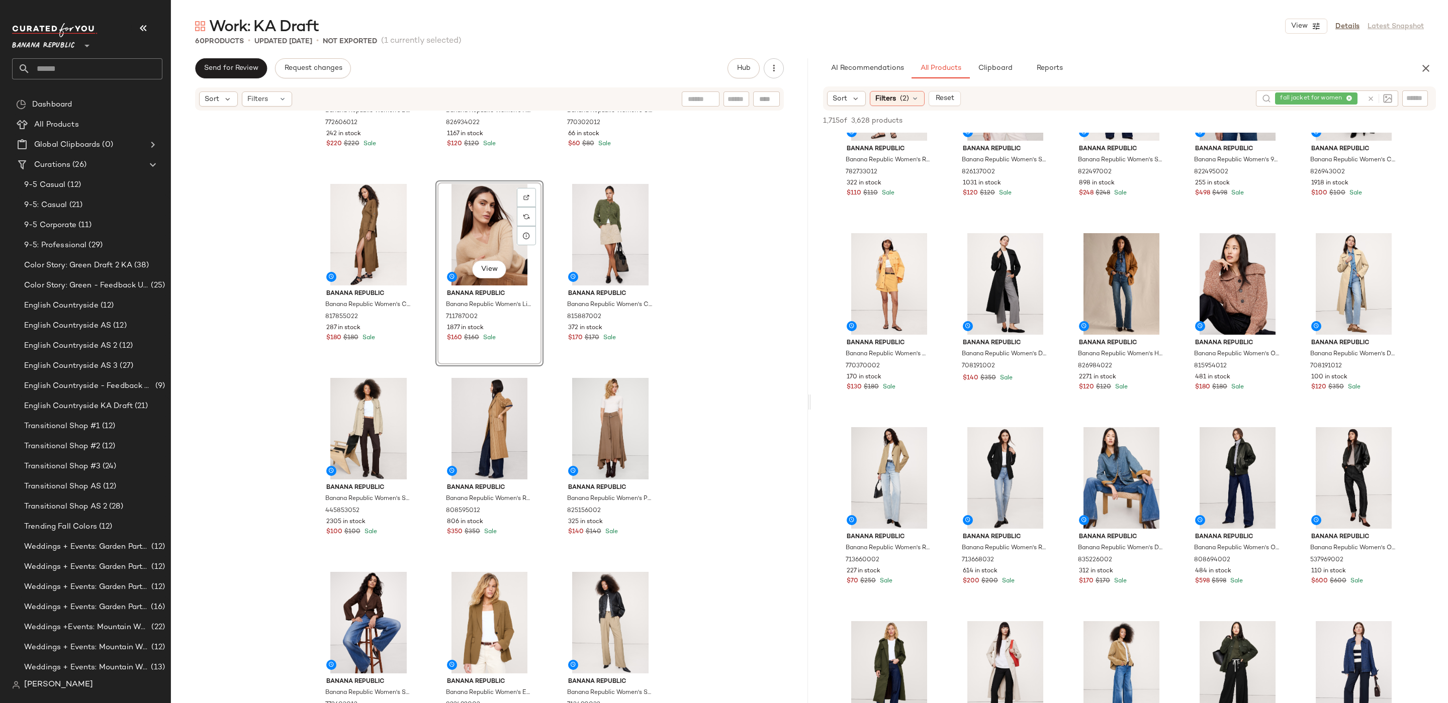
click at [754, 354] on div "Banana Republic Banana Republic Women's Drapey-Twill Blazer Corn Silk Yellow Si…" at bounding box center [489, 423] width 637 height 622
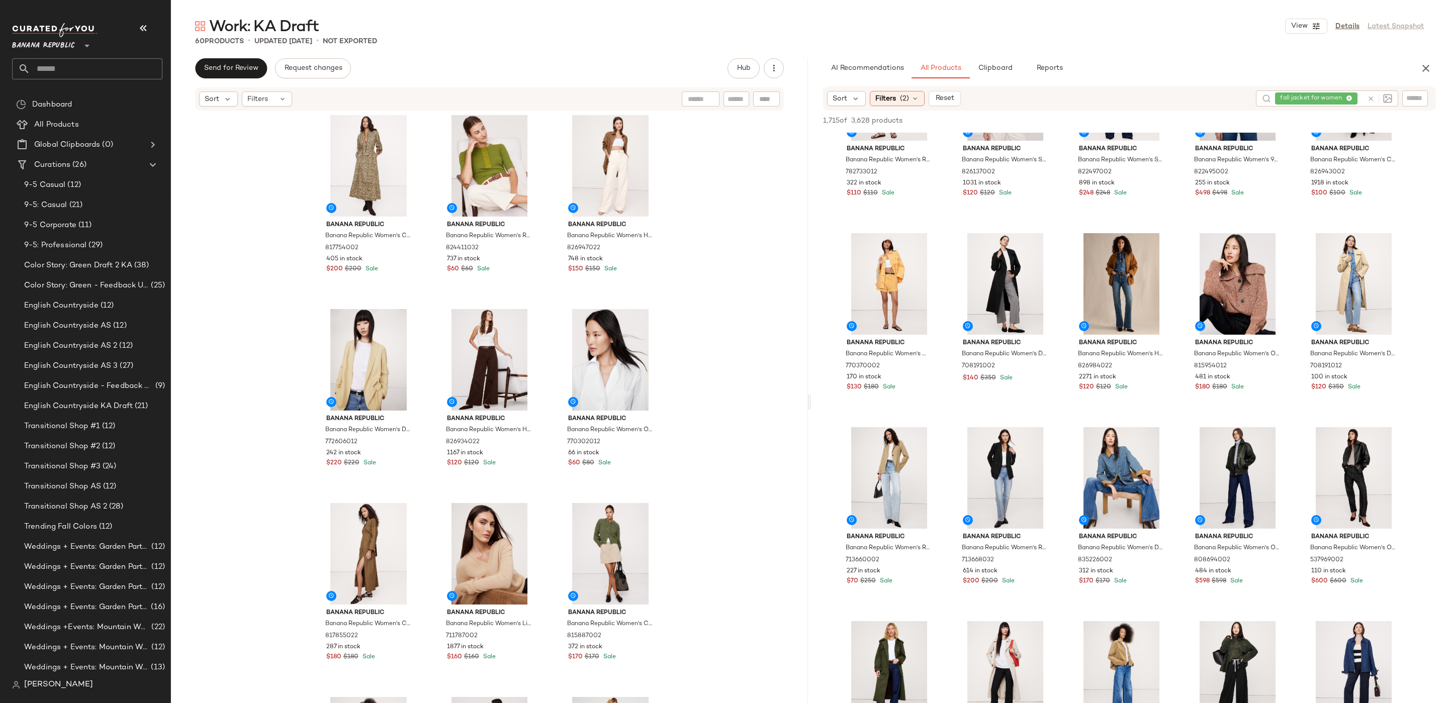
scroll to position [5, 0]
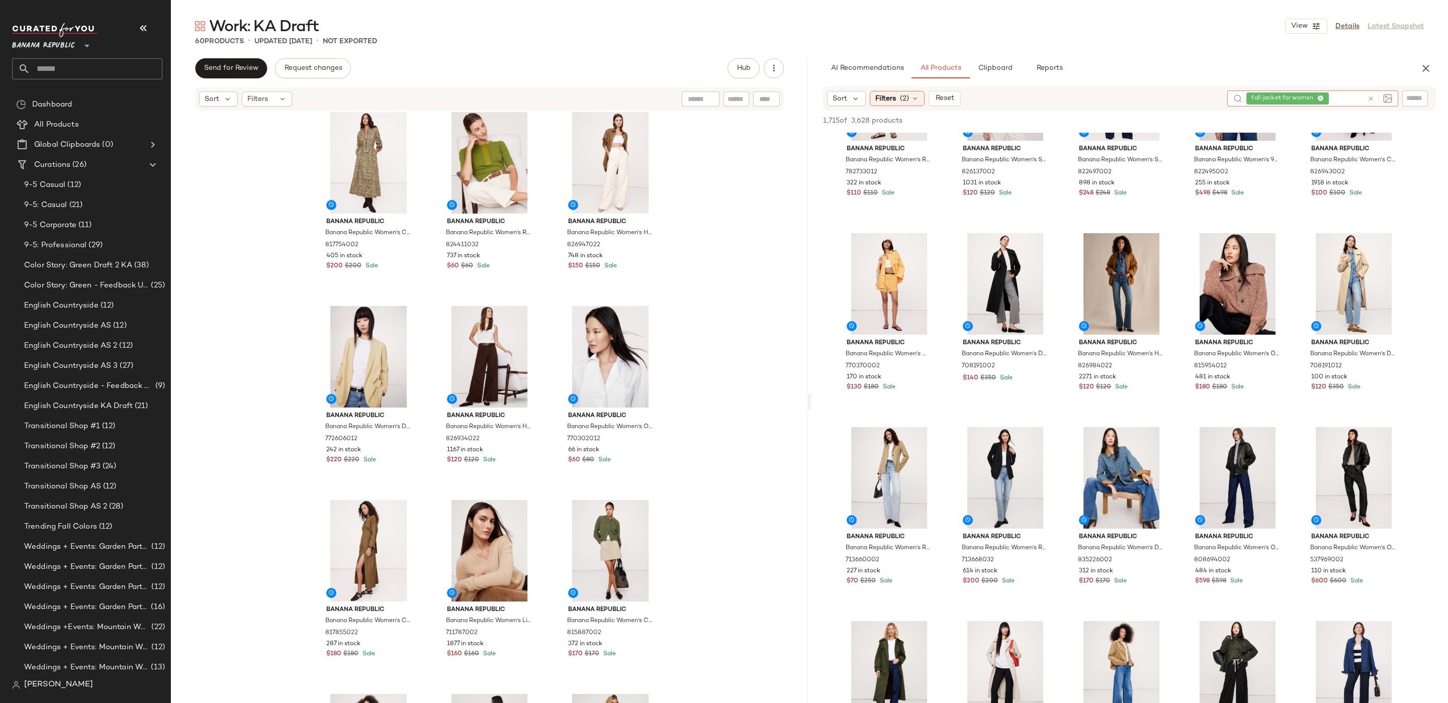
drag, startPoint x: 1372, startPoint y: 97, endPoint x: 1347, endPoint y: 104, distance: 26.5
click at [1372, 97] on icon at bounding box center [1371, 99] width 8 height 8
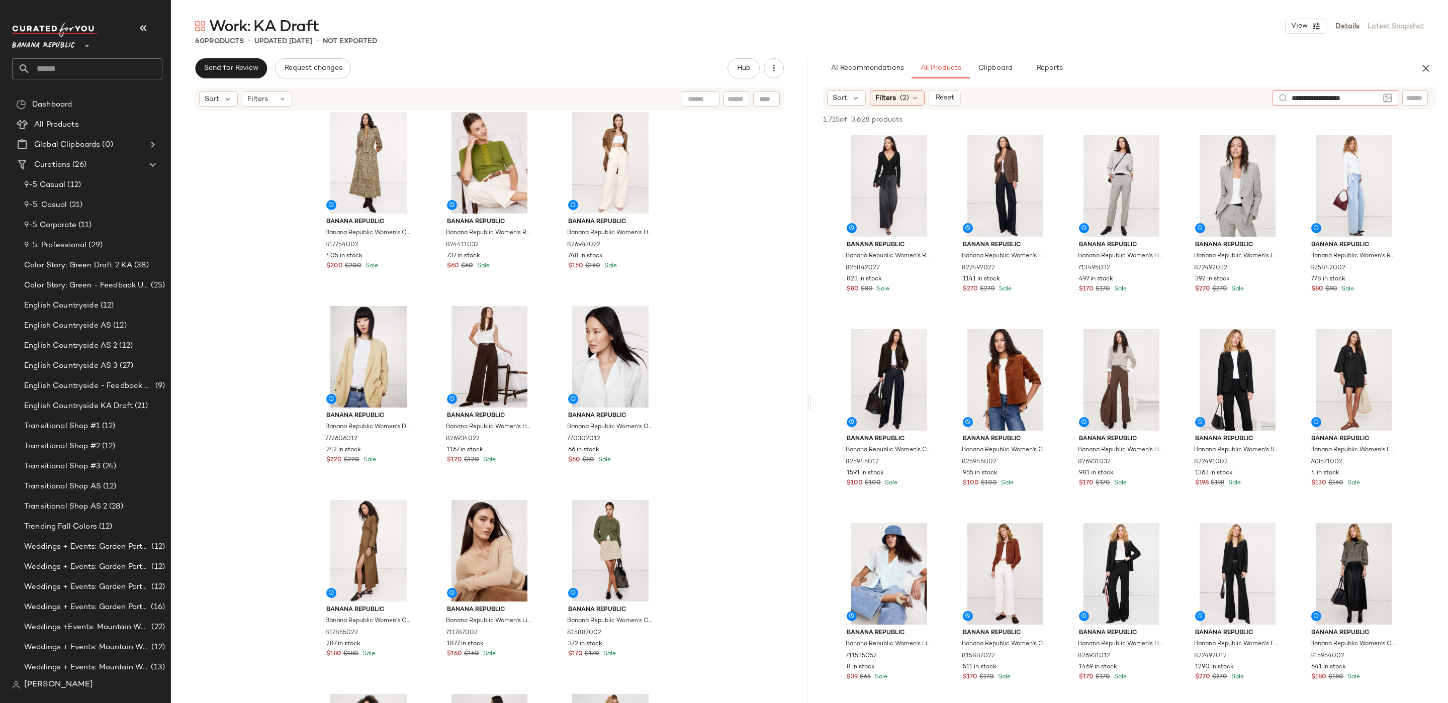
type input "**********"
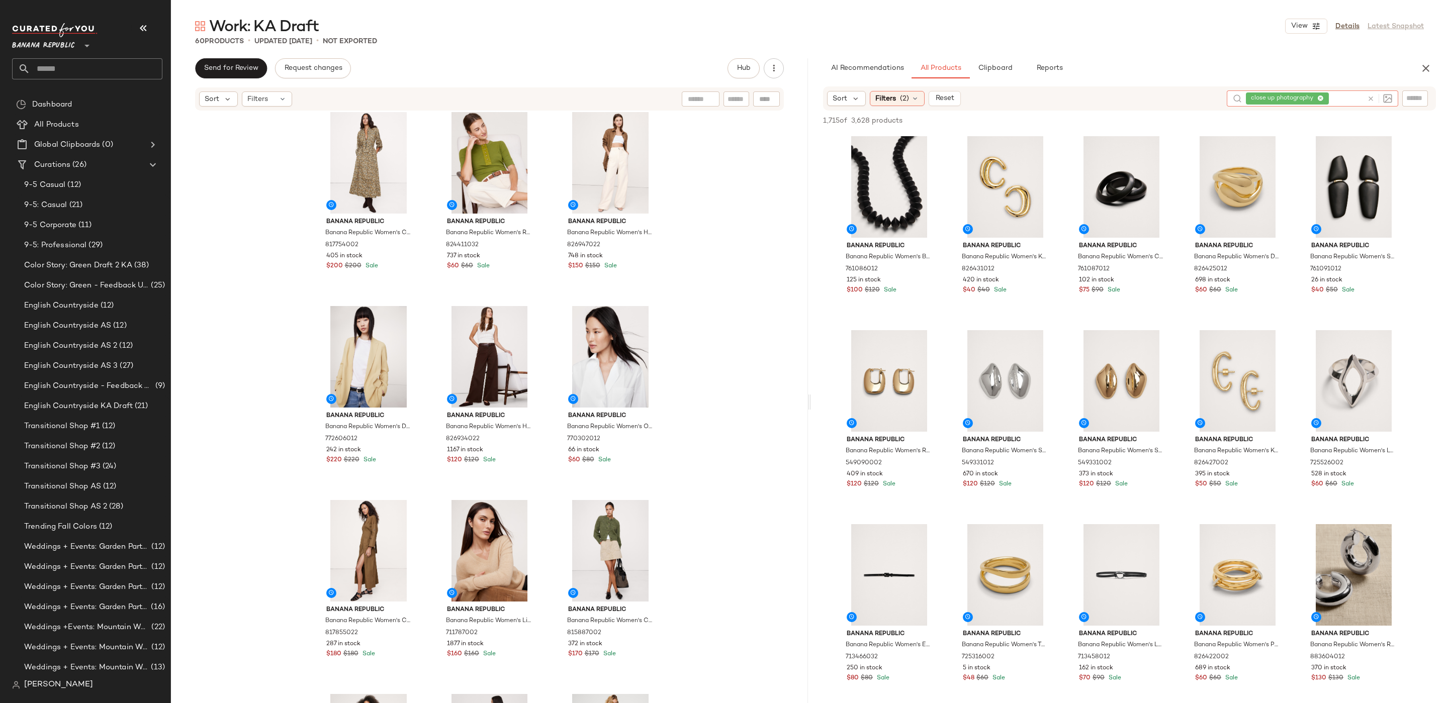
click at [1318, 98] on icon at bounding box center [1320, 99] width 7 height 7
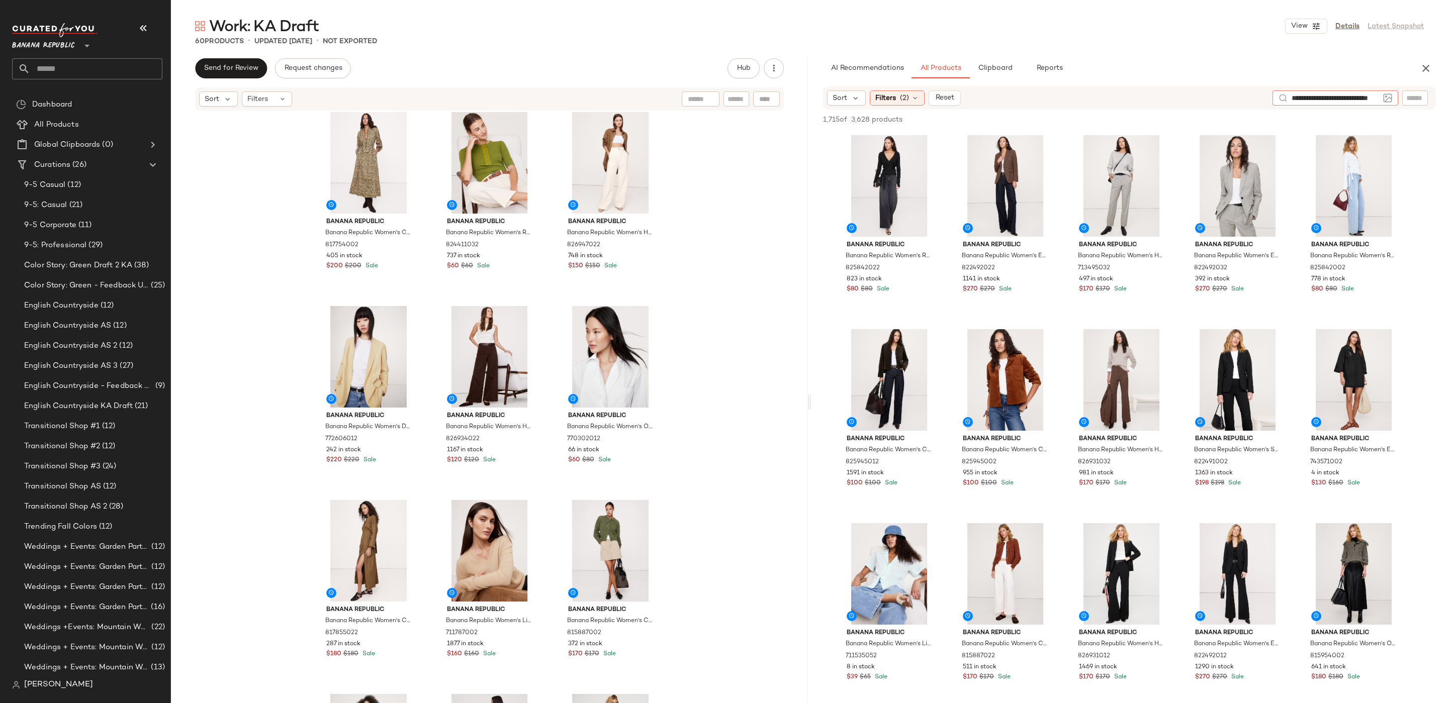
scroll to position [0, 29]
type input "**********"
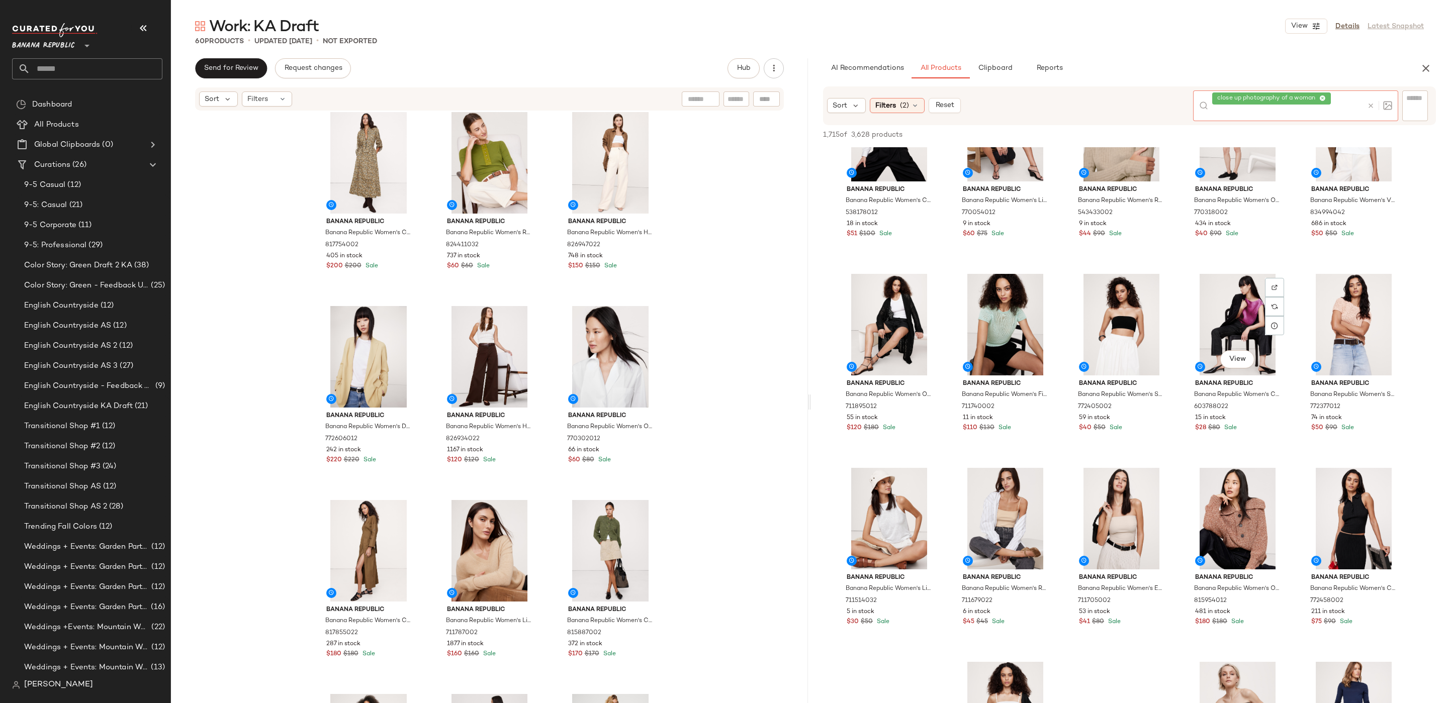
scroll to position [1040, 0]
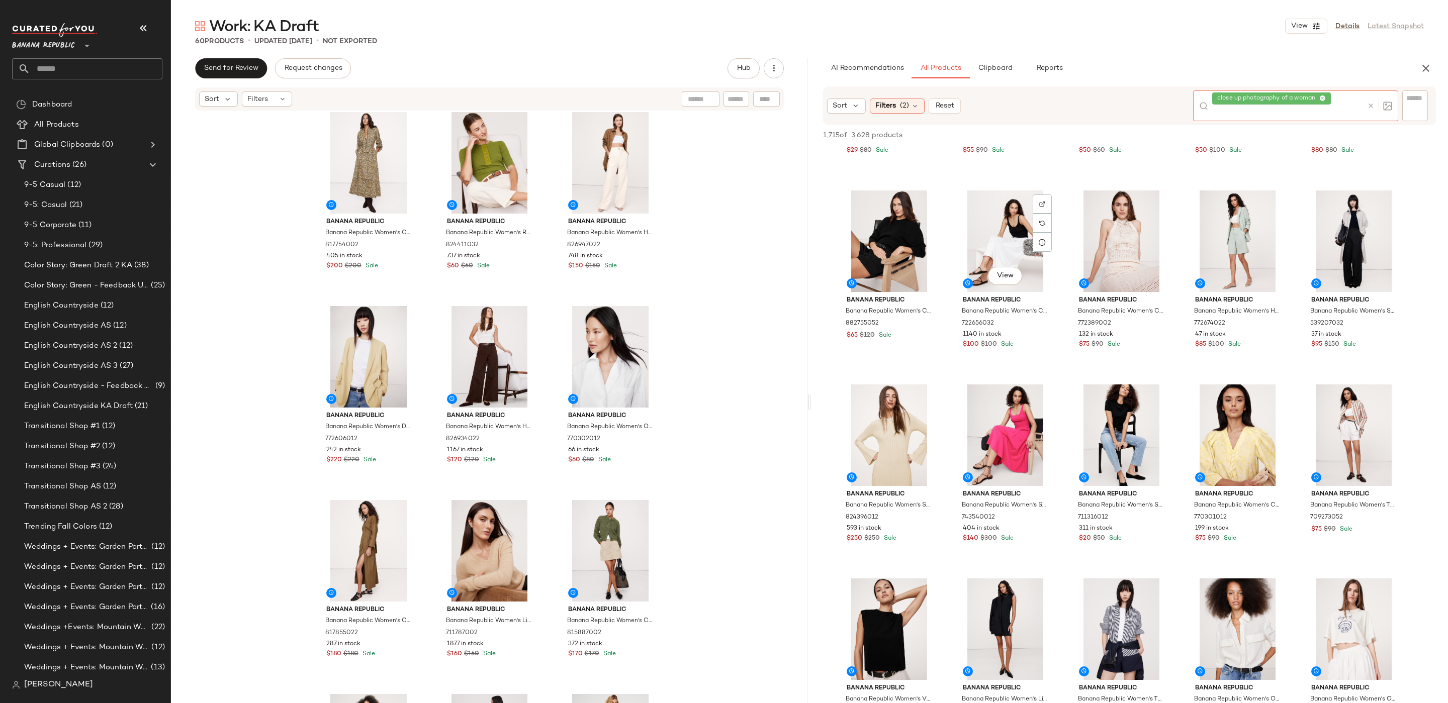
scroll to position [3260, 0]
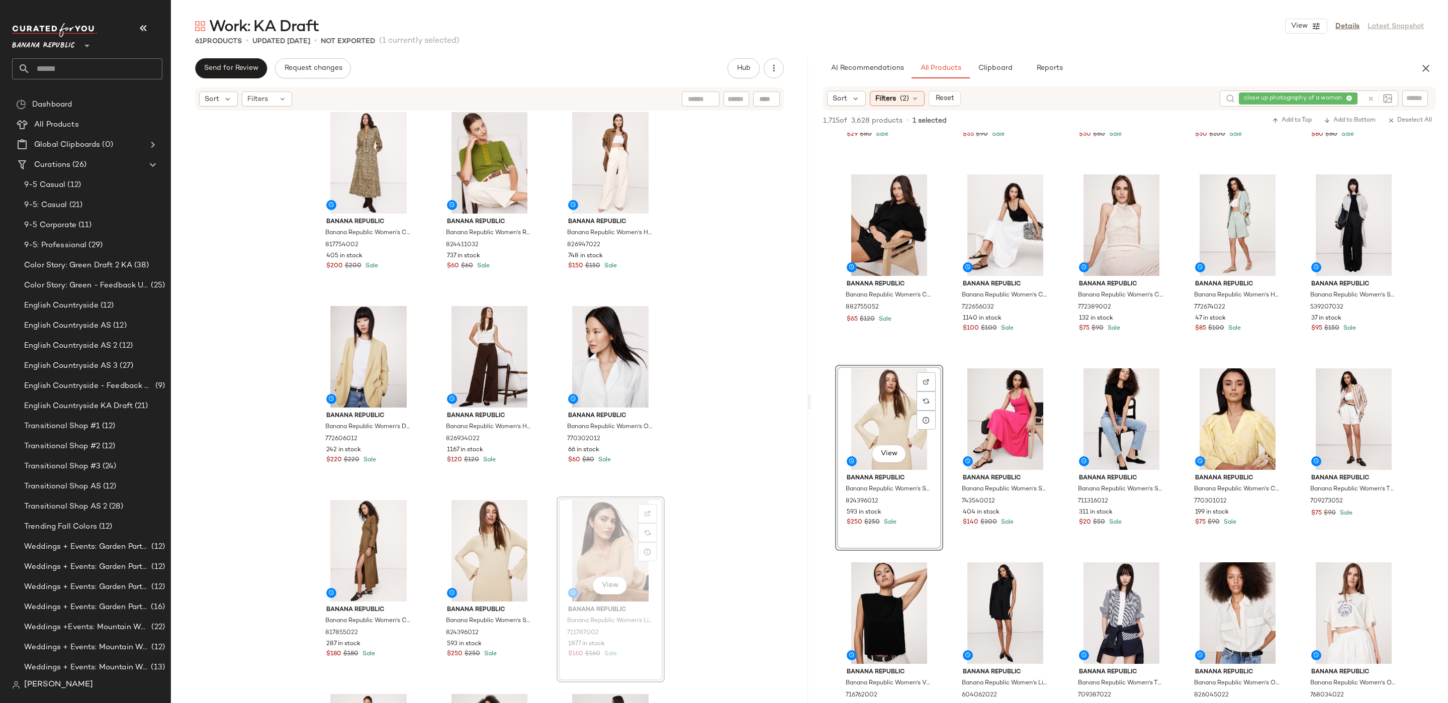
scroll to position [127, 0]
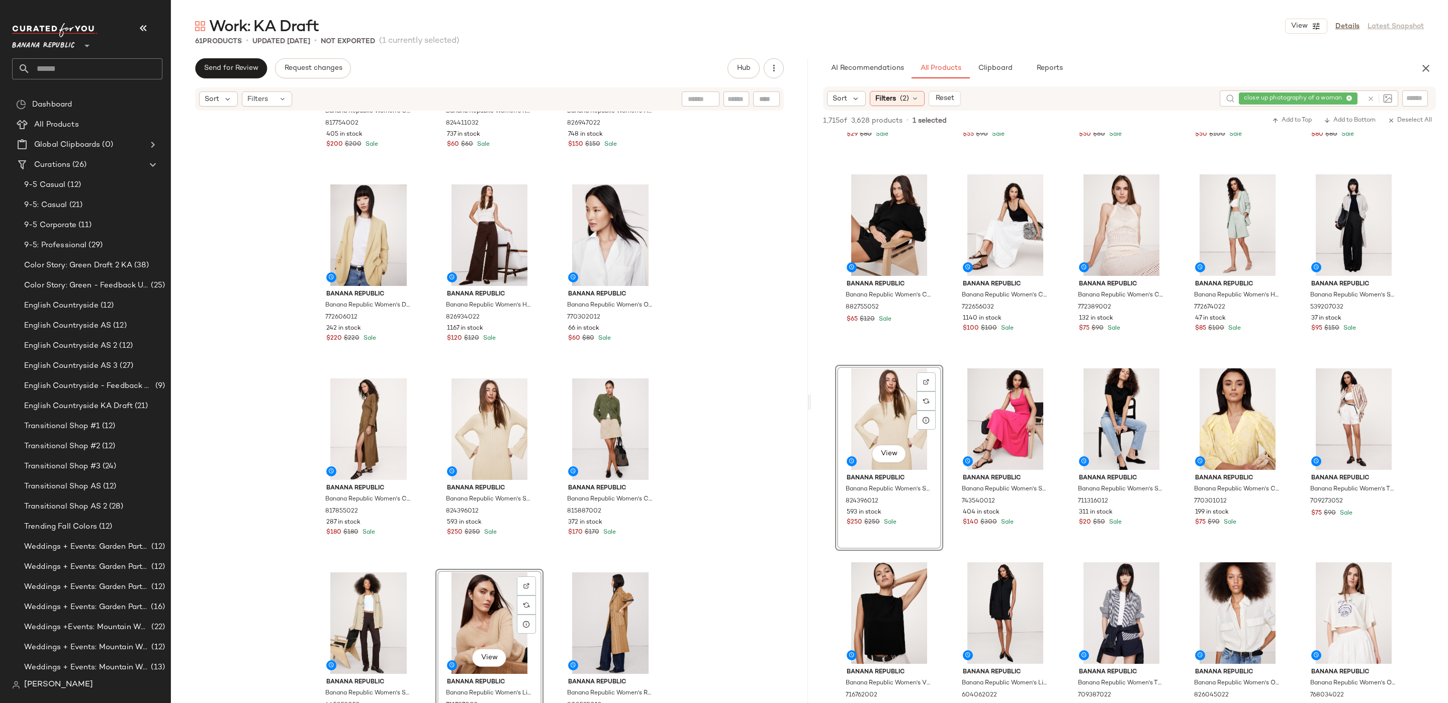
click at [754, 478] on div "Banana Republic Banana Republic Women's Cotton Utility Zip Long Midi Dress Gree…" at bounding box center [489, 423] width 637 height 622
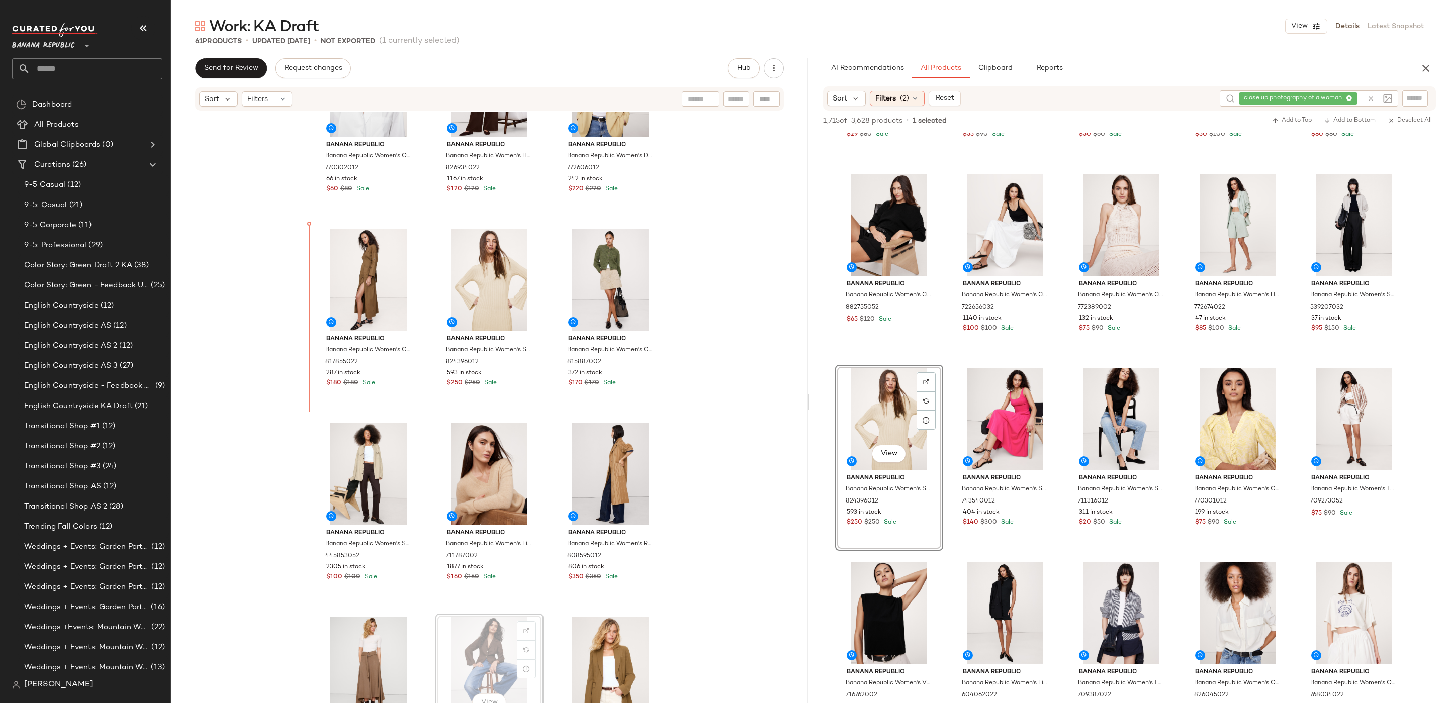
scroll to position [285, 0]
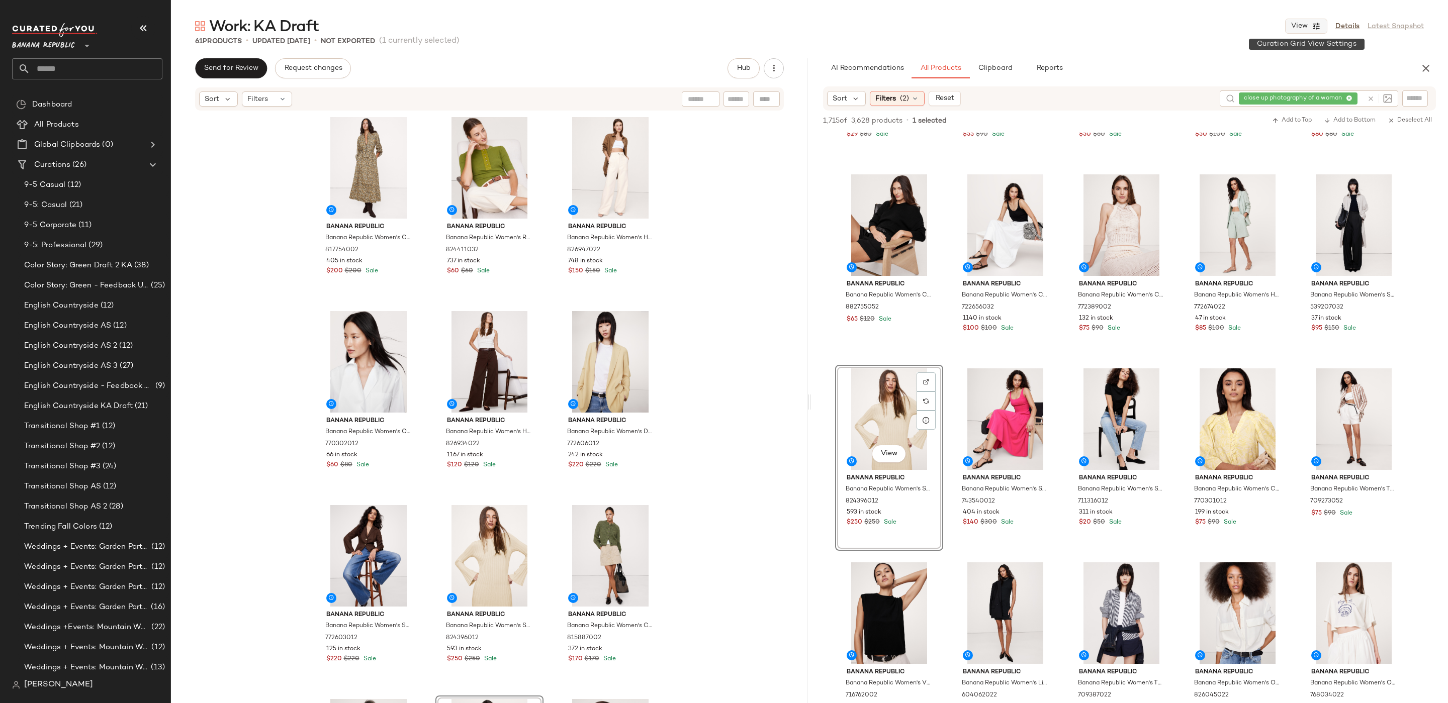
click at [1306, 26] on span "View" at bounding box center [1298, 26] width 17 height 8
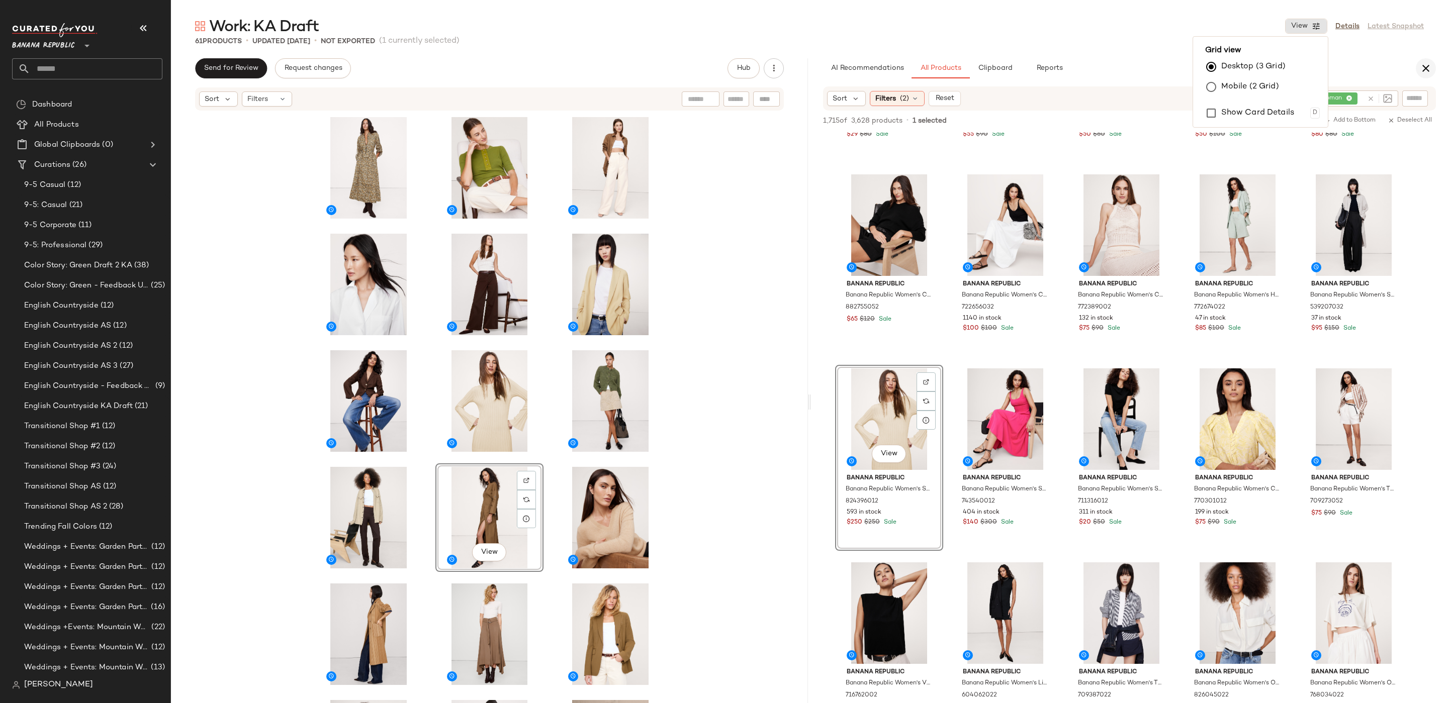
click at [1425, 69] on icon "button" at bounding box center [1425, 68] width 12 height 12
